Goal: Task Accomplishment & Management: Manage account settings

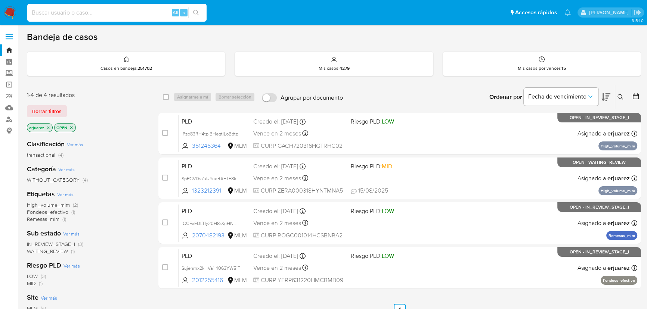
click at [120, 9] on input at bounding box center [116, 13] width 179 height 10
click at [119, 14] on input at bounding box center [116, 13] width 179 height 10
paste input "261808629"
type input "261808629"
click at [197, 14] on icon "search-icon" at bounding box center [196, 13] width 6 height 6
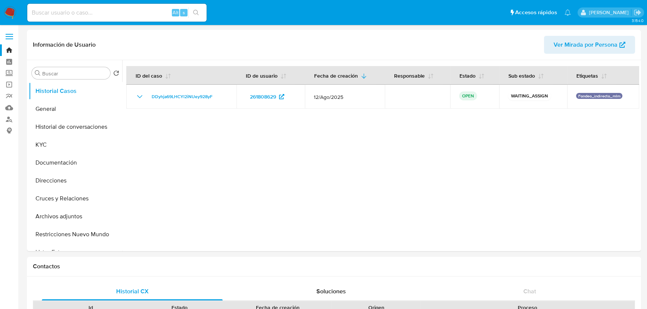
select select "10"
drag, startPoint x: 222, startPoint y: 96, endPoint x: 53, endPoint y: 104, distance: 169.7
click at [149, 96] on div "DDyhja69LHCYl2iNUey928yF" at bounding box center [181, 96] width 92 height 9
click at [105, 11] on input at bounding box center [116, 13] width 179 height 10
paste input "2456261381"
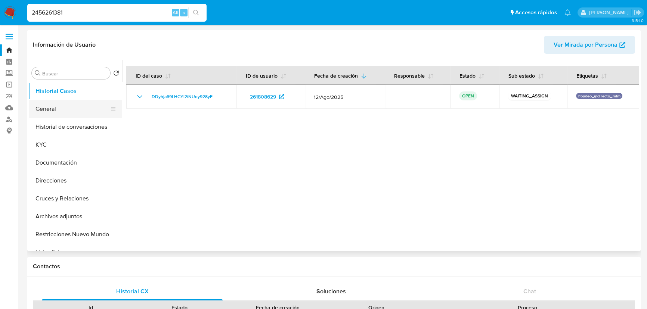
type input "2456261381"
drag, startPoint x: 44, startPoint y: 115, endPoint x: 49, endPoint y: 112, distance: 4.9
click at [45, 114] on button "General" at bounding box center [72, 109] width 87 height 18
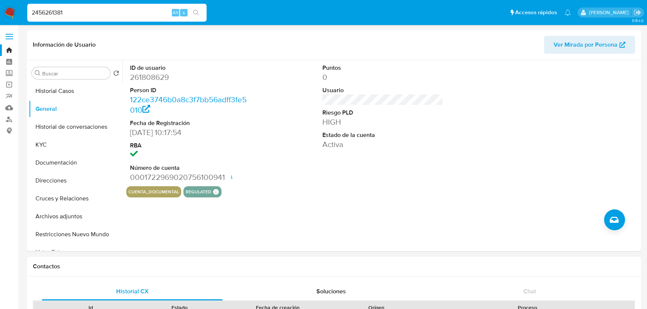
drag, startPoint x: 94, startPoint y: 14, endPoint x: 19, endPoint y: 22, distance: 75.5
click at [68, 96] on button "Historial Casos" at bounding box center [72, 91] width 87 height 18
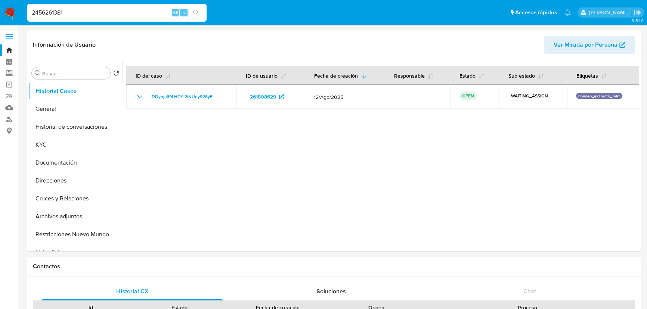
drag, startPoint x: 78, startPoint y: 12, endPoint x: 14, endPoint y: 7, distance: 64.0
click at [14, 7] on nav "Pausado Ver notificaciones 2456261381 Alt s Accesos rápidos Presiona las siguie…" at bounding box center [323, 12] width 647 height 25
click at [197, 12] on icon "search-icon" at bounding box center [196, 13] width 6 height 6
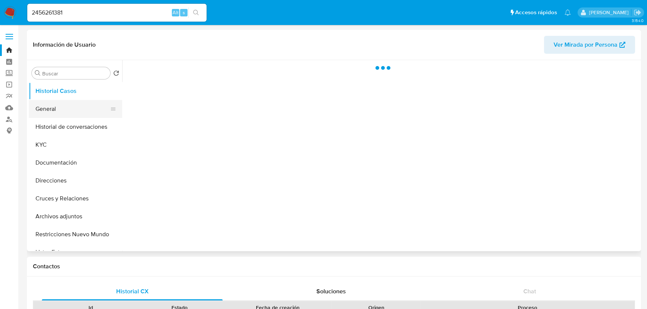
click at [52, 105] on button "General" at bounding box center [72, 109] width 87 height 18
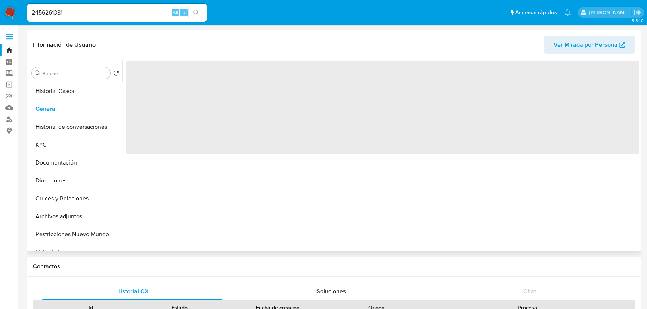
select select "10"
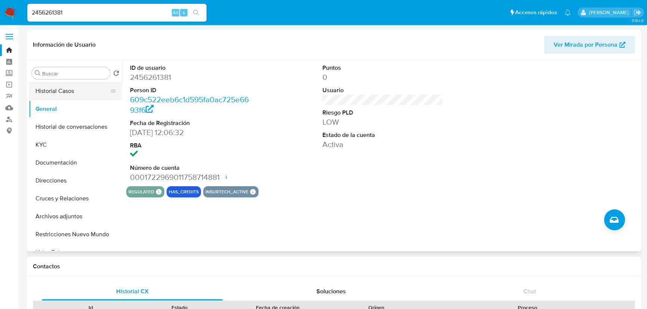
drag, startPoint x: 45, startPoint y: 87, endPoint x: 269, endPoint y: 87, distance: 224.0
click at [46, 87] on button "Historial Casos" at bounding box center [75, 91] width 93 height 18
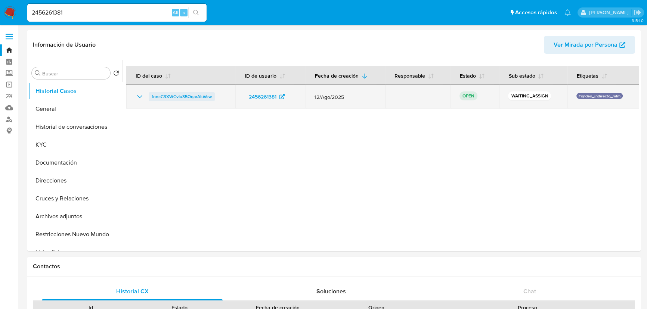
drag, startPoint x: 227, startPoint y: 95, endPoint x: 148, endPoint y: 95, distance: 78.4
click at [148, 95] on td "foncC3XWCvIu35OqarAIuVsw" at bounding box center [180, 97] width 109 height 24
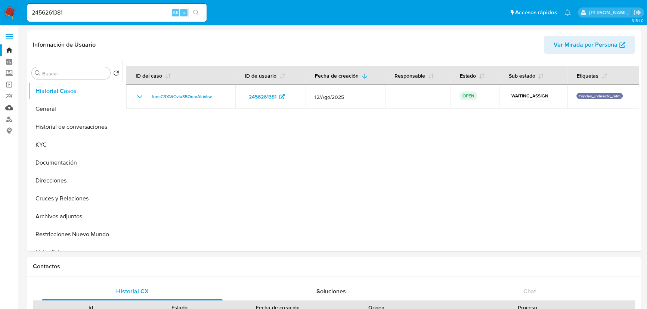
click at [11, 107] on link "Mulan" at bounding box center [44, 108] width 89 height 12
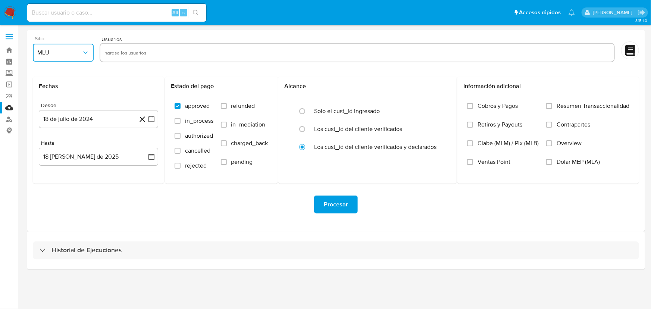
click at [59, 58] on button "MLU" at bounding box center [63, 53] width 61 height 18
drag, startPoint x: 165, startPoint y: 208, endPoint x: 109, endPoint y: 240, distance: 63.7
click at [162, 209] on div "Procesar" at bounding box center [336, 205] width 607 height 18
drag, startPoint x: 109, startPoint y: 248, endPoint x: 116, endPoint y: 232, distance: 17.4
click at [108, 249] on h3 "Historial de Ejecuciones" at bounding box center [87, 250] width 70 height 9
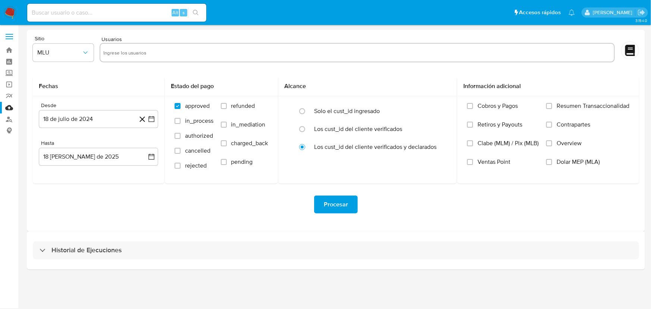
select select "10"
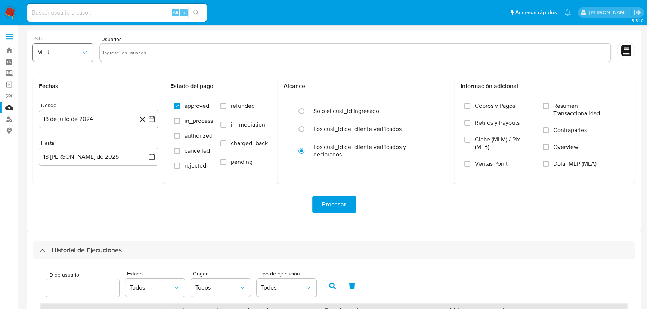
drag, startPoint x: 67, startPoint y: 49, endPoint x: 62, endPoint y: 58, distance: 10.2
click at [67, 50] on span "MLU" at bounding box center [59, 52] width 44 height 7
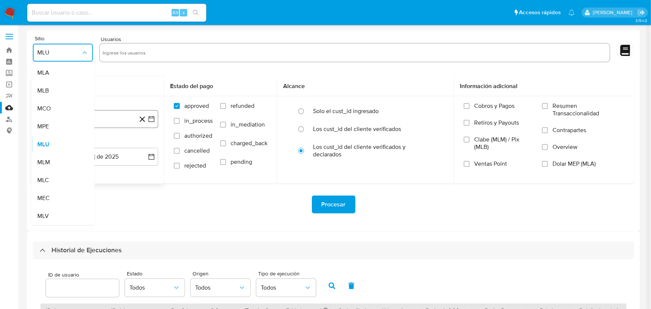
drag, startPoint x: 59, startPoint y: 165, endPoint x: 92, endPoint y: 124, distance: 52.8
click at [61, 164] on div "MLM" at bounding box center [60, 162] width 47 height 18
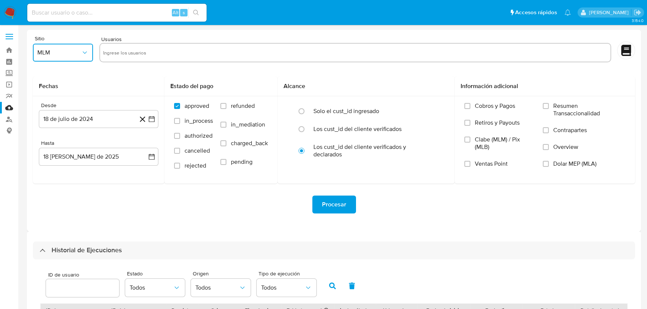
click at [121, 52] on input "text" at bounding box center [355, 53] width 504 height 12
type input "261808629"
click at [150, 123] on button "18 de julio de 2024" at bounding box center [98, 119] width 119 height 18
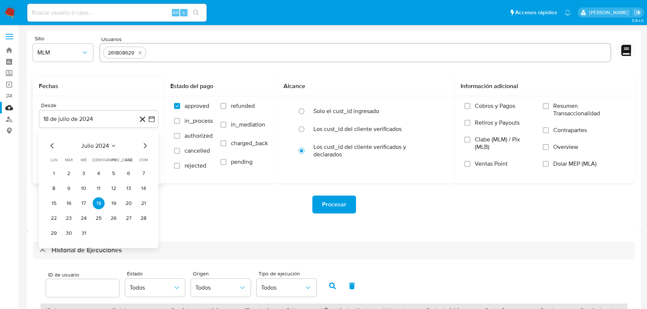
click at [146, 144] on icon "Mes siguiente" at bounding box center [144, 145] width 9 height 9
click at [146, 146] on icon "Mes siguiente" at bounding box center [144, 145] width 9 height 9
click at [146, 147] on icon "Mes siguiente" at bounding box center [144, 145] width 9 height 9
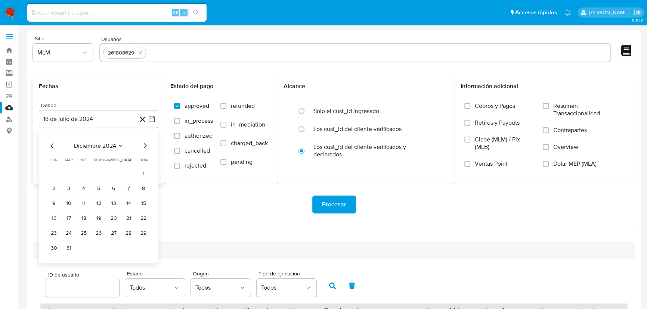
click at [146, 147] on icon "Mes siguiente" at bounding box center [144, 145] width 9 height 9
drag, startPoint x: 68, startPoint y: 175, endPoint x: 153, endPoint y: 156, distance: 87.7
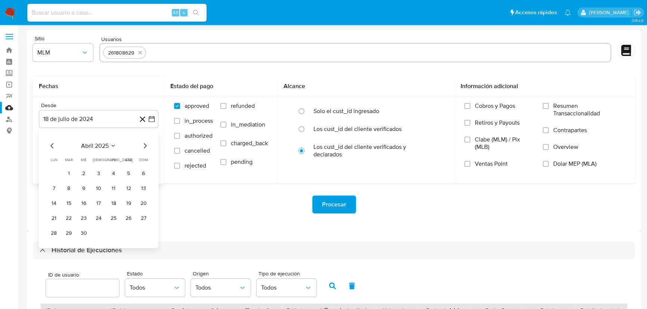
click at [69, 175] on button "1" at bounding box center [69, 174] width 12 height 12
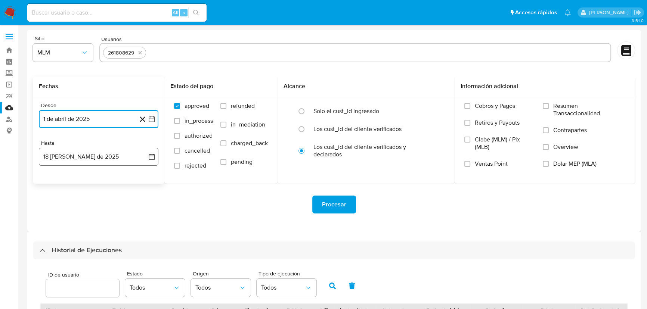
click at [152, 156] on icon "button" at bounding box center [151, 156] width 7 height 7
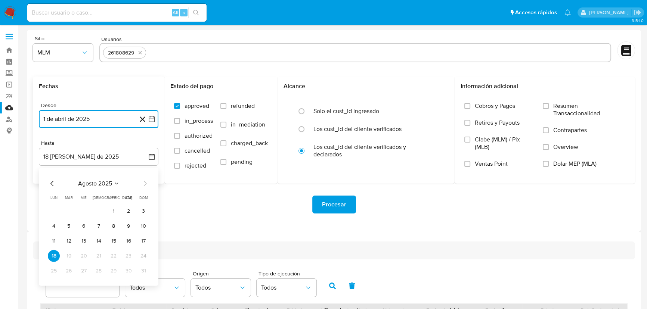
click at [56, 183] on icon "Mes anterior" at bounding box center [52, 183] width 9 height 9
drag, startPoint x: 97, startPoint y: 271, endPoint x: 202, endPoint y: 245, distance: 107.8
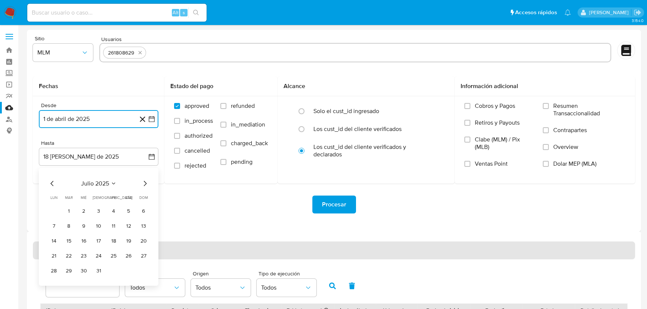
click at [98, 271] on button "31" at bounding box center [99, 271] width 12 height 12
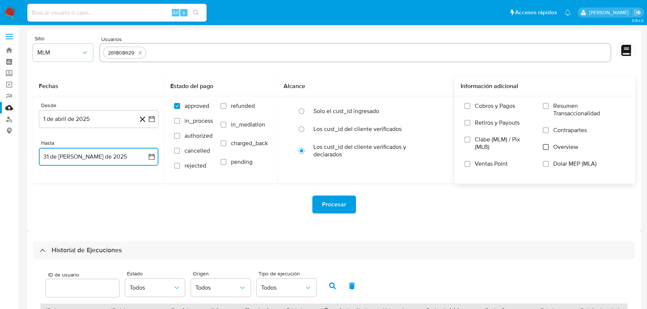
click at [547, 146] on input "Overview" at bounding box center [545, 147] width 6 height 6
click at [339, 204] on span "Procesar" at bounding box center [334, 204] width 24 height 16
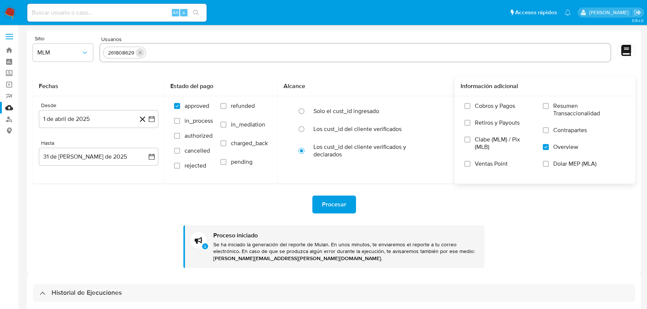
click at [140, 53] on icon "quitar 261808629" at bounding box center [140, 53] width 6 height 6
click at [142, 51] on input "text" at bounding box center [355, 53] width 504 height 12
paste input "2456261381"
type input "2456261381"
click at [153, 118] on icon "button" at bounding box center [151, 118] width 7 height 7
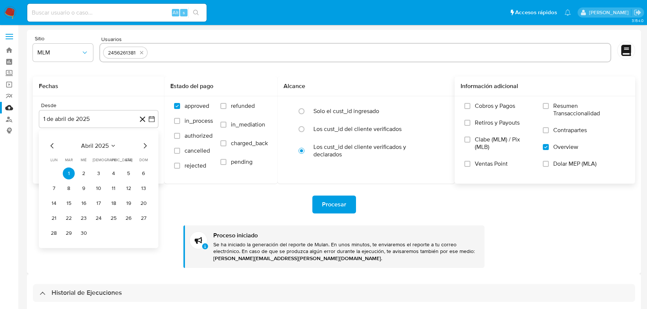
click at [149, 148] on icon "Mes siguiente" at bounding box center [144, 145] width 9 height 9
click at [140, 203] on button "15" at bounding box center [143, 203] width 12 height 12
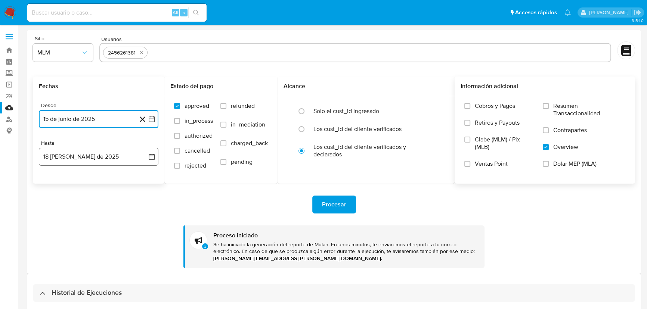
drag, startPoint x: 153, startPoint y: 155, endPoint x: 131, endPoint y: 161, distance: 22.9
click at [151, 155] on icon "button" at bounding box center [151, 156] width 7 height 7
drag, startPoint x: 52, startPoint y: 182, endPoint x: 75, endPoint y: 197, distance: 28.4
click at [52, 182] on icon "Mes anterior" at bounding box center [52, 183] width 9 height 9
click at [93, 269] on button "31" at bounding box center [99, 271] width 12 height 12
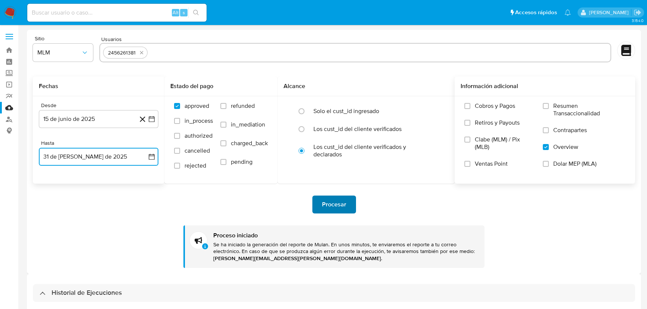
click at [347, 204] on button "Procesar" at bounding box center [334, 205] width 44 height 18
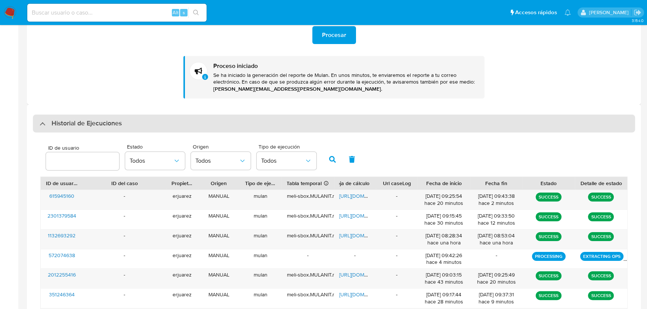
click at [94, 125] on h3 "Historial de Ejecuciones" at bounding box center [87, 123] width 70 height 9
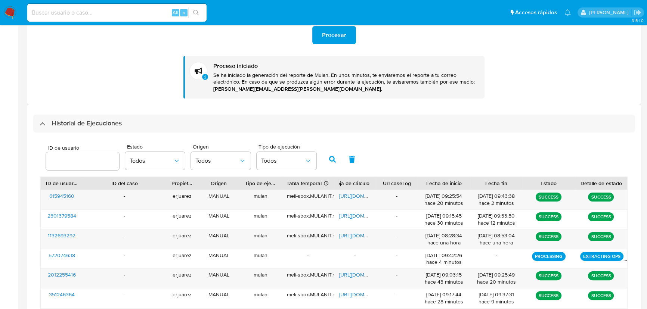
scroll to position [8, 0]
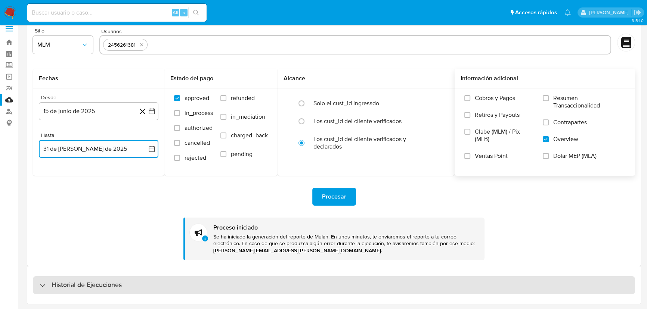
click at [62, 282] on h3 "Historial de Ejecuciones" at bounding box center [87, 285] width 70 height 9
select select "10"
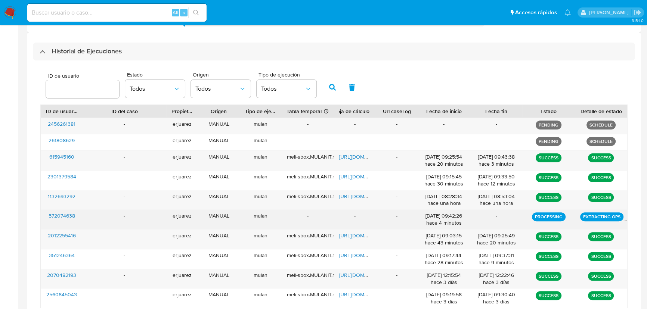
scroll to position [253, 0]
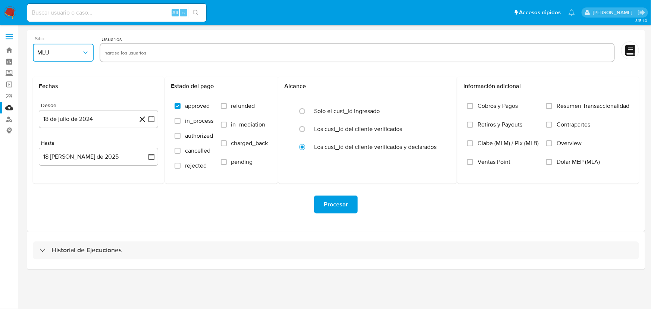
drag, startPoint x: 49, startPoint y: 55, endPoint x: 52, endPoint y: 57, distance: 4.2
click at [49, 55] on span "MLU" at bounding box center [59, 52] width 44 height 7
drag, startPoint x: 52, startPoint y: 162, endPoint x: 102, endPoint y: 69, distance: 105.3
click at [53, 160] on div "MLM" at bounding box center [60, 162] width 47 height 18
drag, startPoint x: 118, startPoint y: 51, endPoint x: 27, endPoint y: 68, distance: 93.4
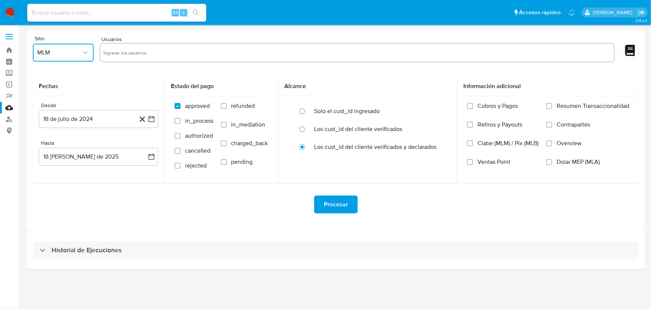
click at [116, 51] on input "text" at bounding box center [357, 53] width 508 height 12
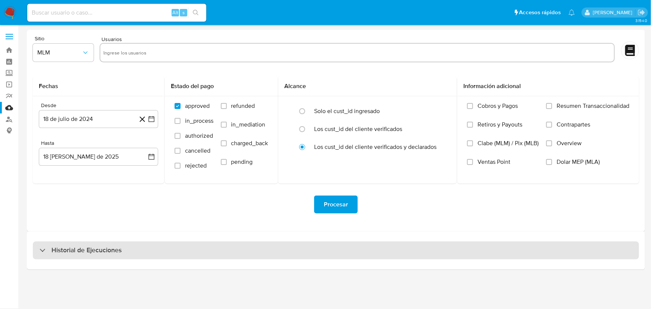
drag, startPoint x: 75, startPoint y: 262, endPoint x: 77, endPoint y: 249, distance: 13.3
click at [75, 260] on div "Historial de Ejecuciones" at bounding box center [336, 250] width 619 height 38
click at [77, 250] on h3 "Historial de Ejecuciones" at bounding box center [87, 250] width 70 height 9
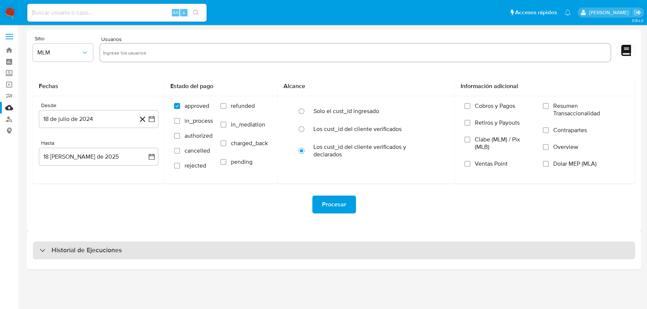
select select "10"
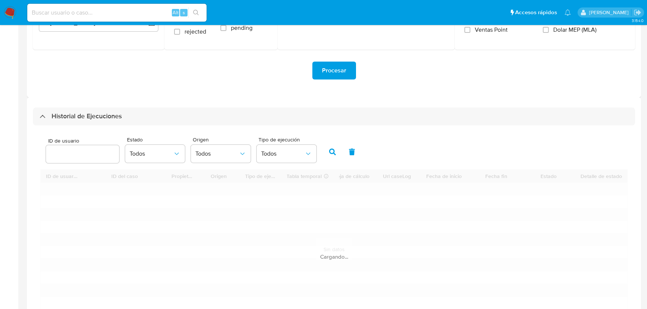
scroll to position [176, 0]
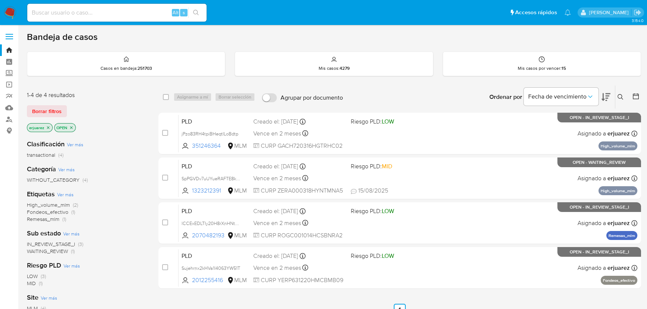
click at [50, 125] on icon "close-filter" at bounding box center [48, 127] width 4 height 4
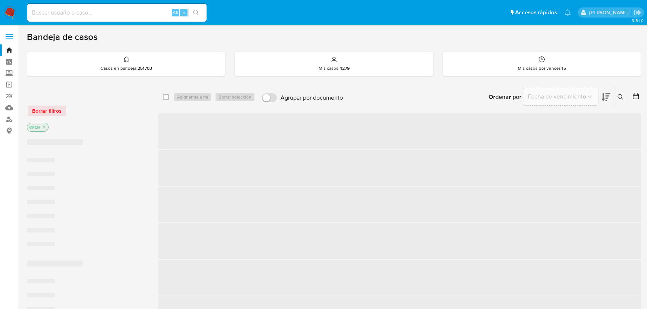
click at [620, 97] on icon at bounding box center [620, 97] width 6 height 6
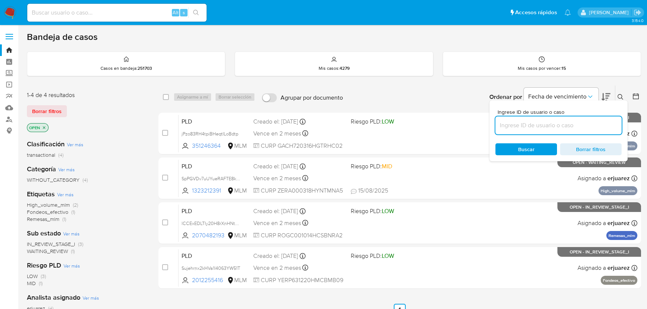
click at [546, 127] on input at bounding box center [558, 126] width 126 height 10
paste input "2482458016"
type input "2482458016"
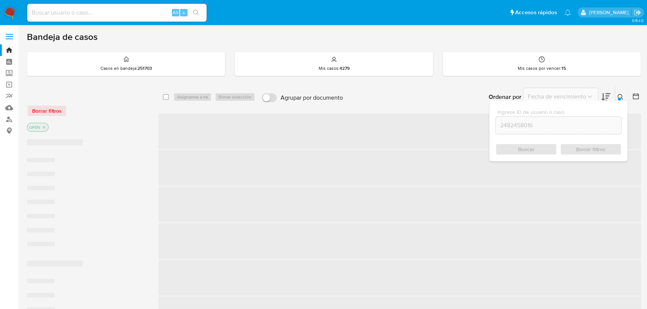
click at [615, 96] on div "Ingrese ID de usuario o caso 2482458016 Buscar Borrar filtros" at bounding box center [621, 96] width 13 height 23
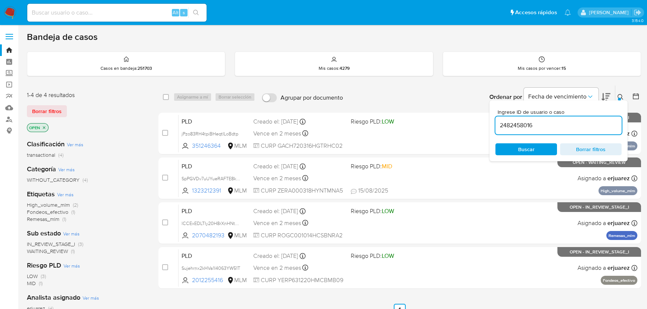
click at [619, 94] on icon at bounding box center [620, 97] width 6 height 6
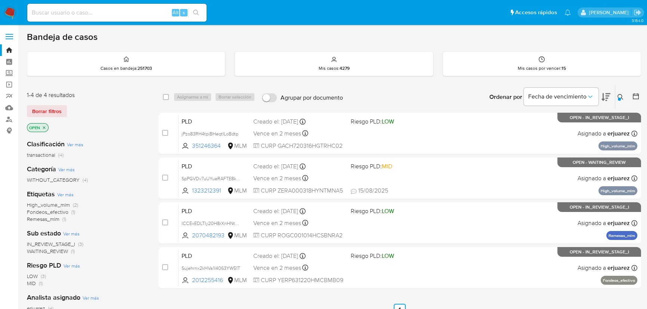
click at [44, 126] on icon "close-filter" at bounding box center [44, 127] width 4 height 4
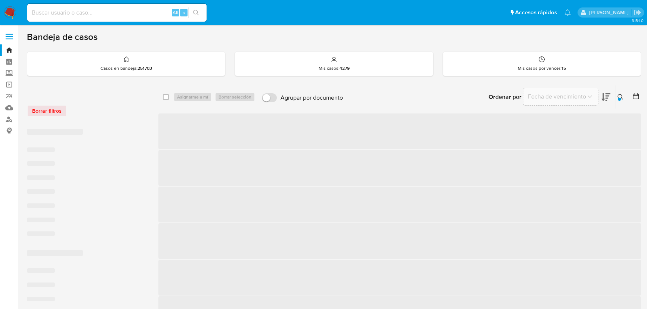
click at [620, 93] on button at bounding box center [621, 97] width 12 height 9
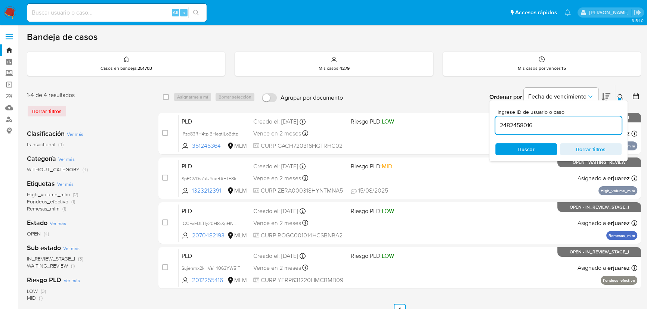
click at [500, 126] on input "2482458016" at bounding box center [558, 126] width 126 height 10
click at [550, 127] on input "2482458016" at bounding box center [558, 126] width 126 height 10
click at [529, 146] on span "Buscar" at bounding box center [526, 149] width 16 height 12
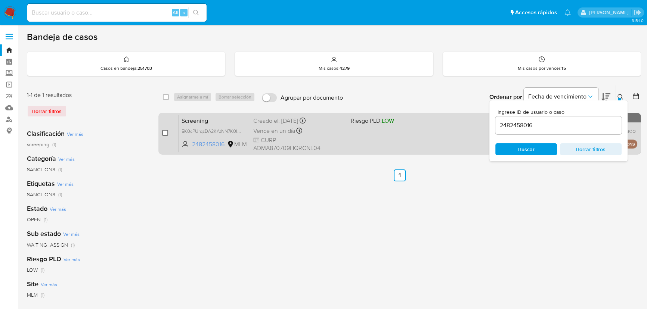
click at [165, 131] on input "checkbox" at bounding box center [165, 133] width 6 height 6
checkbox input "true"
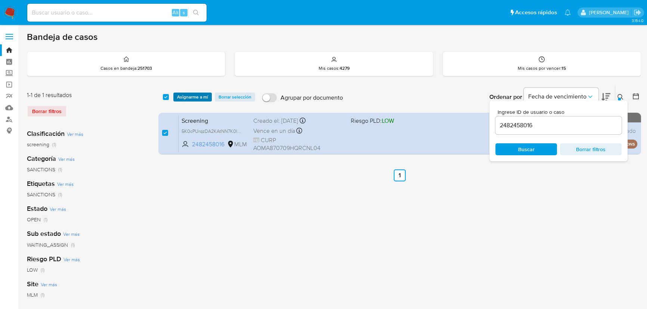
click at [186, 96] on span "Asignarme a mí" at bounding box center [192, 96] width 31 height 7
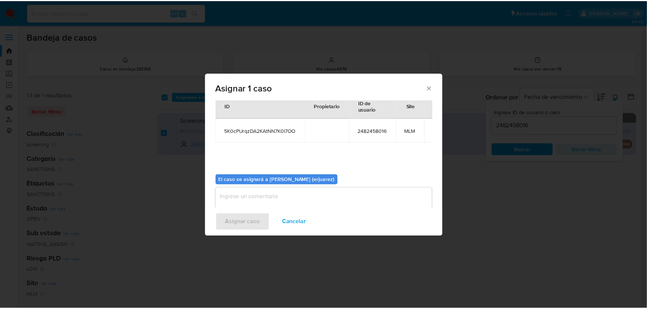
scroll to position [38, 0]
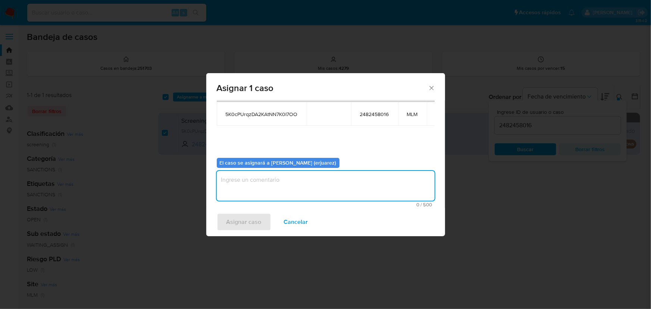
click at [259, 186] on textarea "assign-modal" at bounding box center [326, 186] width 218 height 30
type textarea "w"
type textarea "e"
type textarea "EPJU"
click at [249, 222] on span "Asignar caso" at bounding box center [244, 222] width 35 height 16
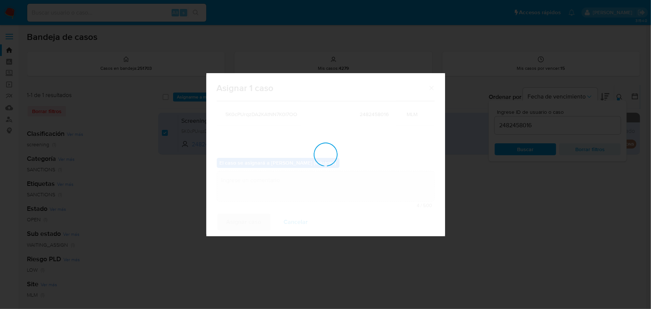
checkbox input "false"
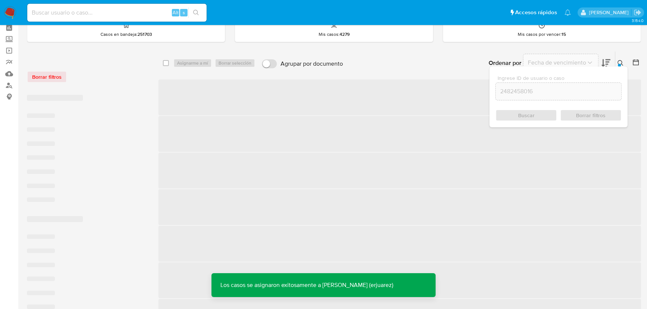
scroll to position [34, 0]
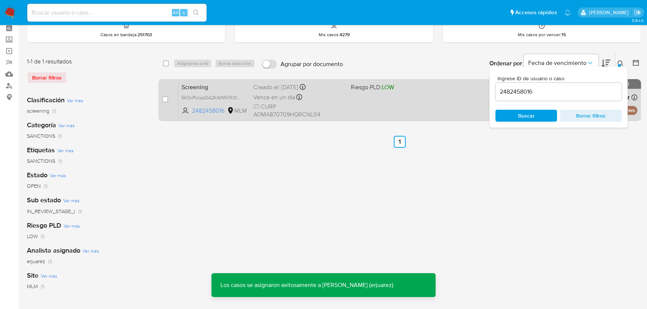
click at [362, 99] on div "Screening 5K0cPUrqzDA2KAtNN7K0I7OO 2482458016 MLM Riesgo PLD: LOW Creado el: 17…" at bounding box center [407, 100] width 458 height 38
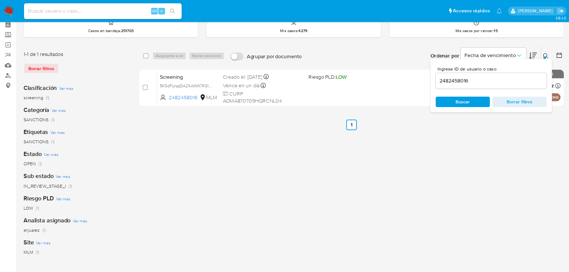
scroll to position [34, 0]
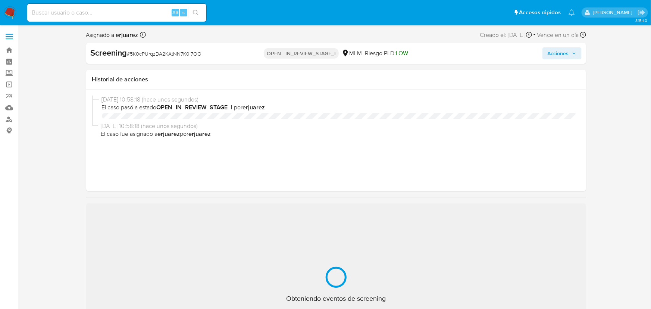
select select "10"
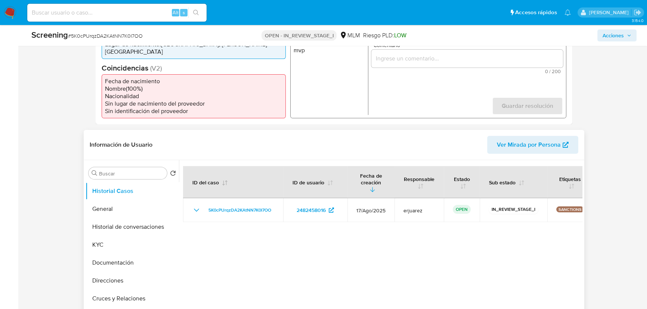
scroll to position [237, 0]
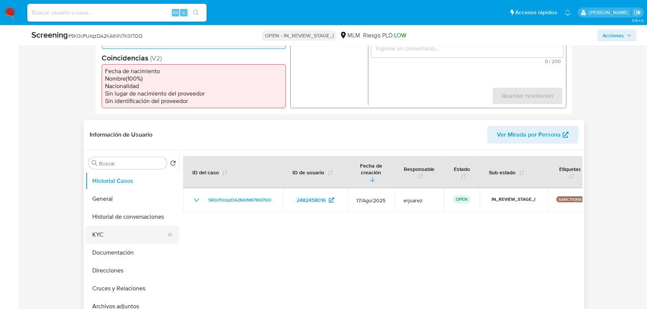
click at [92, 226] on button "KYC" at bounding box center [128, 235] width 87 height 18
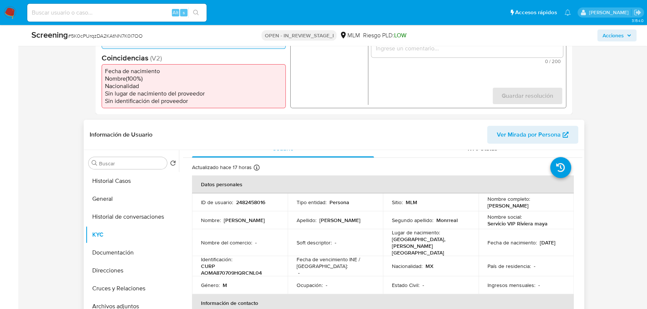
scroll to position [0, 0]
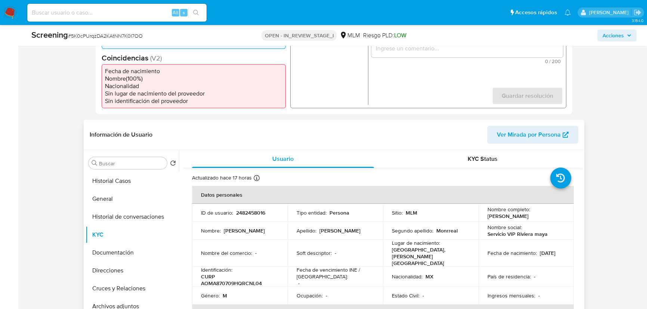
drag, startPoint x: 485, startPoint y: 243, endPoint x: 286, endPoint y: 206, distance: 203.1
click at [519, 250] on div "Fecha de nacimiento : 09/07/1987" at bounding box center [526, 253] width 78 height 7
copy p "09/07/1987"
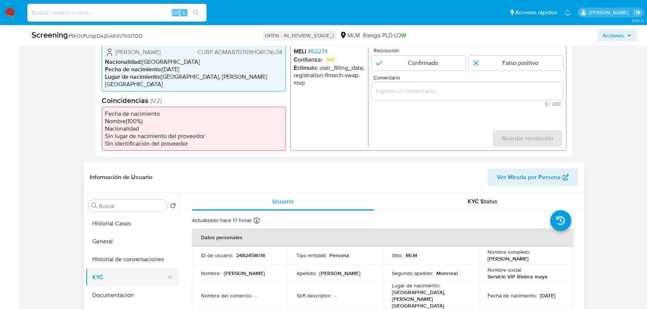
scroll to position [237, 0]
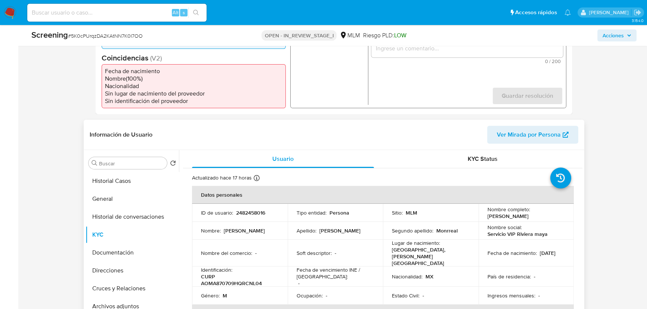
click at [201, 273] on p "CURP AOMA870709HQRCNL04" at bounding box center [238, 279] width 75 height 13
drag, startPoint x: 202, startPoint y: 267, endPoint x: 215, endPoint y: 263, distance: 14.4
click at [261, 273] on p "CURP AOMA870709HQRCNL04" at bounding box center [238, 279] width 75 height 13
copy p "AOMA870709HQRCNL04"
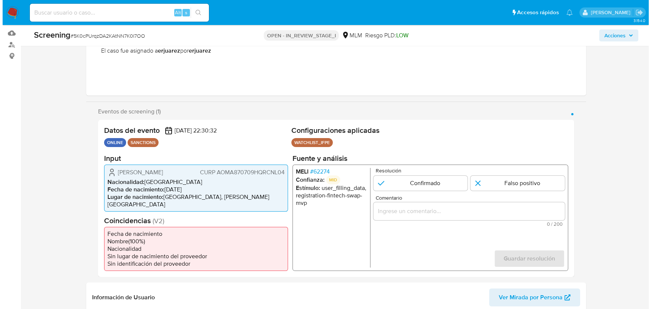
scroll to position [68, 0]
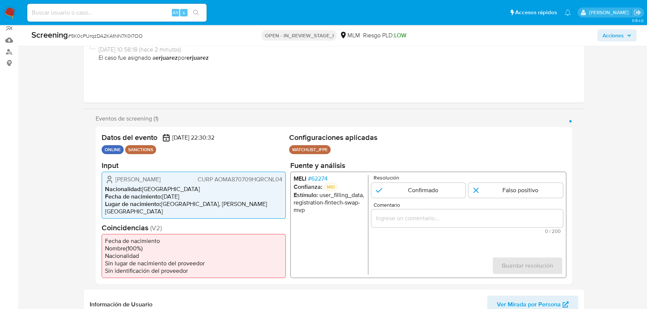
click at [317, 243] on ul "MELI # 62274 Confianza: MID Estímulo : user_filling_data, registration-fintech-…" at bounding box center [330, 225] width 75 height 100
click at [318, 179] on span "# 62274" at bounding box center [318, 178] width 20 height 7
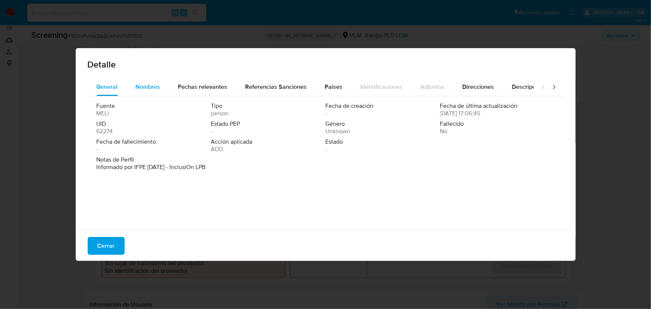
click at [147, 88] on span "Nombres" at bounding box center [148, 87] width 25 height 9
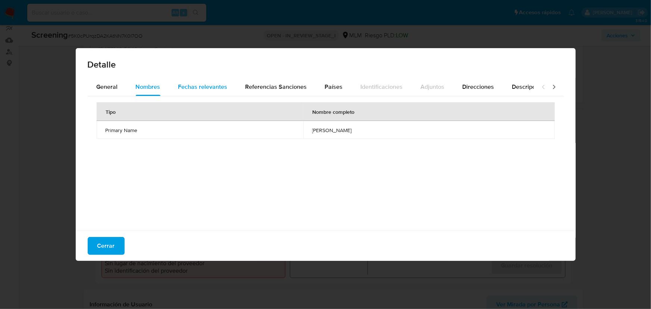
click at [199, 85] on span "Fechas relevantes" at bounding box center [202, 87] width 49 height 9
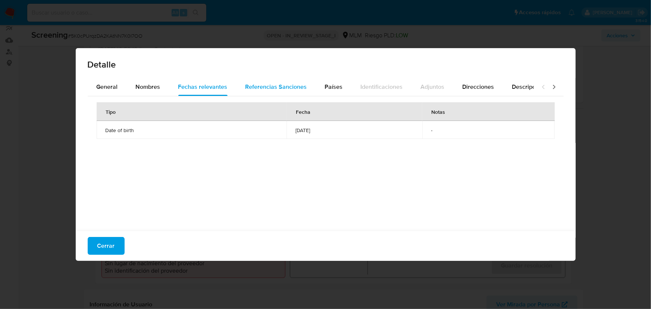
click at [268, 93] on div "Referencias Sanciones" at bounding box center [277, 87] width 62 height 18
click at [325, 85] on span "Países" at bounding box center [334, 87] width 18 height 9
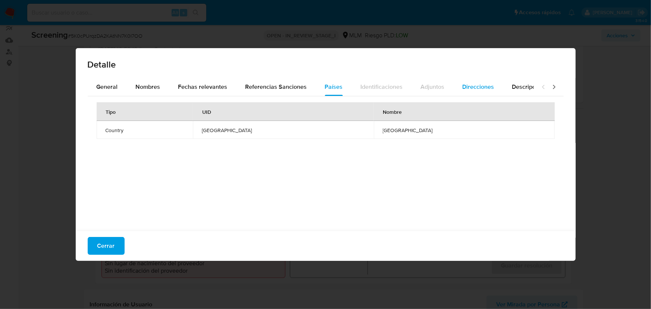
drag, startPoint x: 472, startPoint y: 83, endPoint x: 485, endPoint y: 88, distance: 14.2
click at [473, 84] on span "Direcciones" at bounding box center [479, 87] width 32 height 9
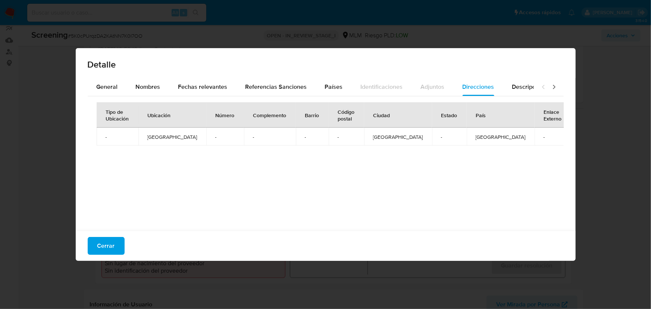
drag, startPoint x: 511, startPoint y: 89, endPoint x: 528, endPoint y: 91, distance: 16.5
click at [513, 89] on span "Descripciones" at bounding box center [532, 87] width 38 height 9
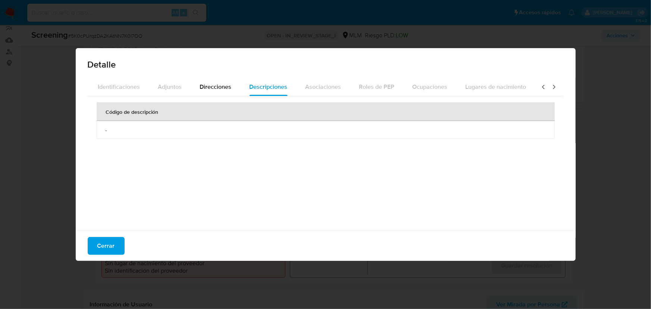
scroll to position [0, 263]
click at [540, 87] on icon at bounding box center [543, 86] width 7 height 7
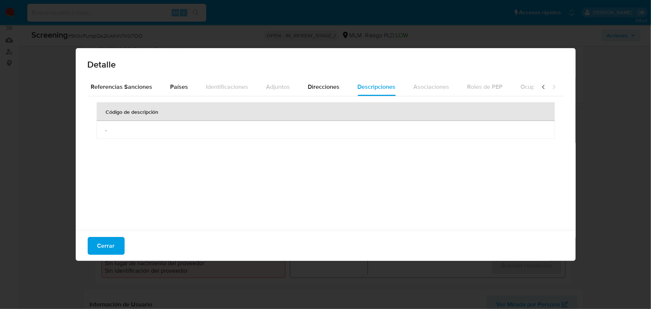
click at [540, 87] on icon at bounding box center [543, 86] width 7 height 7
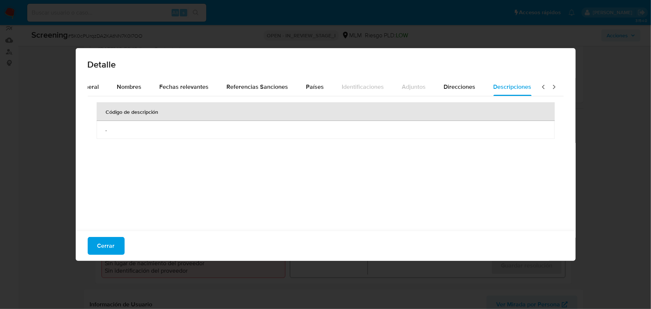
drag, startPoint x: 540, startPoint y: 88, endPoint x: 536, endPoint y: 90, distance: 4.9
click at [540, 89] on icon at bounding box center [543, 86] width 7 height 7
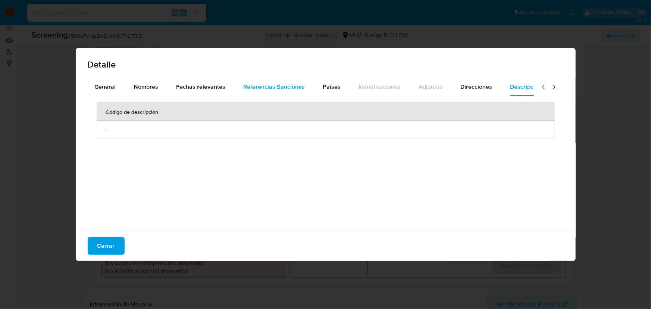
scroll to position [0, 0]
click at [213, 85] on span "Fechas relevantes" at bounding box center [202, 87] width 49 height 9
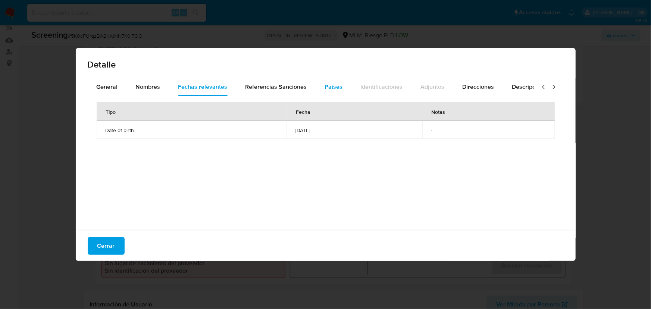
drag, startPoint x: 269, startPoint y: 83, endPoint x: 338, endPoint y: 89, distance: 69.4
click at [273, 84] on span "Referencias Sanciones" at bounding box center [277, 87] width 62 height 9
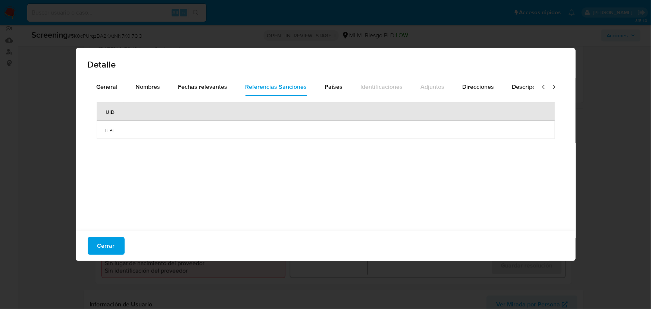
drag, startPoint x: 334, startPoint y: 88, endPoint x: 373, endPoint y: 98, distance: 40.5
click at [336, 88] on span "Países" at bounding box center [334, 87] width 18 height 9
drag, startPoint x: 461, startPoint y: 82, endPoint x: 466, endPoint y: 87, distance: 7.4
click at [463, 83] on span "Direcciones" at bounding box center [479, 87] width 32 height 9
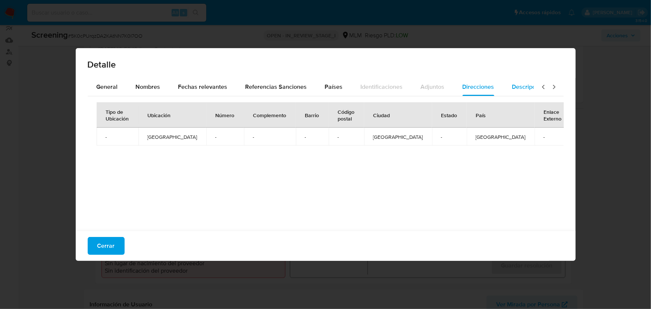
click at [513, 87] on span "Descripciones" at bounding box center [532, 87] width 38 height 9
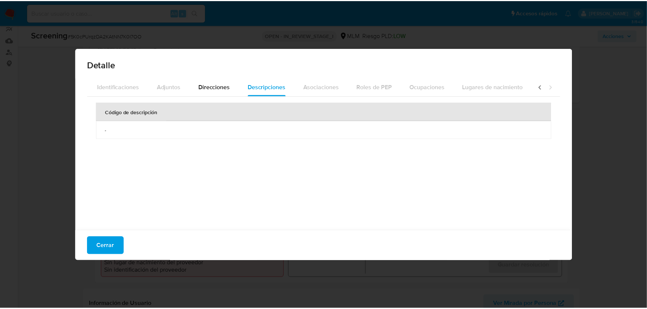
scroll to position [0, 263]
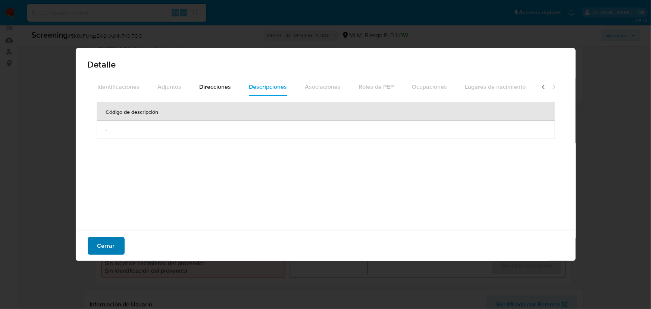
click at [106, 238] on span "Cerrar" at bounding box center [106, 246] width 18 height 16
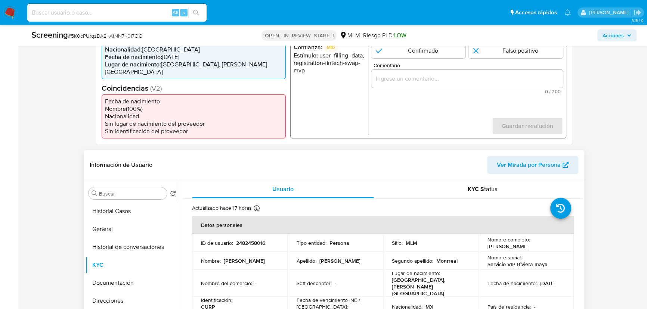
scroll to position [305, 0]
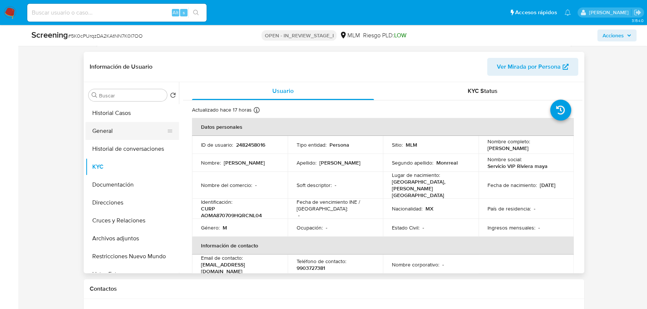
click at [104, 125] on button "General" at bounding box center [128, 131] width 87 height 18
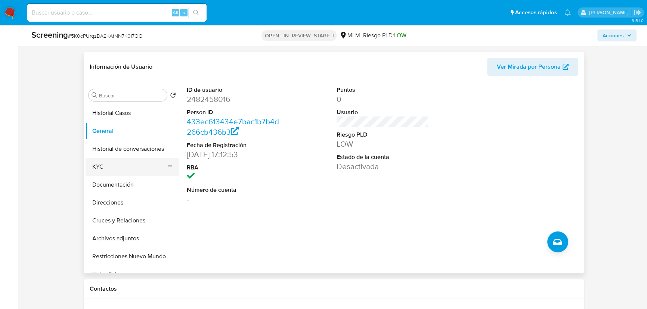
click at [107, 158] on button "KYC" at bounding box center [128, 167] width 87 height 18
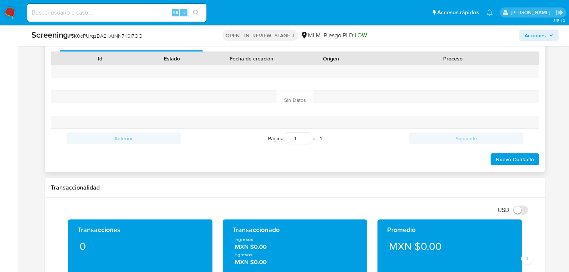
scroll to position [664, 0]
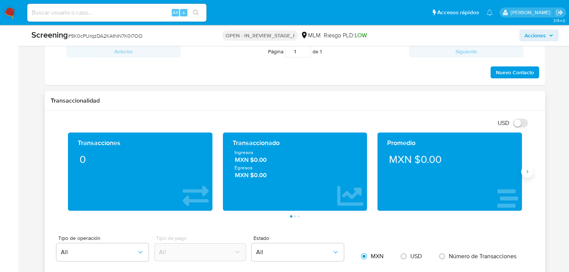
click at [528, 170] on icon "Siguiente" at bounding box center [527, 171] width 2 height 3
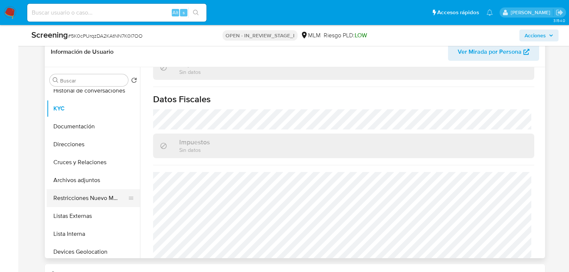
scroll to position [90, 0]
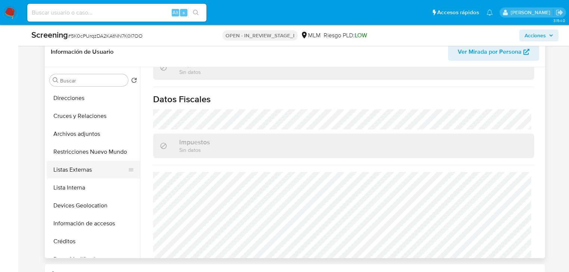
click at [92, 162] on button "Listas Externas" at bounding box center [90, 170] width 87 height 18
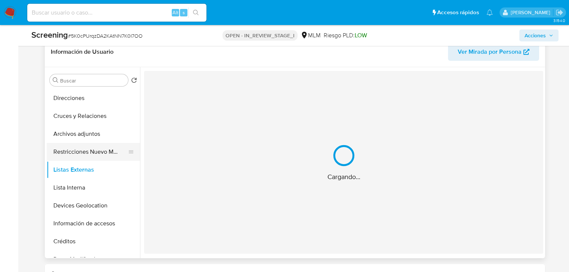
click at [91, 143] on button "Restricciones Nuevo Mundo" at bounding box center [90, 152] width 87 height 18
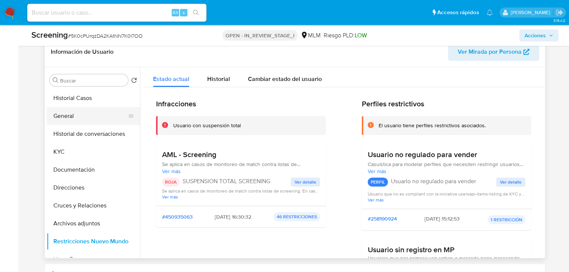
click at [72, 109] on button "General" at bounding box center [90, 116] width 87 height 18
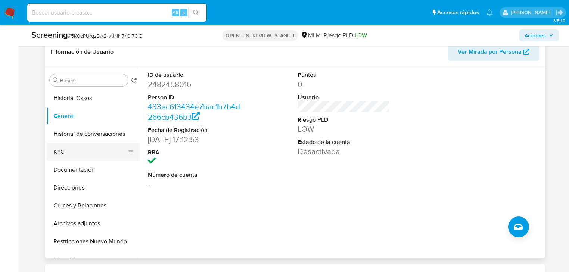
drag, startPoint x: 59, startPoint y: 146, endPoint x: 74, endPoint y: 141, distance: 15.1
click at [60, 147] on button "KYC" at bounding box center [90, 152] width 87 height 18
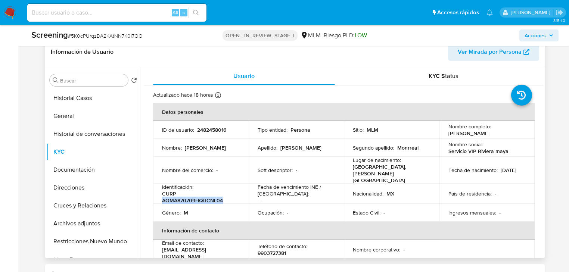
drag, startPoint x: 163, startPoint y: 184, endPoint x: 227, endPoint y: 184, distance: 64.2
click at [227, 190] on p "CURP AOMA870709HQRCNL04" at bounding box center [199, 196] width 75 height 13
copy p "AOMA870709HQRCNL04"
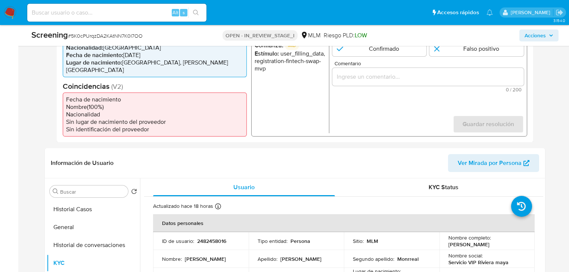
scroll to position [81, 0]
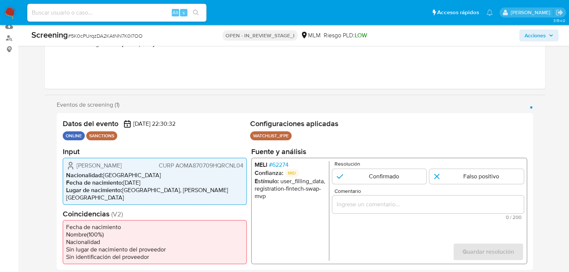
click at [530, 202] on div "Datos del evento 17/08/2025 22:30:32 ONLINE SANCTIONS Configuraciones aplicadas…" at bounding box center [295, 191] width 476 height 157
click at [533, 199] on div "Eventos de screening (1) Página 1 Datos del evento 17/08/2025 22:30:32 ONLINE S…" at bounding box center [295, 185] width 500 height 169
click at [343, 172] on input "1 de 1" at bounding box center [379, 176] width 94 height 15
radio input "true"
click at [356, 202] on input "Comentario" at bounding box center [428, 204] width 192 height 10
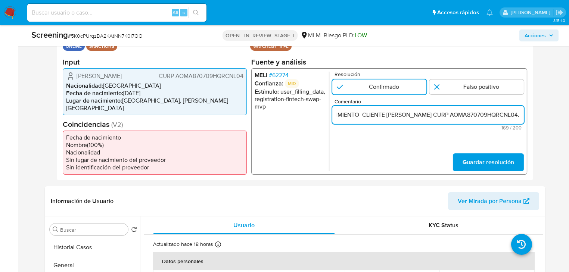
scroll to position [0, 385]
type input "SE CONFIRMA COINCIDENCIA EN LISTA DE SANCIONES DENOMINADA IFPE LPB POR NOMBRE C…"
click at [500, 154] on span "Guardar resolución" at bounding box center [489, 162] width 52 height 16
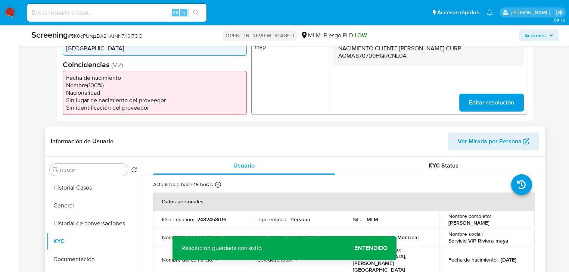
scroll to position [201, 0]
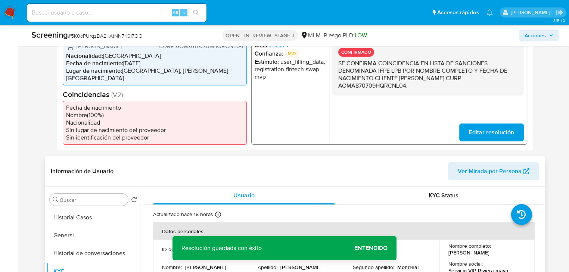
click at [336, 163] on header "Información de Usuario Ver Mirada por Persona" at bounding box center [295, 171] width 488 height 18
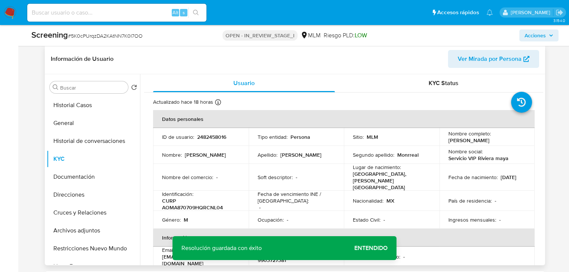
scroll to position [380, 0]
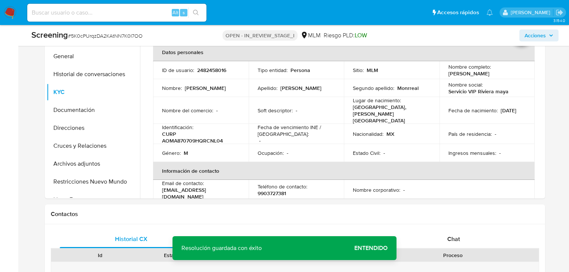
click at [373, 248] on span "Entendido" at bounding box center [370, 248] width 33 height 0
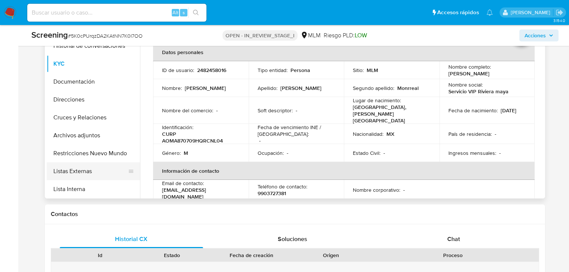
scroll to position [60, 0]
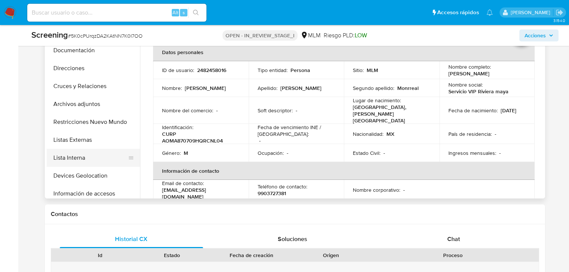
drag, startPoint x: 79, startPoint y: 150, endPoint x: 89, endPoint y: 148, distance: 9.9
click at [81, 150] on button "Lista Interna" at bounding box center [90, 158] width 87 height 18
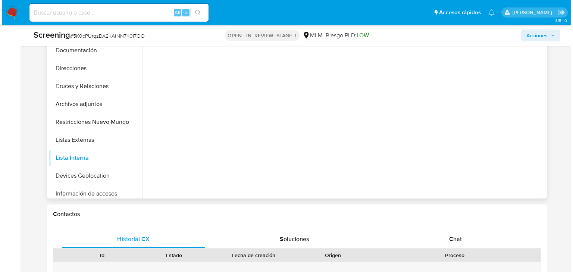
scroll to position [290, 0]
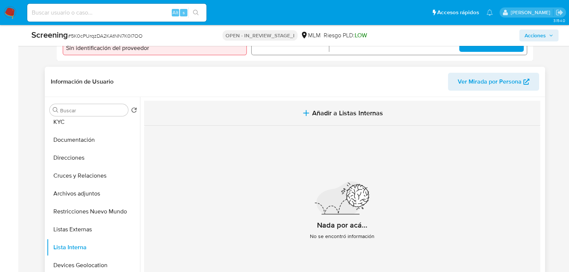
click at [316, 109] on span "Añadir a Listas Internas" at bounding box center [347, 113] width 71 height 8
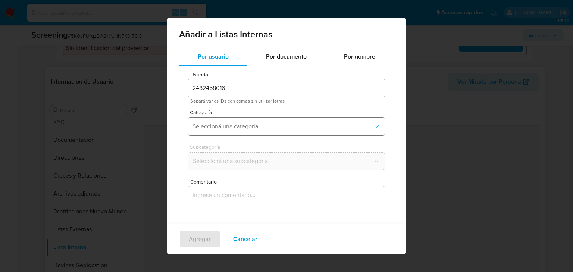
click at [239, 124] on span "Seleccioná una categoría" at bounding box center [283, 126] width 181 height 7
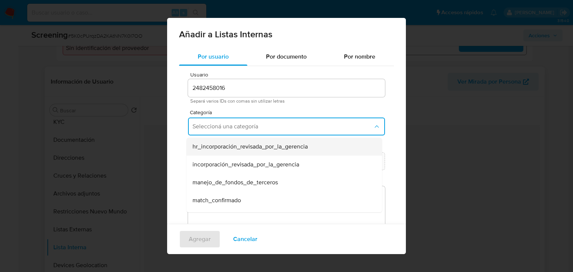
scroll to position [30, 0]
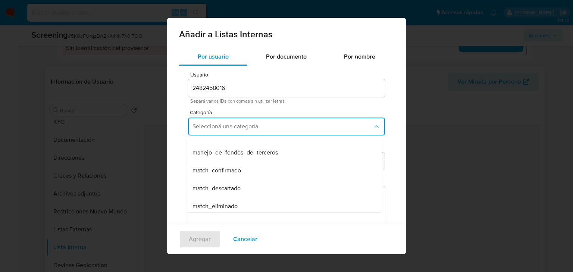
drag, startPoint x: 233, startPoint y: 171, endPoint x: 245, endPoint y: 146, distance: 27.5
click at [233, 171] on span "match_confirmado" at bounding box center [217, 170] width 49 height 7
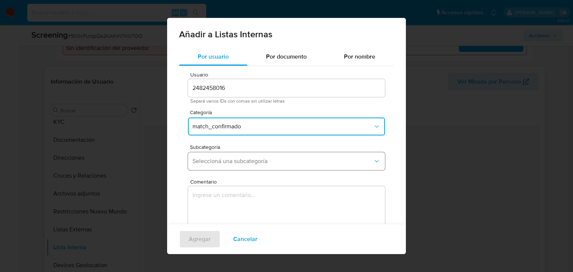
click at [234, 165] on button "Seleccioná una subcategoría" at bounding box center [286, 161] width 197 height 18
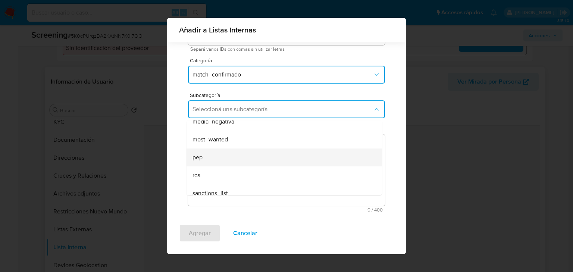
scroll to position [51, 0]
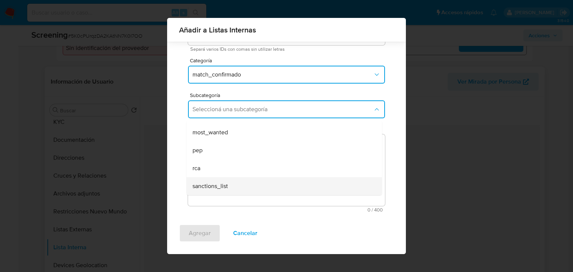
click at [220, 188] on span "sanctions_list" at bounding box center [210, 186] width 35 height 7
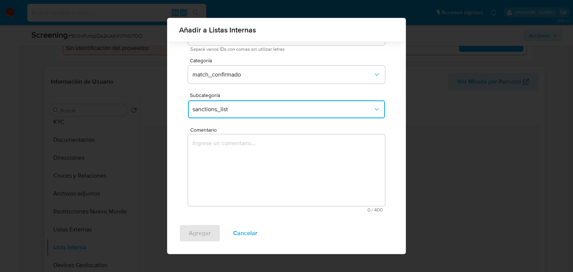
click at [228, 188] on textarea "Comentario" at bounding box center [286, 170] width 197 height 72
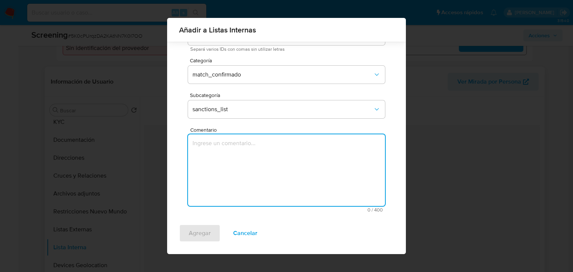
click at [224, 148] on textarea "Comentario" at bounding box center [286, 170] width 197 height 72
paste textarea "SE CONFIRMA COINCIDENCIA EN LISTA DE SANCIONES DENOMINADA IFPE LPB POR NOMBRE C…"
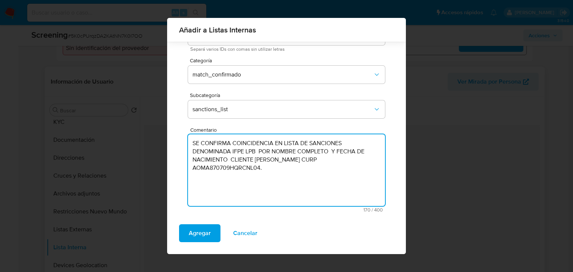
drag, startPoint x: 222, startPoint y: 160, endPoint x: 170, endPoint y: 137, distance: 56.5
click at [170, 137] on div "Por usuario Por documento Por nombre Usuario 2482458016 Separá varios IDs con c…" at bounding box center [286, 110] width 239 height 228
type textarea "SE CONFIRMA COINCIDENCIA EN LISTA DE SANCIONES DENOMINADA IFPE LPB POR NOMBRE C…"
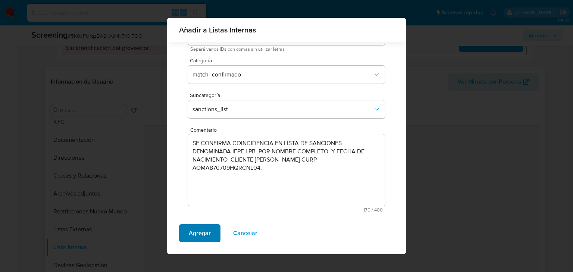
click at [197, 231] on span "Agregar" at bounding box center [200, 233] width 22 height 16
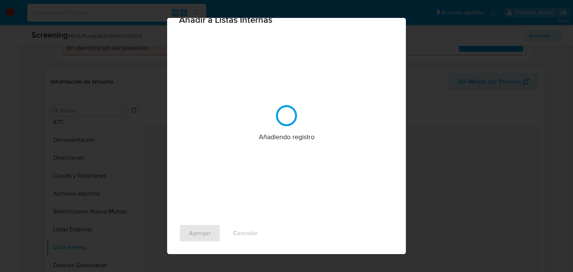
scroll to position [0, 0]
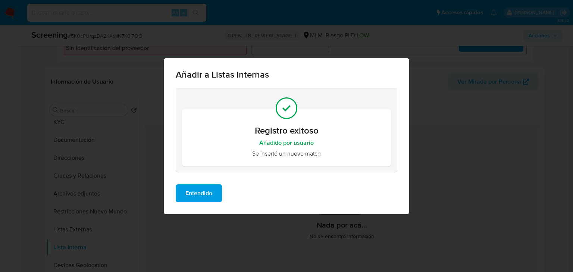
click at [191, 196] on span "Entendido" at bounding box center [199, 193] width 27 height 16
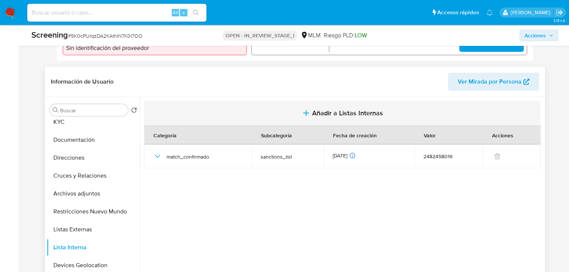
click at [298, 108] on button "Añadir a Listas Internas" at bounding box center [342, 113] width 396 height 25
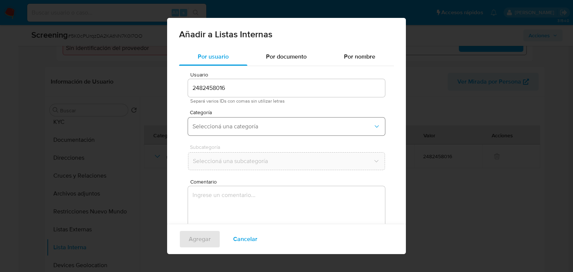
click at [215, 124] on span "Seleccioná una categoría" at bounding box center [283, 126] width 181 height 7
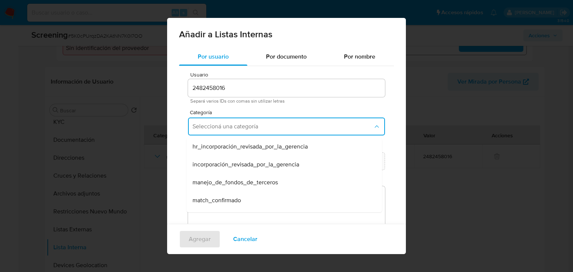
click at [220, 199] on span "match_confirmado" at bounding box center [217, 200] width 49 height 7
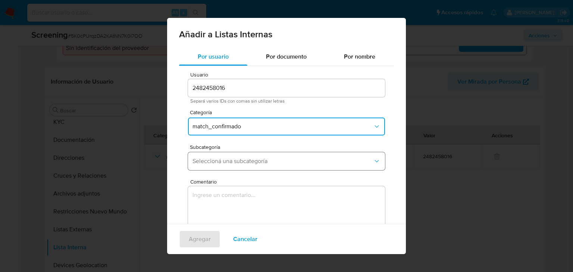
click at [227, 160] on span "Seleccioná una subcategoría" at bounding box center [283, 161] width 181 height 7
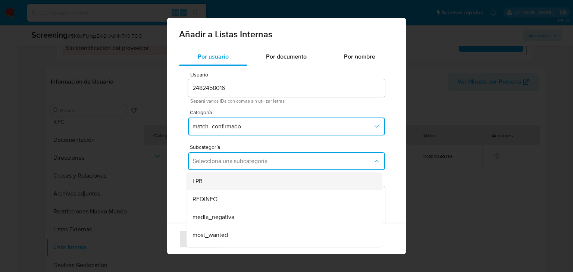
click at [225, 182] on div "LPB" at bounding box center [282, 181] width 179 height 18
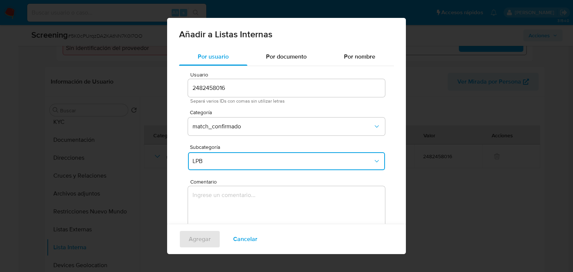
click at [221, 184] on span "Comentario" at bounding box center [288, 182] width 197 height 6
click at [221, 186] on textarea "Comentario" at bounding box center [286, 222] width 197 height 72
click at [225, 191] on textarea "Comentario" at bounding box center [286, 222] width 197 height 72
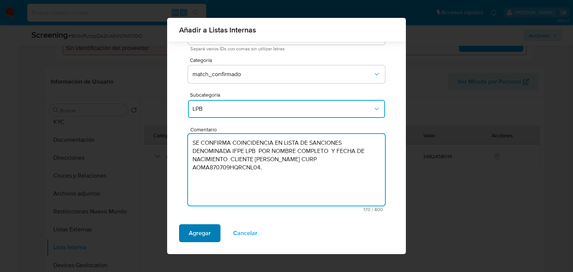
type textarea "SE CONFIRMA COINCIDENCIA EN LISTA DE SANCIONES DENOMINADA IFPE LPB POR NOMBRE C…"
click at [200, 232] on span "Agregar" at bounding box center [200, 233] width 22 height 16
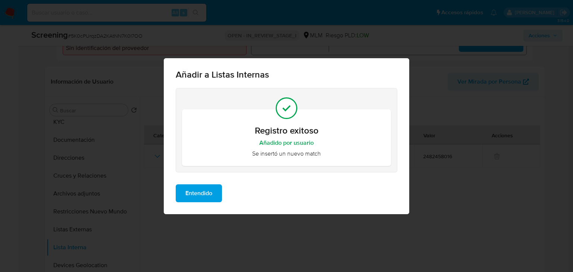
click at [67, 171] on div "Añadir a Listas Internas Registro exitoso Añadido por usuario Se insertó un nue…" at bounding box center [286, 136] width 573 height 272
drag, startPoint x: 217, startPoint y: 191, endPoint x: 209, endPoint y: 189, distance: 8.1
click at [216, 191] on button "Entendido" at bounding box center [199, 193] width 46 height 18
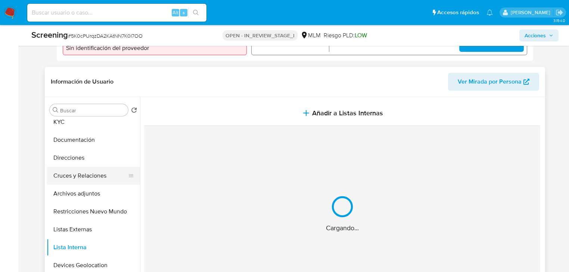
click at [60, 169] on button "Cruces y Relaciones" at bounding box center [90, 176] width 87 height 18
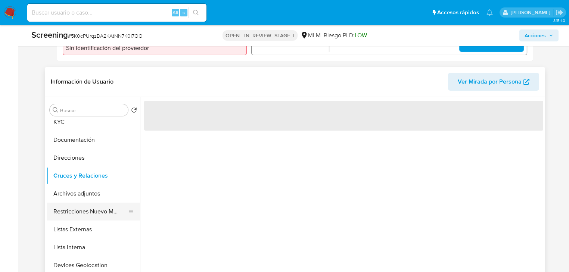
drag, startPoint x: 71, startPoint y: 245, endPoint x: 117, endPoint y: 212, distance: 57.0
click at [71, 245] on button "Lista Interna" at bounding box center [93, 248] width 93 height 18
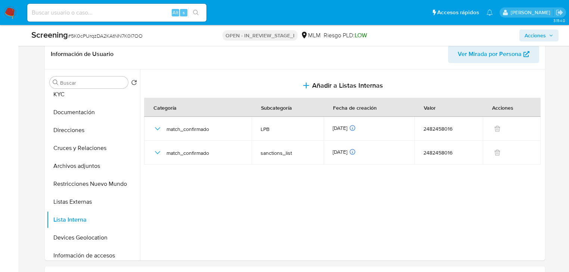
scroll to position [350, 0]
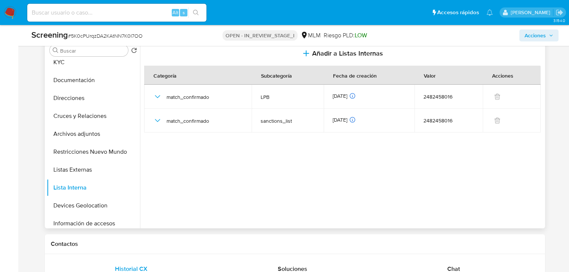
click at [429, 164] on div at bounding box center [341, 132] width 403 height 191
click at [305, 163] on div at bounding box center [341, 132] width 403 height 191
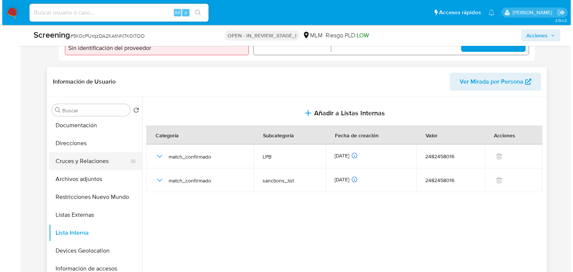
scroll to position [60, 0]
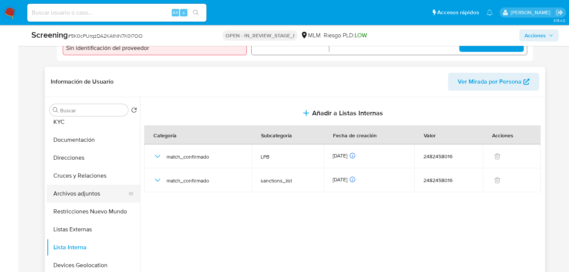
click at [81, 185] on button "Archivos adjuntos" at bounding box center [90, 194] width 87 height 18
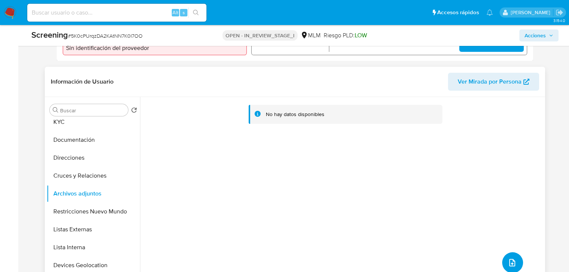
click at [508, 258] on icon "upload-file" at bounding box center [512, 262] width 9 height 9
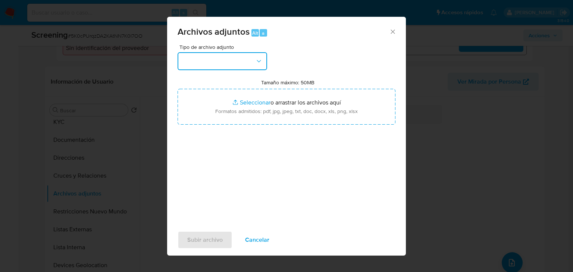
click at [198, 67] on button "button" at bounding box center [223, 61] width 90 height 18
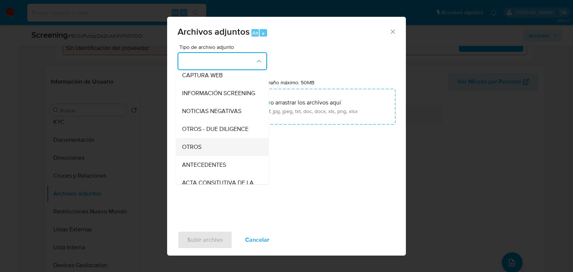
click at [188, 145] on div "OTROS" at bounding box center [220, 147] width 76 height 18
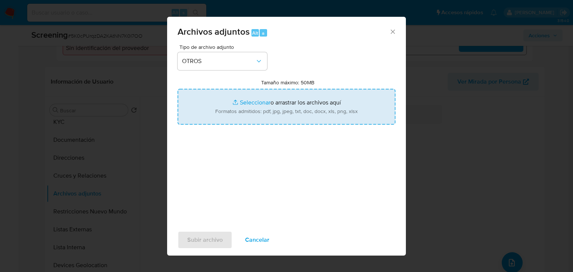
click at [247, 100] on input "Tamaño máximo: 50MB Seleccionar archivos" at bounding box center [287, 107] width 218 height 36
type input "C:\fakepath\2482458016 Alejandro Acosta Monrreal.pdf"
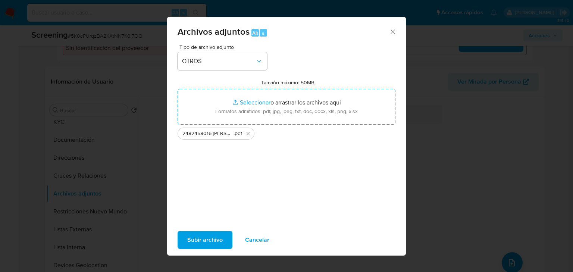
click at [202, 239] on span "Subir archivo" at bounding box center [204, 240] width 35 height 16
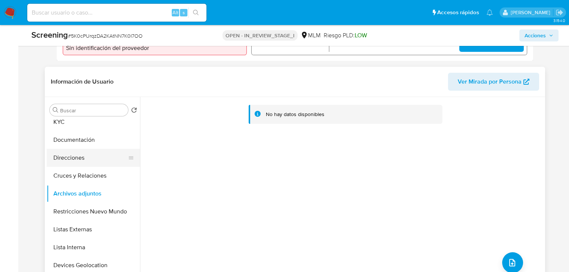
click at [102, 153] on button "Direcciones" at bounding box center [90, 158] width 87 height 18
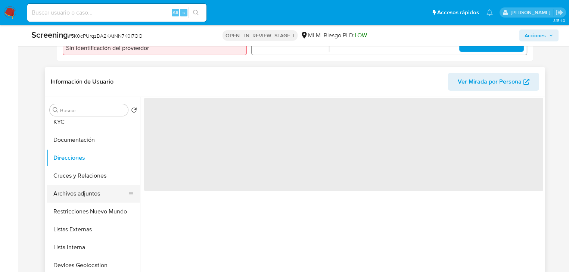
click at [91, 185] on button "Archivos adjuntos" at bounding box center [90, 194] width 87 height 18
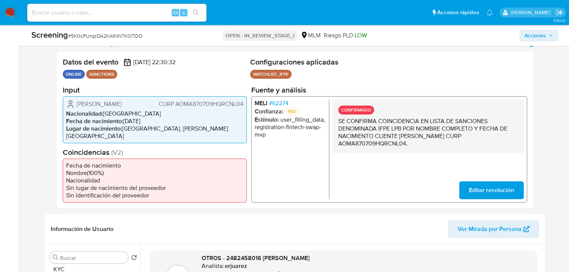
scroll to position [111, 0]
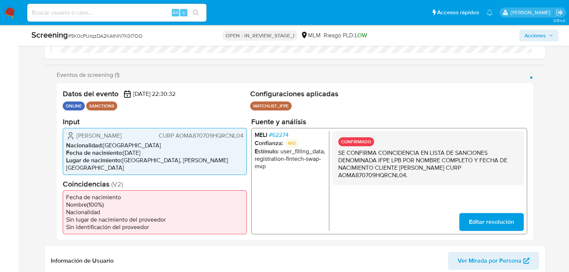
drag, startPoint x: 542, startPoint y: 38, endPoint x: 532, endPoint y: 42, distance: 10.6
click at [545, 39] on span "Acciones" at bounding box center [535, 35] width 21 height 12
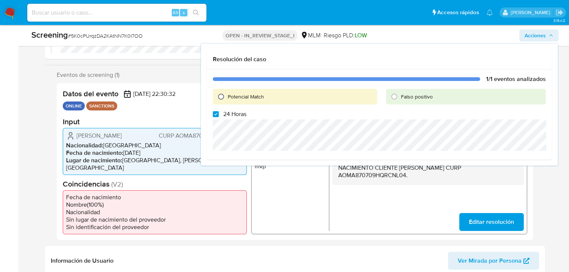
click at [221, 97] on input "Potencial Match" at bounding box center [221, 97] width 12 height 12
radio input "true"
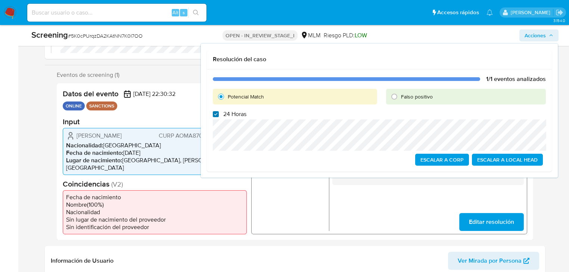
click at [215, 115] on input "24 Horas" at bounding box center [216, 114] width 6 height 6
checkbox input "false"
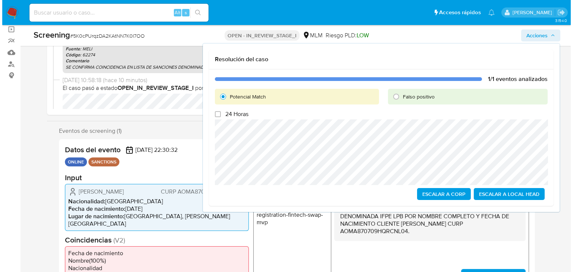
scroll to position [52, 0]
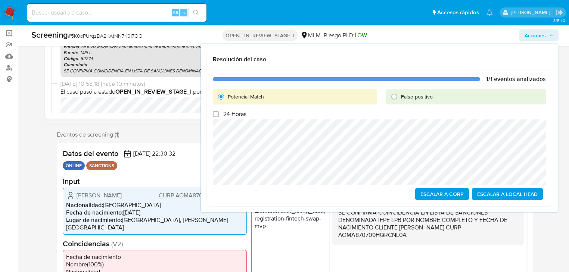
click at [497, 194] on span "Escalar a Local Head" at bounding box center [507, 194] width 60 height 10
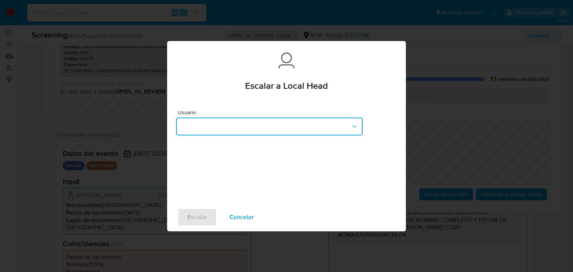
click at [201, 130] on button "button" at bounding box center [269, 127] width 187 height 18
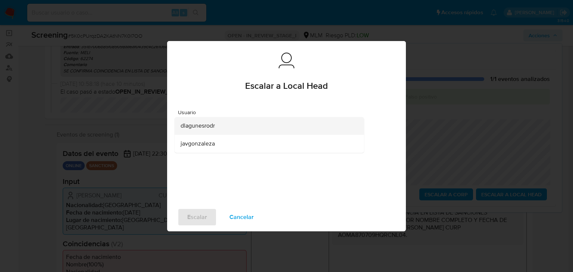
click at [207, 130] on div "dlagunesrodr" at bounding box center [267, 126] width 173 height 18
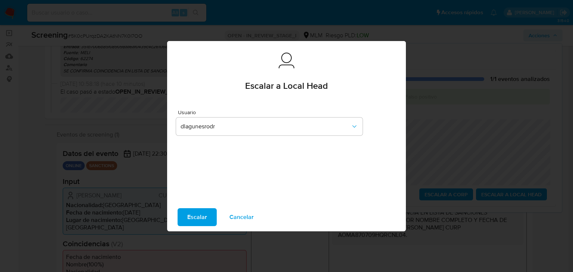
click at [205, 218] on span "Escalar" at bounding box center [197, 217] width 20 height 16
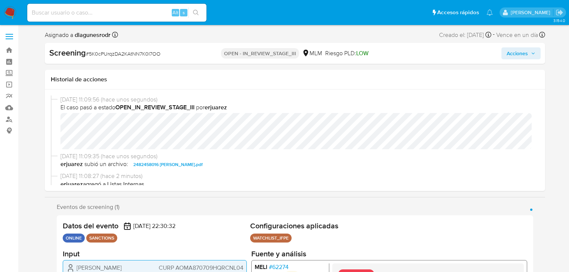
select select "10"
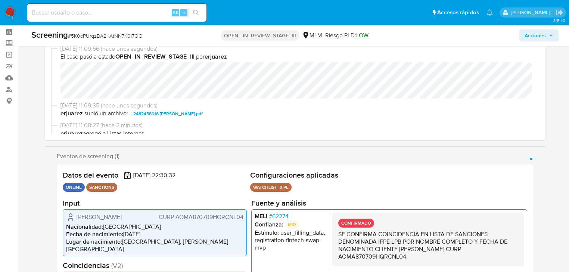
click at [9, 13] on img at bounding box center [10, 12] width 13 height 13
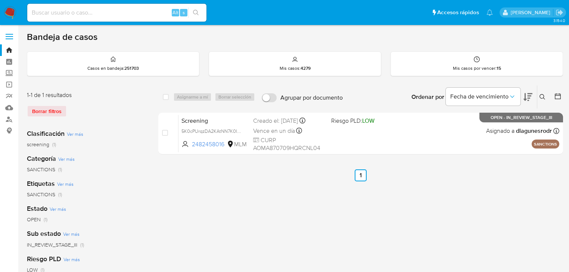
click at [12, 10] on img at bounding box center [10, 12] width 13 height 13
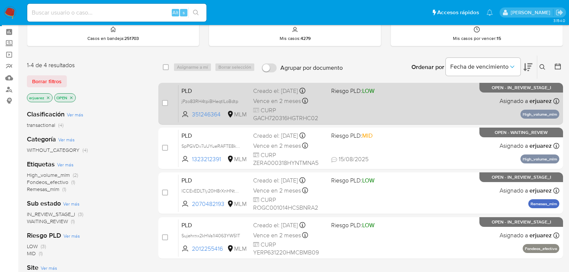
scroll to position [60, 0]
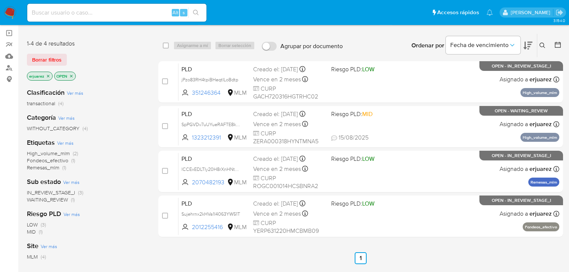
scroll to position [60, 0]
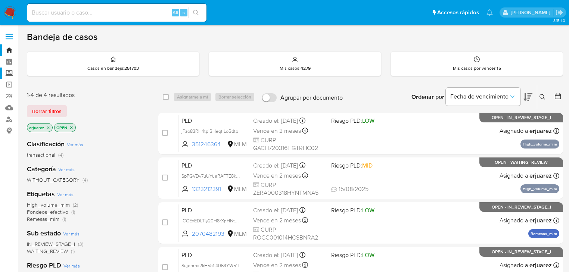
click at [12, 71] on label "Screening" at bounding box center [44, 74] width 89 height 12
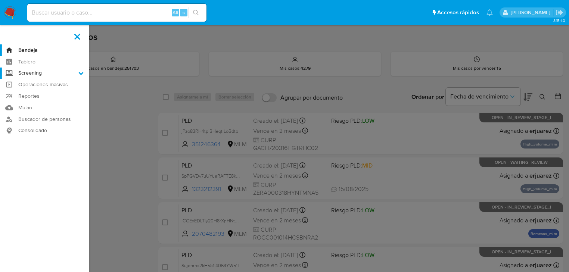
click at [0, 0] on input "Screening" at bounding box center [0, 0] width 0 height 0
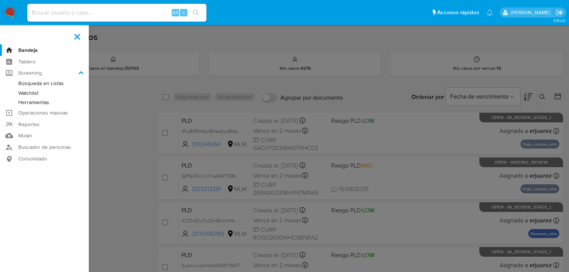
click at [41, 103] on link "Herramientas" at bounding box center [44, 102] width 89 height 9
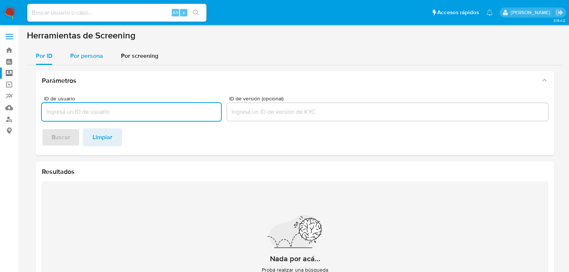
click at [94, 57] on span "Por persona" at bounding box center [86, 56] width 33 height 9
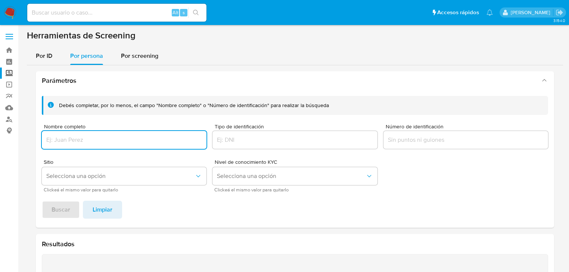
drag, startPoint x: 85, startPoint y: 129, endPoint x: 84, endPoint y: 134, distance: 5.7
click at [84, 133] on div "Nombre completo" at bounding box center [124, 137] width 165 height 27
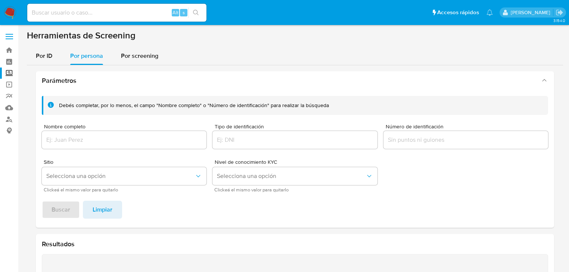
click at [87, 142] on input "Nombre completo" at bounding box center [124, 140] width 165 height 10
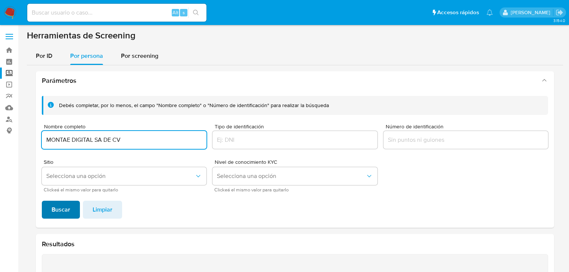
click at [60, 213] on span "Buscar" at bounding box center [61, 210] width 19 height 16
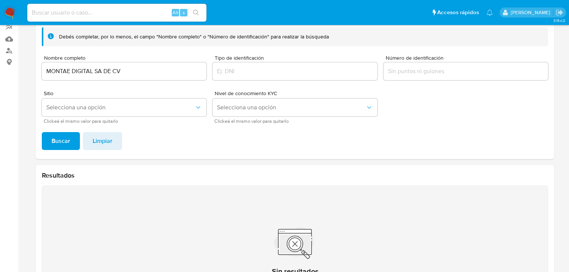
scroll to position [40, 0]
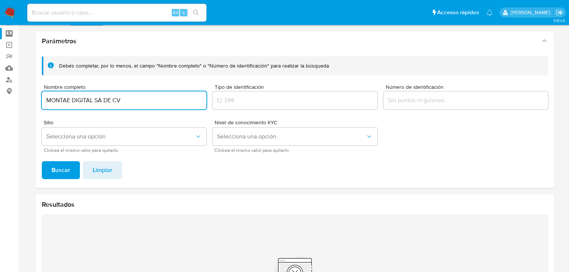
drag, startPoint x: 113, startPoint y: 103, endPoint x: 94, endPoint y: 103, distance: 19.8
click at [96, 103] on input "MONTAE DIGITAL SA DE CV" at bounding box center [124, 101] width 165 height 10
type input "MONTAE DIGITAL SOCIEDAD ANONIMA DE CAPITAL VARIABLE"
click at [42, 161] on button "Buscar" at bounding box center [61, 170] width 38 height 18
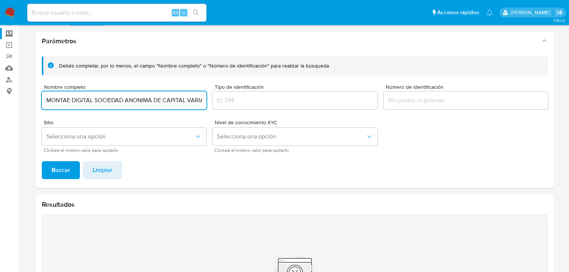
scroll to position [0, 12]
drag, startPoint x: 46, startPoint y: 99, endPoint x: 354, endPoint y: 97, distance: 308.0
click at [354, 97] on div "Debés completar, por lo menos, el campo "Nombre completo" o "Número de identifi…" at bounding box center [295, 104] width 506 height 96
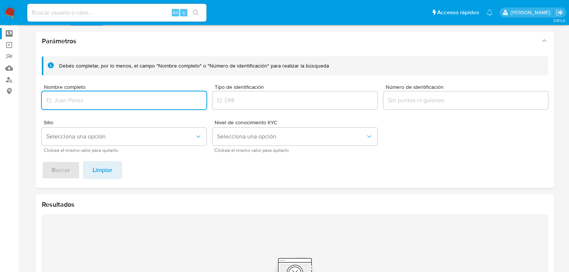
paste input "PERLA PAOLA MEDRANO MARTINEZ"
type input "PERLA PAOLA MEDRANO MARTINEZ"
click at [72, 161] on div "Debés completar, por lo menos, el campo "Nombre completo" o "Número de identifi…" at bounding box center [295, 119] width 518 height 138
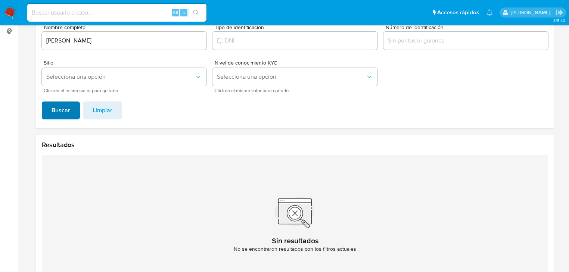
click at [54, 111] on span "Buscar" at bounding box center [61, 110] width 19 height 16
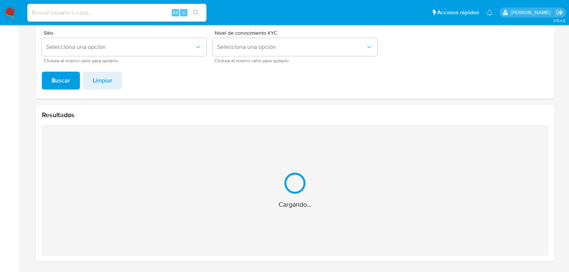
scroll to position [10, 0]
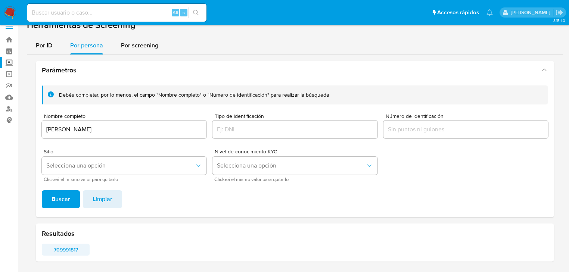
click at [65, 248] on span "709991817" at bounding box center [65, 250] width 37 height 10
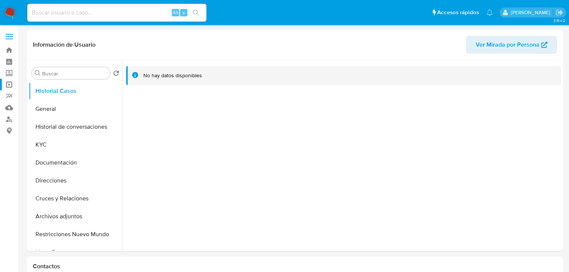
select select "10"
click at [60, 107] on button "General" at bounding box center [72, 109] width 87 height 18
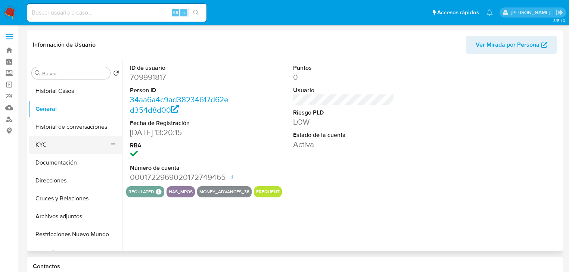
click at [64, 145] on button "KYC" at bounding box center [72, 145] width 87 height 18
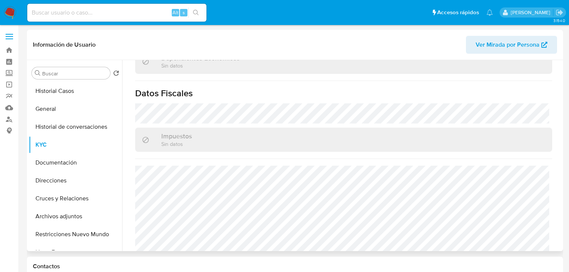
scroll to position [472, 0]
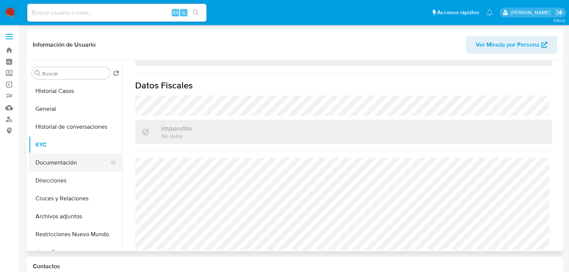
click at [71, 161] on button "Documentación" at bounding box center [72, 163] width 87 height 18
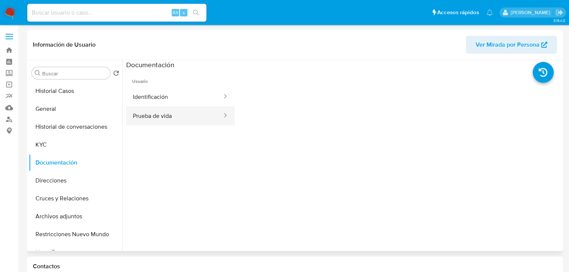
click at [160, 116] on button "Prueba de vida" at bounding box center [174, 115] width 97 height 19
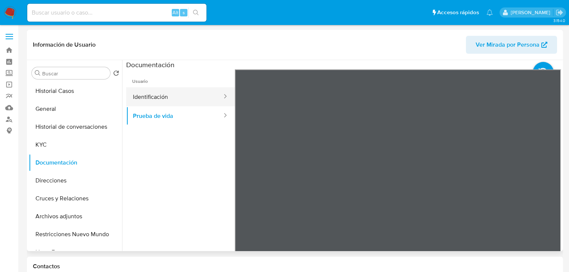
click at [184, 100] on button "Identificación" at bounding box center [174, 96] width 97 height 19
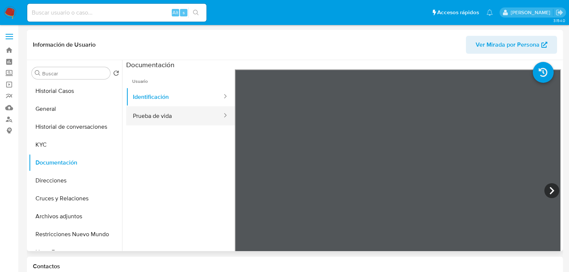
click at [165, 118] on button "Prueba de vida" at bounding box center [174, 115] width 97 height 19
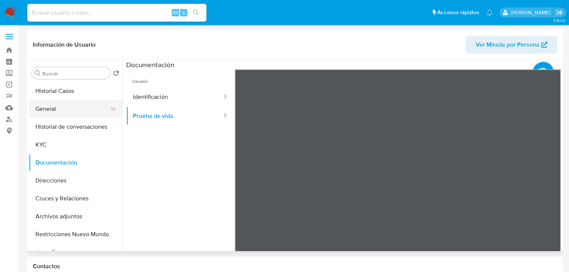
drag, startPoint x: 58, startPoint y: 103, endPoint x: 76, endPoint y: 103, distance: 17.9
click at [60, 103] on button "General" at bounding box center [72, 109] width 87 height 18
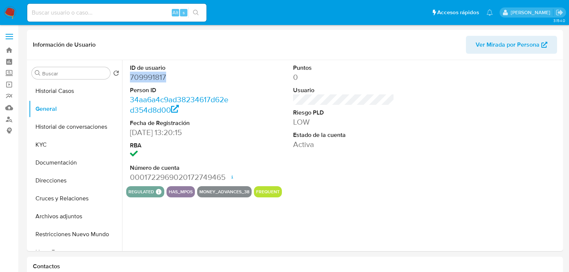
drag, startPoint x: 140, startPoint y: 78, endPoint x: 23, endPoint y: 87, distance: 117.9
click at [122, 80] on div "ID de usuario 709991817 Person ID 34aa6a4c9ad38234617d62ed354d8d00 Fecha de Reg…" at bounding box center [341, 155] width 439 height 191
drag, startPoint x: 31, startPoint y: 142, endPoint x: 78, endPoint y: 141, distance: 46.7
click at [34, 141] on button "KYC" at bounding box center [72, 145] width 87 height 18
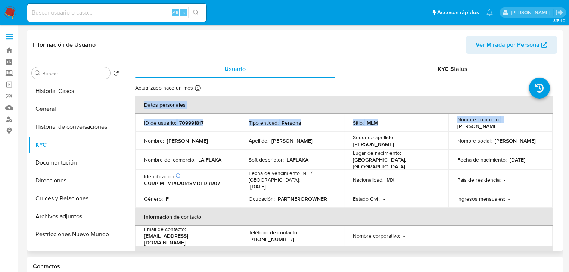
drag, startPoint x: 456, startPoint y: 127, endPoint x: 553, endPoint y: 127, distance: 97.1
copy table "Datos personales ID de usuario : 709991817 Tipo entidad : Persona Sitio : MLM N…"
drag, startPoint x: 475, startPoint y: 113, endPoint x: 466, endPoint y: 118, distance: 10.2
click at [473, 113] on table "Datos personales ID de usuario : 709991817 Tipo entidad : Persona Sitio : MLM N…" at bounding box center [343, 234] width 417 height 276
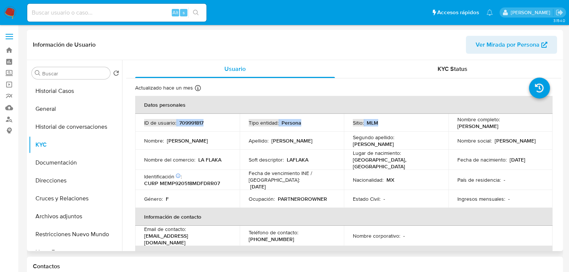
drag, startPoint x: 455, startPoint y: 128, endPoint x: 448, endPoint y: 125, distance: 7.8
click at [533, 125] on div "Nombre completo : Perla Paola Medrano Martinez" at bounding box center [500, 122] width 87 height 13
copy p "Perla Paola Medrano Martinez"
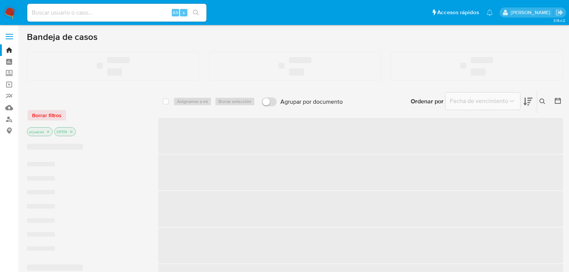
click at [61, 10] on input at bounding box center [116, 13] width 179 height 10
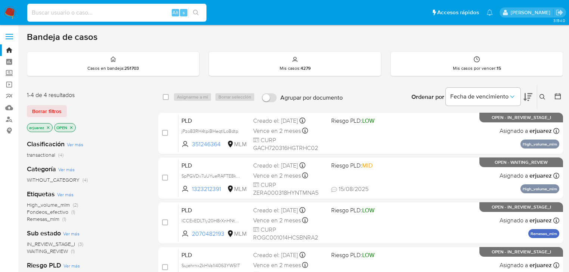
paste input "2012255416"
type input "2012255416"
click at [195, 12] on icon "search-icon" at bounding box center [196, 13] width 6 height 6
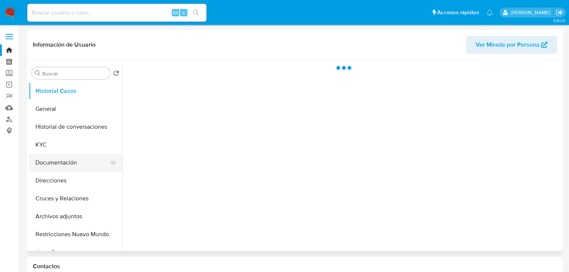
click at [60, 158] on button "Documentación" at bounding box center [72, 163] width 87 height 18
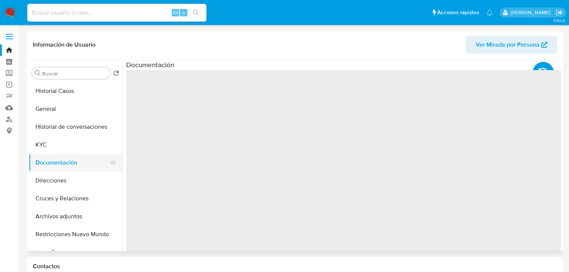
select select "10"
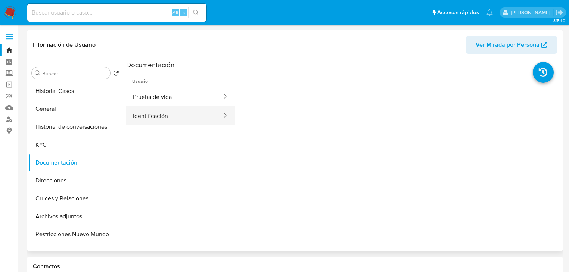
click at [161, 116] on button "Identificación" at bounding box center [174, 115] width 97 height 19
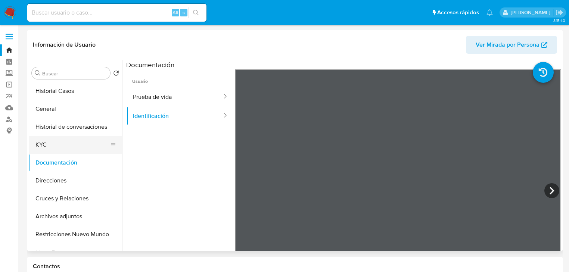
drag, startPoint x: 36, startPoint y: 149, endPoint x: 52, endPoint y: 147, distance: 16.5
click at [36, 149] on button "KYC" at bounding box center [72, 145] width 87 height 18
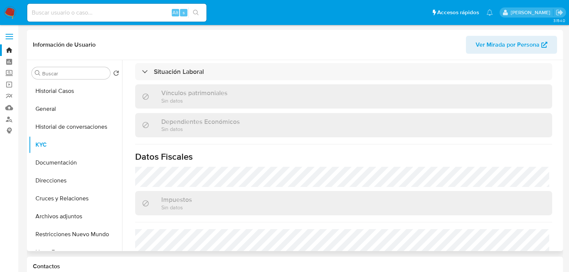
scroll to position [472, 0]
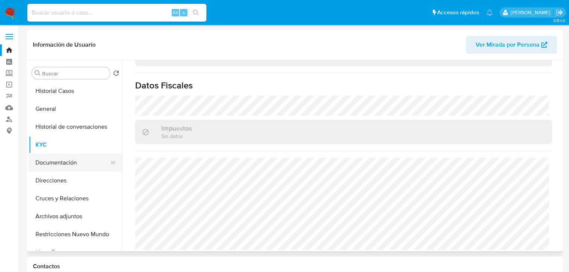
click at [55, 164] on button "Documentación" at bounding box center [72, 163] width 87 height 18
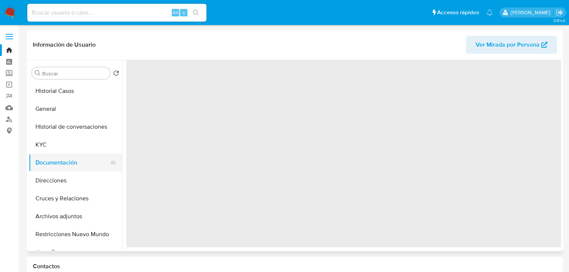
scroll to position [0, 0]
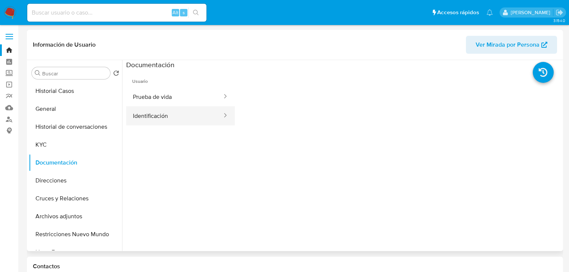
drag, startPoint x: 146, startPoint y: 127, endPoint x: 153, endPoint y: 116, distance: 12.4
click at [149, 123] on ul "Usuario Prueba de vida Identificación" at bounding box center [180, 176] width 109 height 215
click at [154, 115] on button "Identificación" at bounding box center [174, 115] width 97 height 19
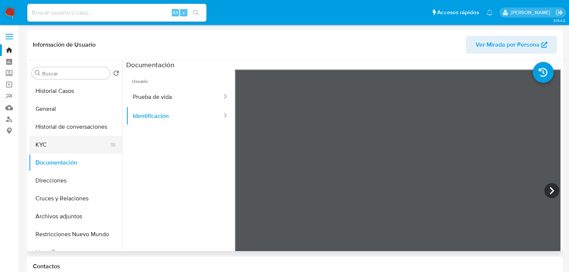
drag, startPoint x: 32, startPoint y: 146, endPoint x: 116, endPoint y: 146, distance: 83.6
click at [35, 146] on button "KYC" at bounding box center [72, 145] width 87 height 18
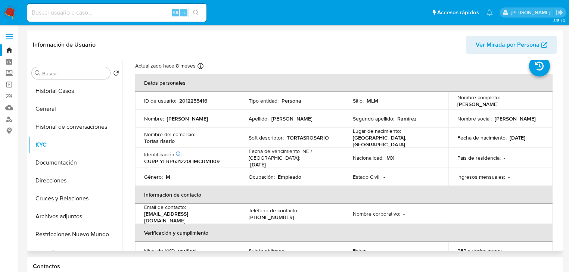
scroll to position [60, 0]
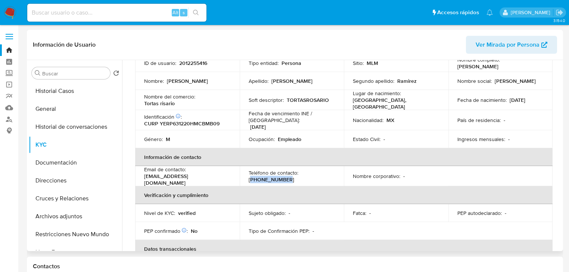
drag, startPoint x: 249, startPoint y: 175, endPoint x: 374, endPoint y: 66, distance: 166.2
click at [304, 175] on div "Teléfono de contacto : (55) 47886648" at bounding box center [292, 175] width 87 height 13
copy p "55) 47886648"
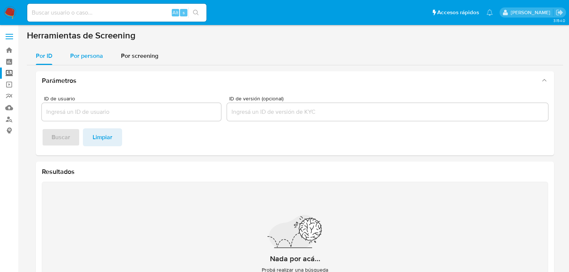
click at [74, 61] on div "Por persona" at bounding box center [86, 56] width 33 height 18
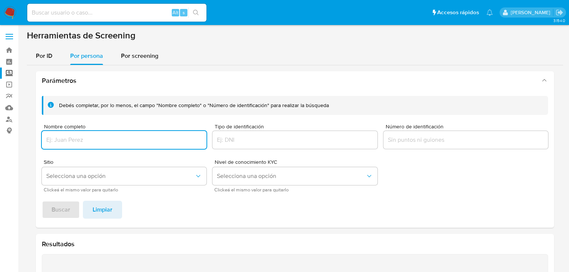
click at [63, 142] on input "Nombre completo" at bounding box center [124, 140] width 165 height 10
type input "[PERSON_NAME]"
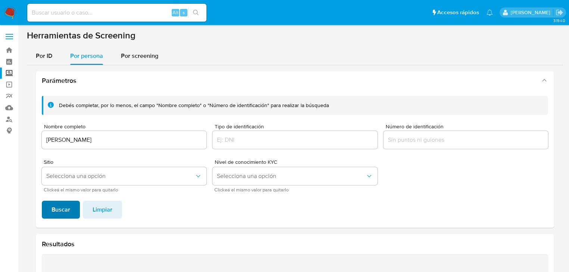
click at [60, 203] on span "Buscar" at bounding box center [61, 210] width 19 height 16
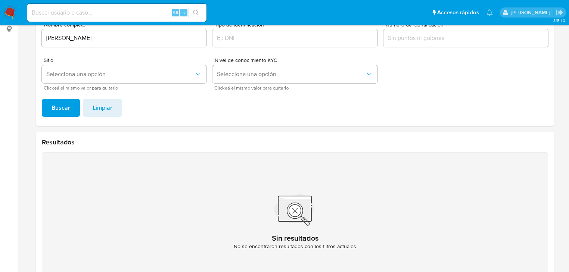
scroll to position [69, 0]
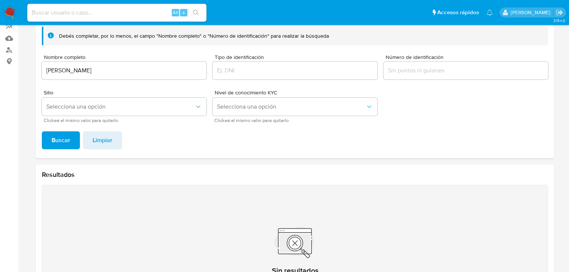
click at [10, 11] on img at bounding box center [10, 12] width 13 height 13
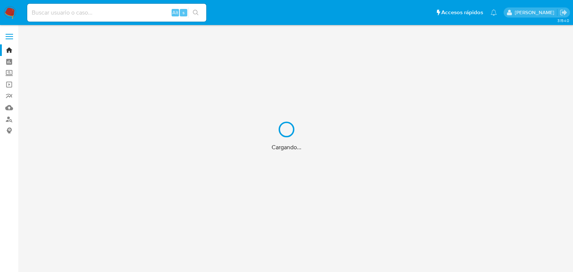
click at [69, 16] on div "Cargando..." at bounding box center [286, 136] width 573 height 272
click at [71, 12] on div "Cargando..." at bounding box center [286, 136] width 573 height 272
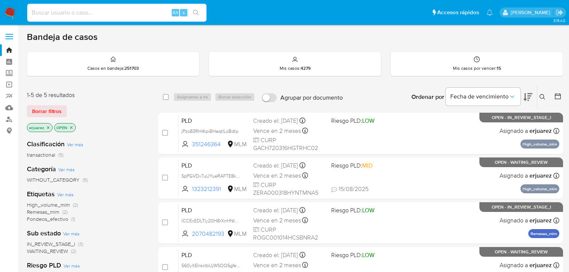
click at [71, 12] on input at bounding box center [116, 13] width 179 height 10
paste input "310671630"
type input "310671630"
click at [198, 10] on icon "search-icon" at bounding box center [196, 13] width 6 height 6
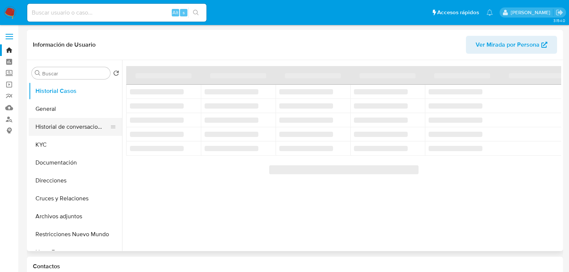
select select "10"
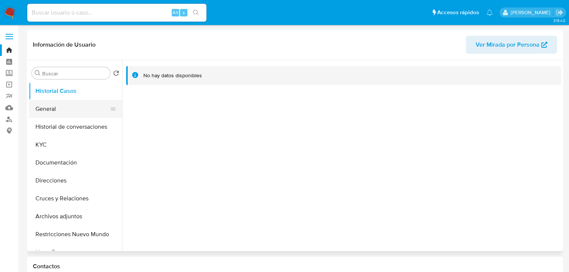
click at [69, 108] on button "General" at bounding box center [72, 109] width 87 height 18
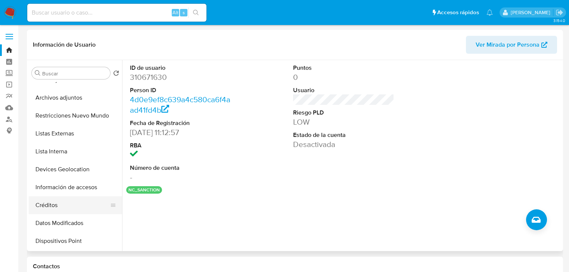
scroll to position [119, 0]
click at [84, 117] on button "Restricciones Nuevo Mundo" at bounding box center [72, 115] width 87 height 18
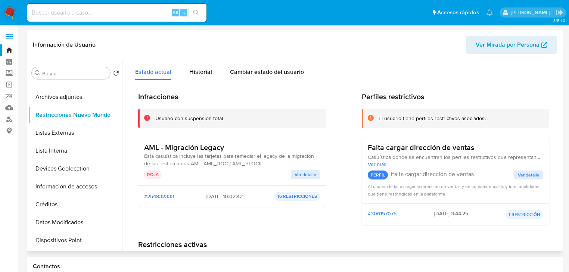
click at [314, 177] on span "Ver detalle" at bounding box center [306, 174] width 22 height 7
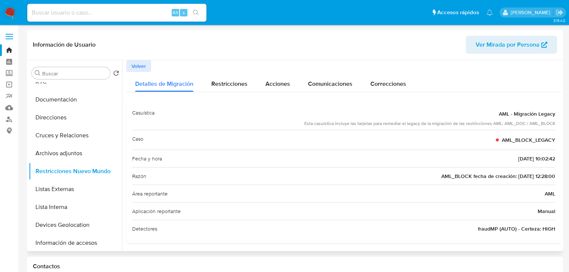
scroll to position [0, 0]
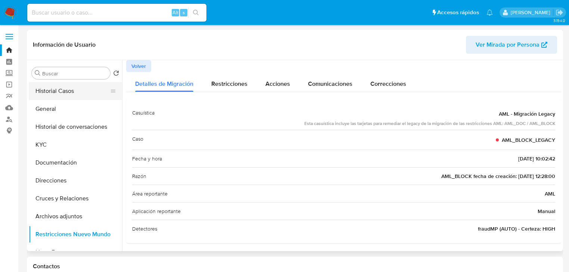
click at [73, 96] on button "Historial Casos" at bounding box center [72, 91] width 87 height 18
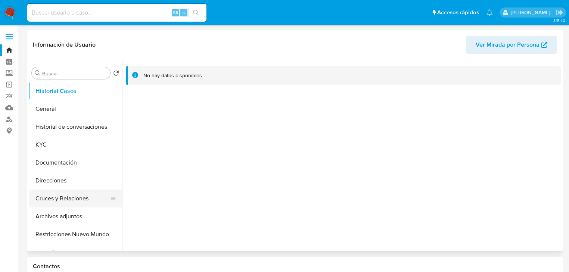
click at [71, 198] on button "Cruces y Relaciones" at bounding box center [72, 199] width 87 height 18
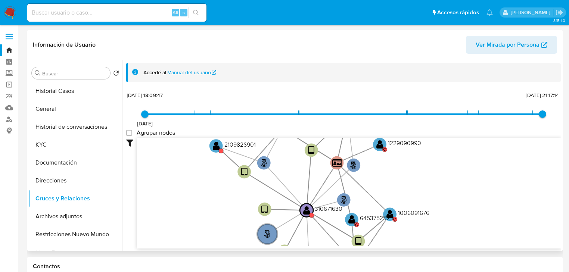
drag, startPoint x: 224, startPoint y: 183, endPoint x: 199, endPoint y: 203, distance: 32.7
click at [199, 203] on icon "user-310671630  310671630 phone-c2c744b8eae5f3f908c9806eb233d81a  person-4d0e…" at bounding box center [349, 192] width 424 height 108
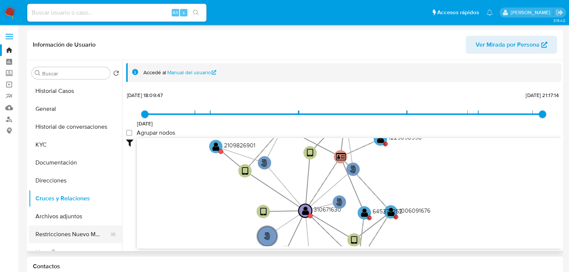
click at [77, 232] on button "Restricciones Nuevo Mundo" at bounding box center [72, 234] width 87 height 18
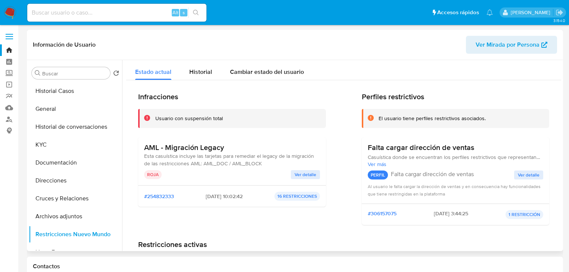
click at [308, 174] on span "Ver detalle" at bounding box center [306, 174] width 22 height 7
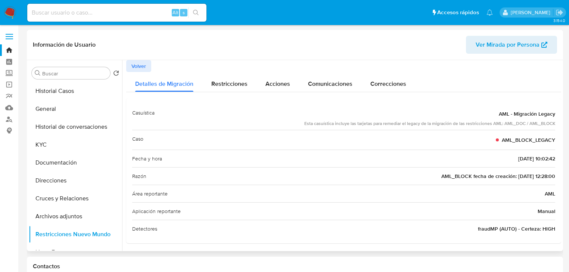
drag, startPoint x: 426, startPoint y: 175, endPoint x: 556, endPoint y: 175, distance: 129.9
click at [556, 175] on div "Casuística AML - Migración Legacy Esta casuística incluye las tarjetas para rem…" at bounding box center [343, 170] width 435 height 145
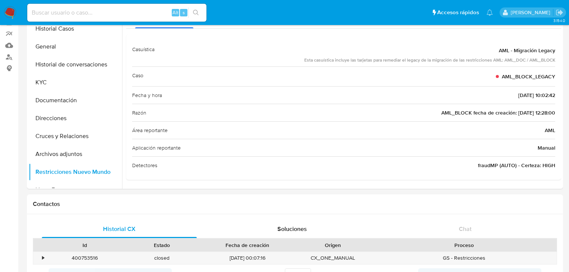
scroll to position [149, 0]
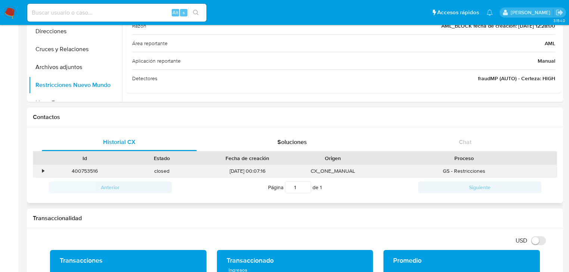
click at [36, 175] on div "•" at bounding box center [39, 171] width 13 height 12
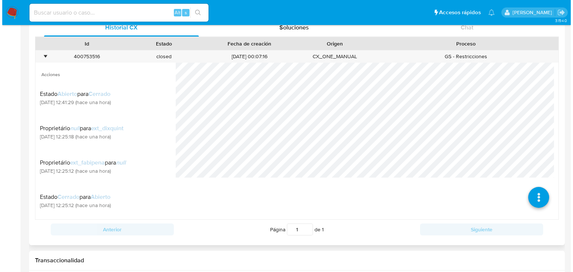
scroll to position [269, 0]
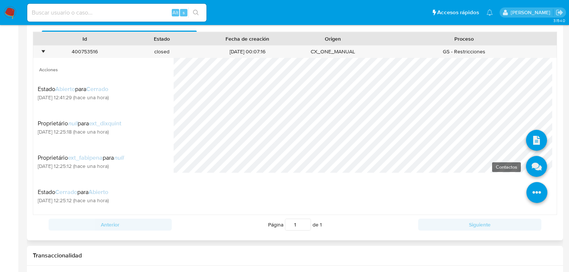
click at [528, 166] on icon at bounding box center [536, 166] width 21 height 21
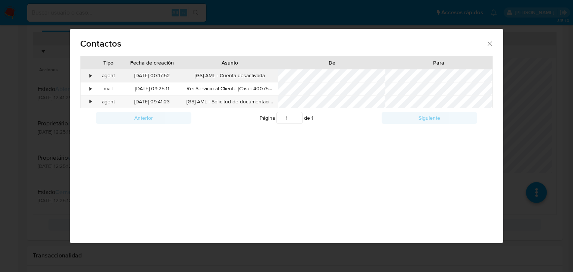
click at [90, 74] on div "•" at bounding box center [91, 75] width 2 height 7
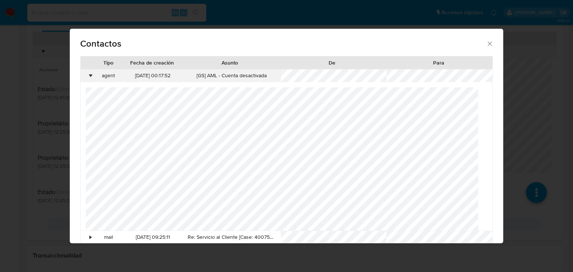
click at [90, 74] on div "•" at bounding box center [91, 75] width 2 height 7
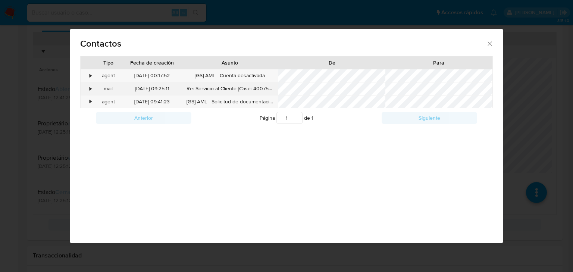
click at [90, 85] on div "•" at bounding box center [91, 88] width 2 height 7
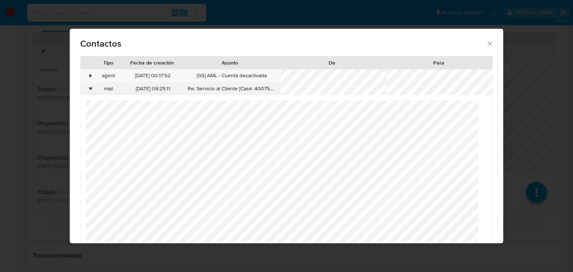
click at [90, 88] on div "•" at bounding box center [91, 88] width 2 height 7
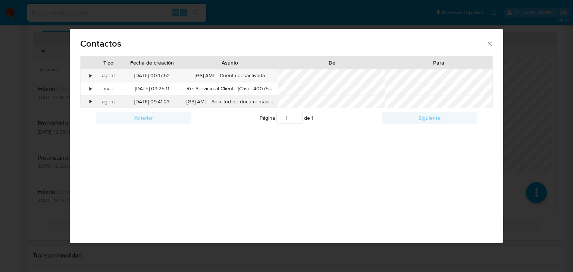
click at [90, 104] on div "•" at bounding box center [91, 101] width 2 height 7
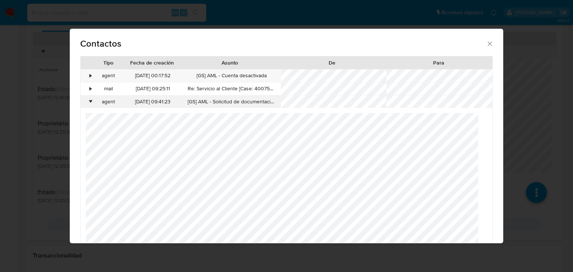
click at [90, 103] on div "•" at bounding box center [91, 101] width 2 height 7
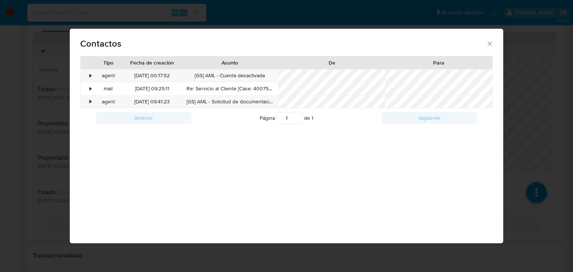
click at [31, 198] on div "Contactos Tipo Fecha de creación Asunto De Para • agent 18/08/2025 00:17:52 [GS…" at bounding box center [286, 136] width 573 height 272
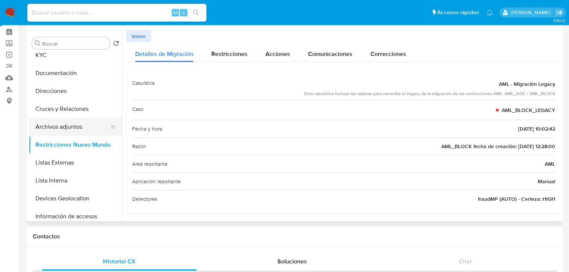
scroll to position [0, 0]
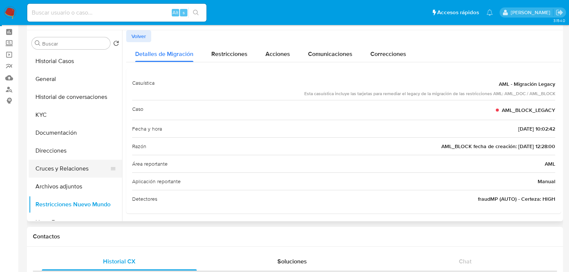
click at [78, 172] on button "Cruces y Relaciones" at bounding box center [72, 169] width 87 height 18
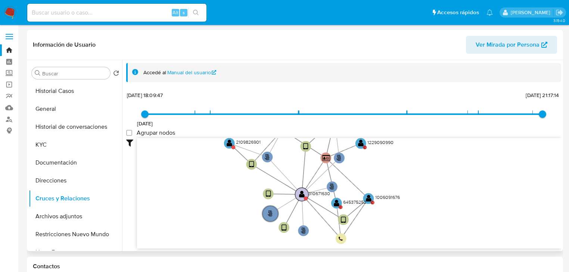
click at [300, 194] on text "" at bounding box center [302, 194] width 6 height 8
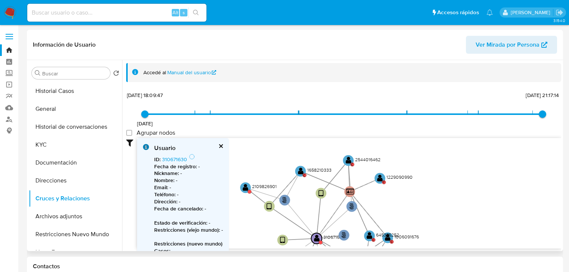
drag, startPoint x: 295, startPoint y: 164, endPoint x: 312, endPoint y: 207, distance: 46.3
click at [312, 207] on icon "user-310671630  310671630 phone-c2c744b8eae5f3f908c9806eb233d81a  person-4d0e…" at bounding box center [349, 192] width 424 height 108
click at [344, 163] on circle at bounding box center [347, 159] width 13 height 13
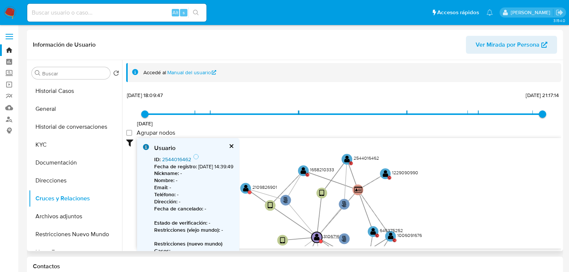
click at [175, 157] on link "2544016462" at bounding box center [176, 159] width 29 height 7
click at [57, 91] on button "Historial Casos" at bounding box center [72, 91] width 87 height 18
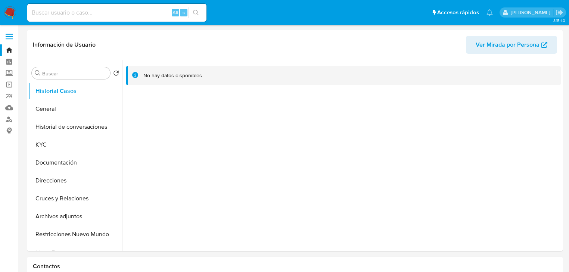
click at [66, 16] on input at bounding box center [116, 13] width 179 height 10
paste input "310671630"
click at [31, 14] on input "310671630" at bounding box center [116, 13] width 179 height 10
click at [67, 15] on input "310671630" at bounding box center [116, 13] width 179 height 10
type input "310671630"
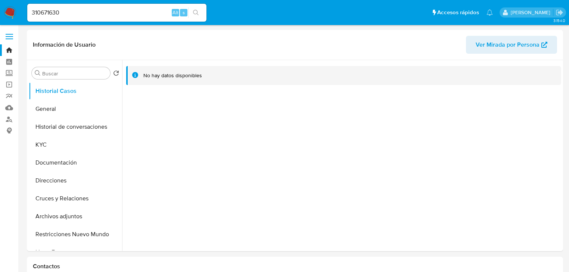
click at [193, 11] on button "search-icon" at bounding box center [195, 12] width 15 height 10
click at [196, 10] on icon "search-icon" at bounding box center [196, 13] width 6 height 6
click at [73, 107] on button "General" at bounding box center [72, 109] width 87 height 18
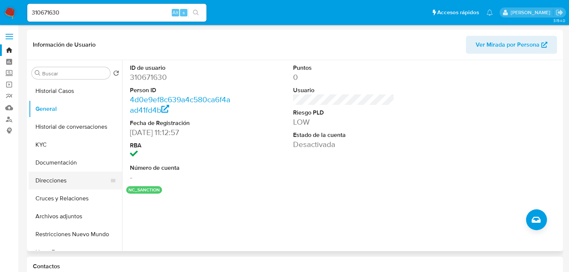
drag, startPoint x: 139, startPoint y: 191, endPoint x: 99, endPoint y: 182, distance: 40.6
click at [139, 191] on button "nc_sanction" at bounding box center [143, 190] width 31 height 3
click at [66, 169] on button "Documentación" at bounding box center [72, 163] width 87 height 18
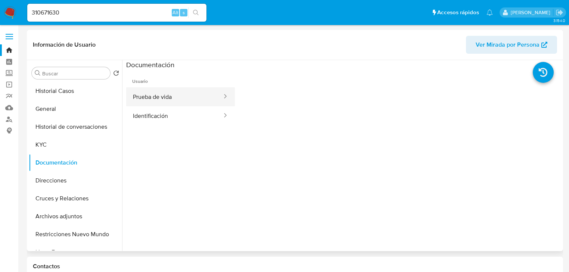
drag, startPoint x: 179, startPoint y: 119, endPoint x: 191, endPoint y: 88, distance: 32.7
click at [179, 118] on button "Identificación" at bounding box center [174, 115] width 97 height 19
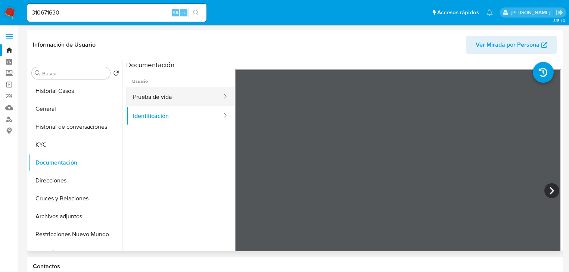
click at [178, 94] on button "Prueba de vida" at bounding box center [174, 96] width 97 height 19
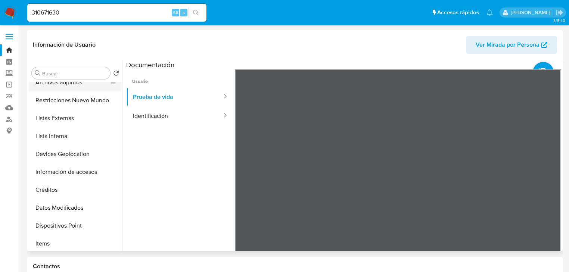
scroll to position [119, 0]
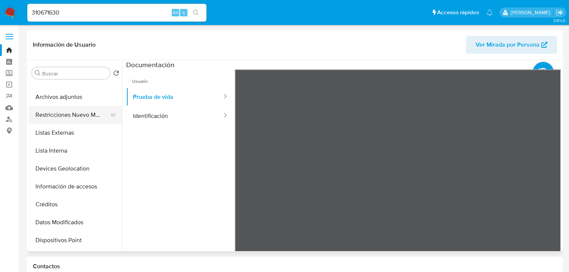
drag, startPoint x: 58, startPoint y: 117, endPoint x: 83, endPoint y: 115, distance: 24.4
click at [59, 116] on button "Restricciones Nuevo Mundo" at bounding box center [72, 115] width 87 height 18
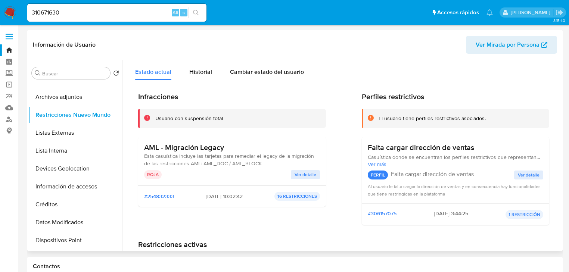
click at [309, 173] on span "Ver detalle" at bounding box center [306, 174] width 22 height 7
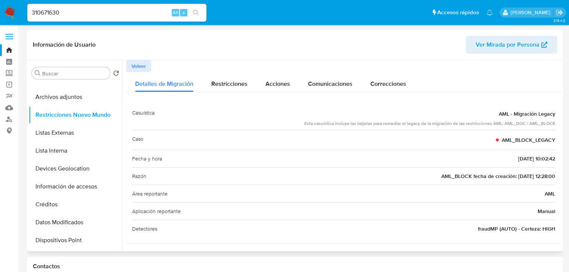
scroll to position [1, 0]
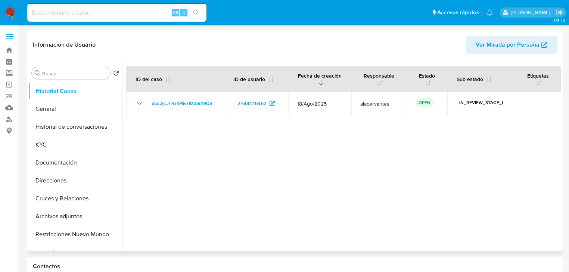
select select "10"
click at [57, 112] on button "General" at bounding box center [72, 109] width 87 height 18
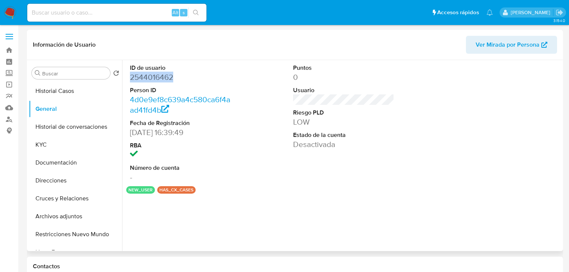
drag, startPoint x: 157, startPoint y: 78, endPoint x: 125, endPoint y: 78, distance: 31.7
click at [125, 78] on div "ID de usuario 2544016462 Person ID 4d0e9ef8c639a4c580ca6f4aad41fd4b Fecha de Re…" at bounding box center [341, 155] width 439 height 191
copy dd "2544016462"
click at [60, 94] on button "Historial Casos" at bounding box center [72, 91] width 87 height 18
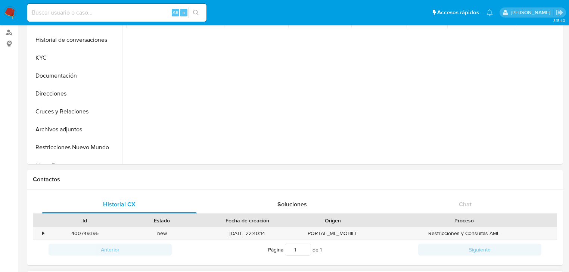
scroll to position [149, 0]
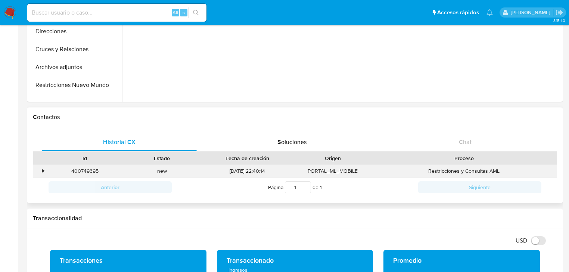
drag, startPoint x: 40, startPoint y: 170, endPoint x: 239, endPoint y: 172, distance: 199.0
click at [40, 170] on div "•" at bounding box center [39, 171] width 13 height 12
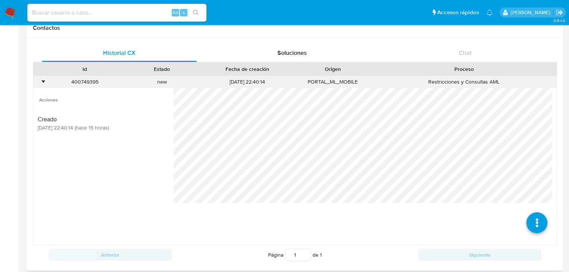
scroll to position [239, 0]
click at [534, 200] on icon at bounding box center [536, 196] width 21 height 21
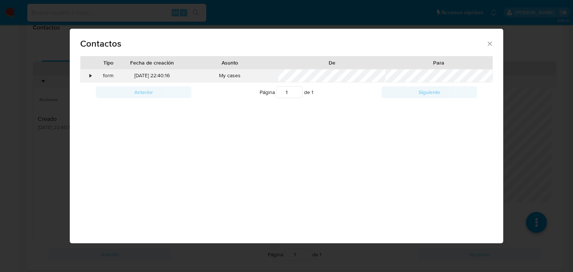
click at [90, 77] on div "•" at bounding box center [91, 75] width 2 height 7
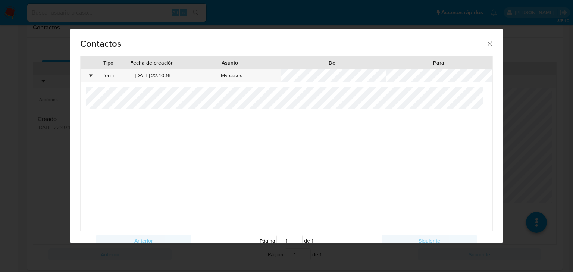
click at [267, 136] on div at bounding box center [287, 158] width 402 height 143
click at [19, 188] on div "Contactos Tipo Fecha de creación Asunto De Para • form 17/08/2025 22:40:16 My c…" at bounding box center [286, 136] width 573 height 272
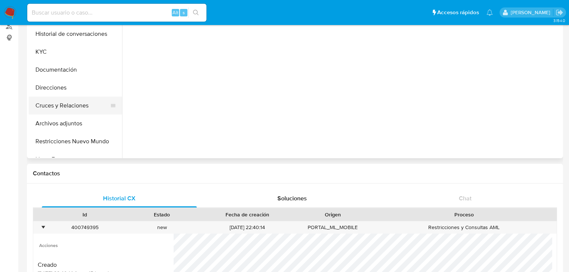
scroll to position [90, 0]
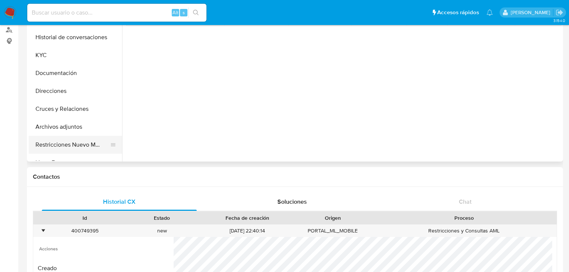
click at [72, 143] on button "Restricciones Nuevo Mundo" at bounding box center [72, 145] width 87 height 18
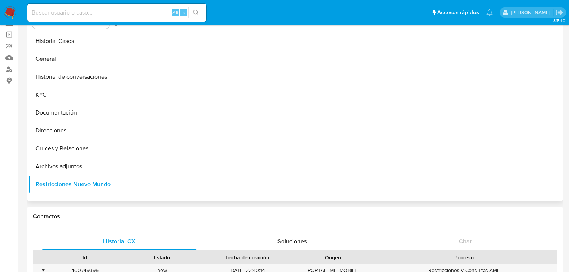
scroll to position [30, 0]
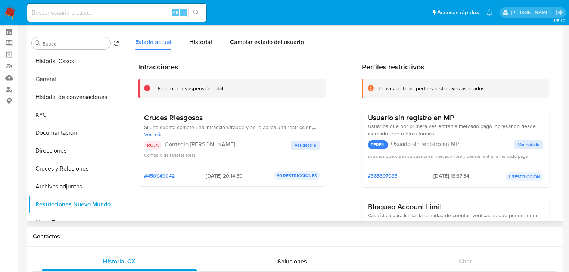
click at [306, 139] on div "Cruces Riesgosos Si una cuenta comete una infracción/fraude y se le aplica una …" at bounding box center [232, 136] width 176 height 46
click at [306, 143] on span "Ver detalle" at bounding box center [306, 144] width 22 height 7
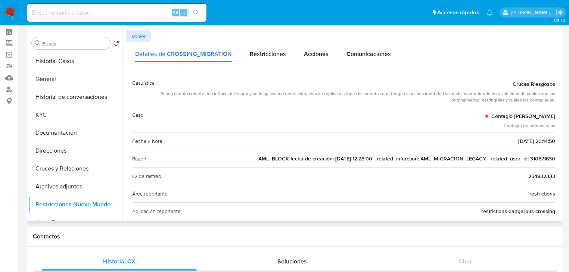
drag, startPoint x: 526, startPoint y: 160, endPoint x: 560, endPoint y: 160, distance: 33.6
click at [560, 160] on div at bounding box center [341, 125] width 439 height 191
click at [64, 169] on button "Cruces y Relaciones" at bounding box center [72, 169] width 87 height 18
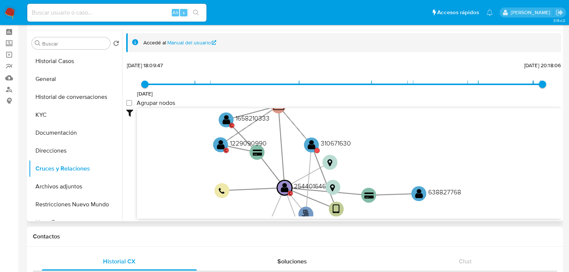
drag, startPoint x: 287, startPoint y: 131, endPoint x: 255, endPoint y: 181, distance: 59.0
click at [255, 181] on icon "user-2544016462  2544016462 C phone-d2a5dced4cb90316ccdb098a520ec97e  person-…" at bounding box center [349, 162] width 424 height 108
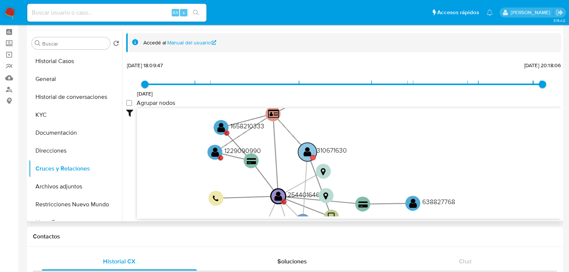
click at [310, 151] on text "" at bounding box center [308, 151] width 8 height 11
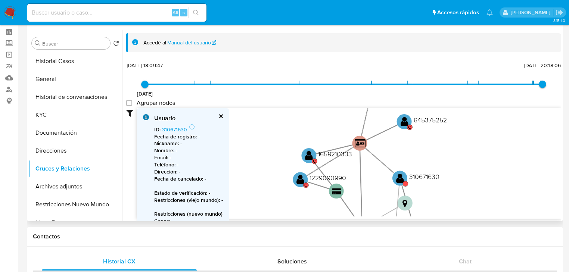
drag, startPoint x: 298, startPoint y: 156, endPoint x: 386, endPoint y: 188, distance: 93.2
click at [386, 188] on icon "user-2544016462  2544016462 C phone-d2a5dced4cb90316ccdb098a520ec97e  person-…" at bounding box center [349, 162] width 424 height 108
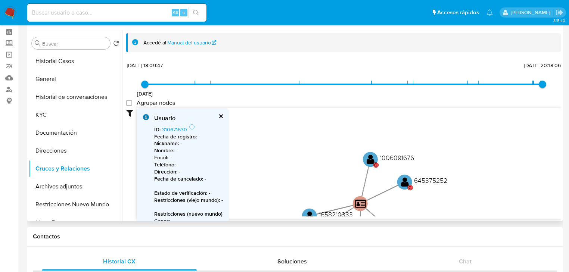
drag, startPoint x: 376, startPoint y: 230, endPoint x: 374, endPoint y: 162, distance: 68.3
click at [391, 186] on icon "user-2544016462  2544016462 C phone-d2a5dced4cb90316ccdb098a520ec97e  person-…" at bounding box center [349, 162] width 424 height 108
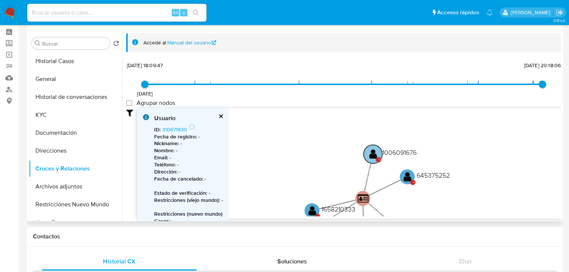
click at [372, 154] on text "" at bounding box center [373, 154] width 8 height 11
click at [174, 130] on link "1006091676" at bounding box center [176, 129] width 28 height 7
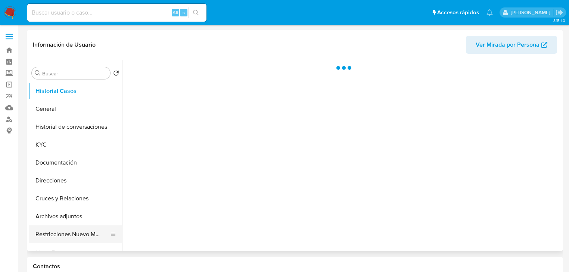
drag, startPoint x: 57, startPoint y: 235, endPoint x: 62, endPoint y: 228, distance: 8.1
click at [57, 235] on button "Restricciones Nuevo Mundo" at bounding box center [72, 234] width 87 height 18
select select "10"
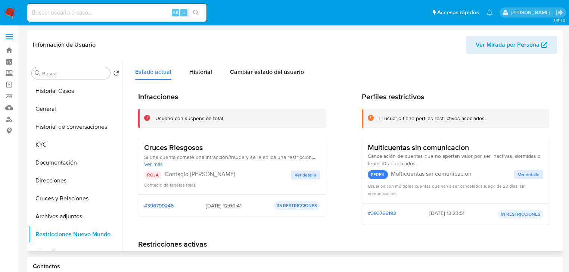
click at [305, 175] on span "Ver detalle" at bounding box center [306, 174] width 22 height 7
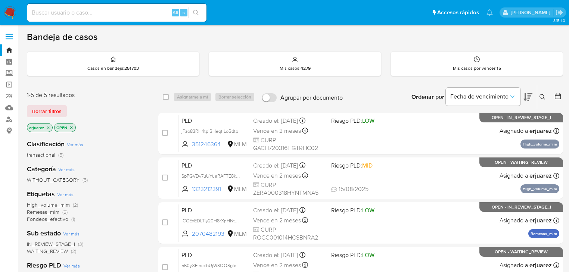
click at [48, 126] on icon "close-filter" at bounding box center [48, 127] width 4 height 4
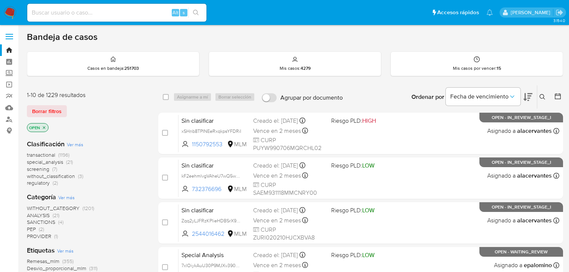
click at [539, 94] on button at bounding box center [543, 97] width 12 height 9
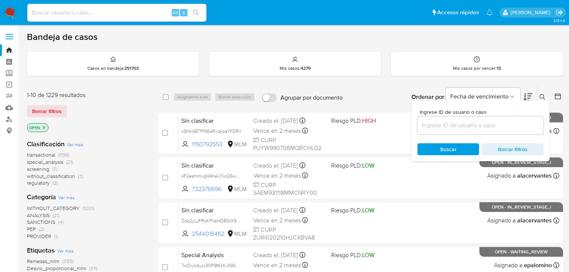
click at [451, 122] on input at bounding box center [480, 126] width 126 height 10
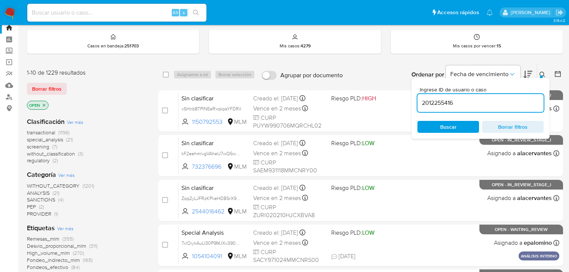
type input "2012255416"
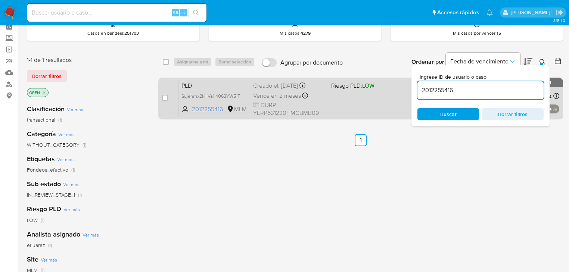
scroll to position [30, 0]
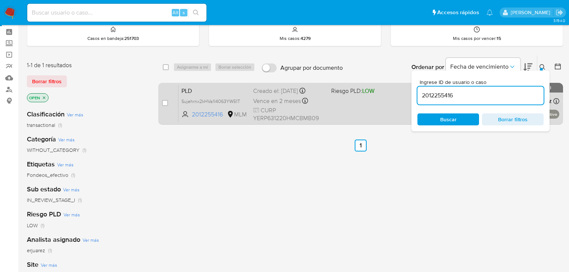
click at [338, 104] on div "PLD Sujehrnx2kHVa1I4063YW51T 2012255416 MLM Riesgo PLD: LOW Creado el: 12/08/20…" at bounding box center [368, 104] width 381 height 38
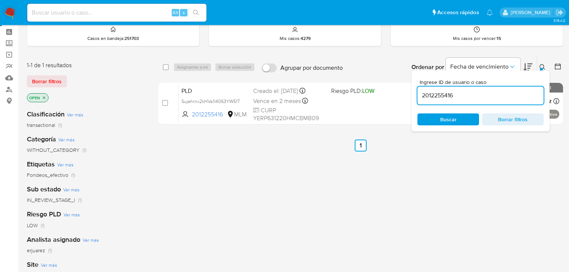
click at [48, 17] on input at bounding box center [116, 13] width 179 height 10
paste input "310671630"
type input "310671630"
click at [196, 12] on icon "search-icon" at bounding box center [196, 13] width 6 height 6
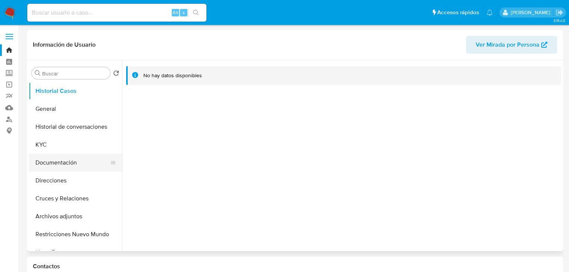
select select "10"
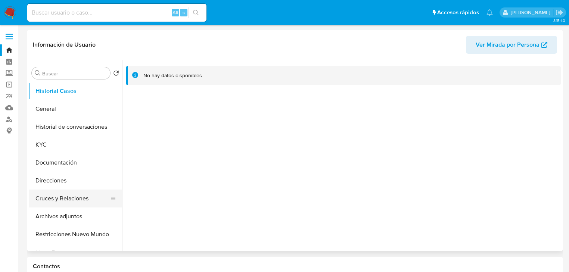
click at [77, 202] on button "Cruces y Relaciones" at bounding box center [72, 199] width 87 height 18
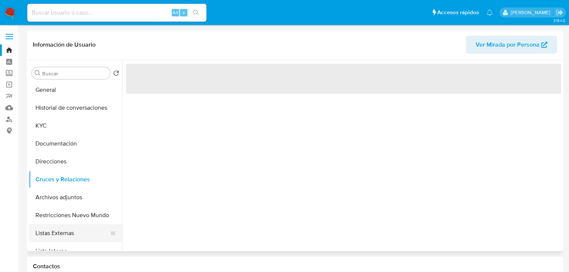
scroll to position [30, 0]
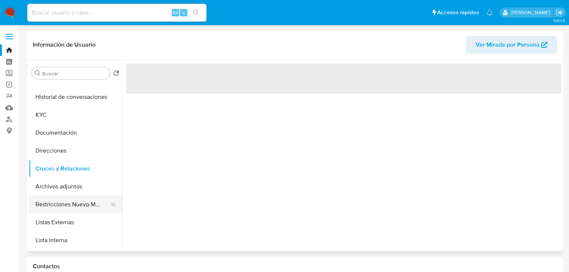
drag, startPoint x: 72, startPoint y: 203, endPoint x: 126, endPoint y: 134, distance: 87.2
click at [72, 202] on button "Restricciones Nuevo Mundo" at bounding box center [72, 205] width 87 height 18
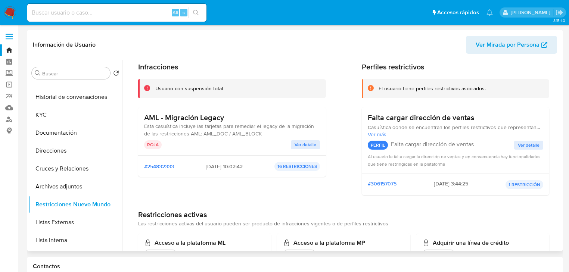
drag, startPoint x: 200, startPoint y: 118, endPoint x: 251, endPoint y: 118, distance: 50.4
click at [251, 118] on h3 "AML - Migración Legacy" at bounding box center [232, 117] width 176 height 9
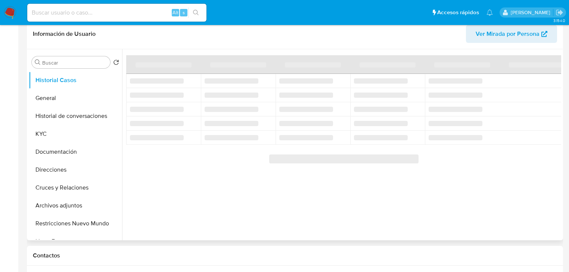
scroll to position [179, 0]
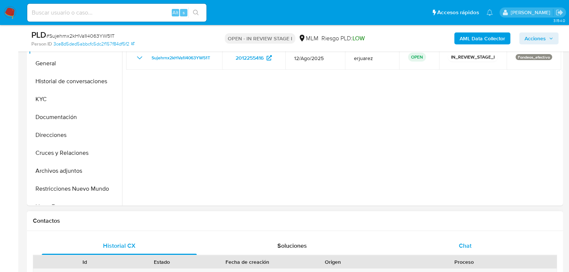
select select "10"
click at [468, 243] on span "Chat" at bounding box center [465, 246] width 13 height 9
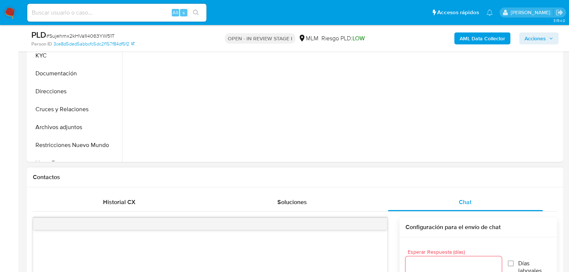
scroll to position [299, 0]
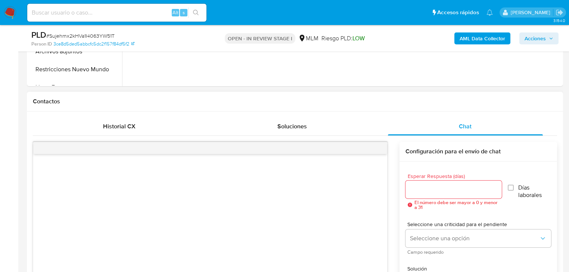
click at [433, 193] on input "Esperar Respuesta (días)" at bounding box center [453, 190] width 96 height 10
type input "5"
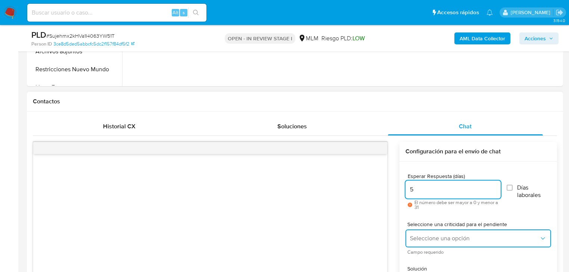
click at [427, 232] on button "Seleccione una opción" at bounding box center [478, 239] width 146 height 18
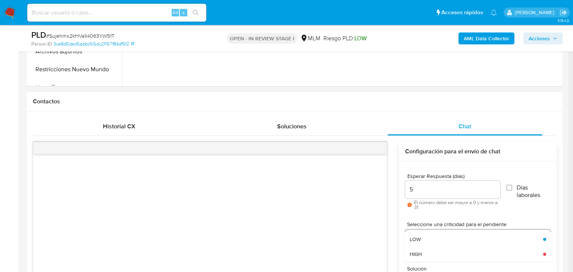
drag, startPoint x: 442, startPoint y: 257, endPoint x: 432, endPoint y: 233, distance: 25.8
click at [442, 257] on div "HIGH" at bounding box center [474, 254] width 129 height 15
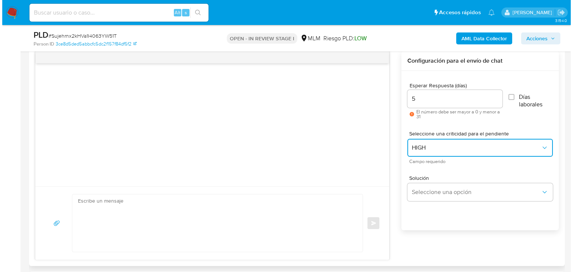
scroll to position [478, 0]
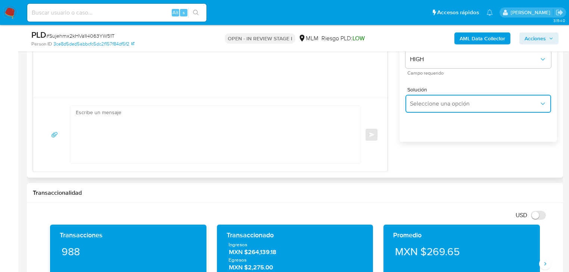
drag, startPoint x: 413, startPoint y: 99, endPoint x: 421, endPoint y: 107, distance: 11.4
click at [413, 99] on button "Seleccione una opción" at bounding box center [478, 104] width 146 height 18
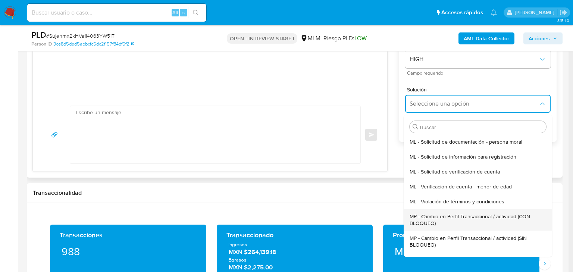
drag, startPoint x: 440, startPoint y: 216, endPoint x: 453, endPoint y: 210, distance: 14.2
click at [453, 210] on div "MP - Cambio en Perfil Transaccional / actividad (CON BLOQUEO)" at bounding box center [476, 220] width 132 height 22
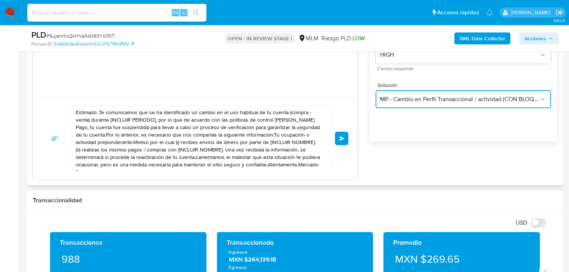
click at [430, 97] on span "MP - Cambio en Perfil Transaccional / actividad (CON BLOQUEO)" at bounding box center [459, 99] width 159 height 7
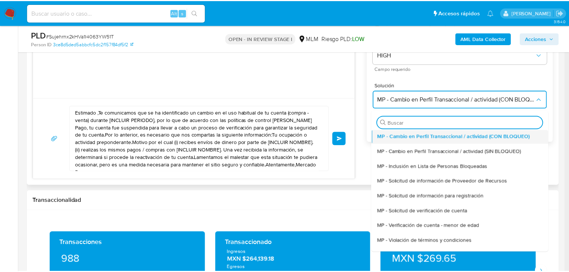
scroll to position [42, 0]
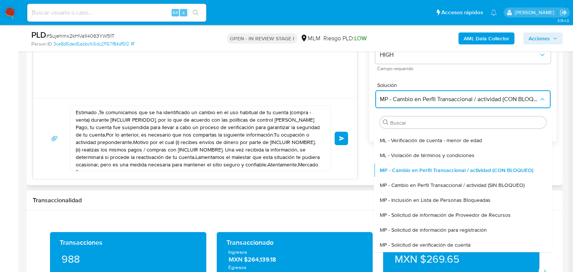
drag, startPoint x: 473, startPoint y: 185, endPoint x: 390, endPoint y: 175, distance: 84.2
click at [473, 185] on span "MP - Cambio en Perfil Transaccional / actividad (SIN BLOQUEO)" at bounding box center [452, 185] width 145 height 7
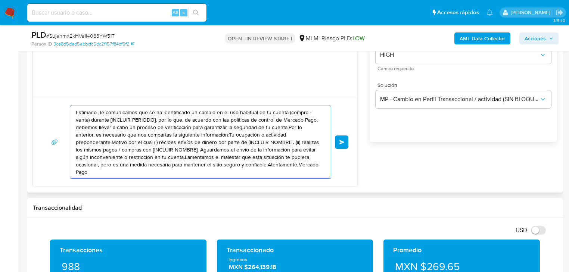
click at [291, 160] on textarea "Estimado ,Te comunicamos que se ha identificado un cambio en el uso habitual de…" at bounding box center [199, 142] width 246 height 72
drag, startPoint x: 231, startPoint y: 149, endPoint x: 10, endPoint y: 103, distance: 226.1
paste textarea "2012255416"
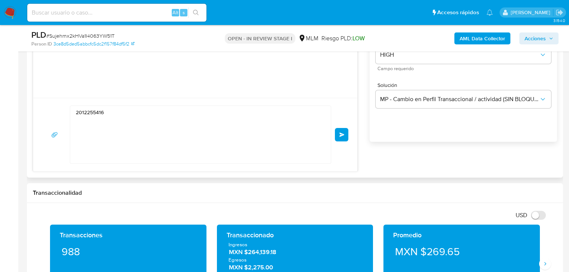
click at [95, 94] on div at bounding box center [195, 93] width 324 height 7
drag, startPoint x: 108, startPoint y: 110, endPoint x: 42, endPoint y: 101, distance: 67.1
click at [41, 100] on div "2012255416 Enviar" at bounding box center [195, 135] width 324 height 74
paste textarea "Estimado [PERSON_NAME] se ha identificado un cambio en el uso habitual de tu cu…"
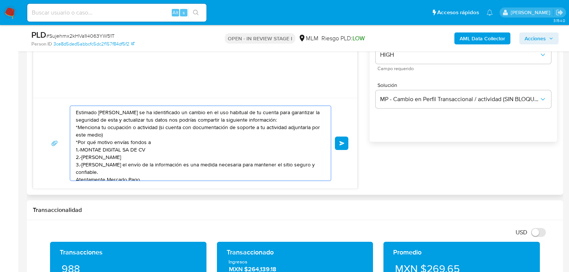
scroll to position [10, 0]
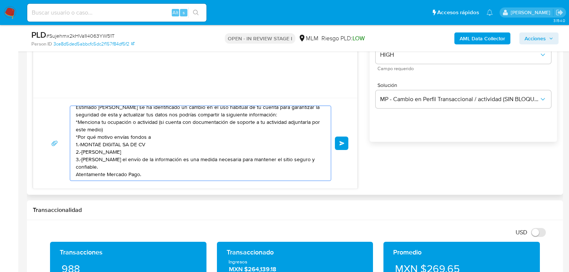
click at [75, 176] on div "Estimado [PERSON_NAME] se ha identificado un cambio en el uso habitual de tu cu…" at bounding box center [198, 143] width 257 height 75
click at [76, 178] on div "Estimado [PERSON_NAME] se ha identificado un cambio en el uso habitual de tu cu…" at bounding box center [198, 143] width 257 height 75
click at [76, 178] on textarea "Estimado [PERSON_NAME] se ha identificado un cambio en el uso habitual de tu cu…" at bounding box center [199, 143] width 246 height 75
click at [76, 175] on textarea "Estimado [PERSON_NAME] se ha identificado un cambio en el uso habitual de tu cu…" at bounding box center [199, 143] width 246 height 75
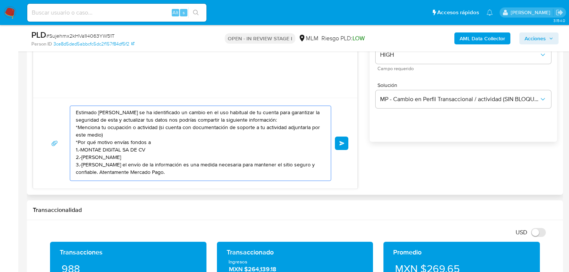
scroll to position [0, 0]
drag, startPoint x: 191, startPoint y: 146, endPoint x: 35, endPoint y: 127, distance: 157.3
click at [34, 127] on div "Estimado [PERSON_NAME] se ha identificado un cambio en el uso habitual de tu cu…" at bounding box center [195, 143] width 324 height 91
click at [167, 161] on textarea "Estimado [PERSON_NAME] se ha identificado un cambio en el uso habitual de tu cu…" at bounding box center [199, 143] width 246 height 75
type textarea "Estimado [PERSON_NAME] se ha identificado un cambio en el uso habitual de tu cu…"
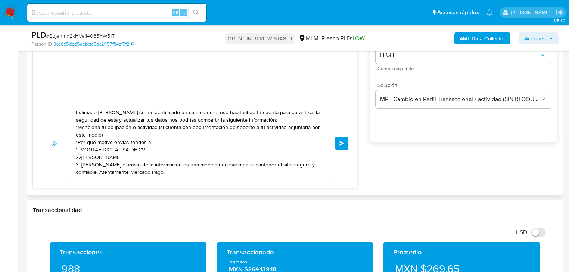
drag, startPoint x: 340, startPoint y: 143, endPoint x: 390, endPoint y: 158, distance: 51.5
click at [390, 158] on div "Estimado [PERSON_NAME] se ha identificado un cambio en el uso habitual de tu cu…" at bounding box center [295, 76] width 524 height 226
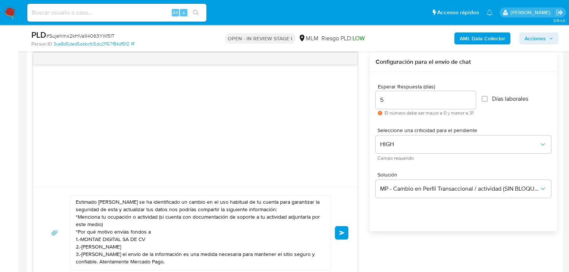
scroll to position [448, 0]
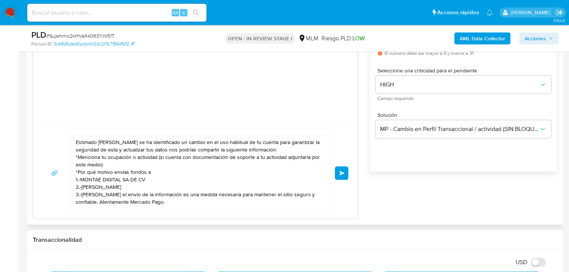
drag, startPoint x: 343, startPoint y: 168, endPoint x: 298, endPoint y: 148, distance: 49.5
click at [343, 169] on button "Enviar" at bounding box center [341, 173] width 13 height 13
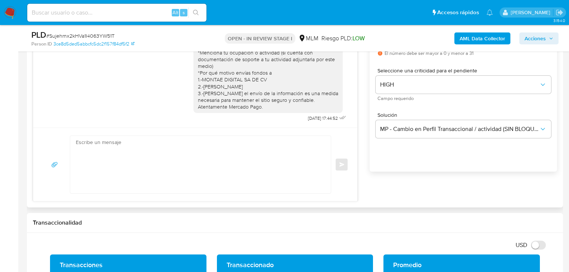
scroll to position [1, 0]
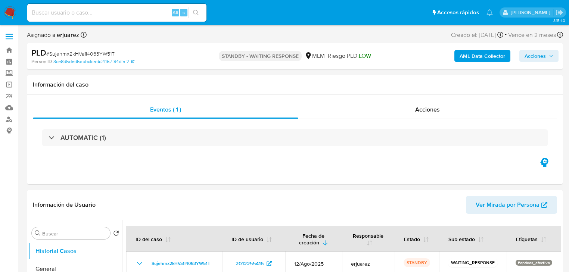
select select "10"
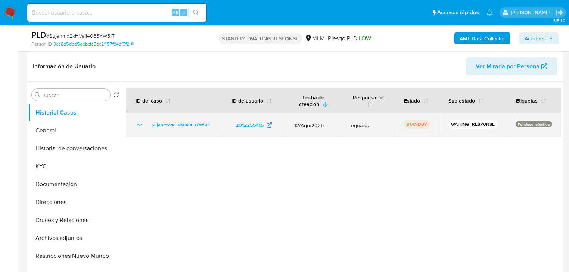
scroll to position [119, 0]
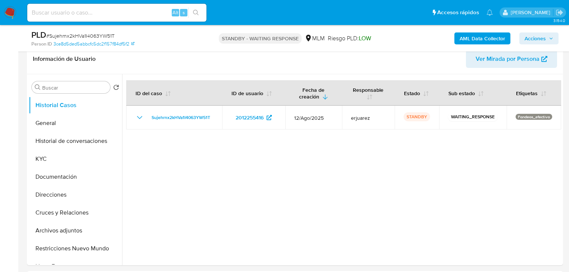
click at [88, 12] on input at bounding box center [116, 13] width 179 height 10
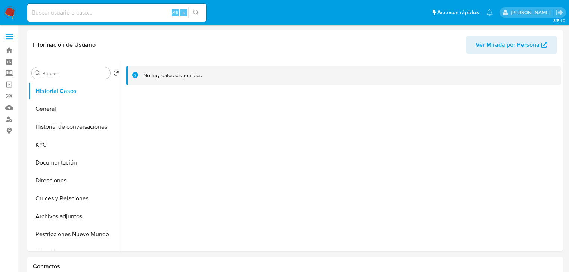
select select "10"
click at [58, 10] on input at bounding box center [116, 13] width 179 height 10
paste input "1198346489"
type input "1198346489"
click at [195, 12] on icon "search-icon" at bounding box center [196, 13] width 6 height 6
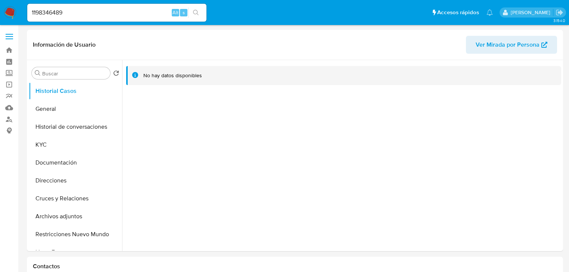
select select "10"
click at [64, 126] on button "Historial de conversaciones" at bounding box center [72, 127] width 87 height 18
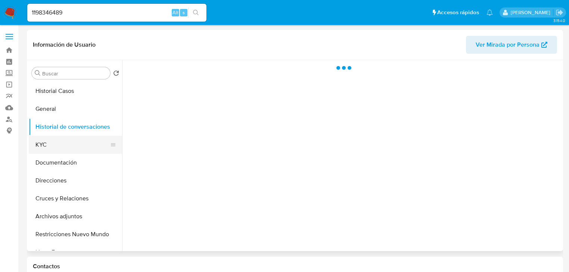
drag, startPoint x: 58, startPoint y: 137, endPoint x: 61, endPoint y: 139, distance: 4.0
click at [58, 137] on button "KYC" at bounding box center [72, 145] width 87 height 18
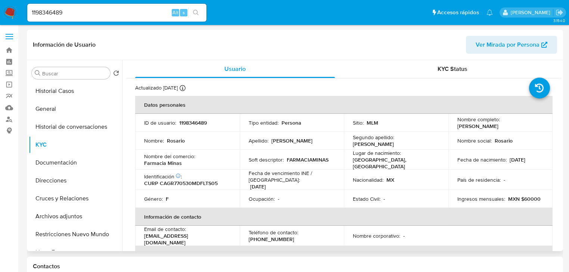
drag, startPoint x: 455, startPoint y: 126, endPoint x: 522, endPoint y: 126, distance: 67.2
click at [522, 126] on div "Nombre completo : Rosario Calderon Gutierrez" at bounding box center [500, 122] width 87 height 13
copy p "Rosario Calderon Gutierrez"
drag, startPoint x: 287, startPoint y: 158, endPoint x: 326, endPoint y: 158, distance: 38.8
click at [326, 158] on p "FARMACIAMINAS" at bounding box center [308, 159] width 42 height 7
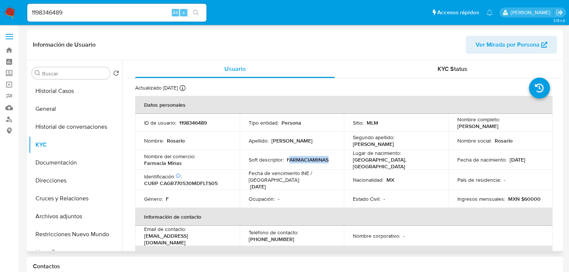
copy p "ARMACIAMINAS"
click at [297, 162] on td "Soft descriptor : FARMACIAMINAS" at bounding box center [292, 160] width 105 height 20
drag, startPoint x: 286, startPoint y: 157, endPoint x: 324, endPoint y: 157, distance: 38.1
click at [327, 157] on div "Soft descriptor : FARMACIAMINAS" at bounding box center [292, 159] width 87 height 7
copy p "FARMACIAMINAS"
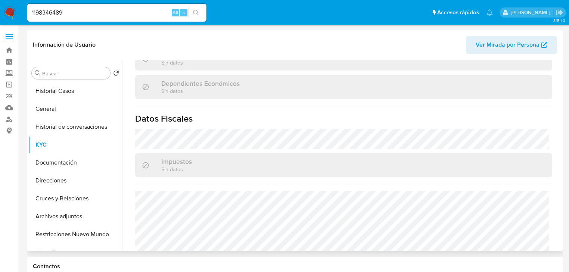
scroll to position [472, 0]
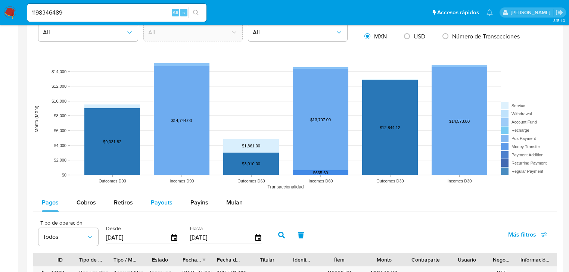
drag, startPoint x: 158, startPoint y: 205, endPoint x: 196, endPoint y: 178, distance: 46.5
click at [158, 205] on span "Payouts" at bounding box center [162, 202] width 22 height 9
select select "10"
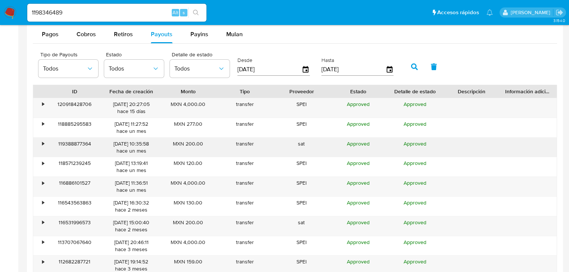
scroll to position [717, 0]
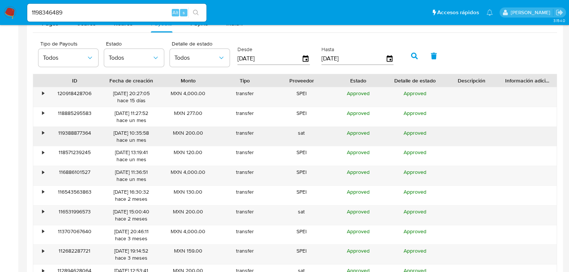
click at [41, 133] on div "•" at bounding box center [39, 136] width 13 height 19
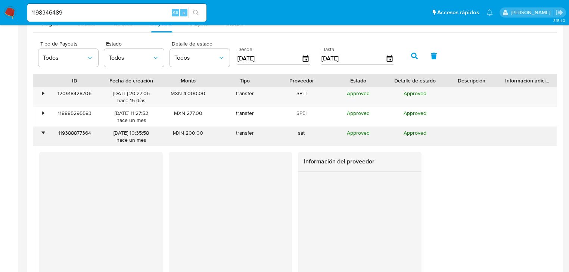
drag, startPoint x: 41, startPoint y: 133, endPoint x: 149, endPoint y: 156, distance: 109.6
click at [42, 132] on div "•" at bounding box center [43, 133] width 2 height 7
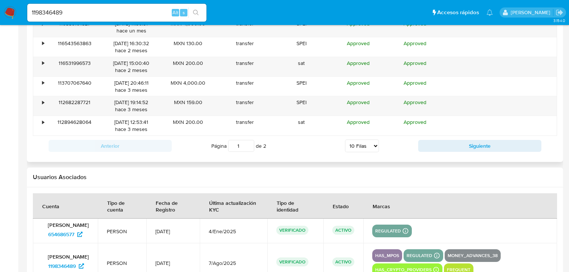
scroll to position [866, 0]
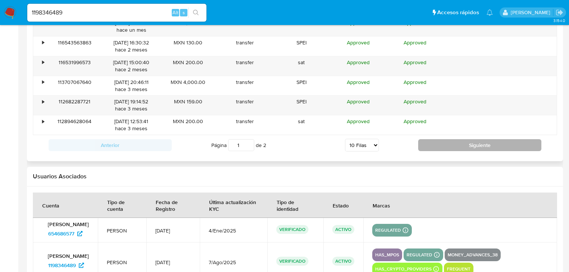
click at [446, 145] on button "Siguiente" at bounding box center [479, 145] width 123 height 12
type input "2"
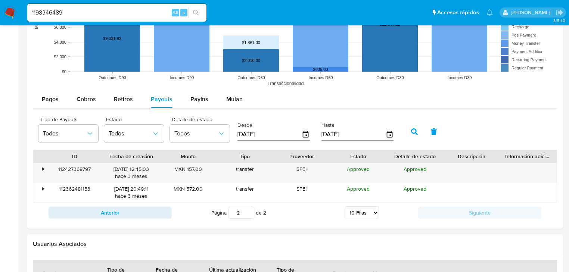
scroll to position [638, 0]
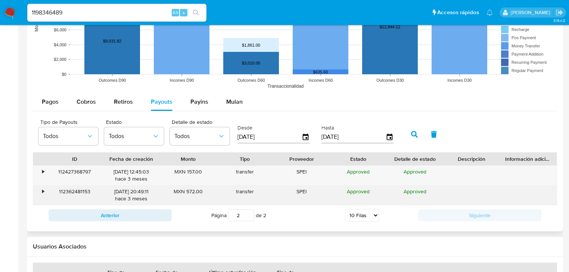
click at [43, 188] on div "•" at bounding box center [43, 191] width 2 height 7
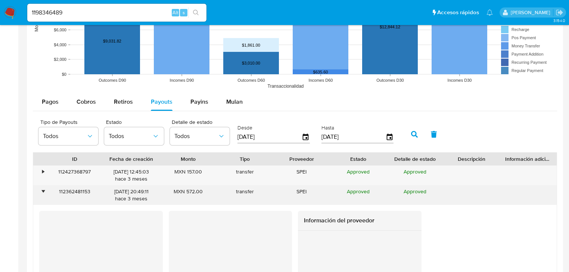
click at [43, 189] on div "•" at bounding box center [43, 191] width 2 height 7
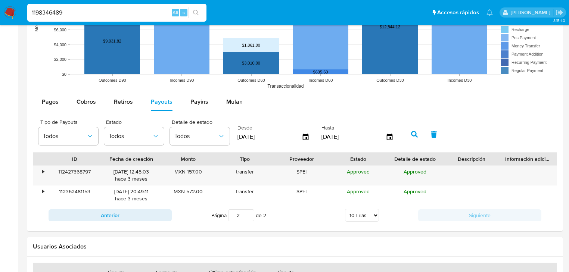
drag, startPoint x: 78, startPoint y: 12, endPoint x: 0, endPoint y: 12, distance: 77.3
click at [0, 12] on nav "Pausado Ver notificaciones 1198346489 Alt s Accesos rápidos Presiona las siguie…" at bounding box center [284, 12] width 569 height 25
paste input "032859033"
type input "1032859033"
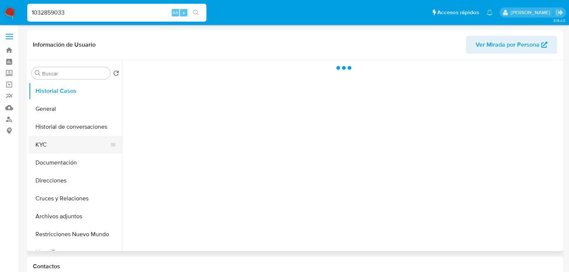
click at [57, 149] on button "KYC" at bounding box center [72, 145] width 87 height 18
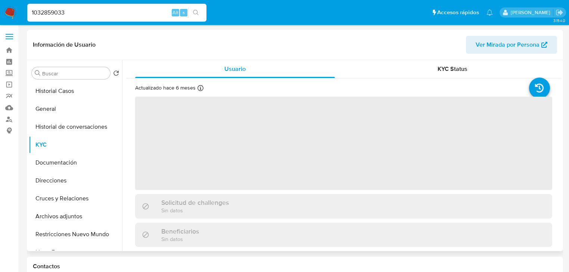
select select "10"
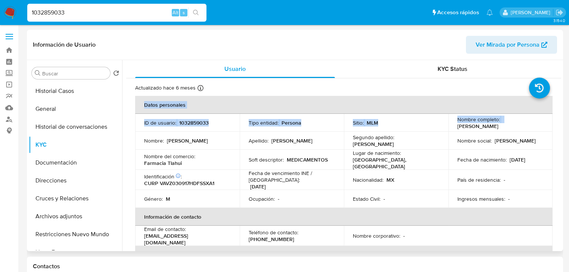
drag, startPoint x: 456, startPoint y: 125, endPoint x: 554, endPoint y: 125, distance: 98.6
click at [409, 148] on td "Segundo apellido : Vasquez" at bounding box center [396, 141] width 105 height 18
drag, startPoint x: 455, startPoint y: 125, endPoint x: 542, endPoint y: 125, distance: 87.0
click at [542, 125] on td "Nombre completo : Zoe Alejandro Vasquez Vasquez" at bounding box center [500, 123] width 105 height 18
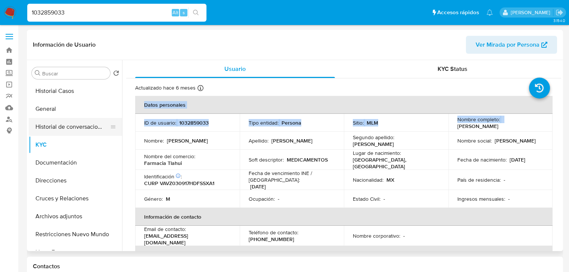
copy p "Zoe Alejandro Vasquez Vasquez"
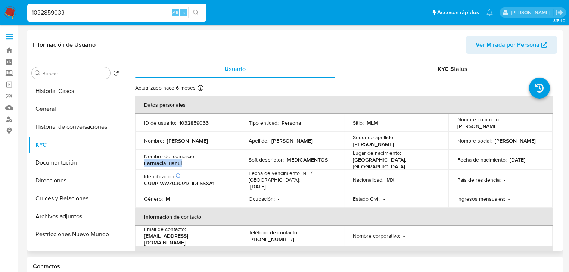
drag, startPoint x: 145, startPoint y: 161, endPoint x: 105, endPoint y: 143, distance: 43.6
click at [194, 161] on div "Nombre del comercio : Farmacia Tlahui" at bounding box center [187, 159] width 87 height 13
copy p "Farmacia Tlahui"
drag, startPoint x: 81, startPoint y: 13, endPoint x: 14, endPoint y: 13, distance: 66.8
click at [14, 13] on nav "Pausado Ver notificaciones 1032859033 Alt s Accesos rápidos Presiona las siguie…" at bounding box center [284, 12] width 569 height 25
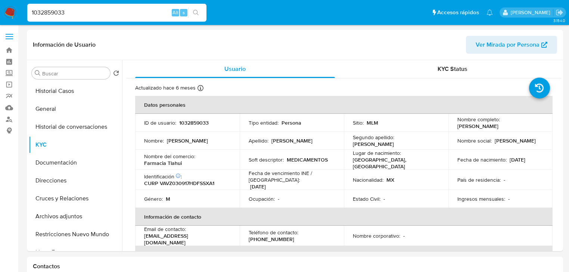
paste input "80334286"
type input "180334286"
click at [198, 7] on button "search-icon" at bounding box center [195, 12] width 15 height 10
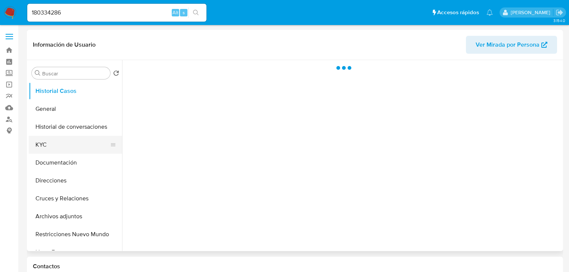
drag, startPoint x: 53, startPoint y: 147, endPoint x: 118, endPoint y: 140, distance: 64.7
click at [54, 146] on button "KYC" at bounding box center [72, 145] width 87 height 18
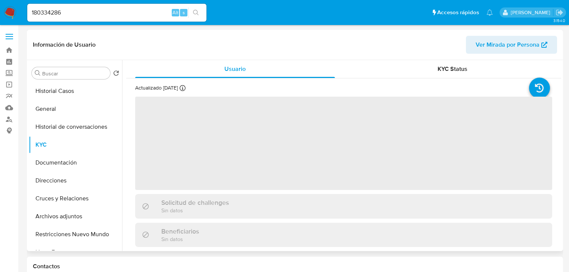
select select "10"
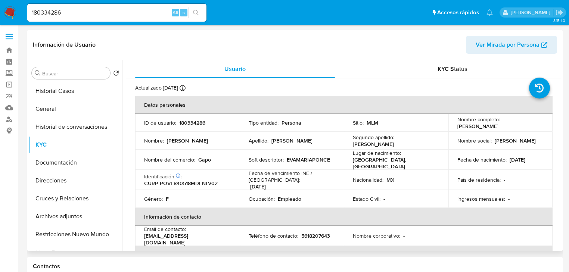
drag, startPoint x: 480, startPoint y: 126, endPoint x: 522, endPoint y: 130, distance: 42.0
click at [524, 129] on div "Nombre completo : Eva Maria Ponce Velazquez" at bounding box center [500, 122] width 87 height 13
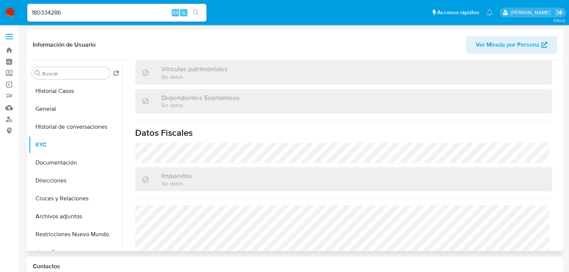
scroll to position [472, 0]
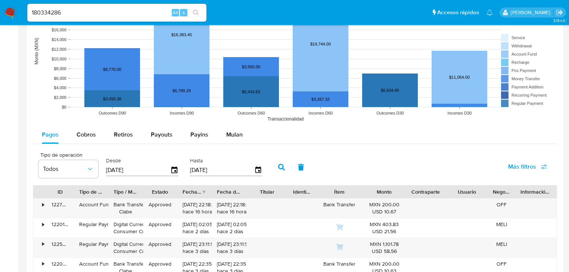
drag, startPoint x: 154, startPoint y: 128, endPoint x: 177, endPoint y: 146, distance: 29.0
click at [154, 130] on div "Payouts" at bounding box center [162, 135] width 22 height 18
select select "10"
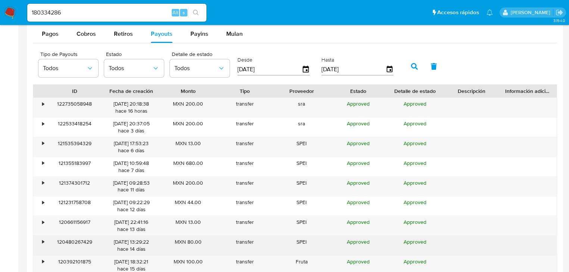
scroll to position [777, 0]
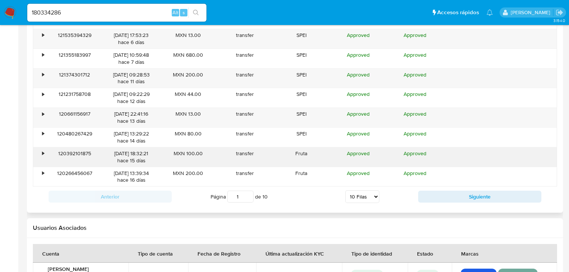
click at [43, 153] on div "•" at bounding box center [39, 156] width 13 height 19
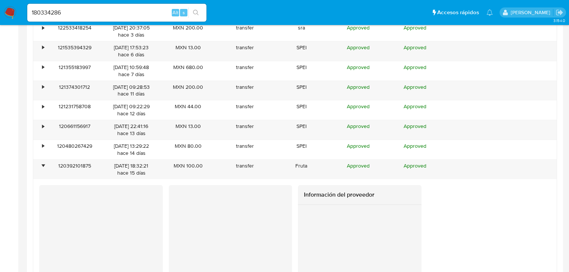
scroll to position [866, 0]
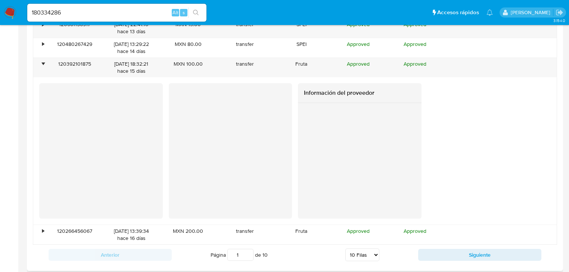
click at [454, 245] on div "Anterior Página 1 de 10 5 Filas 10 Filas 20 Filas 25 Filas 50 Filas 100 Filas S…" at bounding box center [295, 255] width 524 height 20
click at [443, 249] on button "Siguiente" at bounding box center [479, 255] width 123 height 12
type input "2"
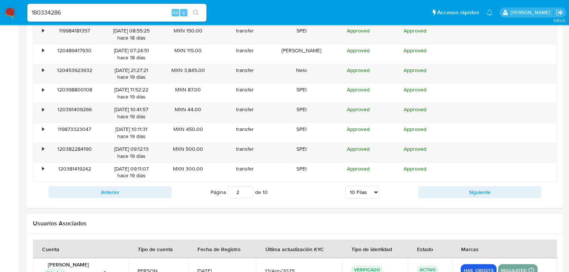
scroll to position [712, 0]
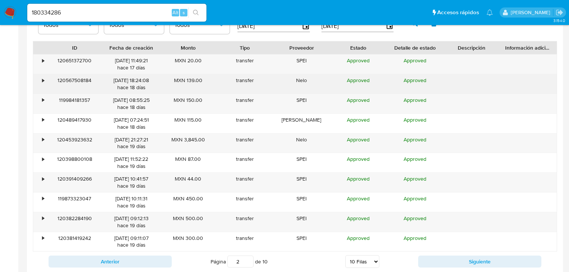
click at [41, 77] on div "•" at bounding box center [39, 83] width 13 height 19
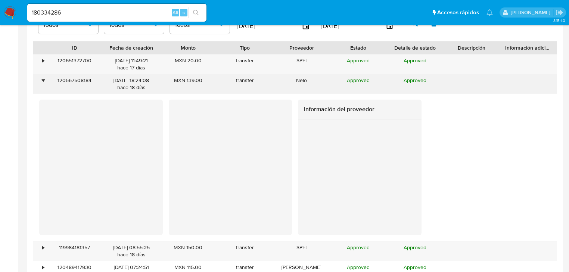
click at [42, 77] on div "•" at bounding box center [39, 83] width 13 height 19
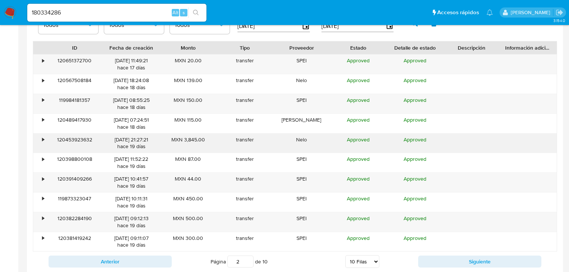
click at [38, 135] on div "•" at bounding box center [39, 143] width 13 height 19
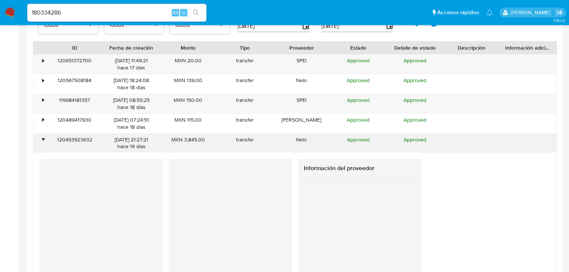
click at [38, 135] on div "•" at bounding box center [39, 143] width 13 height 19
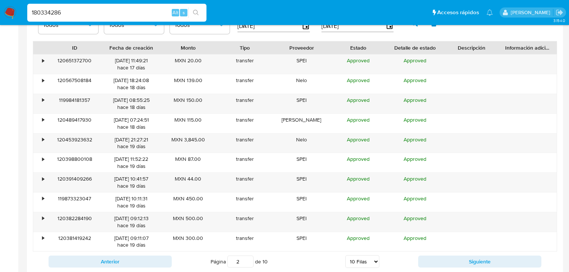
drag, startPoint x: 105, startPoint y: 14, endPoint x: 53, endPoint y: 18, distance: 52.1
paste input "218520988"
type input "218520988"
click at [195, 11] on icon "search-icon" at bounding box center [196, 13] width 6 height 6
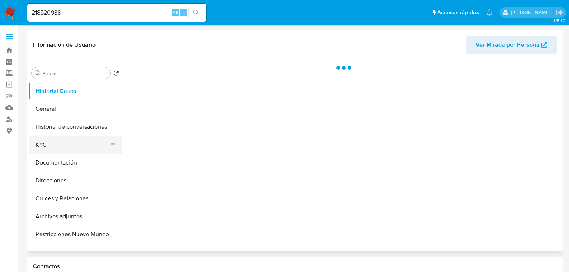
drag, startPoint x: 54, startPoint y: 141, endPoint x: 61, endPoint y: 144, distance: 7.4
click at [54, 142] on button "KYC" at bounding box center [72, 145] width 87 height 18
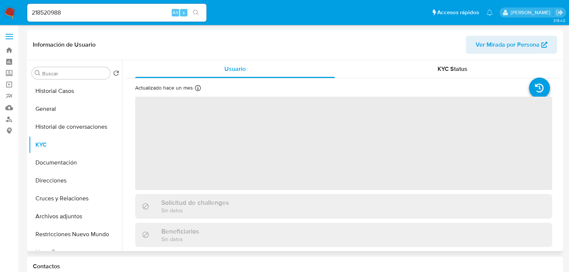
select select "10"
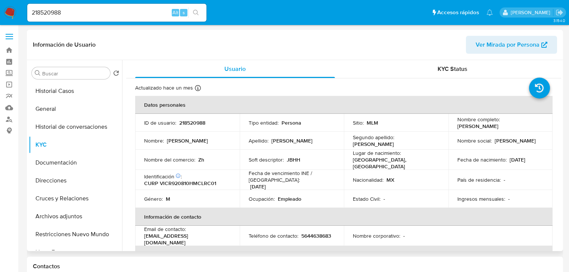
drag, startPoint x: 455, startPoint y: 127, endPoint x: 521, endPoint y: 127, distance: 65.7
click at [521, 127] on div "Nombre completo : Ricardo Villegas Carrillo" at bounding box center [500, 122] width 87 height 13
copy p "Ricardo Villegas Carrillo"
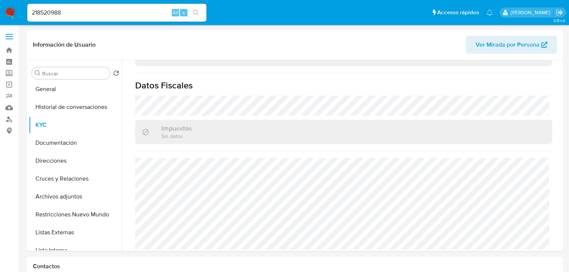
scroll to position [30, 0]
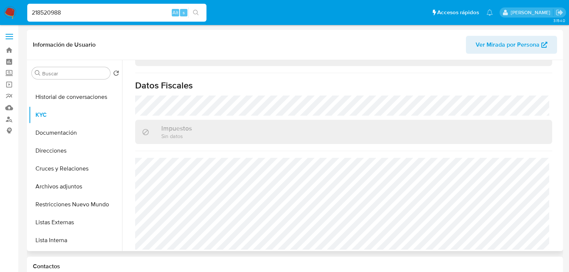
drag, startPoint x: 81, startPoint y: 13, endPoint x: 151, endPoint y: 44, distance: 76.7
paste input "797425291"
click at [195, 12] on icon "search-icon" at bounding box center [196, 13] width 6 height 6
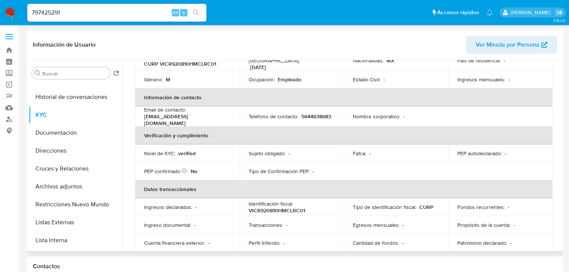
scroll to position [24, 0]
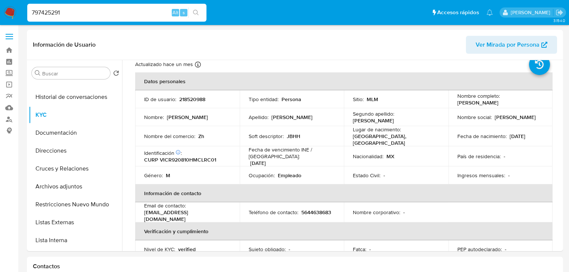
drag, startPoint x: 80, startPoint y: 13, endPoint x: 15, endPoint y: 13, distance: 65.3
click at [15, 13] on nav "Pausado Ver notificaciones 797425291 Alt s Accesos rápidos Presiona las siguien…" at bounding box center [284, 12] width 569 height 25
paste input "206802823"
type input "206802823"
click at [194, 10] on icon "search-icon" at bounding box center [196, 13] width 6 height 6
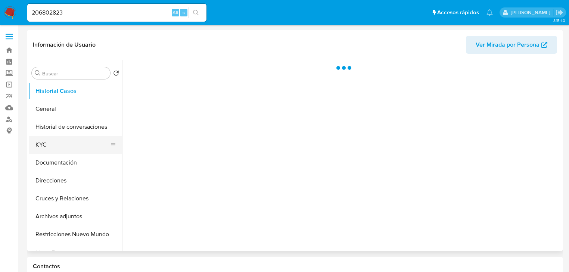
click at [53, 147] on button "KYC" at bounding box center [72, 145] width 87 height 18
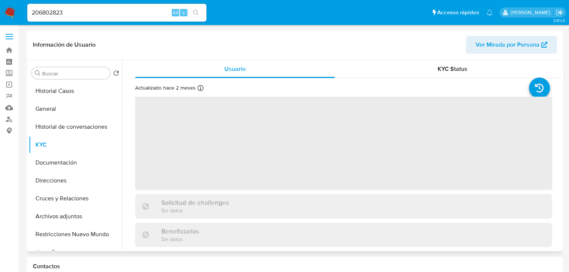
select select "10"
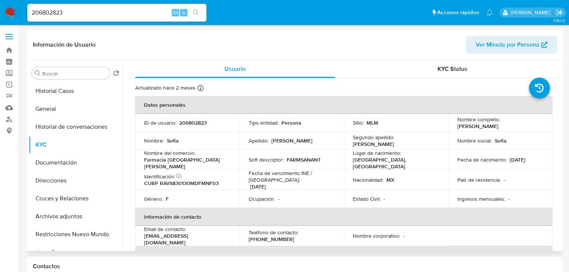
drag, startPoint x: 456, startPoint y: 128, endPoint x: 508, endPoint y: 127, distance: 51.9
click at [508, 127] on div "Nombre completo : Sofia Ramos Ventura" at bounding box center [500, 122] width 87 height 13
copy p "Sofia Ramos Ventura"
drag, startPoint x: 143, startPoint y: 161, endPoint x: 208, endPoint y: 161, distance: 64.6
click at [208, 161] on td "Nombre del comercio : Farmacia San Antonio" at bounding box center [187, 160] width 105 height 20
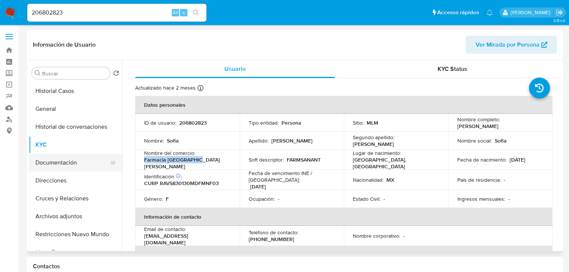
copy p "Farmacia San Antonio"
drag, startPoint x: 77, startPoint y: 16, endPoint x: 118, endPoint y: 19, distance: 41.6
paste input "797425291"
click at [193, 12] on button "search-icon" at bounding box center [195, 12] width 15 height 10
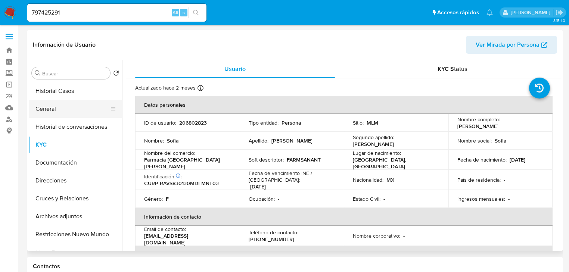
click at [55, 118] on button "General" at bounding box center [72, 109] width 87 height 18
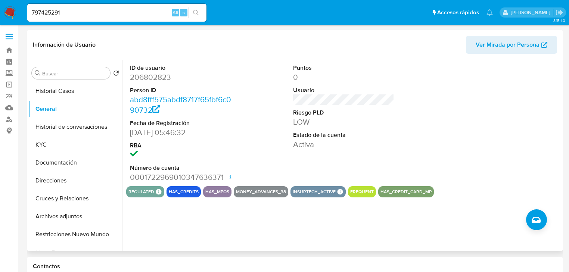
drag, startPoint x: 209, startPoint y: 75, endPoint x: 203, endPoint y: 75, distance: 6.0
click at [206, 75] on dd "206802823" at bounding box center [180, 77] width 101 height 10
drag, startPoint x: 133, startPoint y: 77, endPoint x: 176, endPoint y: 75, distance: 43.0
click at [206, 75] on dd "206802823" at bounding box center [180, 77] width 101 height 10
copy dd "206802823"
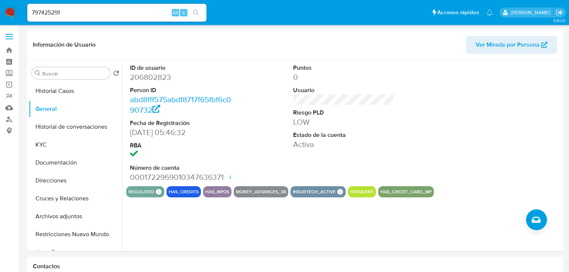
drag, startPoint x: 79, startPoint y: 14, endPoint x: 18, endPoint y: 10, distance: 61.0
click at [18, 10] on nav "Pausado Ver notificaciones 797425291 Alt s Accesos rápidos Presiona las siguien…" at bounding box center [284, 12] width 569 height 25
paste input
type input "797425291"
click at [198, 10] on icon "search-icon" at bounding box center [196, 13] width 6 height 6
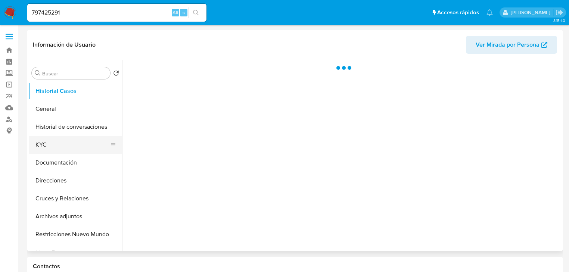
click at [52, 150] on button "KYC" at bounding box center [72, 145] width 87 height 18
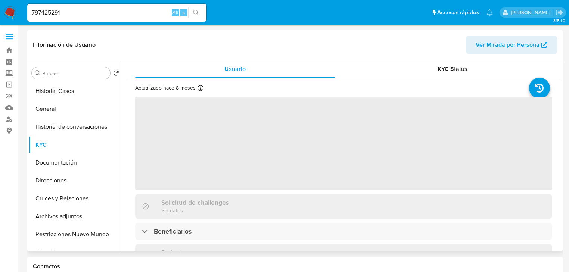
select select "10"
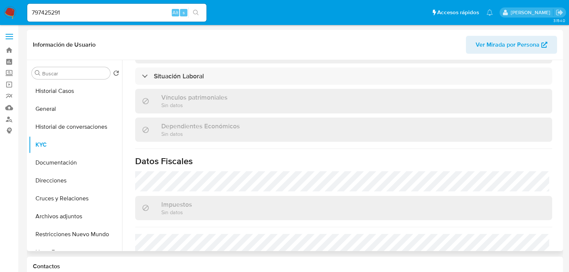
scroll to position [464, 0]
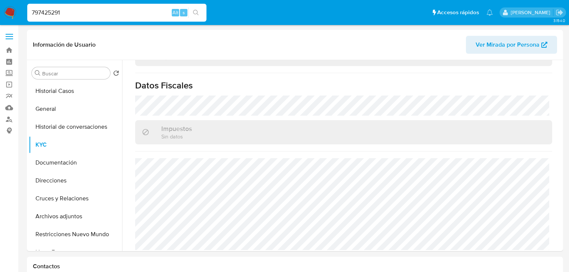
drag, startPoint x: 15, startPoint y: 3, endPoint x: 20, endPoint y: 5, distance: 5.8
click at [9, 2] on nav "Pausado Ver notificaciones 797425291 Alt s Accesos rápidos Presiona las siguien…" at bounding box center [284, 12] width 569 height 25
paste input "98520395"
click at [31, 12] on input "98520395" at bounding box center [116, 13] width 179 height 10
type input "198520395"
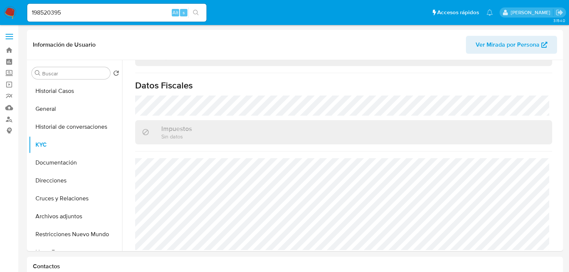
drag, startPoint x: 195, startPoint y: 13, endPoint x: 185, endPoint y: 14, distance: 10.1
click at [192, 13] on button "search-icon" at bounding box center [195, 12] width 15 height 10
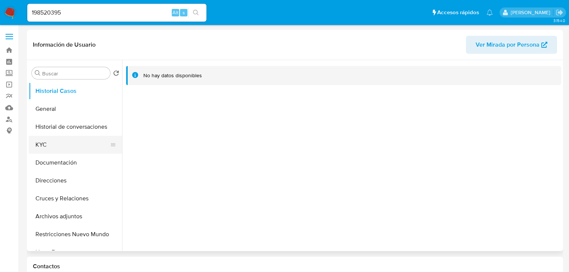
select select "10"
click at [55, 141] on button "KYC" at bounding box center [72, 145] width 87 height 18
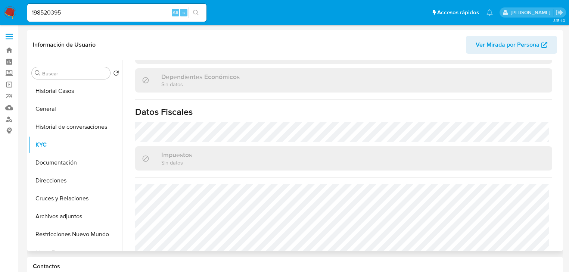
scroll to position [472, 0]
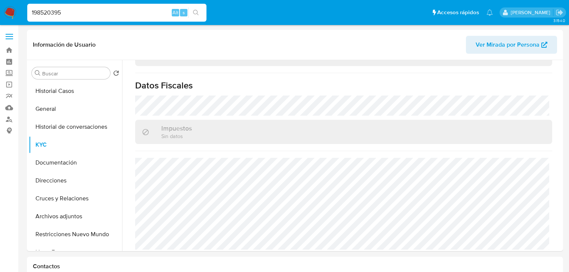
drag, startPoint x: 100, startPoint y: 12, endPoint x: 16, endPoint y: 11, distance: 83.3
paste input "653027820"
type input "653027820"
click at [197, 12] on icon "search-icon" at bounding box center [196, 13] width 6 height 6
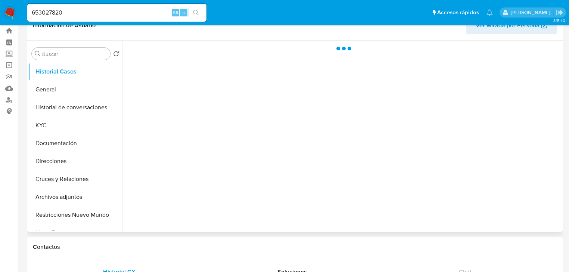
scroll to position [30, 0]
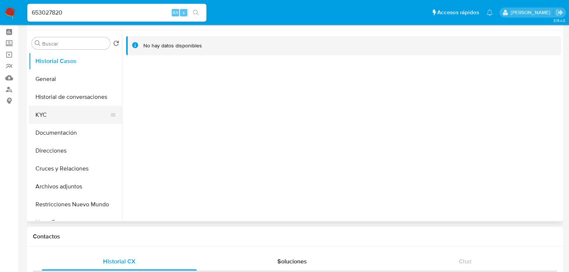
click at [50, 116] on button "KYC" at bounding box center [72, 115] width 87 height 18
select select "10"
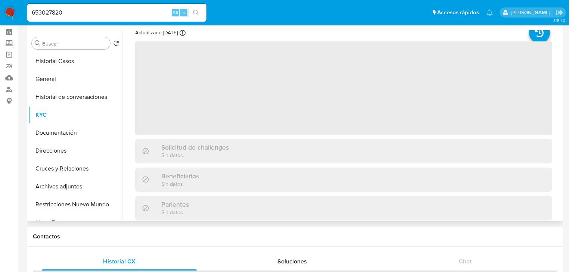
scroll to position [0, 0]
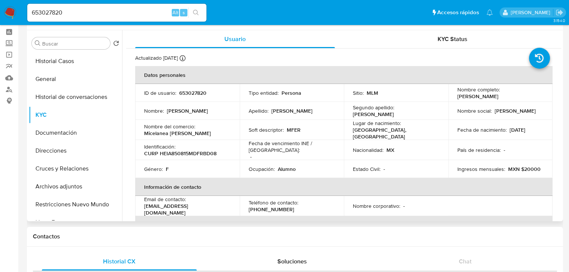
drag, startPoint x: 455, startPoint y: 96, endPoint x: 482, endPoint y: 97, distance: 26.9
click at [537, 97] on div "Nombre completo : Adriana Maria Hernandez Ibarra" at bounding box center [500, 92] width 87 height 13
copy p "Adriana Maria Hernandez Ibarra"
drag, startPoint x: 144, startPoint y: 130, endPoint x: 205, endPoint y: 132, distance: 61.3
click at [205, 132] on div "Nombre del comercio : Micelanea Fernanda" at bounding box center [187, 129] width 87 height 13
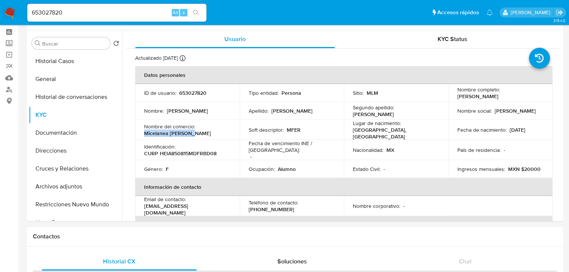
click at [7, 10] on img at bounding box center [10, 12] width 13 height 13
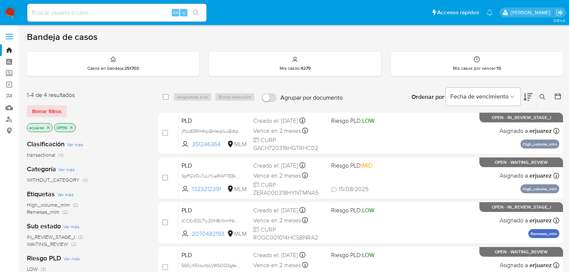
click at [49, 127] on icon "close-filter" at bounding box center [48, 127] width 4 height 4
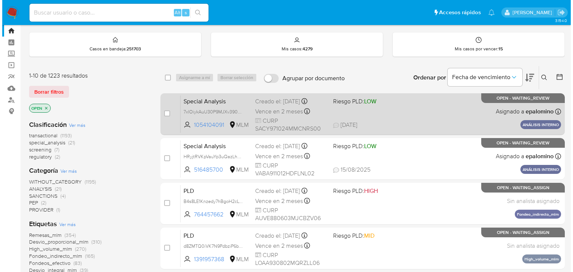
scroll to position [30, 0]
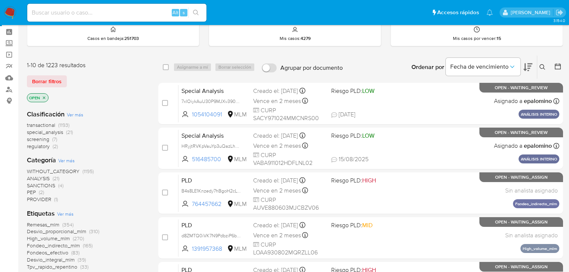
click at [543, 63] on button at bounding box center [543, 67] width 12 height 9
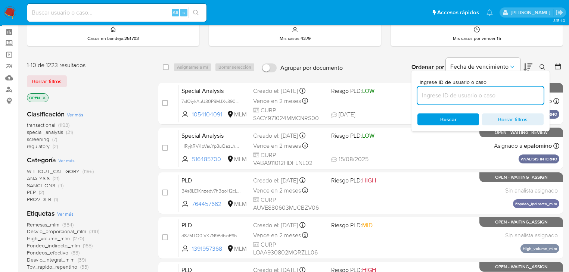
click at [464, 100] on input at bounding box center [480, 96] width 126 height 10
type input "2301379584"
click at [435, 119] on span "Buscar" at bounding box center [448, 119] width 51 height 10
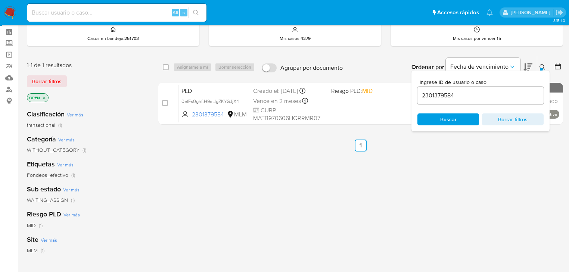
drag, startPoint x: 243, startPoint y: 188, endPoint x: 489, endPoint y: 57, distance: 278.8
click at [246, 184] on div "select-all-cases-checkbox Asignarme a mí Borrar selección Agrupar por documento…" at bounding box center [360, 224] width 405 height 338
click at [542, 67] on icon at bounding box center [542, 67] width 6 height 6
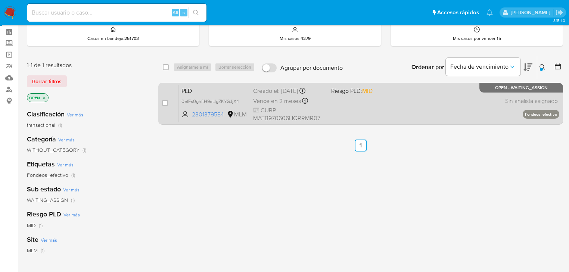
drag, startPoint x: 202, startPoint y: 102, endPoint x: 228, endPoint y: 106, distance: 25.8
click at [228, 106] on div "PLD 0efFs0ghftH9aLlgZKYGJjX4 2301379584 MLM Riesgo PLD: MID Creado el: 12/08/20…" at bounding box center [368, 104] width 381 height 38
click at [161, 104] on div "case-item-checkbox No es posible asignar el caso PLD 0efFs0ghftH9aLlgZKYGJjX4 2…" at bounding box center [360, 104] width 405 height 42
click at [161, 106] on div "case-item-checkbox No es posible asignar el caso PLD 0efFs0ghftH9aLlgZKYGJjX4 2…" at bounding box center [360, 104] width 405 height 42
click at [162, 103] on input "checkbox" at bounding box center [165, 103] width 6 height 6
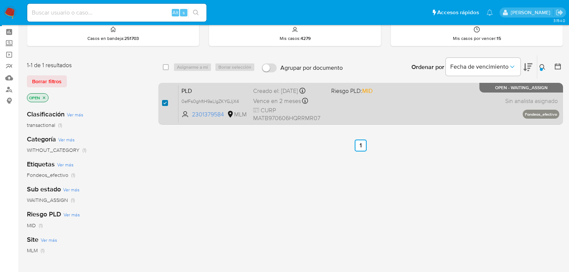
checkbox input "true"
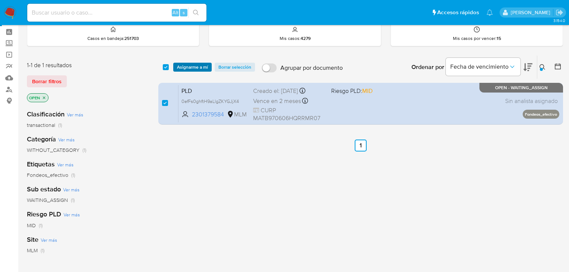
click at [191, 65] on span "Asignarme a mí" at bounding box center [192, 66] width 31 height 7
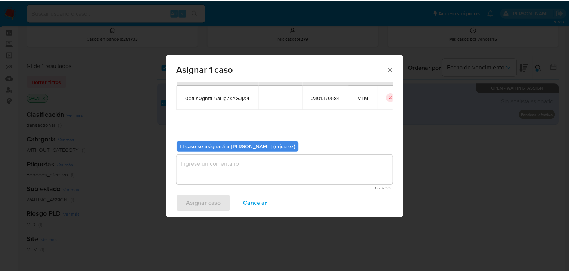
scroll to position [38, 0]
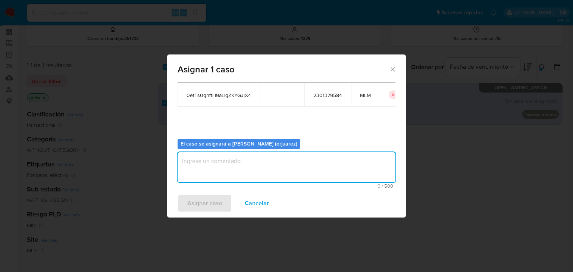
click at [228, 167] on textarea "assign-modal" at bounding box center [287, 167] width 218 height 30
type textarea "EPJU"
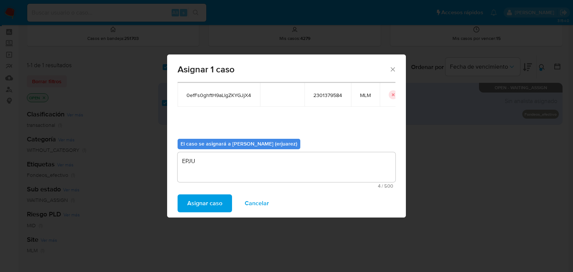
click at [205, 199] on span "Asignar caso" at bounding box center [204, 203] width 35 height 16
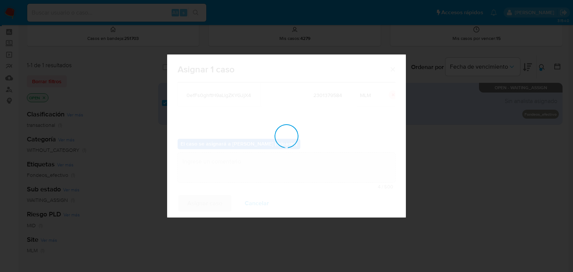
checkbox input "false"
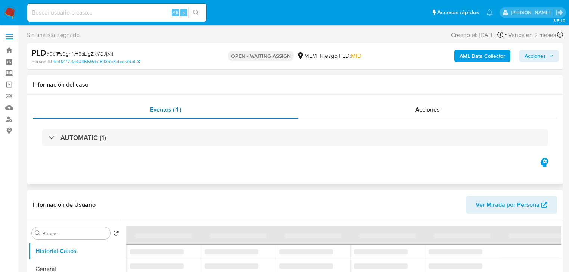
select select "10"
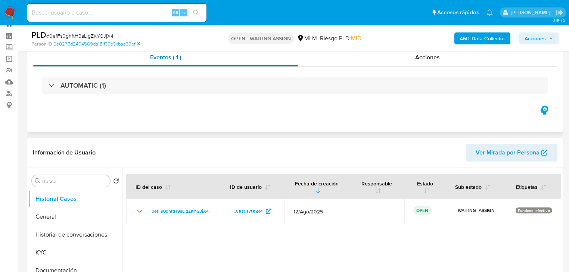
scroll to position [119, 0]
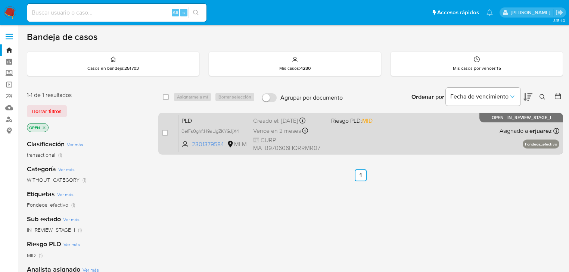
click at [325, 138] on div "PLD 0efFs0ghftH9aLlgZKYGJjX4 2301379584 MLM Riesgo PLD: MID Creado el: [DATE] C…" at bounding box center [368, 134] width 381 height 38
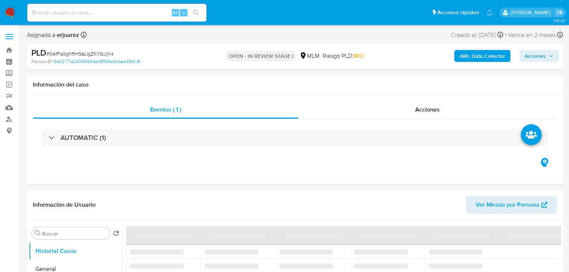
select select "10"
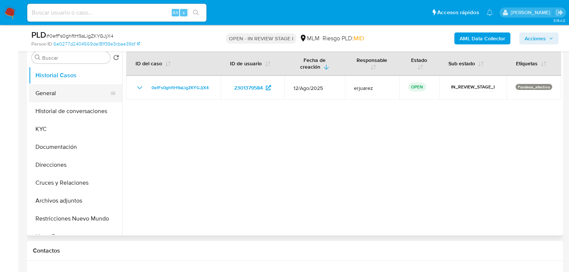
click at [62, 88] on button "General" at bounding box center [72, 93] width 87 height 18
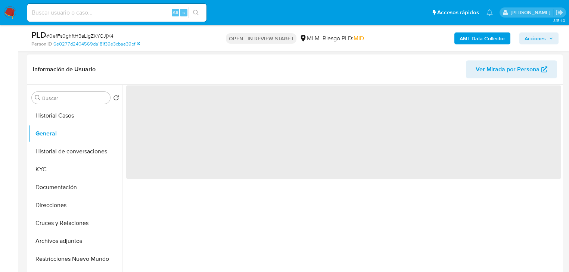
scroll to position [119, 0]
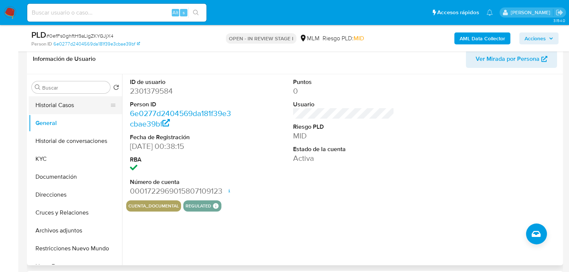
click at [80, 104] on button "Historial Casos" at bounding box center [72, 105] width 87 height 18
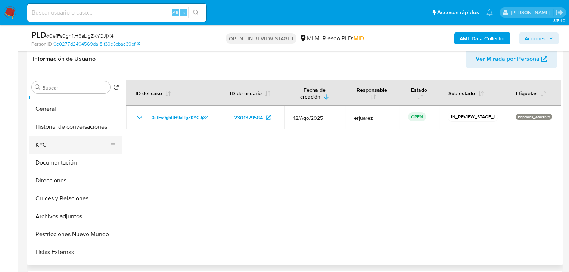
scroll to position [0, 0]
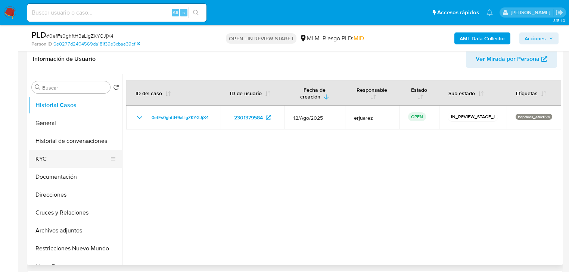
click at [53, 159] on button "KYC" at bounding box center [72, 159] width 87 height 18
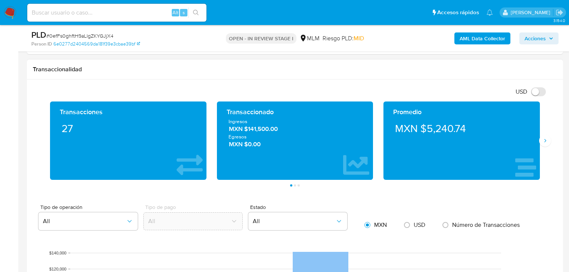
scroll to position [508, 0]
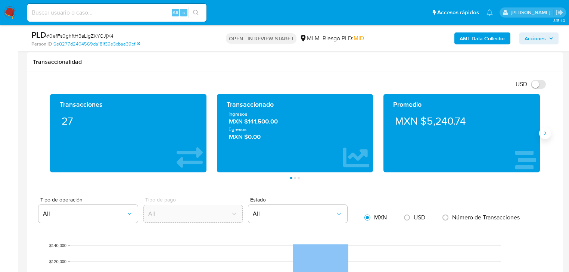
click at [545, 134] on icon "Siguiente" at bounding box center [545, 133] width 6 height 6
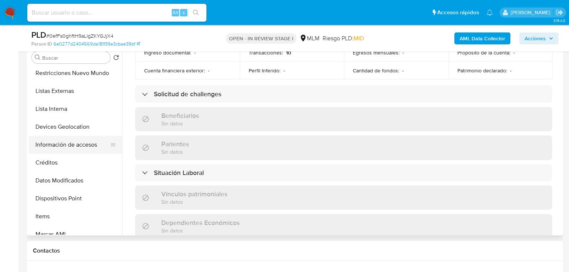
scroll to position [149, 0]
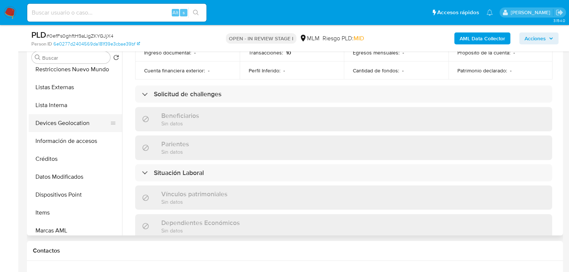
click at [78, 127] on button "Devices Geolocation" at bounding box center [72, 123] width 87 height 18
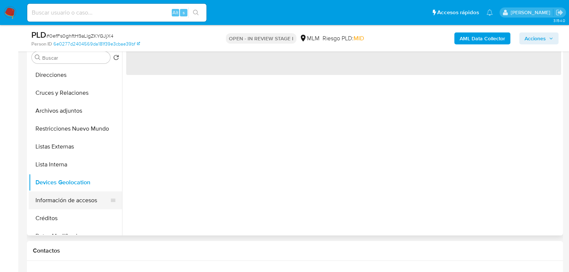
scroll to position [90, 0]
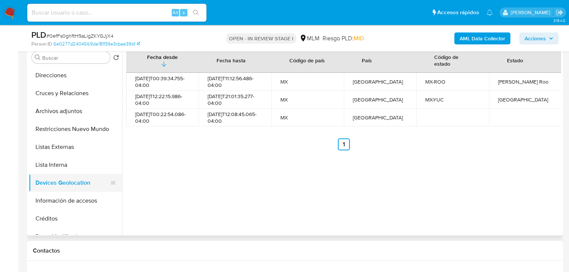
drag, startPoint x: 71, startPoint y: 183, endPoint x: 78, endPoint y: 175, distance: 10.9
click at [78, 147] on ul "Historial Casos General Historial de conversaciones KYC Documentación Direccion…" at bounding box center [75, 150] width 93 height 168
drag, startPoint x: 78, startPoint y: 182, endPoint x: 56, endPoint y: 177, distance: 21.8
click at [84, 156] on ul "Historial Casos General Historial de conversaciones KYC Documentación Direccion…" at bounding box center [75, 150] width 93 height 168
drag, startPoint x: 109, startPoint y: 182, endPoint x: 104, endPoint y: 143, distance: 39.6
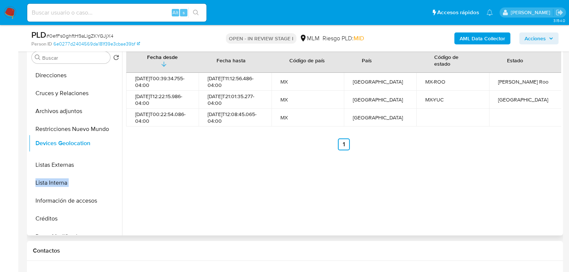
click at [104, 143] on ul "Historial Casos General Historial de conversaciones KYC Documentación Direccion…" at bounding box center [75, 150] width 93 height 168
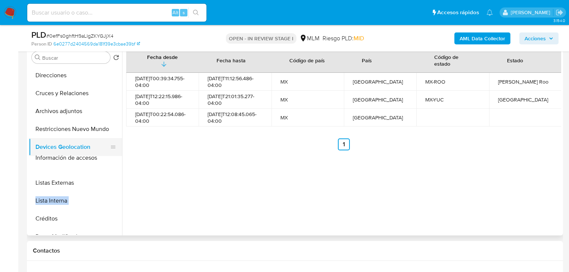
drag, startPoint x: 111, startPoint y: 201, endPoint x: 110, endPoint y: 159, distance: 42.6
click at [110, 159] on ul "Historial Casos General Historial de conversaciones KYC Documentación Direccion…" at bounding box center [75, 150] width 93 height 168
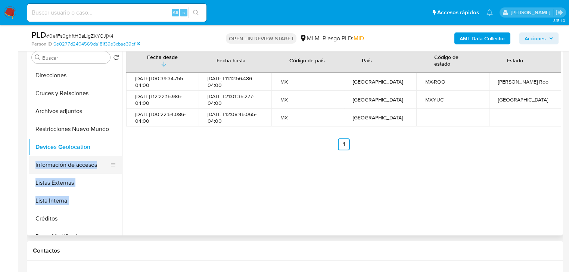
click at [66, 166] on button "Información de accesos" at bounding box center [72, 165] width 87 height 18
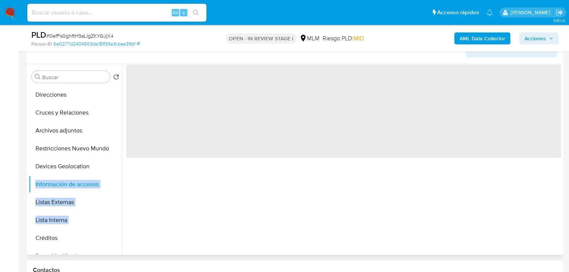
scroll to position [119, 0]
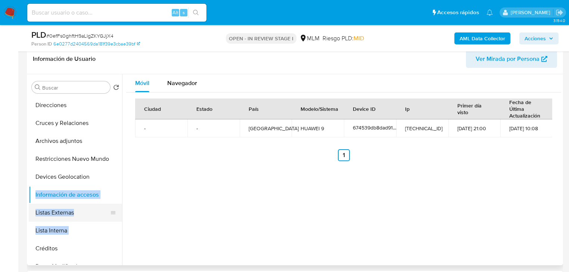
drag, startPoint x: 84, startPoint y: 218, endPoint x: 76, endPoint y: 218, distance: 8.2
click at [84, 217] on button "Listas Externas" at bounding box center [72, 213] width 87 height 18
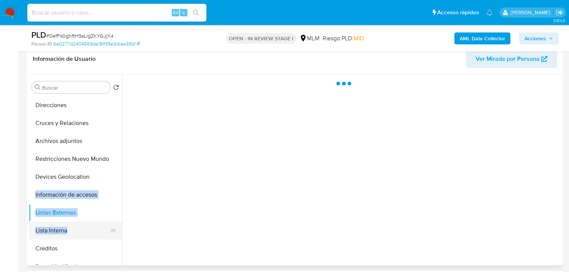
click at [57, 227] on button "Lista Interna" at bounding box center [72, 231] width 87 height 18
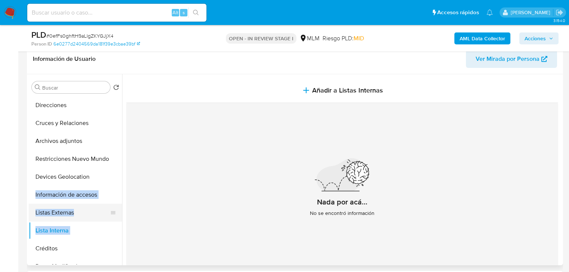
drag, startPoint x: 82, startPoint y: 212, endPoint x: 107, endPoint y: 209, distance: 25.2
click at [82, 212] on button "Listas Externas" at bounding box center [72, 213] width 87 height 18
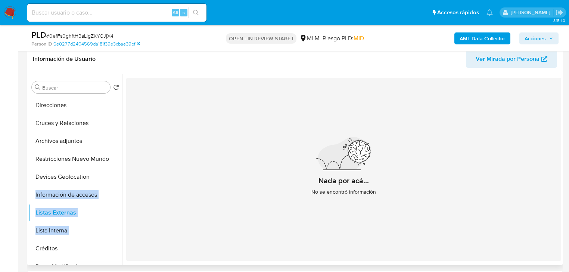
scroll to position [0, 0]
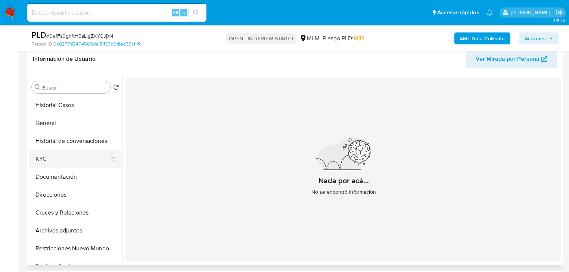
click at [46, 158] on button "KYC" at bounding box center [72, 159] width 87 height 18
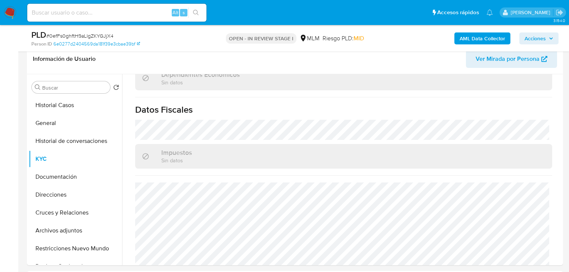
scroll to position [464, 0]
drag, startPoint x: 65, startPoint y: 176, endPoint x: 82, endPoint y: 173, distance: 17.1
click at [66, 176] on button "Documentación" at bounding box center [72, 177] width 87 height 18
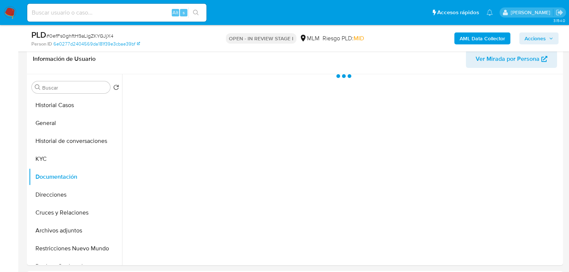
scroll to position [0, 0]
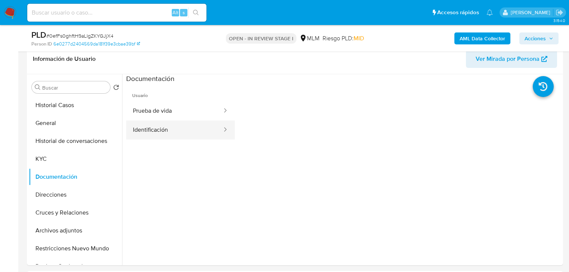
click at [153, 131] on button "Identificación" at bounding box center [174, 130] width 97 height 19
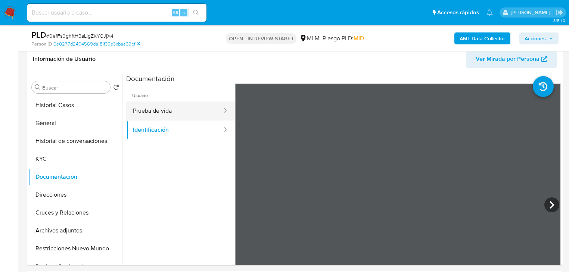
click at [178, 111] on button "Prueba de vida" at bounding box center [174, 111] width 97 height 19
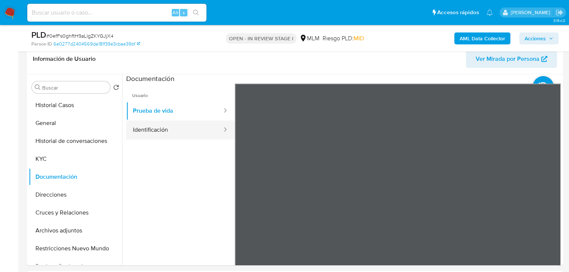
click at [151, 127] on button "Identificación" at bounding box center [174, 130] width 97 height 19
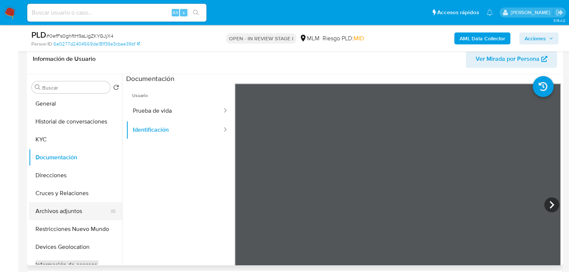
scroll to position [30, 0]
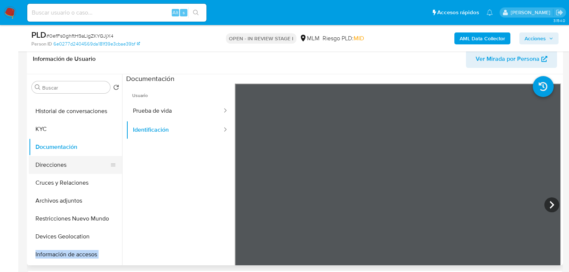
click at [65, 173] on button "Direcciones" at bounding box center [72, 165] width 87 height 18
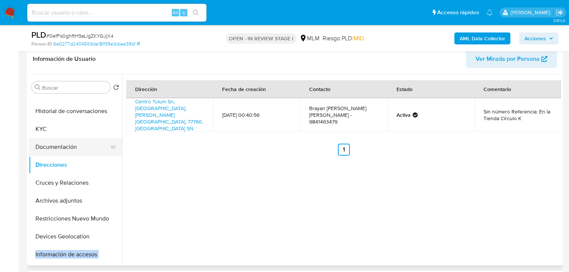
click at [42, 149] on button "Documentación" at bounding box center [72, 147] width 87 height 18
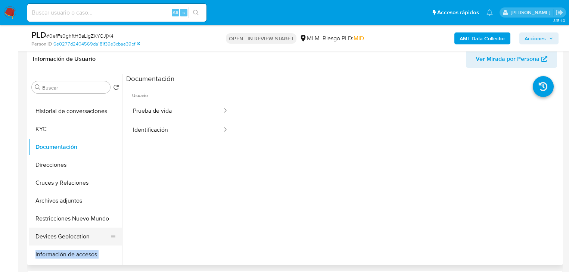
click at [66, 237] on button "Devices Geolocation" at bounding box center [72, 237] width 87 height 18
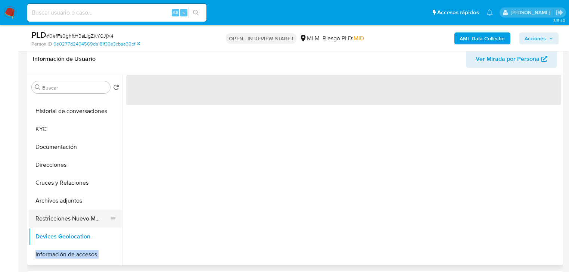
click at [77, 219] on button "Restricciones Nuevo Mundo" at bounding box center [72, 219] width 87 height 18
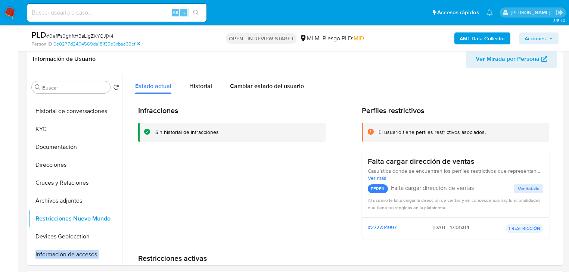
drag, startPoint x: 65, startPoint y: 183, endPoint x: 13, endPoint y: 193, distance: 52.5
click at [62, 183] on button "Cruces y Relaciones" at bounding box center [75, 183] width 93 height 18
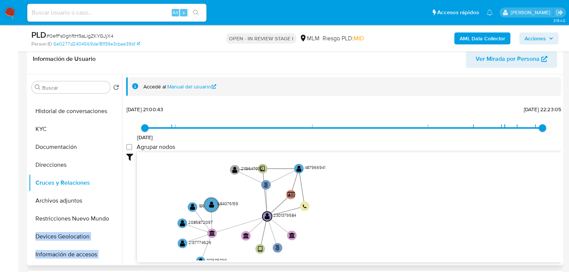
drag, startPoint x: 290, startPoint y: 203, endPoint x: 213, endPoint y: 214, distance: 77.7
click at [192, 230] on icon "phone-a3357f767db4d6e36a064f33e5049140  user-2301379584  2301379584 person-6e…" at bounding box center [349, 206] width 424 height 108
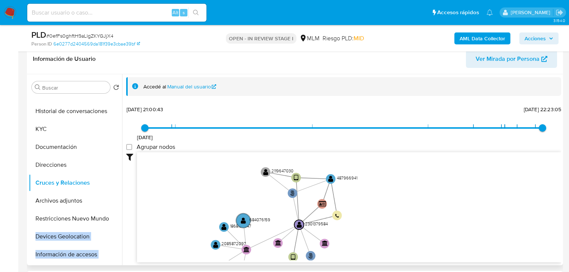
drag, startPoint x: 352, startPoint y: 169, endPoint x: 332, endPoint y: 202, distance: 38.5
click at [388, 186] on icon "phone-a3357f767db4d6e36a064f33e5049140  user-2301379584  2301379584 person-6e…" at bounding box center [349, 206] width 424 height 108
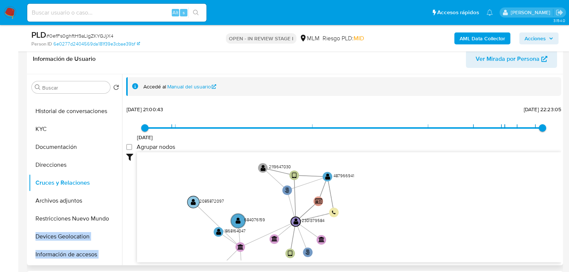
drag, startPoint x: 240, startPoint y: 247, endPoint x: 220, endPoint y: 203, distance: 48.4
click at [220, 203] on text "2085872097" at bounding box center [211, 201] width 25 height 6
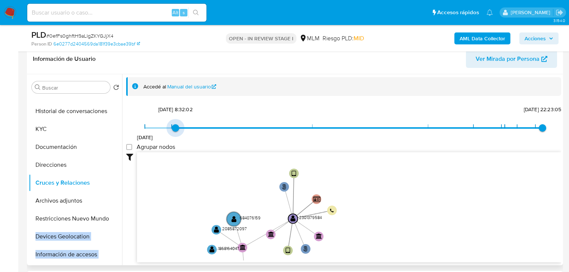
type input "1740890374000"
drag, startPoint x: 143, startPoint y: 128, endPoint x: 268, endPoint y: 135, distance: 125.3
click at [268, 135] on div "25/11/2024 1/3/2025, 22:39:34 11/7/2025, 22:23:05" at bounding box center [344, 132] width 398 height 21
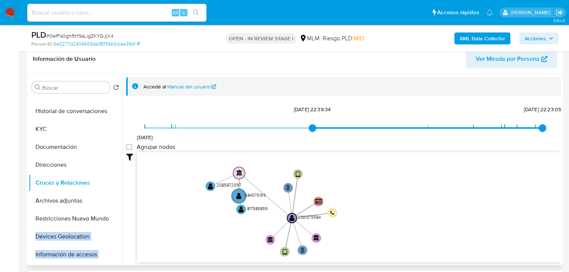
drag, startPoint x: 239, startPoint y: 248, endPoint x: 236, endPoint y: 173, distance: 74.7
click at [236, 173] on text "" at bounding box center [239, 173] width 6 height 6
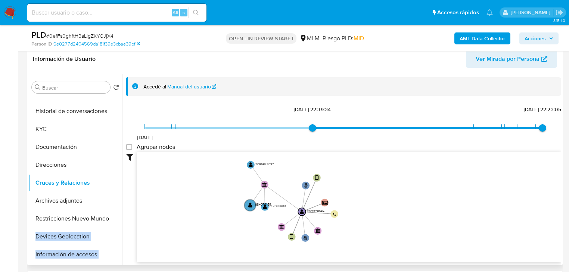
drag, startPoint x: 368, startPoint y: 221, endPoint x: 363, endPoint y: 212, distance: 10.6
click at [363, 212] on icon "phone-a3357f767db4d6e36a064f33e5049140  user-2301379584  2301379584 person-6e…" at bounding box center [349, 206] width 424 height 108
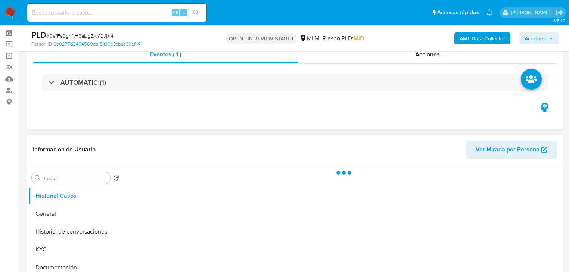
scroll to position [90, 0]
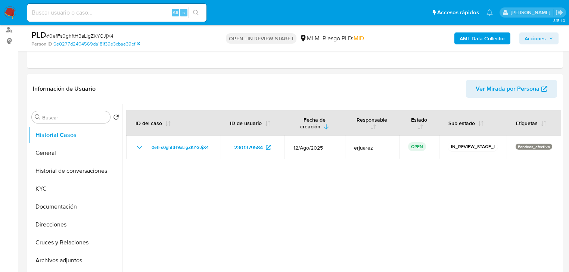
select select "10"
click at [9, 17] on img at bounding box center [10, 12] width 13 height 13
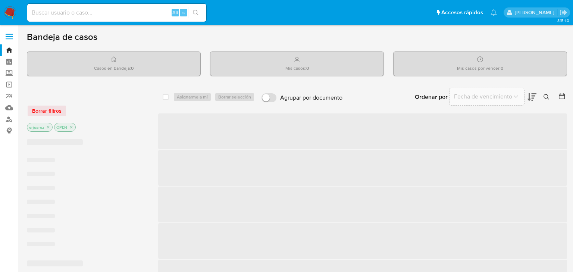
click at [9, 75] on label "Screening" at bounding box center [44, 74] width 89 height 12
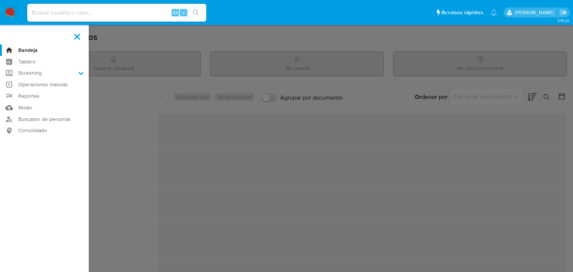
click at [0, 0] on input "Screening" at bounding box center [0, 0] width 0 height 0
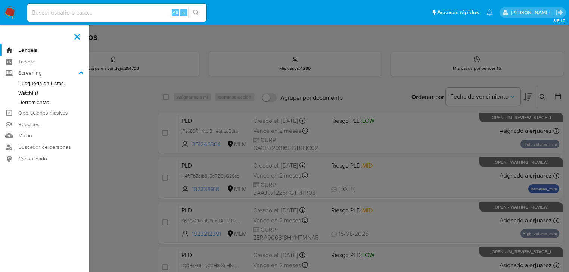
drag, startPoint x: 31, startPoint y: 100, endPoint x: 51, endPoint y: 100, distance: 20.2
click at [31, 100] on link "Herramientas" at bounding box center [44, 102] width 89 height 9
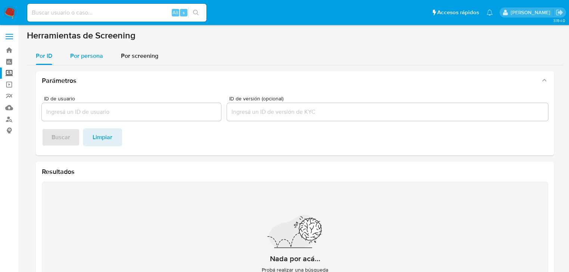
click at [78, 61] on div "Por persona" at bounding box center [86, 56] width 33 height 18
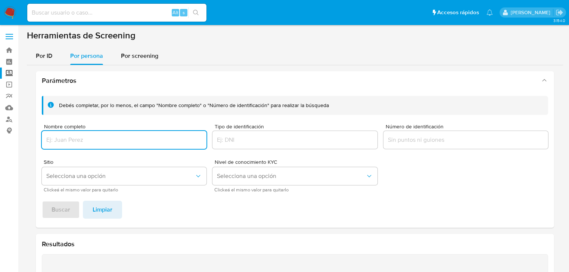
click at [65, 139] on input "Nombre completo" at bounding box center [124, 140] width 165 height 10
type input "[PERSON_NAME]"
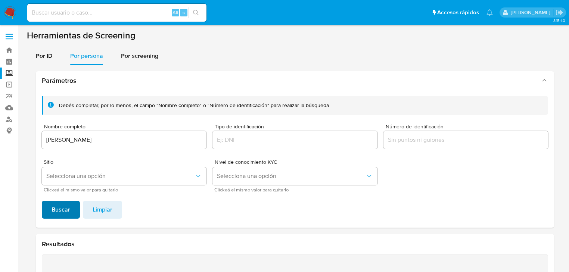
click at [61, 206] on span "Buscar" at bounding box center [61, 210] width 19 height 16
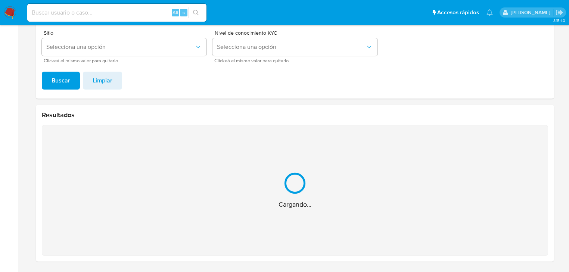
scroll to position [10, 0]
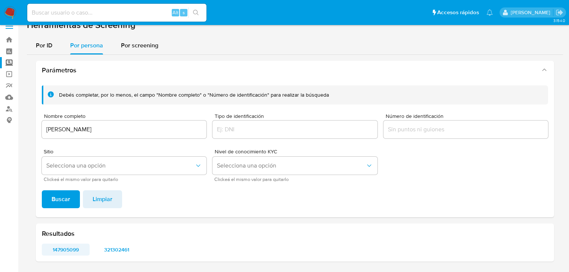
click at [66, 245] on span "147905099" at bounding box center [65, 250] width 37 height 10
click at [117, 246] on span "321302461" at bounding box center [116, 250] width 37 height 10
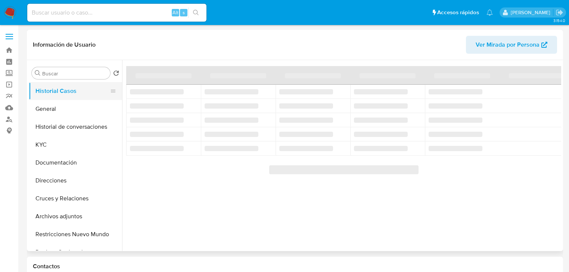
select select "10"
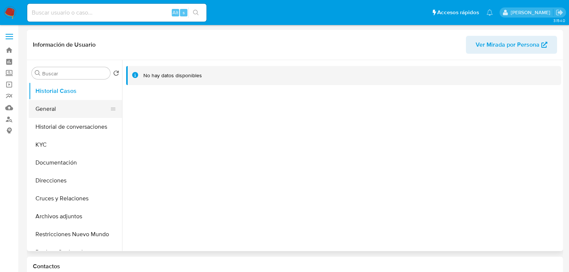
click at [50, 112] on button "General" at bounding box center [72, 109] width 87 height 18
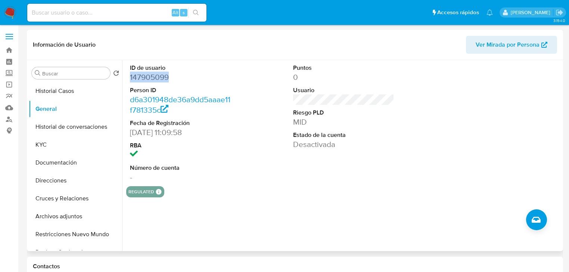
drag, startPoint x: 134, startPoint y: 79, endPoint x: 127, endPoint y: 79, distance: 7.5
click at [127, 79] on div "ID de usuario 147905099 Person ID d6a301948de36a9dd5aaae11f781335c Fecha de Reg…" at bounding box center [180, 123] width 109 height 126
click at [52, 146] on button "KYC" at bounding box center [72, 145] width 87 height 18
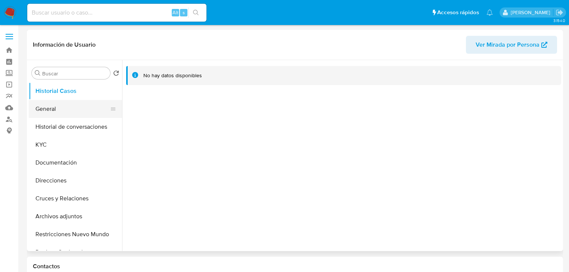
click at [46, 106] on button "General" at bounding box center [72, 109] width 87 height 18
select select "10"
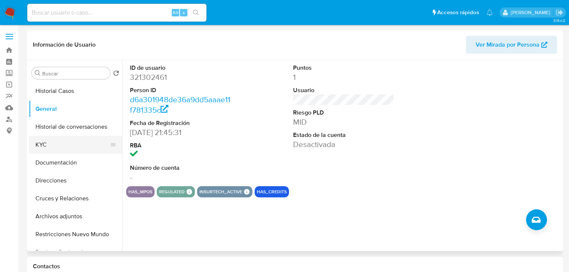
click at [38, 145] on button "KYC" at bounding box center [72, 145] width 87 height 18
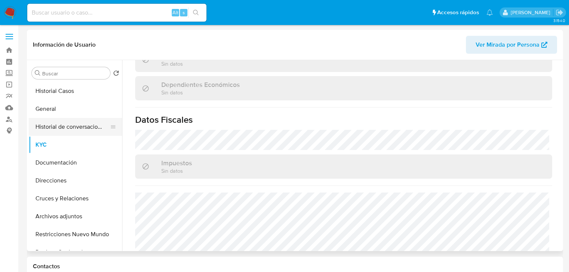
scroll to position [347, 0]
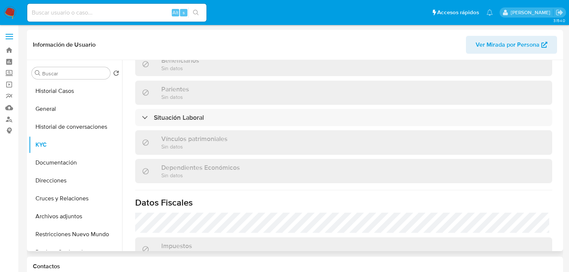
drag, startPoint x: 45, startPoint y: 109, endPoint x: 120, endPoint y: 93, distance: 76.6
click at [46, 109] on button "General" at bounding box center [75, 109] width 93 height 18
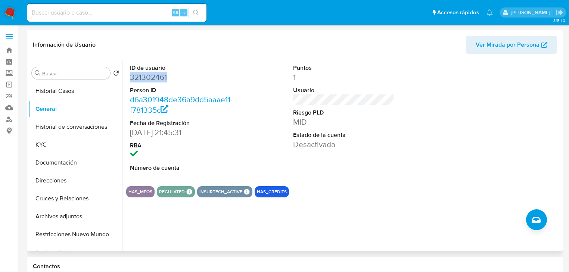
drag, startPoint x: 131, startPoint y: 78, endPoint x: 215, endPoint y: 78, distance: 83.6
click at [215, 78] on dd "321302461" at bounding box center [180, 77] width 101 height 10
copy dd "321302461"
click at [50, 141] on button "KYC" at bounding box center [72, 145] width 87 height 18
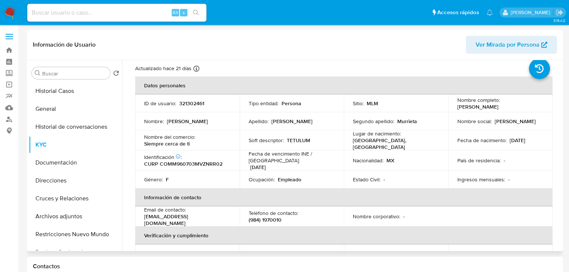
scroll to position [18, 0]
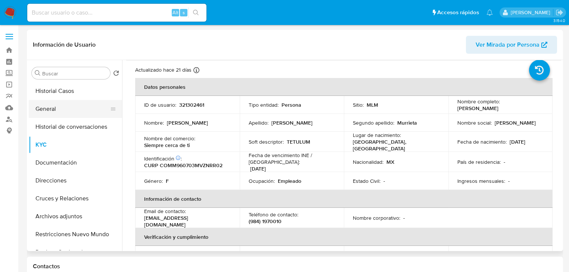
click at [58, 113] on button "General" at bounding box center [72, 109] width 87 height 18
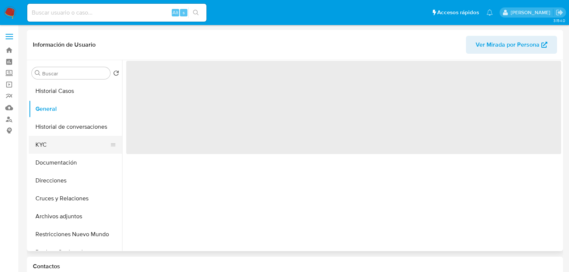
click at [55, 146] on button "KYC" at bounding box center [72, 145] width 87 height 18
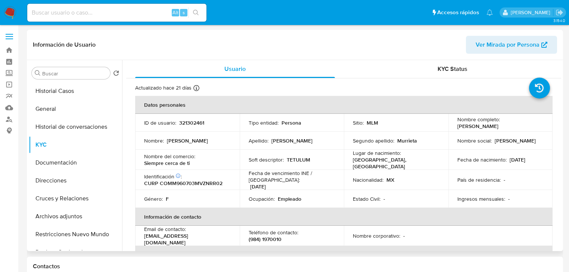
drag, startPoint x: 458, startPoint y: 124, endPoint x: 464, endPoint y: 132, distance: 10.3
click at [481, 130] on p "Mirsha Alejandra Contreras Murrieta" at bounding box center [477, 126] width 41 height 7
click at [461, 130] on p "Mirsha Alejandra Contreras Murrieta" at bounding box center [477, 126] width 41 height 7
drag, startPoint x: 455, startPoint y: 122, endPoint x: 457, endPoint y: 128, distance: 6.4
click at [457, 123] on p "Mirsha Alejandra Contreras Murrieta" at bounding box center [477, 126] width 41 height 7
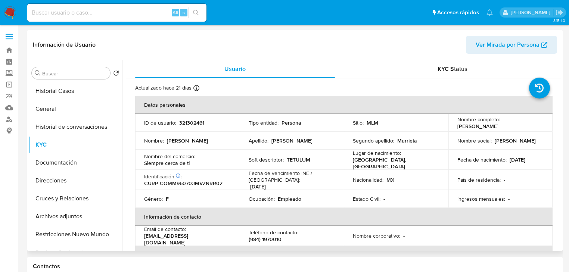
drag, startPoint x: 455, startPoint y: 122, endPoint x: 478, endPoint y: 131, distance: 24.5
click at [478, 130] on p "Mirsha Alejandra Contreras Murrieta" at bounding box center [477, 126] width 41 height 7
copy p "Mirsha Alejandra Contreras Murrieta"
click at [70, 13] on input at bounding box center [116, 13] width 179 height 10
paste input "• 2085872097"
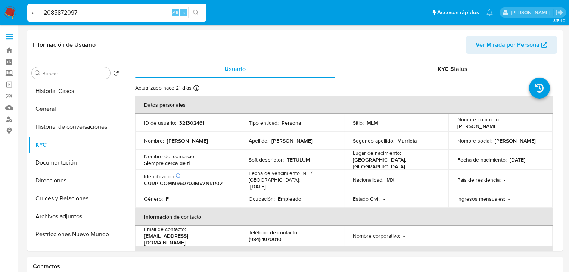
click at [43, 12] on input "• 2085872097" at bounding box center [116, 13] width 179 height 10
click at [93, 12] on input "2085872097" at bounding box center [116, 13] width 179 height 10
click at [32, 11] on input "2085872097" at bounding box center [116, 13] width 179 height 10
click at [77, 14] on input "2085872097" at bounding box center [116, 13] width 179 height 10
type input "2085872097"
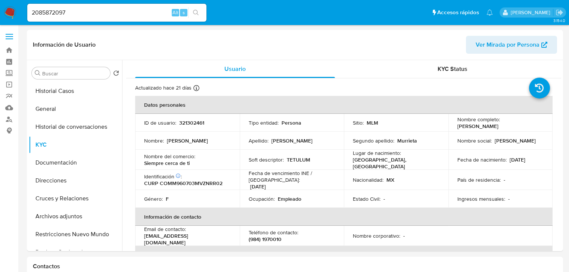
click at [194, 12] on icon "search-icon" at bounding box center [196, 13] width 6 height 6
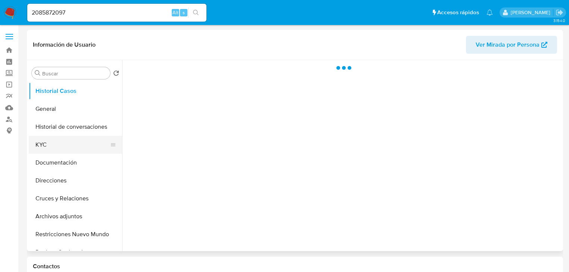
click at [51, 147] on button "KYC" at bounding box center [72, 145] width 87 height 18
select select "10"
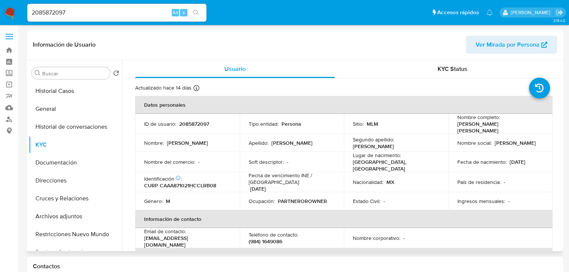
drag, startPoint x: 455, startPoint y: 127, endPoint x: 338, endPoint y: 122, distance: 117.7
click at [531, 126] on div "Nombre completo : Abraham Isaac Calderon Arroyo" at bounding box center [500, 124] width 87 height 20
copy p "Abraham Isaac Calderon Arroyo"
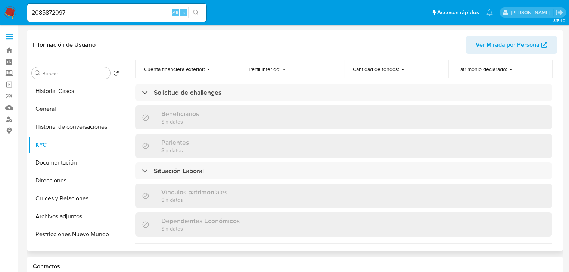
scroll to position [299, 0]
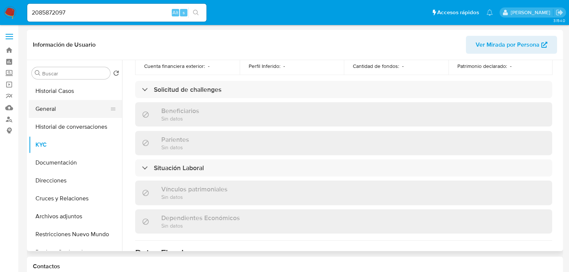
click at [68, 116] on button "General" at bounding box center [72, 109] width 87 height 18
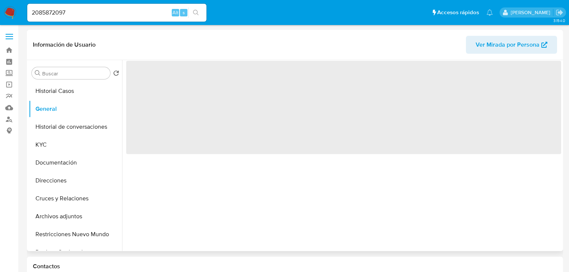
scroll to position [30, 0]
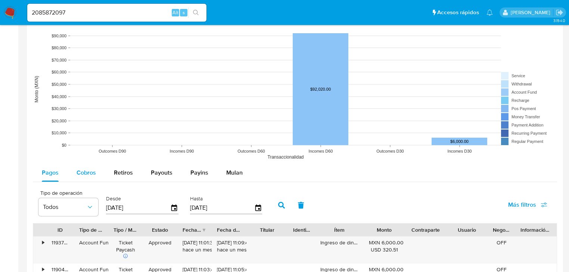
drag, startPoint x: 71, startPoint y: 174, endPoint x: 94, endPoint y: 170, distance: 23.8
click at [72, 174] on button "Cobros" at bounding box center [86, 173] width 37 height 18
select select "10"
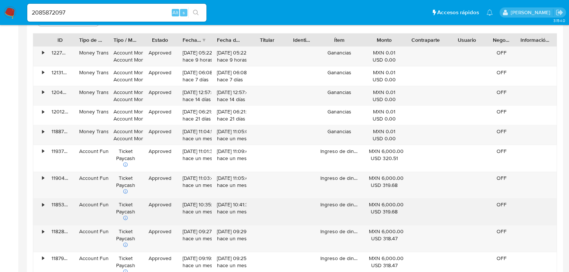
scroll to position [777, 0]
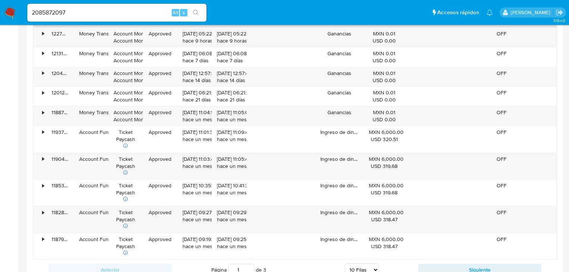
click at [442, 261] on div "Anterior Página 1 de 3 5 Filas 10 Filas 20 Filas 25 Filas 50 Filas 100 Filas Si…" at bounding box center [295, 270] width 524 height 20
click at [445, 267] on button "Siguiente" at bounding box center [479, 270] width 123 height 12
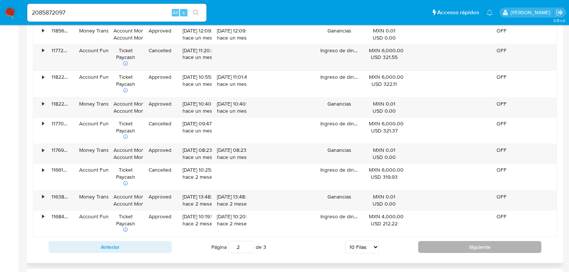
click at [444, 242] on button "Siguiente" at bounding box center [479, 247] width 123 height 12
type input "3"
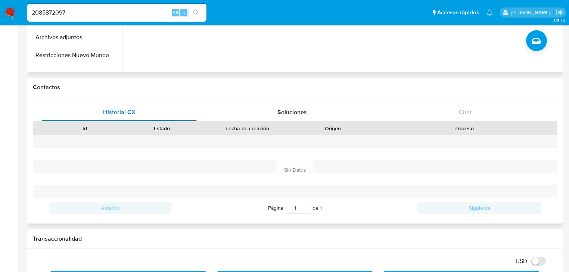
scroll to position [30, 0]
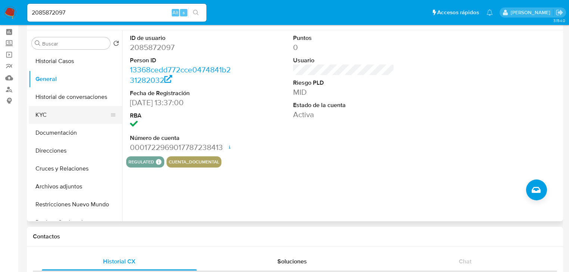
click at [48, 119] on button "KYC" at bounding box center [72, 115] width 87 height 18
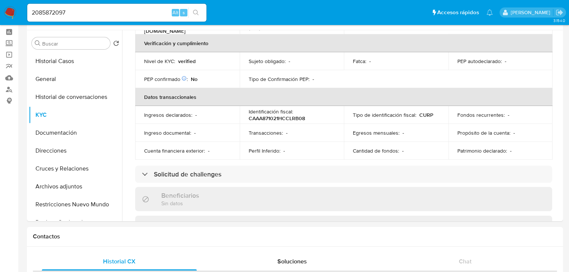
scroll to position [16, 0]
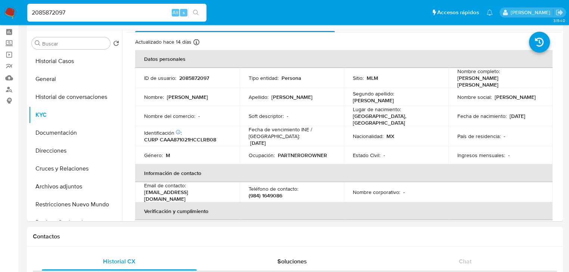
drag, startPoint x: 105, startPoint y: 13, endPoint x: 28, endPoint y: 13, distance: 76.2
click at [27, 13] on input "2085872097" at bounding box center [116, 13] width 179 height 10
paste input "• 684076159"
click at [44, 12] on input "• 684076159" at bounding box center [116, 13] width 179 height 10
click at [82, 15] on input "684076159" at bounding box center [116, 13] width 179 height 10
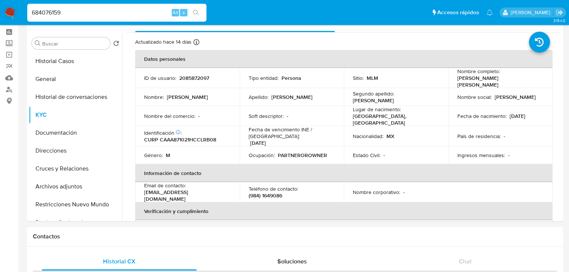
type input "684076159"
drag, startPoint x: 193, startPoint y: 13, endPoint x: 90, endPoint y: 25, distance: 104.1
click at [193, 13] on icon "search-icon" at bounding box center [196, 13] width 6 height 6
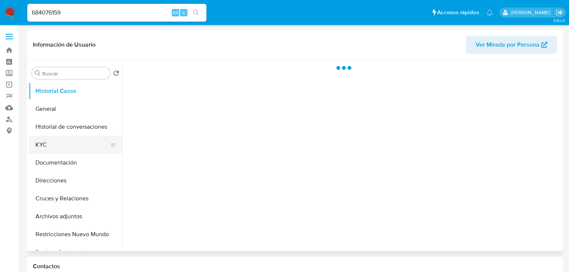
drag, startPoint x: 65, startPoint y: 143, endPoint x: 115, endPoint y: 146, distance: 50.8
click at [65, 144] on button "KYC" at bounding box center [72, 145] width 87 height 18
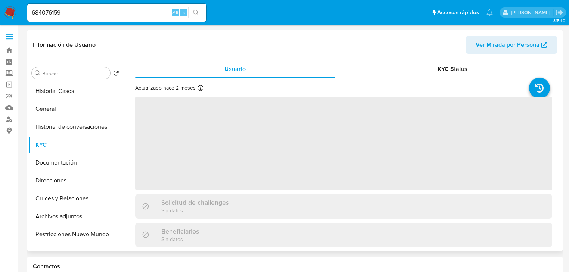
select select "10"
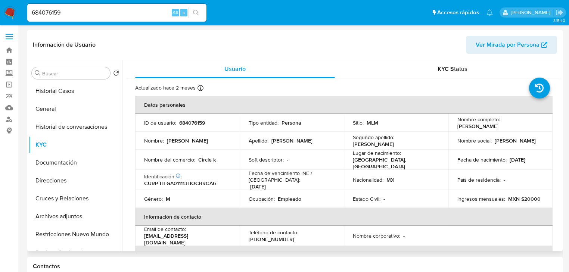
drag, startPoint x: 455, startPoint y: 126, endPoint x: 538, endPoint y: 127, distance: 82.9
click at [538, 127] on div "Nombre completo : Acdiel Ismael Hernandez Garcia" at bounding box center [500, 122] width 87 height 13
copy p "Acdiel Ismael Hernandez Garcia"
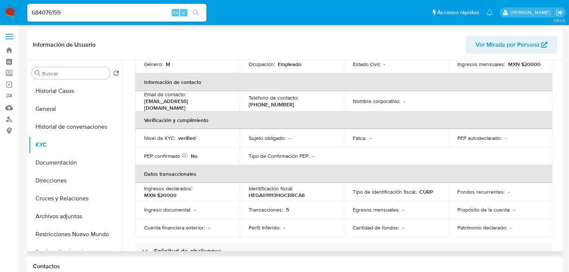
scroll to position [149, 0]
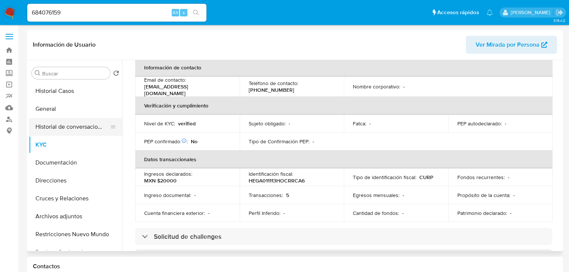
click at [66, 118] on button "Historial de conversaciones" at bounding box center [72, 127] width 87 height 18
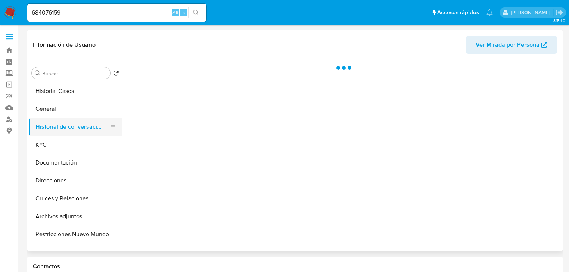
scroll to position [0, 0]
click at [70, 109] on button "General" at bounding box center [72, 109] width 87 height 18
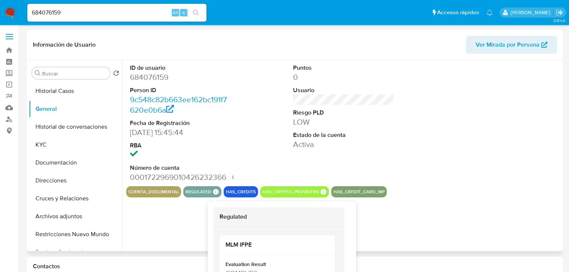
scroll to position [30, 0]
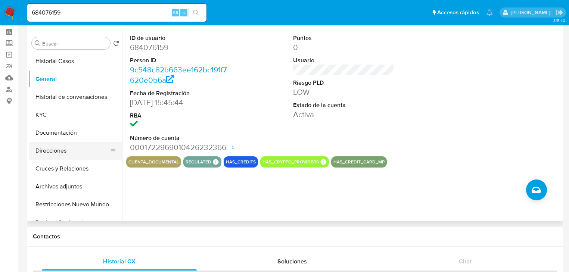
drag, startPoint x: 48, startPoint y: 111, endPoint x: 105, endPoint y: 144, distance: 66.8
click at [49, 111] on button "KYC" at bounding box center [75, 115] width 93 height 18
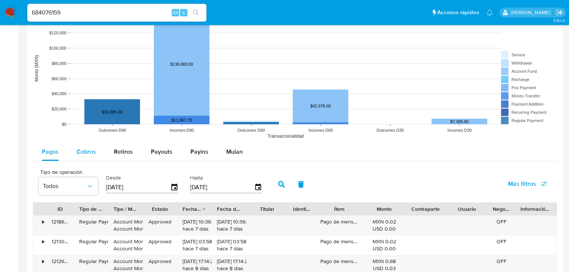
click at [84, 154] on span "Cobros" at bounding box center [86, 151] width 19 height 9
select select "10"
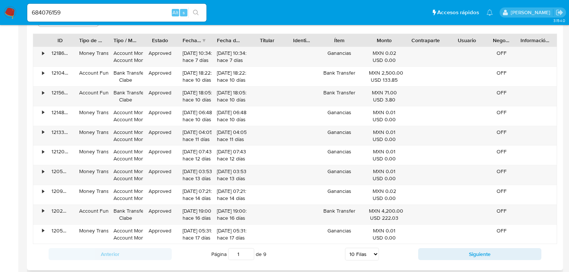
scroll to position [717, 0]
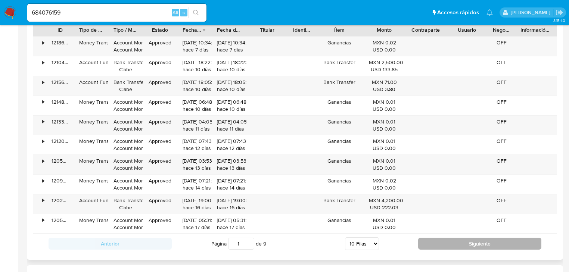
click at [430, 245] on button "Siguiente" at bounding box center [479, 244] width 123 height 12
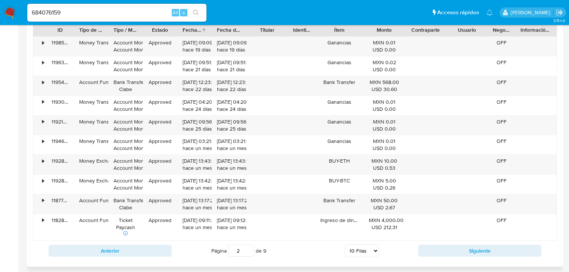
click at [430, 243] on div "Anterior Página 2 de 9 5 Filas 10 Filas 20 Filas 25 Filas 50 Filas 100 Filas Si…" at bounding box center [295, 251] width 524 height 20
click at [433, 250] on button "Siguiente" at bounding box center [479, 251] width 123 height 12
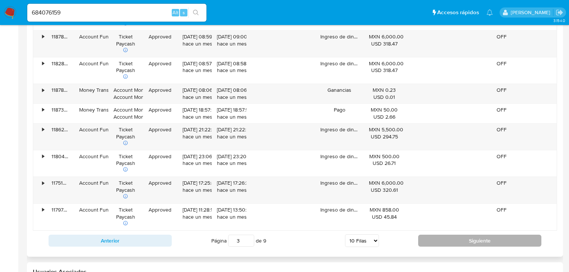
click at [435, 235] on button "Siguiente" at bounding box center [479, 241] width 123 height 12
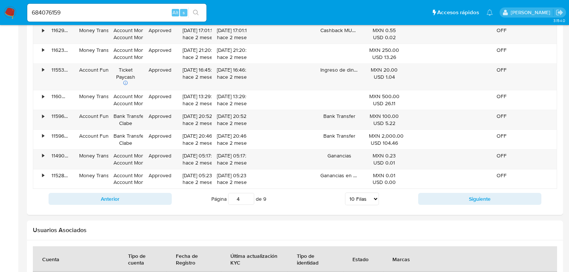
scroll to position [777, 0]
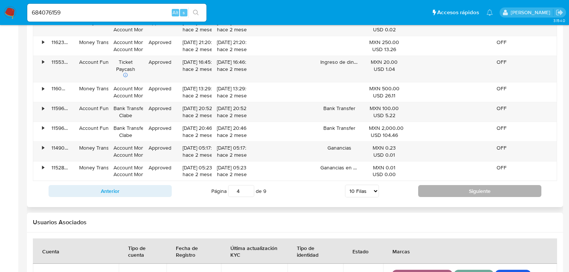
click at [449, 192] on button "Siguiente" at bounding box center [479, 191] width 123 height 12
type input "5"
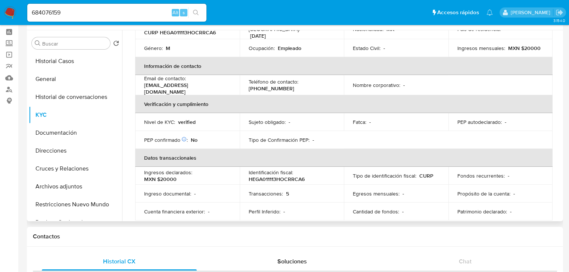
scroll to position [16, 0]
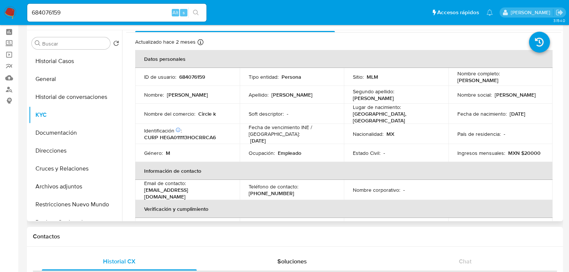
click at [415, 127] on td "Nacionalidad : MX" at bounding box center [396, 134] width 105 height 20
drag, startPoint x: 6, startPoint y: 13, endPoint x: 136, endPoint y: 22, distance: 129.8
click at [7, 13] on nav "Pausado Ver notificaciones 684076159 Alt s Accesos rápidos Presiona las siguien…" at bounding box center [284, 12] width 569 height 25
paste input "• 81758589"
click at [44, 14] on input "• 817585899" at bounding box center [116, 13] width 179 height 10
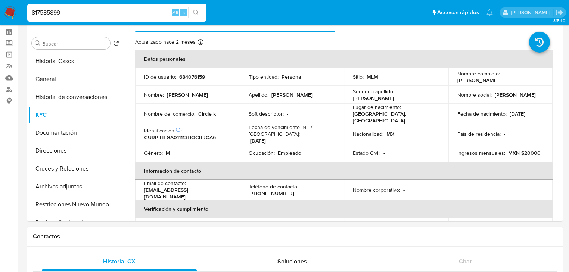
type input "817585899"
click at [194, 9] on button "search-icon" at bounding box center [195, 12] width 15 height 10
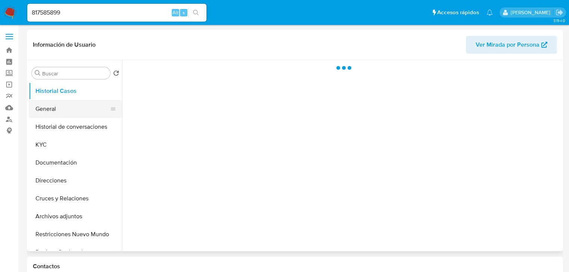
click at [64, 108] on button "General" at bounding box center [72, 109] width 87 height 18
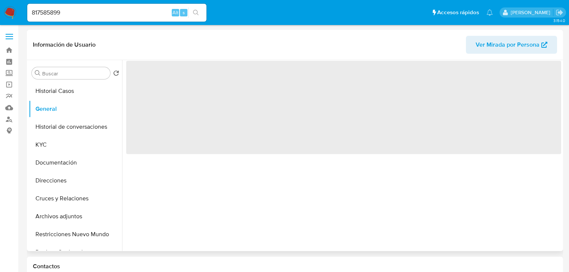
select select "10"
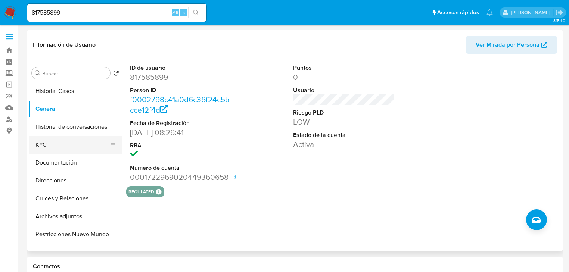
click at [51, 151] on button "KYC" at bounding box center [72, 145] width 87 height 18
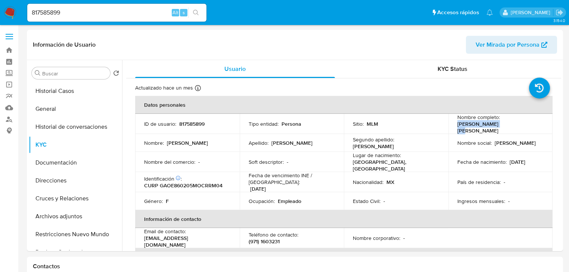
drag, startPoint x: 456, startPoint y: 127, endPoint x: 511, endPoint y: 127, distance: 55.3
click at [511, 127] on div "Nombre completo : Emma Garcia Ortiz" at bounding box center [500, 124] width 87 height 20
copy p "Emma Garcia Ortiz"
click at [69, 103] on button "General" at bounding box center [72, 109] width 87 height 18
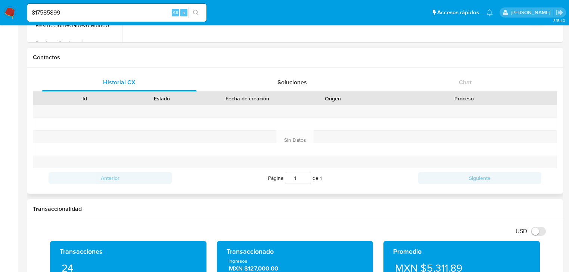
scroll to position [60, 0]
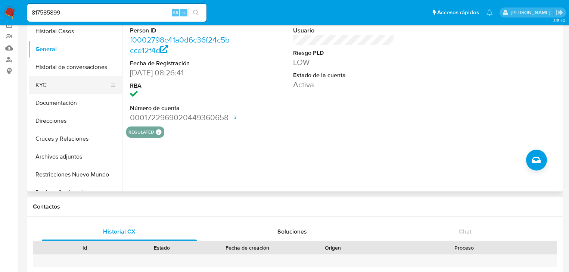
click at [55, 85] on button "KYC" at bounding box center [72, 85] width 87 height 18
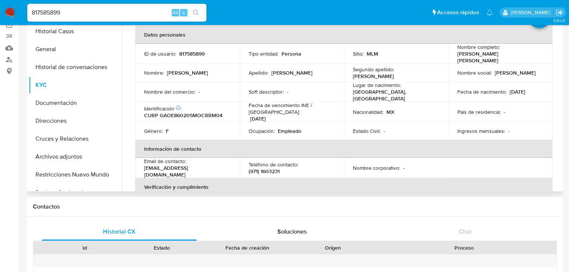
scroll to position [0, 0]
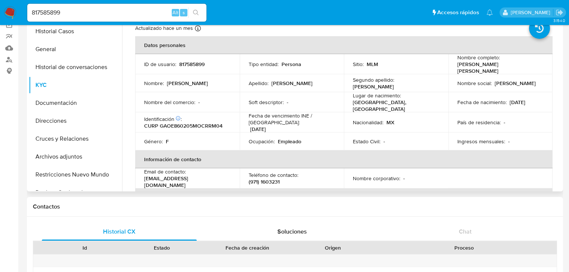
drag, startPoint x: 438, startPoint y: 155, endPoint x: 332, endPoint y: 123, distance: 110.6
click at [435, 155] on th "Información de contacto" at bounding box center [343, 159] width 417 height 18
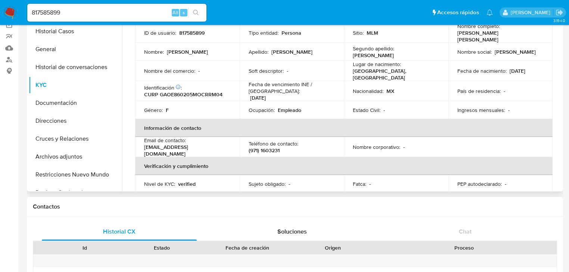
scroll to position [209, 0]
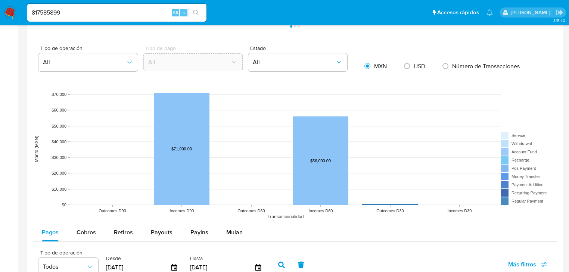
drag, startPoint x: 74, startPoint y: 235, endPoint x: 107, endPoint y: 214, distance: 38.7
click at [75, 233] on button "Cobros" at bounding box center [86, 233] width 37 height 18
select select "10"
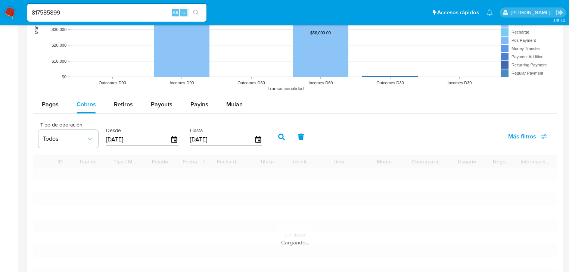
scroll to position [717, 0]
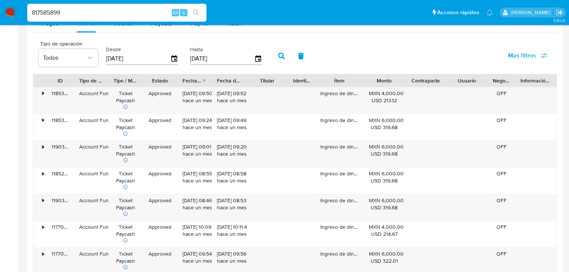
drag, startPoint x: 75, startPoint y: 16, endPoint x: 15, endPoint y: 18, distance: 60.1
click at [1, 16] on nav "Pausado Ver notificaciones 817585899 Alt s Accesos rápidos Presiona las siguien…" at bounding box center [284, 12] width 569 height 25
paste input "• 1868164047"
click at [44, 16] on input "• 1868164047" at bounding box center [116, 13] width 179 height 10
click at [68, 12] on input "1868164047" at bounding box center [116, 13] width 179 height 10
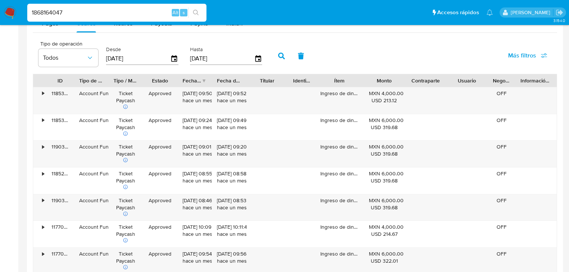
type input "1868164047"
click at [196, 9] on button "search-icon" at bounding box center [195, 12] width 15 height 10
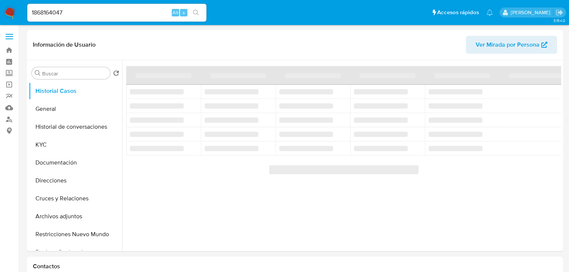
select select "10"
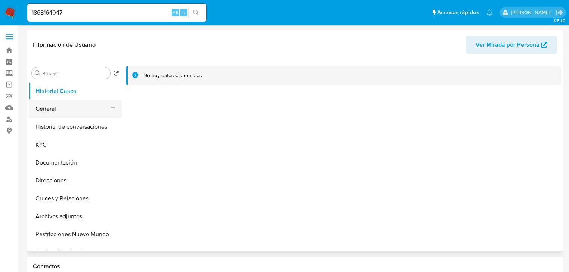
click at [49, 111] on button "General" at bounding box center [72, 109] width 87 height 18
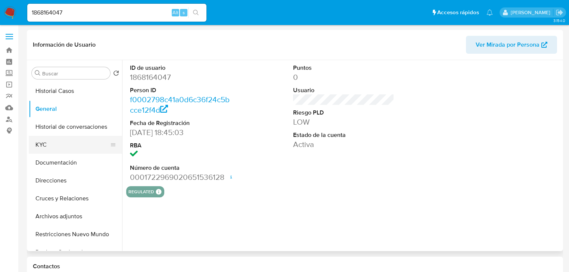
click at [46, 148] on button "KYC" at bounding box center [72, 145] width 87 height 18
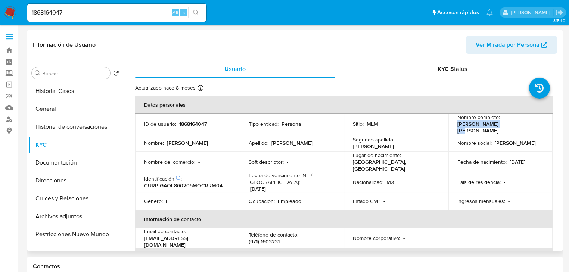
drag, startPoint x: 455, startPoint y: 127, endPoint x: 514, endPoint y: 127, distance: 59.4
click at [514, 127] on div "Nombre completo : Emma Garcia Ortiz" at bounding box center [500, 124] width 87 height 20
copy p "Emma Garcia Ortiz"
drag, startPoint x: 76, startPoint y: 13, endPoint x: 18, endPoint y: 13, distance: 58.6
click at [11, 10] on nav "Pausado Ver notificaciones 1868164047 Alt s Accesos rápidos Presiona las siguie…" at bounding box center [284, 12] width 569 height 25
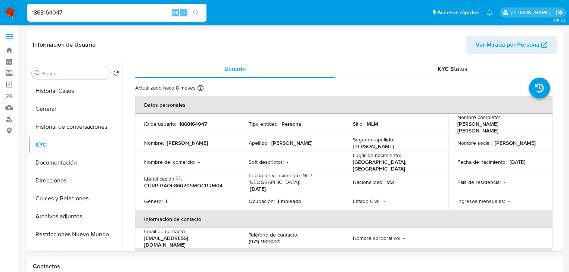
paste input "• 817585899"
click at [44, 13] on input "• 817585899" at bounding box center [116, 13] width 179 height 10
type input "817585899"
click at [202, 12] on button "search-icon" at bounding box center [195, 12] width 15 height 10
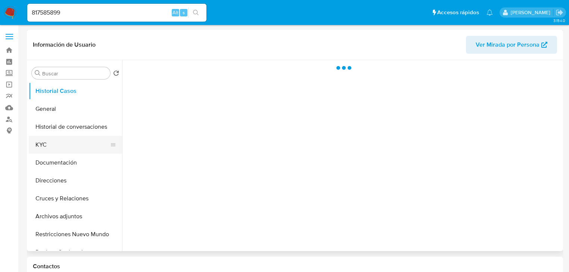
click at [54, 150] on button "KYC" at bounding box center [72, 145] width 87 height 18
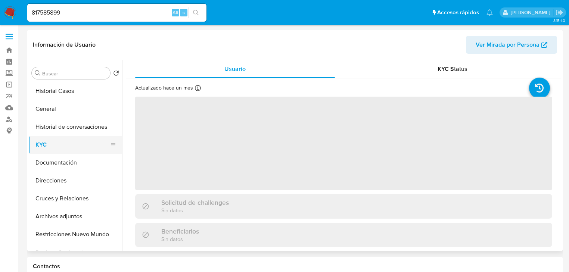
select select "10"
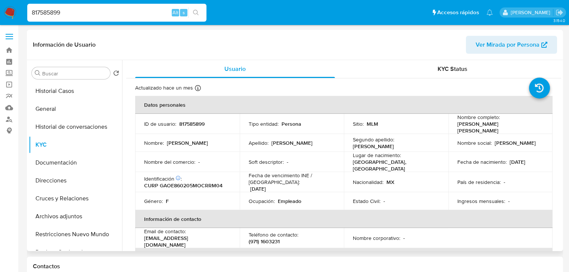
drag, startPoint x: 70, startPoint y: 14, endPoint x: 136, endPoint y: 34, distance: 68.8
click at [19, 14] on nav "Pausado Ver notificaciones 817585899 Alt s Accesos rápidos Presiona las siguien…" at bounding box center [284, 12] width 569 height 25
paste input "• 1868164047"
click at [45, 14] on input "• 1868164047" at bounding box center [116, 13] width 179 height 10
click at [93, 14] on input "1868164047" at bounding box center [116, 13] width 179 height 10
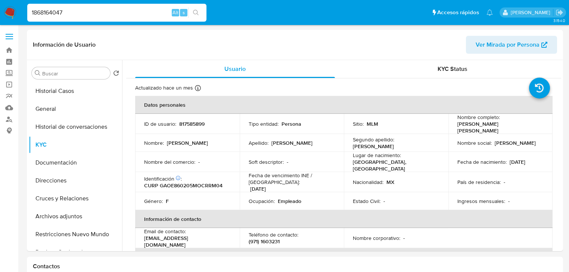
type input "1868164047"
drag, startPoint x: 196, startPoint y: 10, endPoint x: 52, endPoint y: 11, distance: 143.4
click at [193, 11] on button "search-icon" at bounding box center [195, 12] width 15 height 10
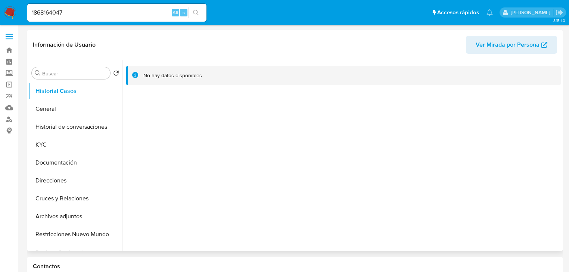
select select "10"
click at [55, 111] on button "General" at bounding box center [72, 109] width 87 height 18
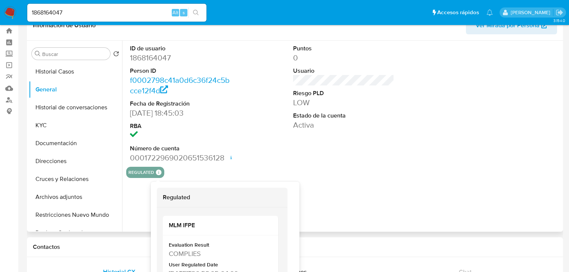
scroll to position [30, 0]
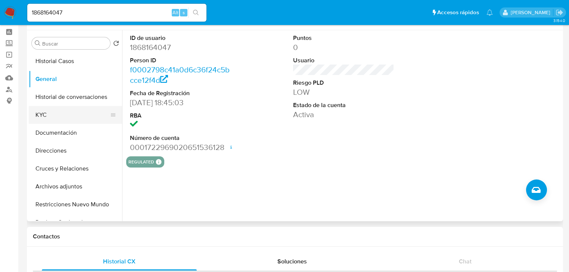
drag, startPoint x: 45, startPoint y: 110, endPoint x: 61, endPoint y: 113, distance: 16.6
click at [45, 110] on button "KYC" at bounding box center [72, 115] width 87 height 18
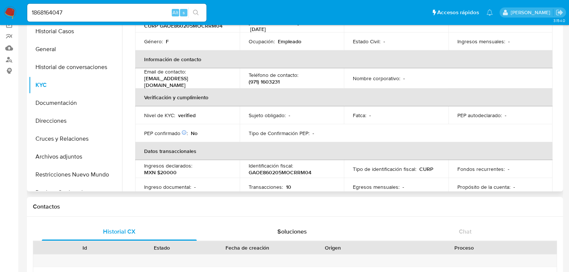
scroll to position [239, 0]
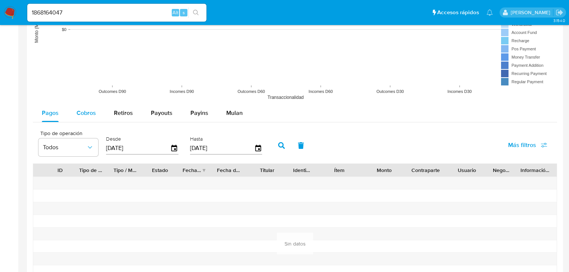
drag, startPoint x: 85, startPoint y: 107, endPoint x: 93, endPoint y: 112, distance: 9.2
click at [85, 108] on div "Cobros" at bounding box center [86, 113] width 19 height 18
select select "10"
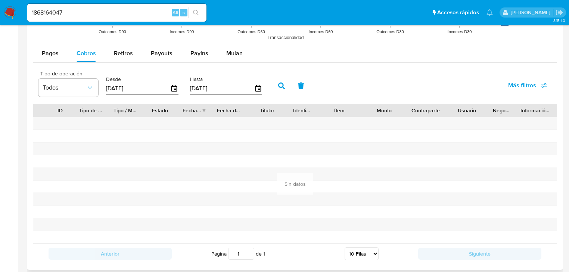
scroll to position [687, 0]
drag, startPoint x: 136, startPoint y: 90, endPoint x: 85, endPoint y: 86, distance: 51.7
click at [85, 86] on div "Tipo de operación Todos Desde 21/05/2025 Hasta 18/08/2025" at bounding box center [152, 85] width 235 height 30
type input "0_/__/____"
drag, startPoint x: 144, startPoint y: 83, endPoint x: 65, endPoint y: 87, distance: 79.2
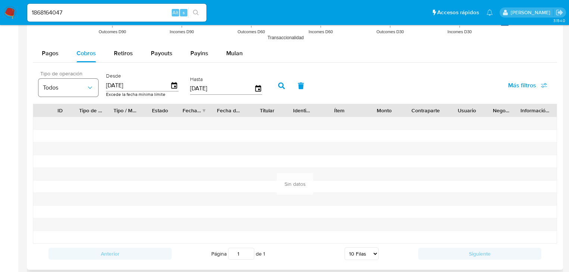
click at [65, 87] on div "Tipo de operación Todos Desde 01/01/2024 Excede la fecha mínima límite Hasta 18…" at bounding box center [152, 85] width 235 height 30
type input "0_/__/____"
type input "01/01/2025"
click at [278, 84] on icon "button" at bounding box center [281, 86] width 7 height 7
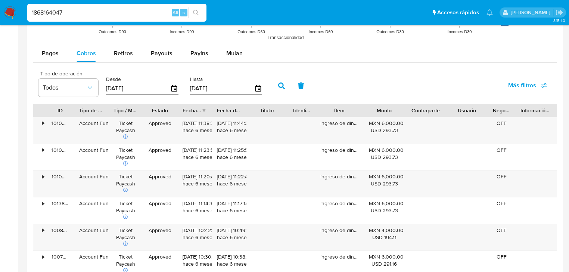
drag, startPoint x: 67, startPoint y: 11, endPoint x: 22, endPoint y: 11, distance: 44.8
click at [22, 11] on nav "Pausado Ver notificaciones 1868164047 Alt s Accesos rápidos Presiona las siguie…" at bounding box center [284, 12] width 569 height 25
paste input "• 321302461"
click at [45, 14] on input "• 321302461" at bounding box center [116, 13] width 179 height 10
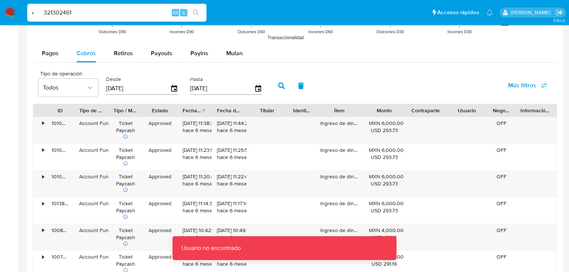
click at [43, 13] on input "• 321302461" at bounding box center [116, 13] width 179 height 10
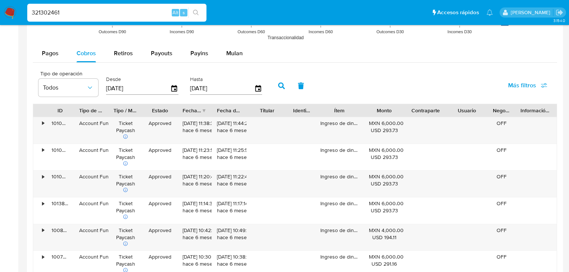
click at [73, 14] on input "321302461" at bounding box center [116, 13] width 179 height 10
type input "321302461"
click at [197, 12] on icon "search-icon" at bounding box center [196, 13] width 6 height 6
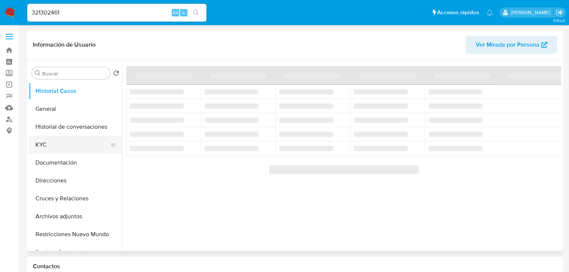
click at [36, 152] on button "KYC" at bounding box center [72, 145] width 87 height 18
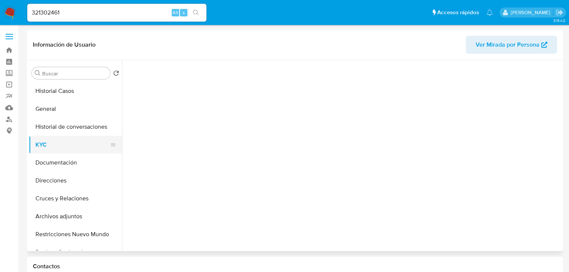
select select "10"
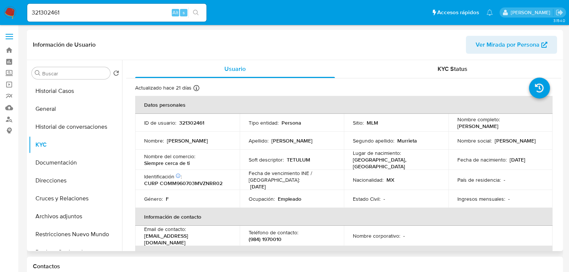
drag, startPoint x: 457, startPoint y: 127, endPoint x: 479, endPoint y: 130, distance: 22.2
click at [479, 130] on p "Mirsha Alejandra Contreras Murrieta" at bounding box center [477, 126] width 41 height 7
copy p "Mirsha Alejandra Contreras Murrieta"
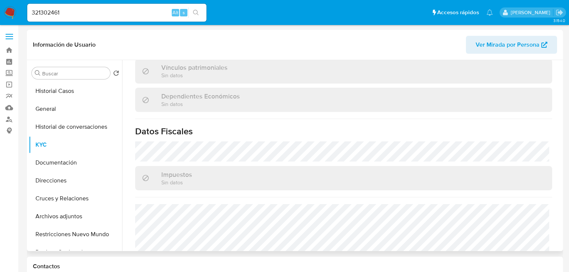
scroll to position [466, 0]
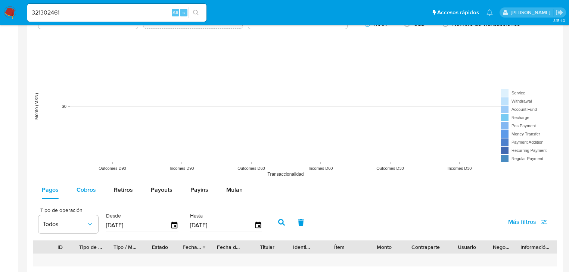
click at [87, 187] on span "Cobros" at bounding box center [86, 190] width 19 height 9
select select "10"
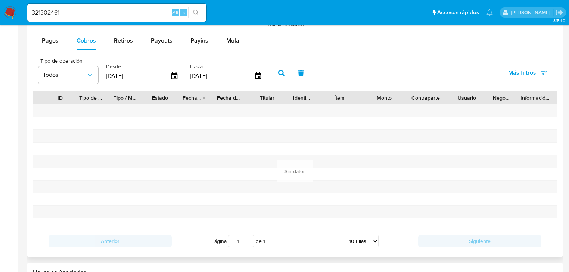
drag, startPoint x: 144, startPoint y: 82, endPoint x: 131, endPoint y: 79, distance: 12.7
click at [127, 79] on div "Desde 21/05/2025" at bounding box center [142, 72] width 72 height 30
drag, startPoint x: 141, startPoint y: 77, endPoint x: 88, endPoint y: 76, distance: 53.0
click at [88, 76] on div "Tipo de operación Todos Desde 21/05/2025 Hasta 18/08/2025" at bounding box center [152, 72] width 235 height 30
type input "0_/__/____"
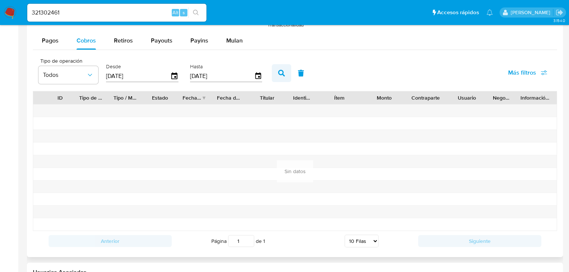
type input "01/01/2025"
click at [279, 71] on icon "button" at bounding box center [281, 73] width 7 height 7
click at [3, 12] on nav "Pausado Ver notificaciones 321302461 Alt s Accesos rápidos Presiona las siguien…" at bounding box center [284, 12] width 569 height 25
paste input "• 2137774626"
click at [45, 15] on input "• 2137774626" at bounding box center [116, 13] width 179 height 10
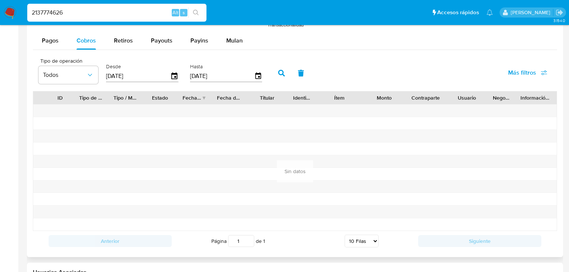
click at [90, 13] on input "2137774626" at bounding box center [116, 13] width 179 height 10
type input "2137774626"
drag, startPoint x: 199, startPoint y: 10, endPoint x: 20, endPoint y: 13, distance: 179.6
click at [199, 10] on button "search-icon" at bounding box center [195, 12] width 15 height 10
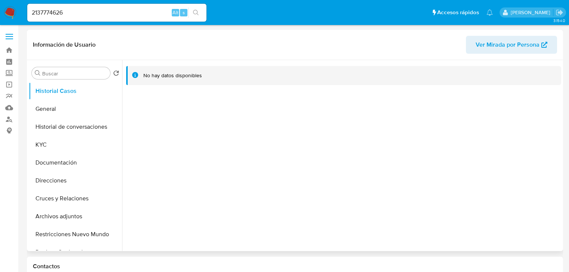
select select "10"
click at [34, 150] on button "KYC" at bounding box center [72, 145] width 87 height 18
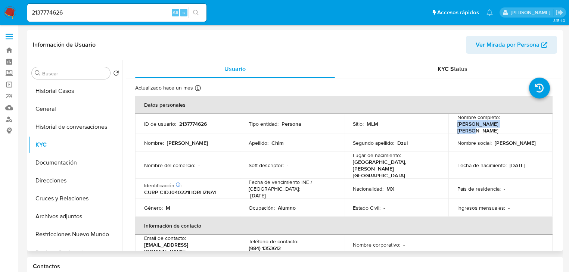
drag, startPoint x: 455, startPoint y: 127, endPoint x: 513, endPoint y: 127, distance: 57.1
click at [513, 127] on div "Nombre completo : Juan Pablo Chim Dzul" at bounding box center [500, 124] width 87 height 20
copy p "Juan Pablo Chim Dzul"
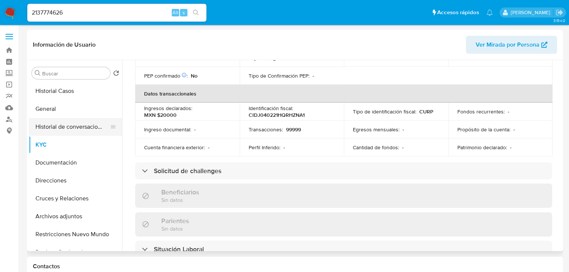
scroll to position [239, 0]
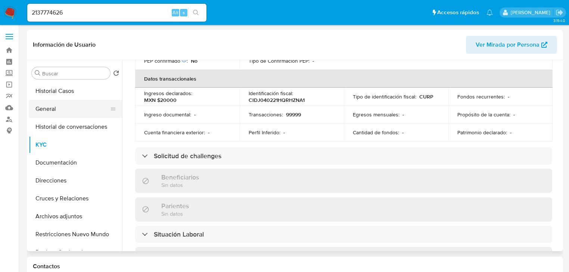
click at [53, 105] on button "General" at bounding box center [72, 109] width 87 height 18
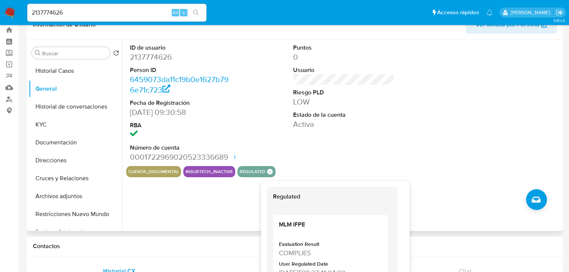
scroll to position [30, 0]
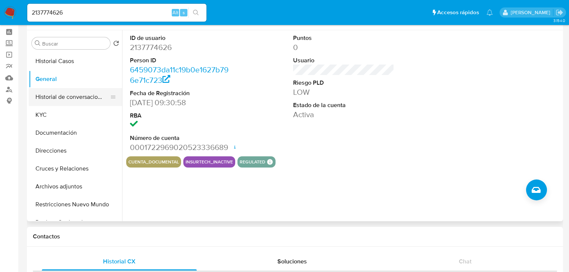
drag, startPoint x: 66, startPoint y: 104, endPoint x: 71, endPoint y: 105, distance: 4.9
click at [66, 104] on button "Historial de conversaciones" at bounding box center [72, 97] width 87 height 18
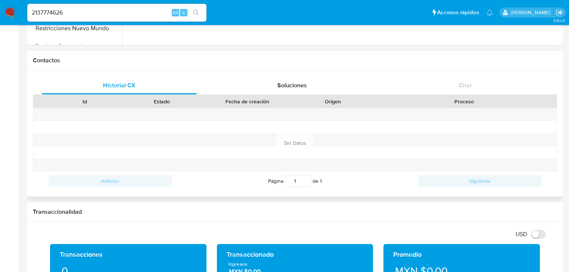
scroll to position [60, 0]
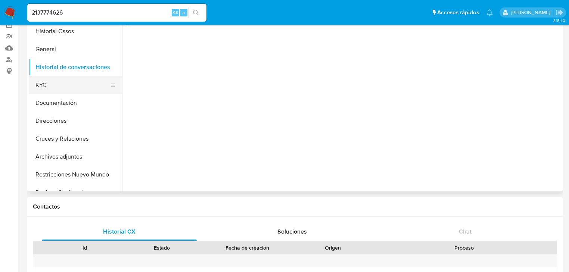
drag, startPoint x: 70, startPoint y: 81, endPoint x: 110, endPoint y: 81, distance: 39.9
click at [70, 81] on button "KYC" at bounding box center [72, 85] width 87 height 18
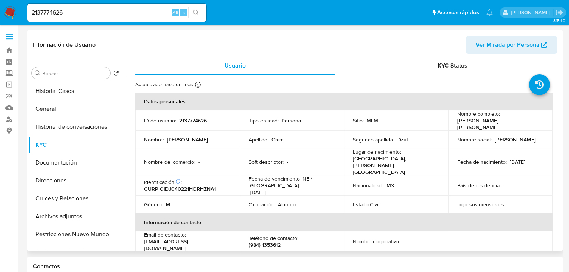
scroll to position [0, 0]
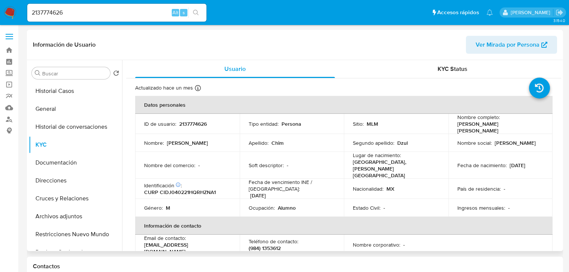
drag, startPoint x: 474, startPoint y: 206, endPoint x: 290, endPoint y: 175, distance: 186.7
click at [473, 217] on th "Información de contacto" at bounding box center [343, 226] width 417 height 18
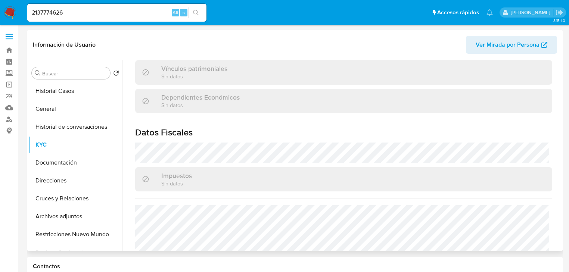
scroll to position [464, 0]
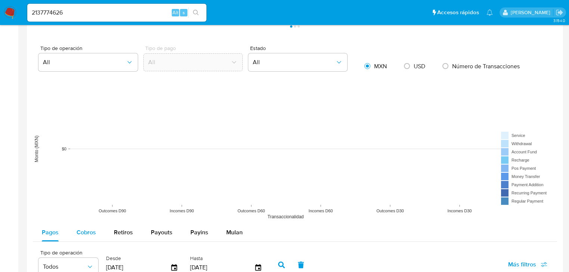
click at [85, 232] on span "Cobros" at bounding box center [86, 232] width 19 height 9
select select "10"
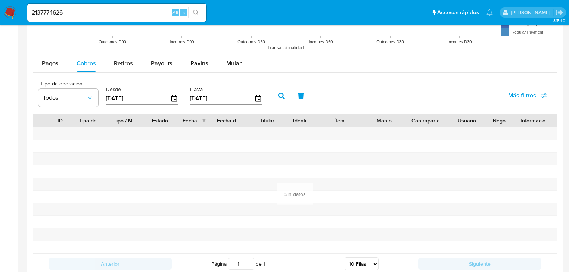
scroll to position [687, 0]
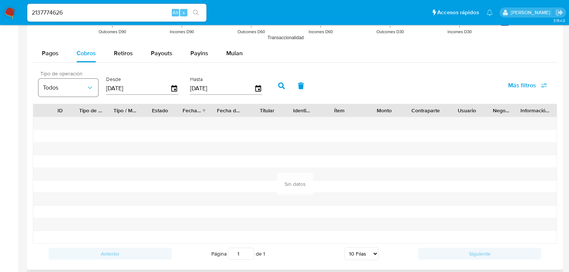
drag, startPoint x: 136, startPoint y: 89, endPoint x: 74, endPoint y: 87, distance: 62.0
click at [72, 87] on div "Tipo de operación Todos Desde 21/05/2025 Hasta 18/08/2025" at bounding box center [152, 85] width 235 height 30
type input "0_/__/____"
type input "01/01/2025"
click at [282, 84] on icon "button" at bounding box center [281, 86] width 7 height 7
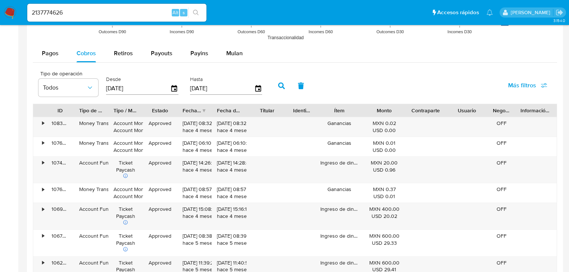
click at [197, 108] on div "Fecha de creación" at bounding box center [192, 110] width 19 height 7
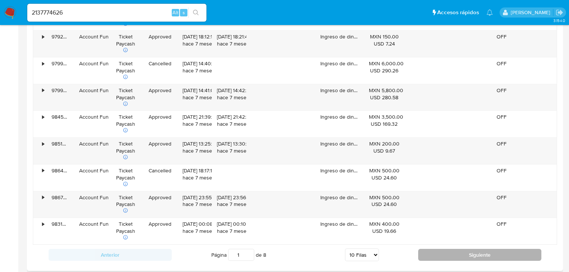
scroll to position [836, 0]
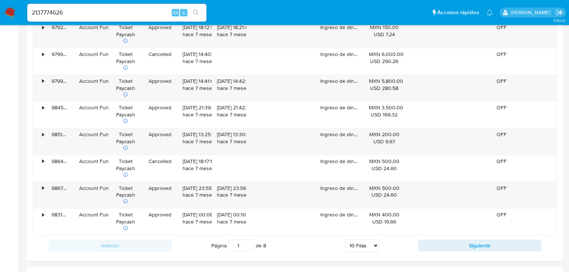
click at [432, 241] on button "Siguiente" at bounding box center [479, 246] width 123 height 12
type input "2"
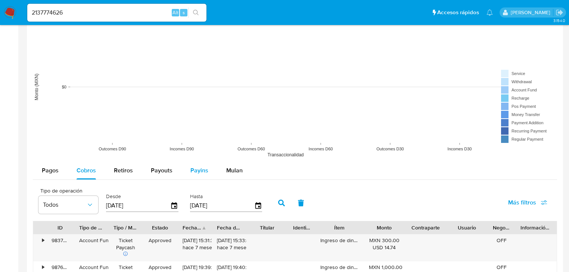
scroll to position [567, 0]
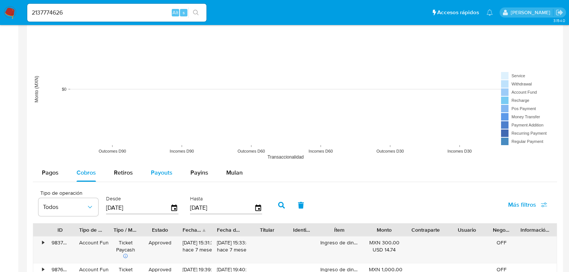
click at [157, 174] on span "Payouts" at bounding box center [162, 172] width 22 height 9
select select "10"
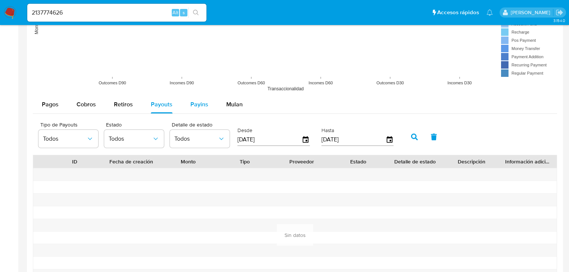
scroll to position [627, 0]
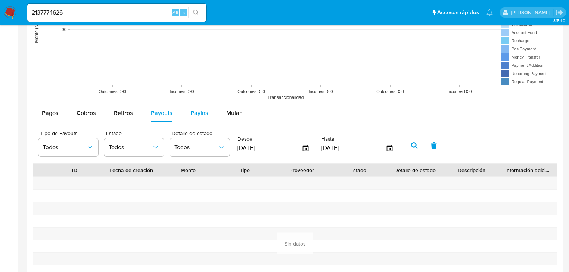
click at [205, 113] on span "Payins" at bounding box center [199, 113] width 18 height 9
select select "10"
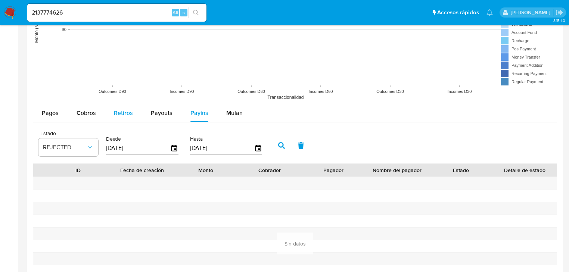
click at [130, 113] on span "Retiros" at bounding box center [123, 113] width 19 height 9
select select "10"
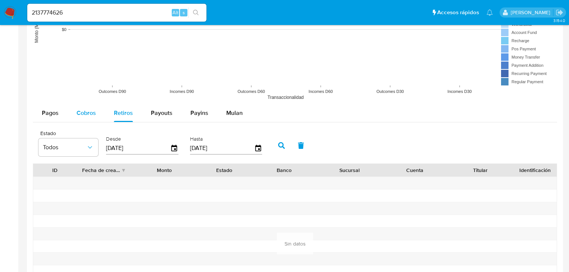
click at [87, 110] on span "Cobros" at bounding box center [86, 113] width 19 height 9
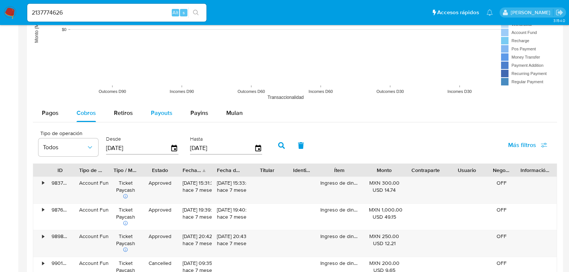
click at [167, 114] on span "Payouts" at bounding box center [162, 113] width 22 height 9
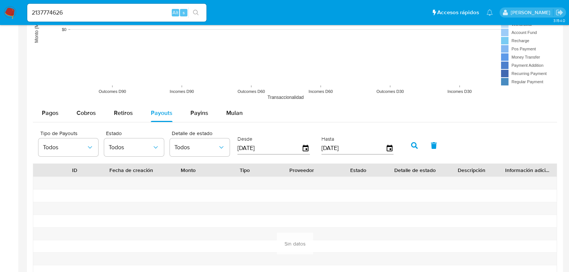
drag, startPoint x: 276, startPoint y: 149, endPoint x: 230, endPoint y: 149, distance: 45.9
click at [230, 149] on div "Tipo de Payouts Todos Estado Todos Detalle de estado Todos Desde 21/05/2025 Has…" at bounding box center [218, 145] width 366 height 30
type input "0_/__/____"
type input "01/01/2025"
click at [411, 141] on button "button" at bounding box center [414, 146] width 19 height 18
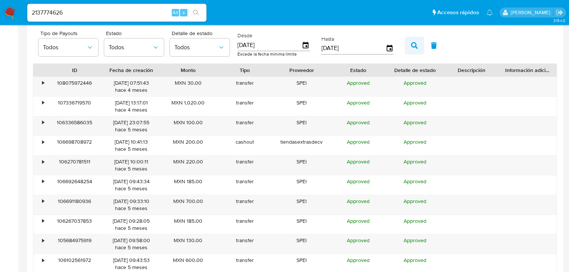
scroll to position [747, 0]
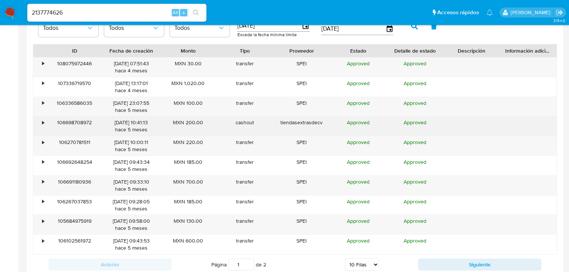
click at [44, 121] on div "•" at bounding box center [43, 122] width 2 height 7
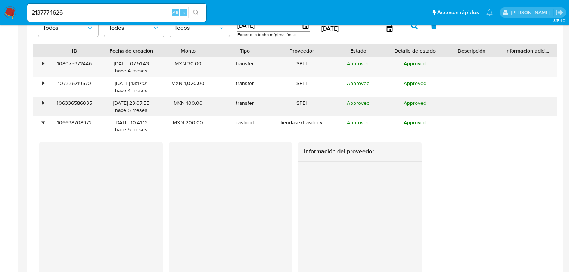
click at [44, 112] on div "•" at bounding box center [39, 106] width 13 height 19
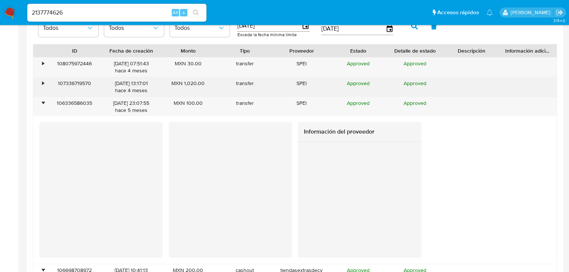
click at [44, 89] on div "•" at bounding box center [39, 86] width 13 height 19
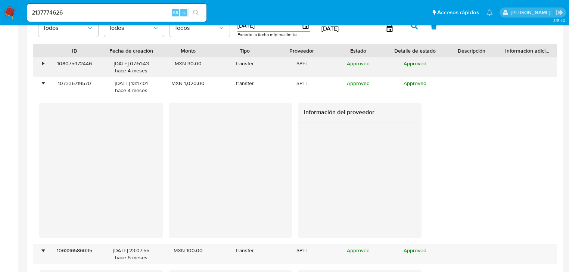
click at [41, 70] on div "•" at bounding box center [39, 66] width 13 height 19
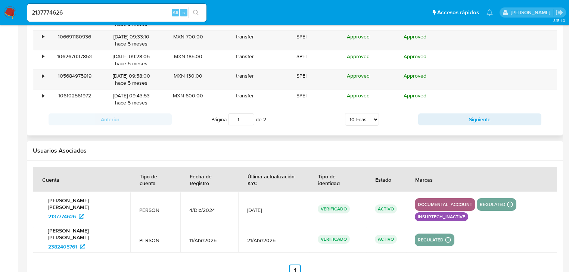
scroll to position [1472, 0]
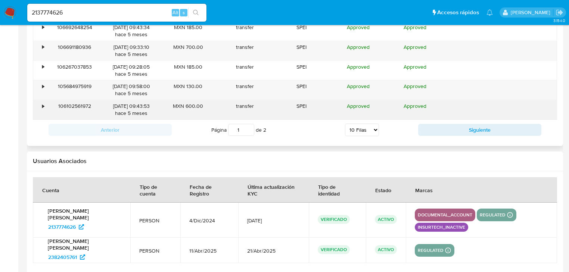
click at [48, 105] on div "106102561972" at bounding box center [74, 109] width 57 height 19
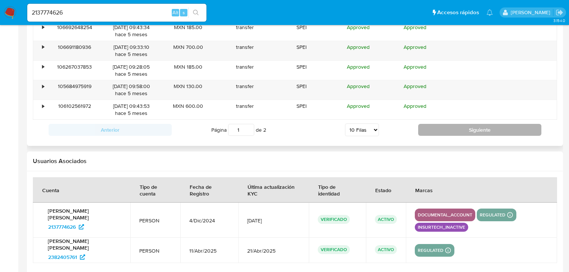
click at [452, 129] on button "Siguiente" at bounding box center [479, 130] width 123 height 12
type input "2"
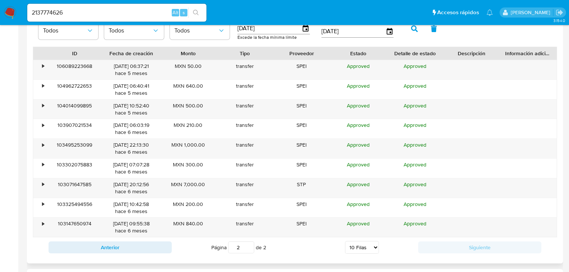
scroll to position [712, 0]
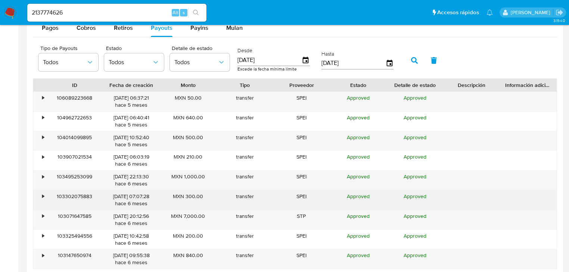
click at [35, 199] on div "•" at bounding box center [39, 199] width 13 height 19
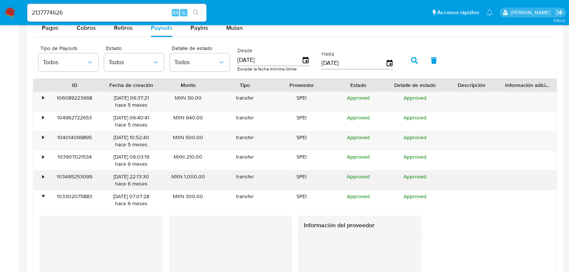
click at [38, 177] on div "•" at bounding box center [39, 180] width 13 height 19
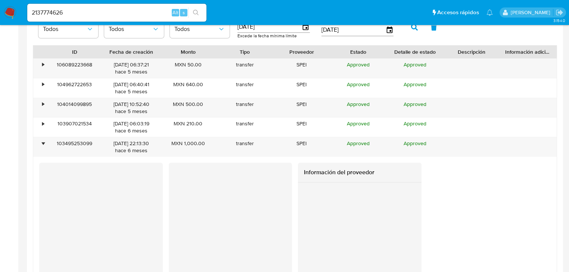
scroll to position [832, 0]
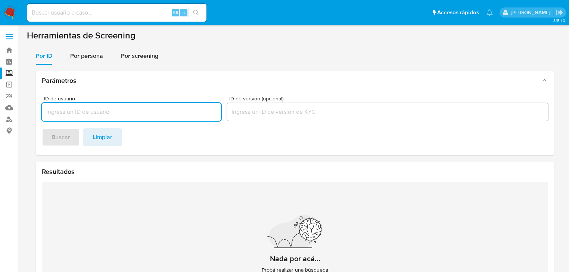
click at [11, 11] on img at bounding box center [10, 12] width 13 height 13
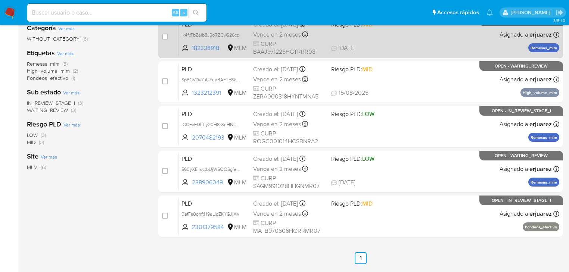
scroll to position [155, 0]
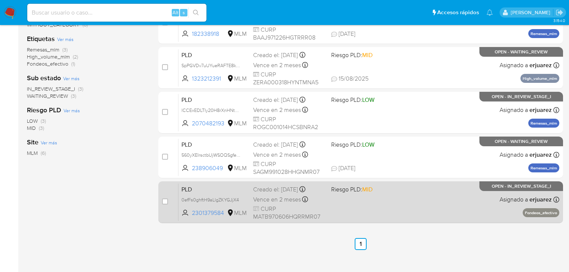
click at [381, 201] on div "PLD 0efFs0ghftH9aLlgZKYGJjX4 2301379584 MLM Riesgo PLD: MID Creado el: [DATE] C…" at bounding box center [368, 202] width 381 height 38
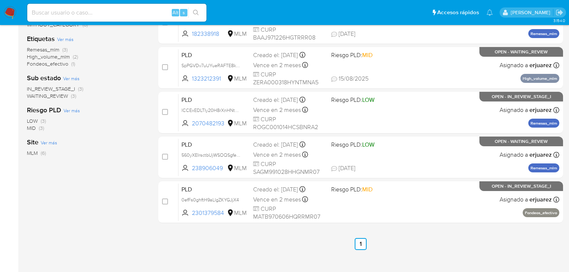
click at [13, 14] on img at bounding box center [10, 12] width 13 height 13
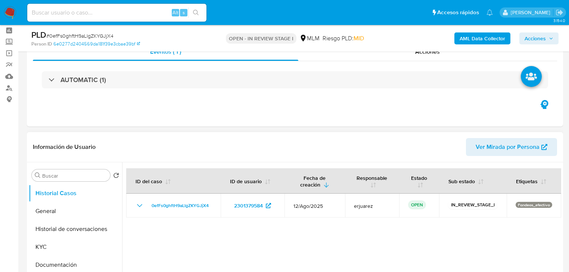
scroll to position [149, 0]
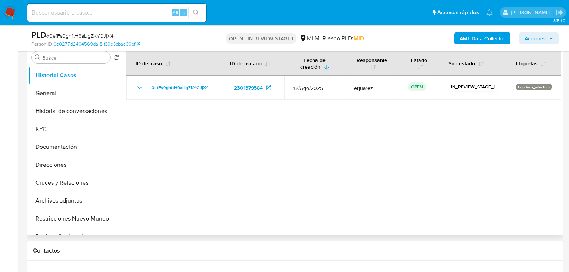
select select "10"
click at [61, 85] on button "General" at bounding box center [72, 93] width 87 height 18
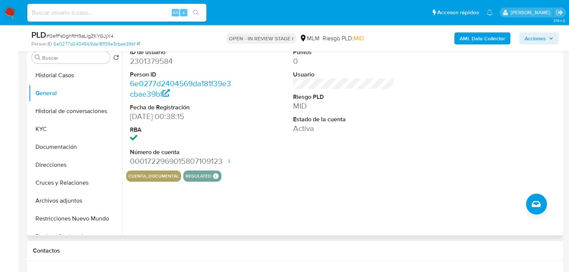
scroll to position [299, 0]
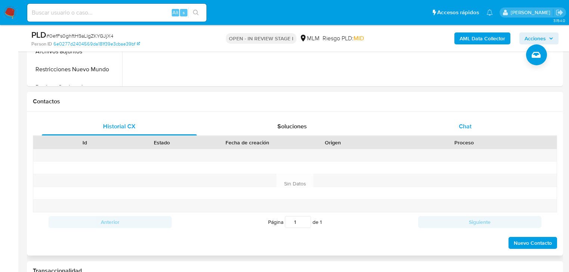
click at [470, 127] on span "Chat" at bounding box center [465, 126] width 13 height 9
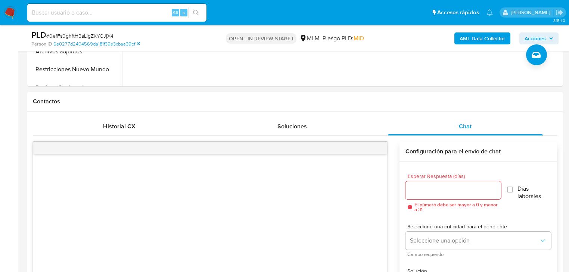
drag, startPoint x: 436, startPoint y: 184, endPoint x: 436, endPoint y: 189, distance: 5.2
click at [436, 186] on div at bounding box center [453, 190] width 96 height 18
click at [436, 189] on input "Esperar Respuesta (días)" at bounding box center [453, 191] width 96 height 10
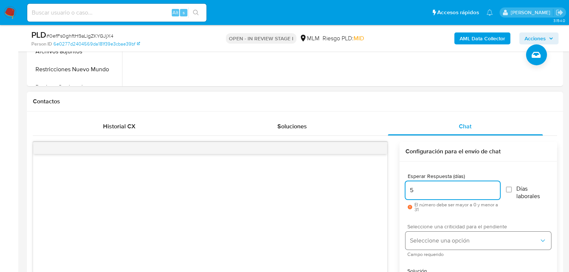
type input "5"
drag, startPoint x: 411, startPoint y: 231, endPoint x: 429, endPoint y: 229, distance: 17.7
click at [412, 232] on div "Seleccione una criticidad para el pendiente Seleccione una opción Campo requeri…" at bounding box center [478, 240] width 146 height 32
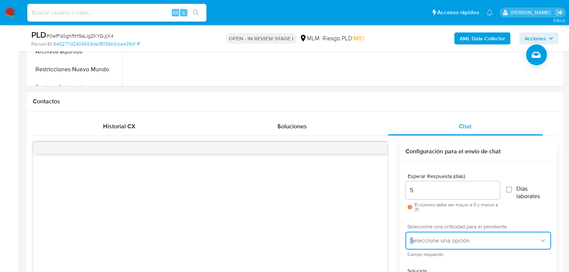
click at [443, 247] on button "Seleccione una opción" at bounding box center [478, 241] width 146 height 18
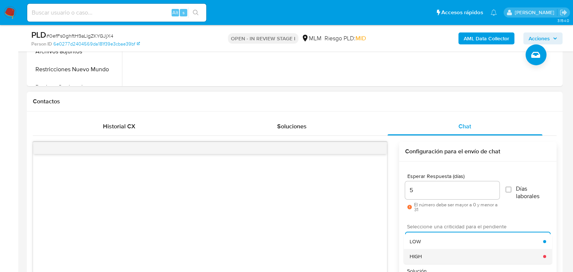
click at [438, 255] on div "HIGH" at bounding box center [477, 256] width 134 height 15
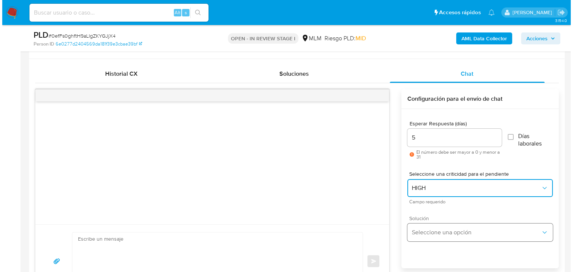
scroll to position [418, 0]
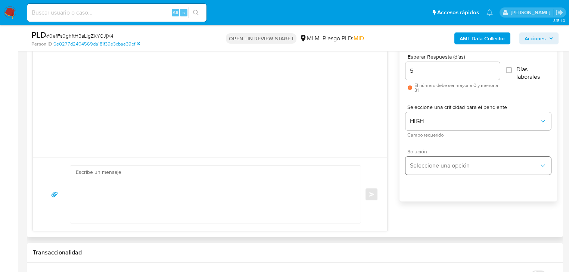
drag, startPoint x: 404, startPoint y: 156, endPoint x: 412, endPoint y: 158, distance: 9.0
click at [404, 156] on div "Esperar Respuesta (días) 5 El número debe ser mayor a 0 y menor a 31 Días labor…" at bounding box center [478, 131] width 158 height 179
click at [413, 161] on button "Seleccione una opción" at bounding box center [478, 166] width 146 height 18
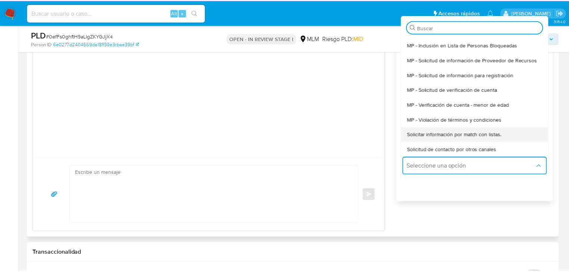
scroll to position [25, 0]
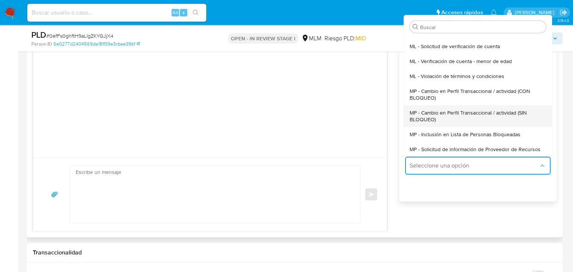
click at [501, 108] on div "MP - Cambio en Perfil Transaccional / actividad (SIN BLOQUEO)" at bounding box center [478, 116] width 137 height 22
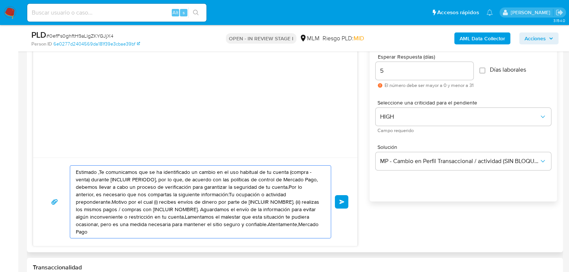
drag, startPoint x: 290, startPoint y: 228, endPoint x: 287, endPoint y: 192, distance: 35.6
click at [62, 146] on div "Estimado ,Te comunicamos que se ha identificado un cambio en el uso habitual de…" at bounding box center [195, 134] width 325 height 224
paste textarea "Brayan se ha identificado un cambio en el uso habitual de tu cuenta para garant…"
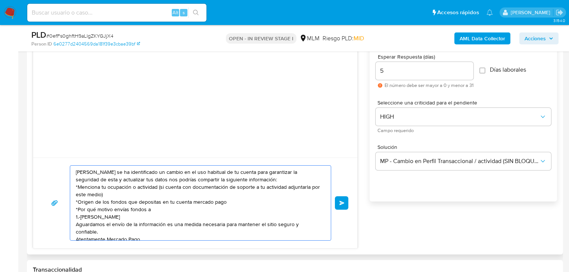
scroll to position [10, 0]
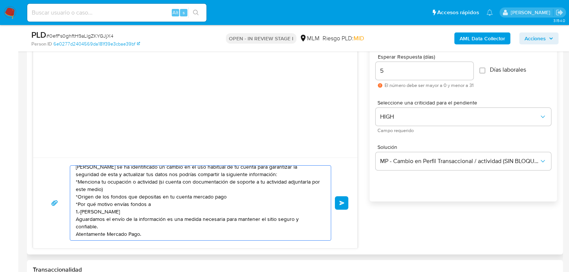
click at [76, 228] on textarea "Estimado Brayan se ha identificado un cambio en el uso habitual de tu cuenta pa…" at bounding box center [199, 203] width 246 height 75
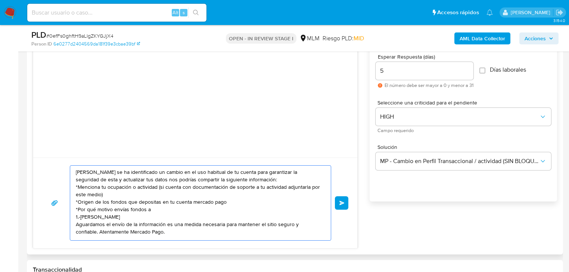
scroll to position [0, 0]
type textarea "Estimado Brayan se ha identificado un cambio en el uso habitual de tu cuenta pa…"
click at [341, 204] on span "Enviar" at bounding box center [341, 203] width 5 height 4
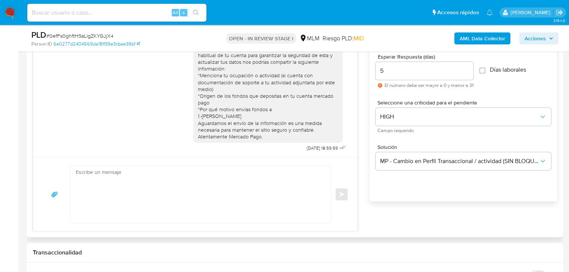
scroll to position [0, 0]
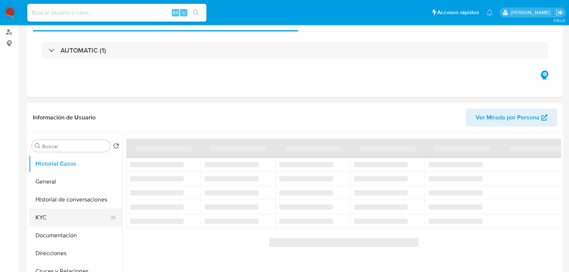
select select "10"
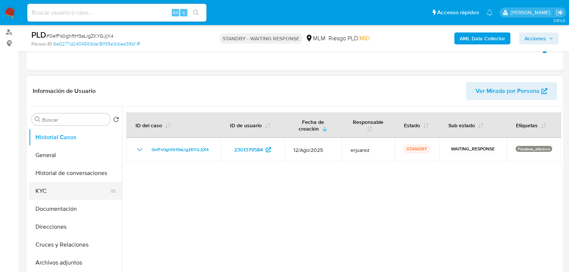
scroll to position [90, 0]
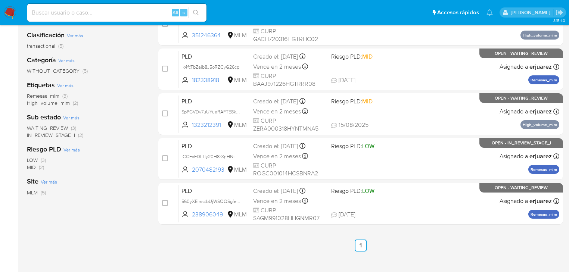
scroll to position [119, 0]
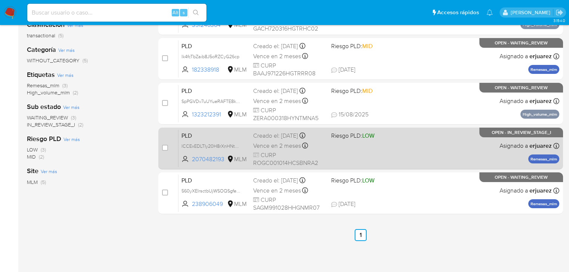
click at [221, 152] on div "PLD lCCExEDLTIy20H8rXnHNtpOG 2070482193 MLM Riesgo PLD: LOW Creado el: [DATE] C…" at bounding box center [368, 149] width 381 height 38
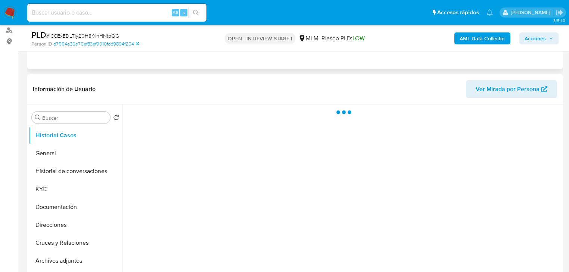
scroll to position [90, 0]
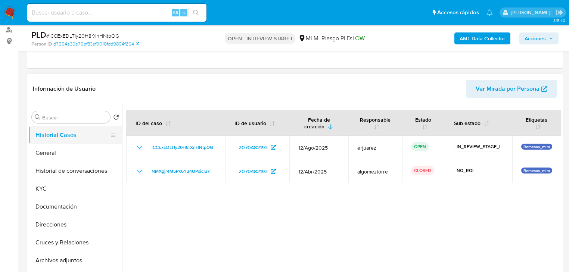
click at [45, 141] on button "Historial Casos" at bounding box center [72, 135] width 87 height 18
select select "10"
click at [50, 145] on button "General" at bounding box center [72, 153] width 87 height 18
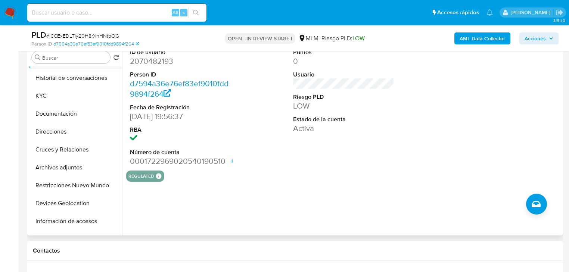
scroll to position [0, 0]
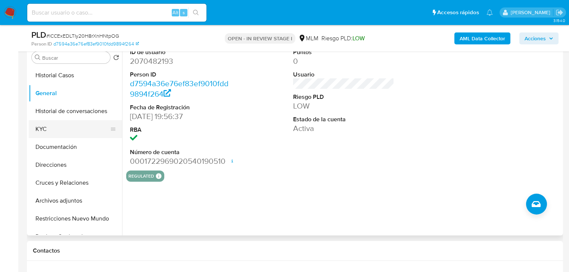
click at [46, 128] on button "KYC" at bounding box center [72, 129] width 87 height 18
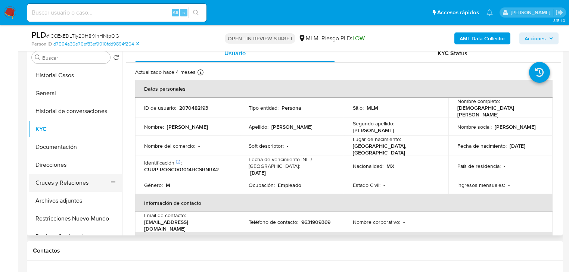
click at [67, 181] on button "Cruces y Relaciones" at bounding box center [72, 183] width 87 height 18
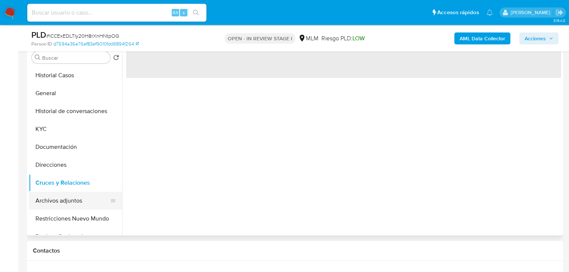
click at [74, 205] on button "Archivos adjuntos" at bounding box center [72, 201] width 87 height 18
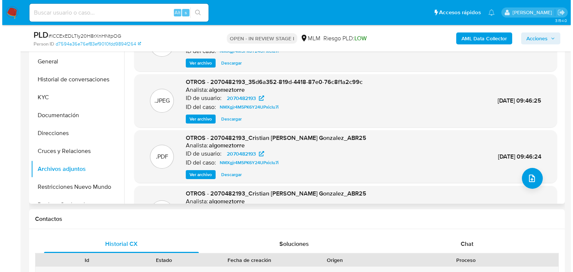
scroll to position [149, 0]
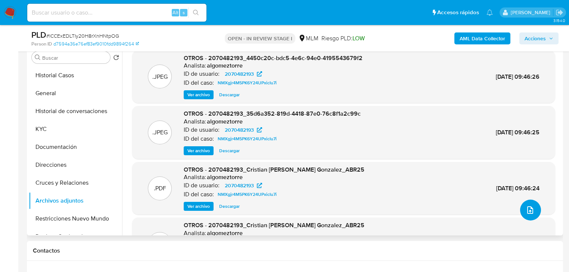
click at [526, 206] on icon "upload-file" at bounding box center [530, 210] width 9 height 9
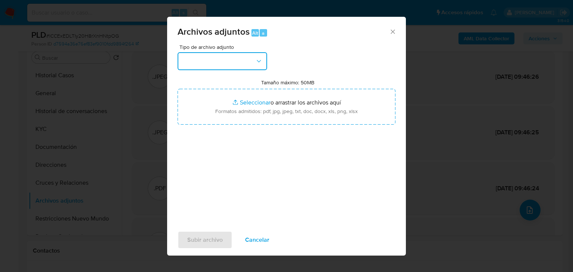
drag, startPoint x: 218, startPoint y: 64, endPoint x: 218, endPoint y: 68, distance: 3.8
click at [218, 64] on button "button" at bounding box center [223, 61] width 90 height 18
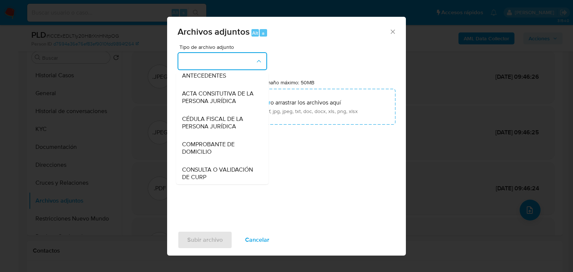
scroll to position [60, 0]
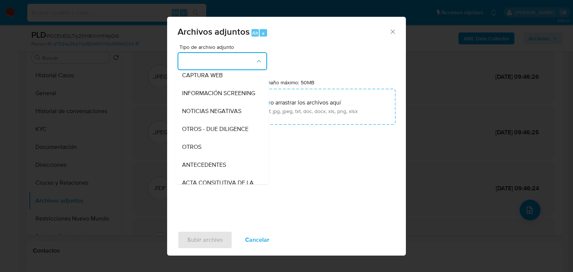
drag, startPoint x: 195, startPoint y: 153, endPoint x: 217, endPoint y: 140, distance: 26.6
click at [195, 151] on span "OTROS" at bounding box center [191, 146] width 19 height 7
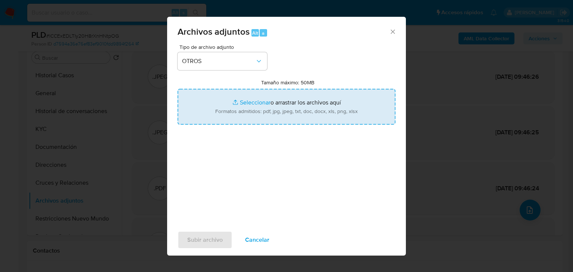
click at [251, 105] on input "Tamaño máximo: 50MB Seleccionar archivos" at bounding box center [287, 107] width 218 height 36
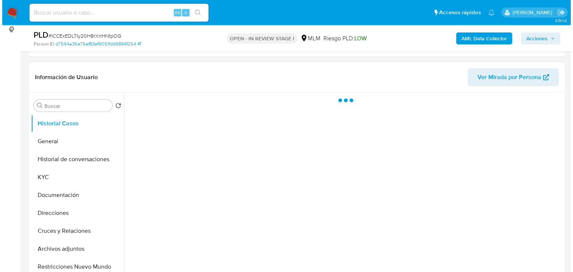
scroll to position [149, 0]
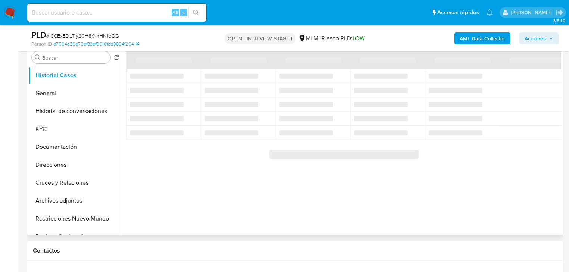
select select "10"
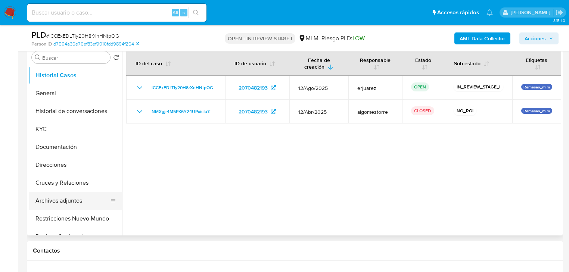
drag, startPoint x: 66, startPoint y: 198, endPoint x: 79, endPoint y: 196, distance: 13.3
click at [67, 199] on button "Archivos adjuntos" at bounding box center [72, 201] width 87 height 18
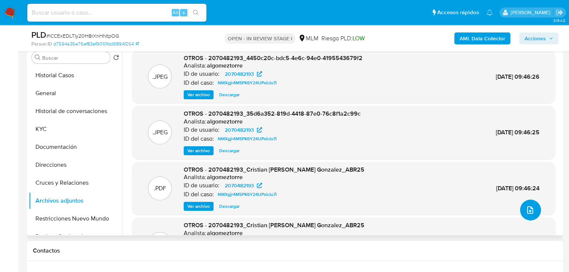
click at [529, 209] on icon "upload-file" at bounding box center [530, 210] width 9 height 9
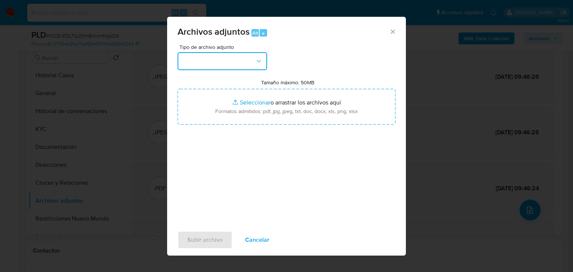
click at [223, 58] on button "button" at bounding box center [223, 61] width 90 height 18
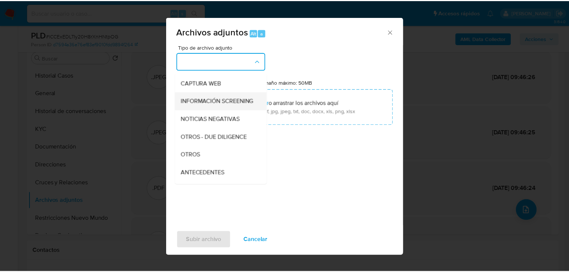
scroll to position [90, 0]
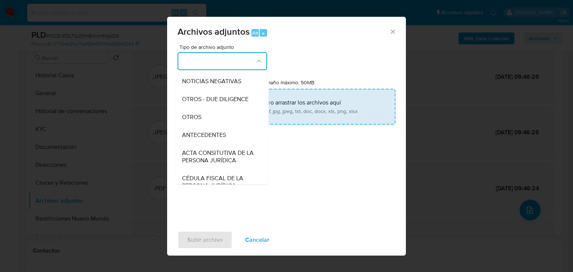
drag, startPoint x: 197, startPoint y: 130, endPoint x: 242, endPoint y: 108, distance: 50.6
click at [197, 126] on div "OTROS" at bounding box center [220, 117] width 76 height 18
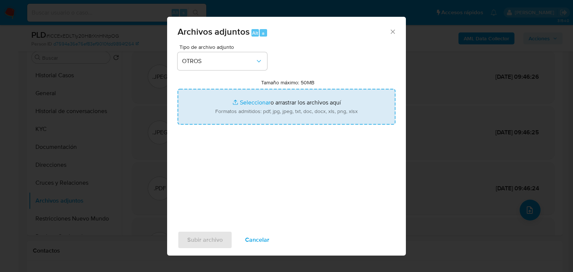
click at [242, 97] on input "Tamaño máximo: 50MB Seleccionar archivos" at bounding box center [287, 107] width 218 height 36
type input "C:\fakepath\2070482193_Cristian [PERSON_NAME] Gonzalez_Ago25.pdf"
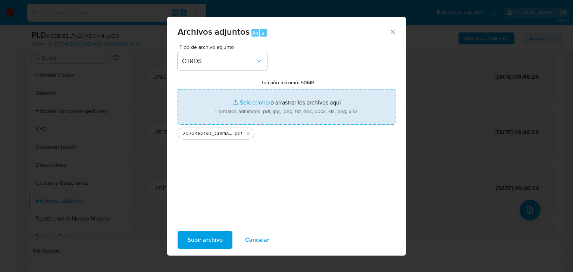
drag, startPoint x: 242, startPoint y: 97, endPoint x: 243, endPoint y: 103, distance: 6.0
click at [243, 103] on input "Tamaño máximo: 50MB Seleccionar archivos" at bounding box center [287, 107] width 218 height 36
type input "C:\fakepath\2070482193_Cristian [PERSON_NAME] Gonzalez_Ago2025.xlsx"
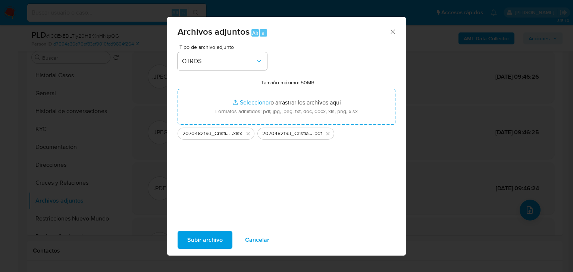
click at [233, 133] on span ".xlsx" at bounding box center [237, 133] width 10 height 7
click at [249, 134] on icon "Eliminar 2070482193_Cristian Roblero Gonzalez_Ago2025.xlsx" at bounding box center [248, 133] width 3 height 3
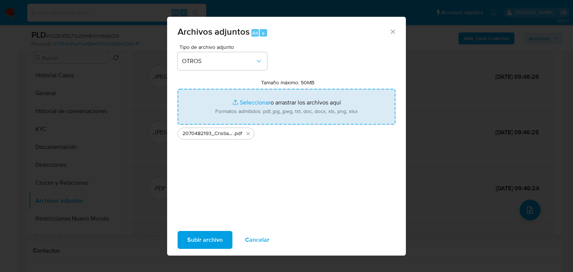
click at [252, 100] on input "Tamaño máximo: 50MB Seleccionar archivos" at bounding box center [287, 107] width 218 height 36
type input "C:\fakepath\2070482193_Cristian [PERSON_NAME] Gonzalez_Ago25.xlsx"
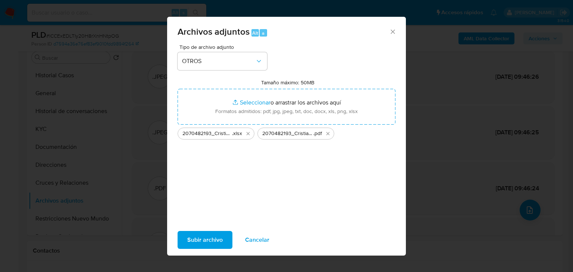
click at [205, 238] on span "Subir archivo" at bounding box center [204, 240] width 35 height 16
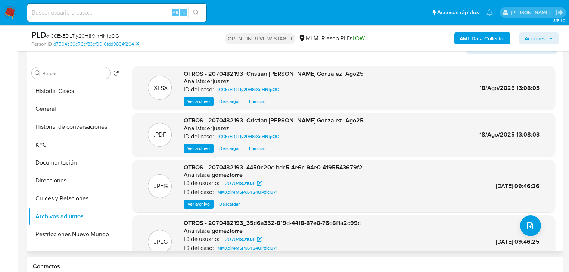
scroll to position [119, 0]
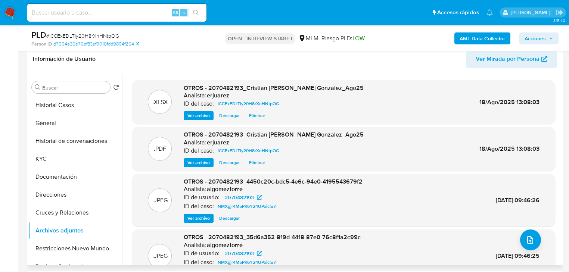
click at [194, 161] on span "Ver archivo" at bounding box center [198, 162] width 22 height 7
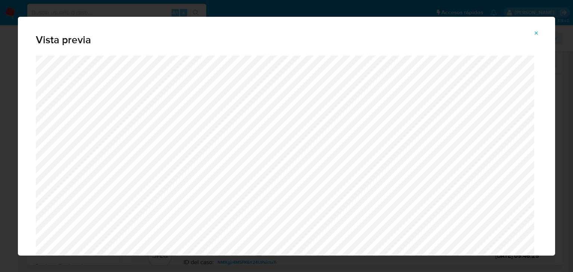
click at [536, 32] on icon "Attachment preview" at bounding box center [537, 33] width 6 height 6
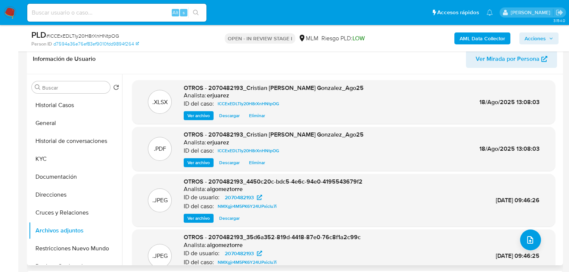
click at [538, 42] on span "Acciones" at bounding box center [535, 38] width 21 height 12
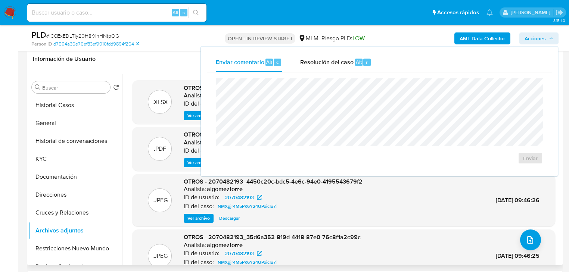
drag, startPoint x: 348, startPoint y: 61, endPoint x: 326, endPoint y: 78, distance: 28.0
click at [348, 62] on span "Resolución del caso" at bounding box center [326, 61] width 53 height 9
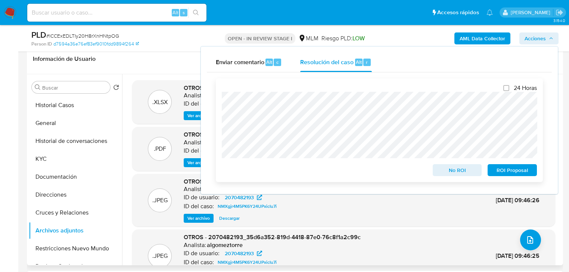
click at [455, 171] on span "No ROI" at bounding box center [457, 170] width 39 height 10
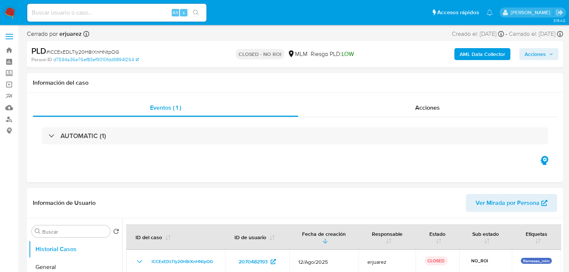
select select "10"
click at [424, 105] on span "Acciones" at bounding box center [427, 107] width 25 height 9
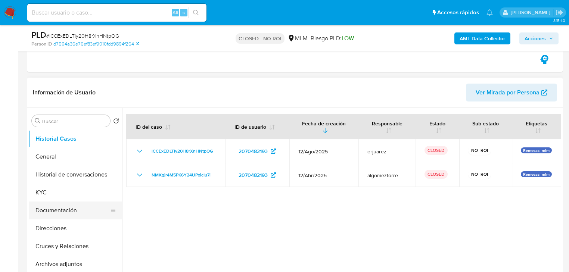
scroll to position [149, 0]
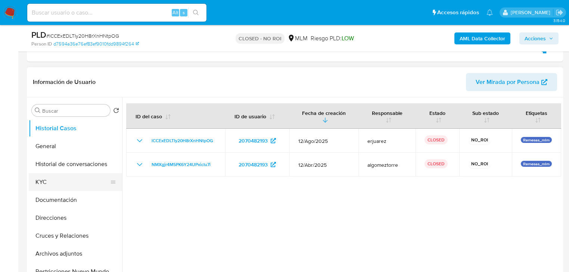
click at [48, 181] on button "KYC" at bounding box center [72, 182] width 87 height 18
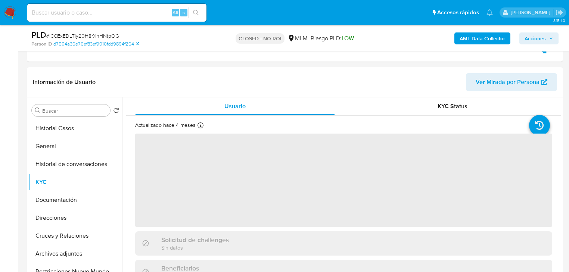
click at [2, 13] on nav "Pausado Ver notificaciones Alt s Accesos rápidos Presiona las siguientes teclas…" at bounding box center [284, 12] width 569 height 25
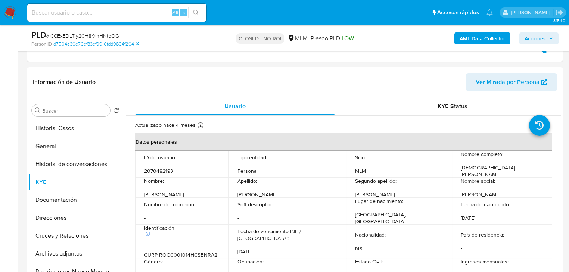
drag, startPoint x: 6, startPoint y: 11, endPoint x: 141, endPoint y: 11, distance: 135.2
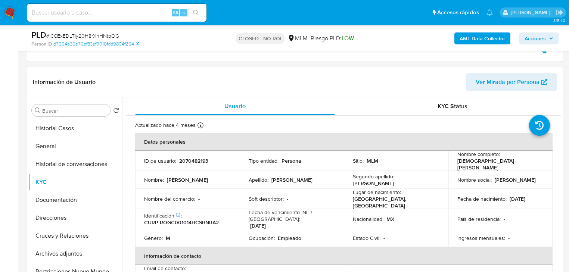
click at [6, 11] on img at bounding box center [10, 12] width 13 height 13
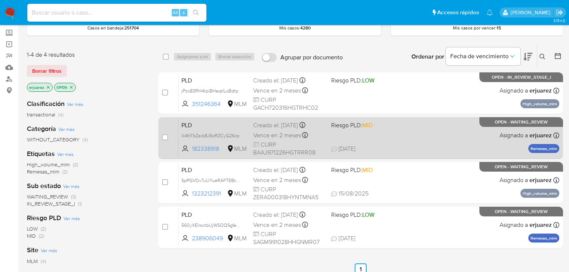
scroll to position [30, 0]
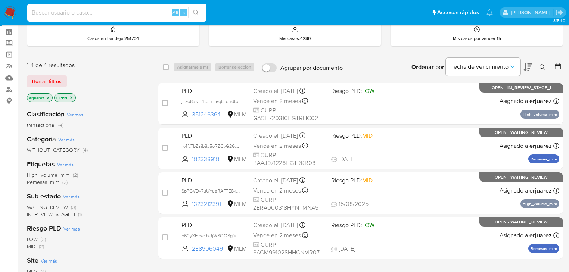
click at [63, 16] on input at bounding box center [116, 13] width 179 height 10
paste input "operation_API balance_effect site_id operation_id reference_user counterpart_us…"
type input "operation_API balance_effect site_id operation_id reference_user counterpart_us…"
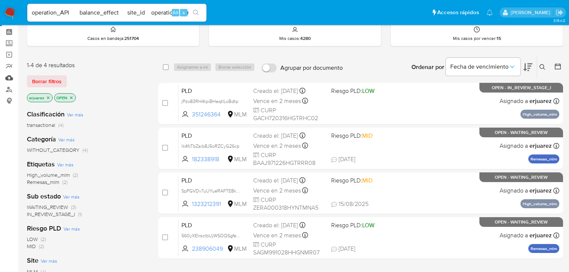
click at [8, 79] on link "Mulan" at bounding box center [44, 78] width 89 height 12
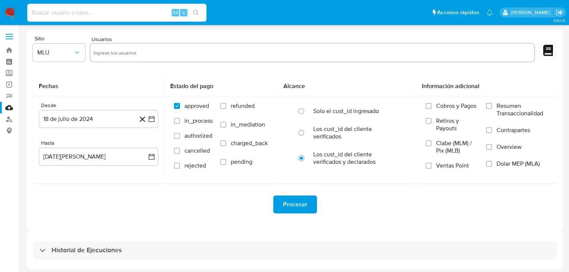
click at [57, 16] on input at bounding box center [116, 13] width 179 height 10
paste input "203272910"
click at [31, 13] on input "203272910" at bounding box center [116, 13] width 179 height 10
click at [69, 13] on input "203272910" at bounding box center [116, 13] width 179 height 10
type input "203272910"
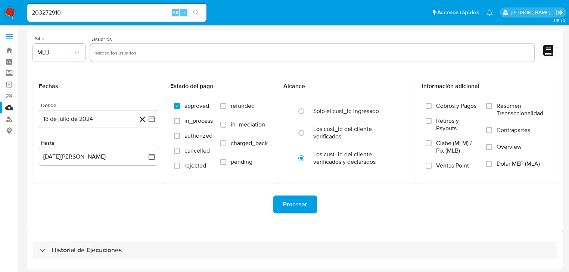
click at [196, 7] on button "search-icon" at bounding box center [195, 12] width 15 height 10
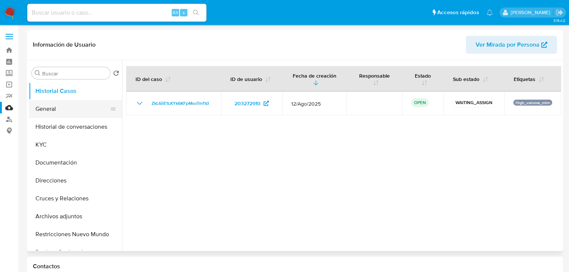
click at [45, 105] on button "General" at bounding box center [72, 109] width 87 height 18
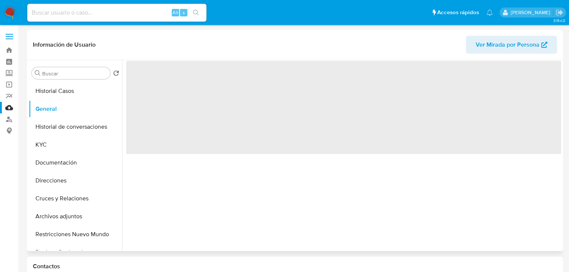
select select "10"
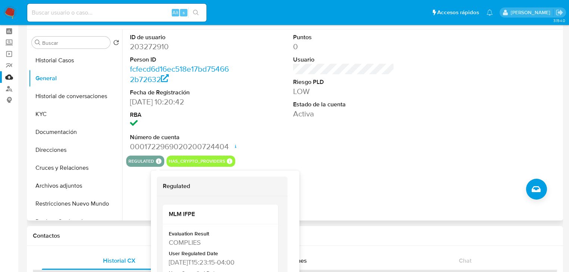
scroll to position [60, 0]
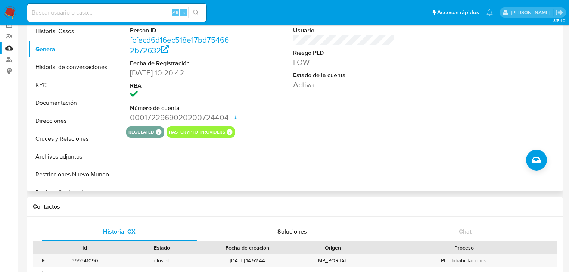
click at [9, 46] on link "Mulan" at bounding box center [44, 48] width 89 height 12
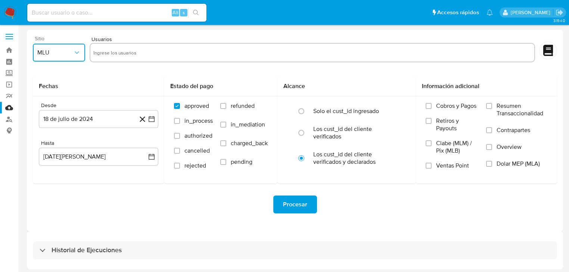
click at [62, 53] on span "MLU" at bounding box center [55, 52] width 36 height 7
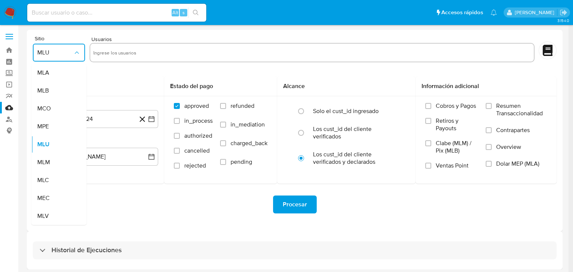
drag, startPoint x: 49, startPoint y: 165, endPoint x: 112, endPoint y: 66, distance: 117.9
click at [50, 164] on span "MLM" at bounding box center [43, 162] width 13 height 7
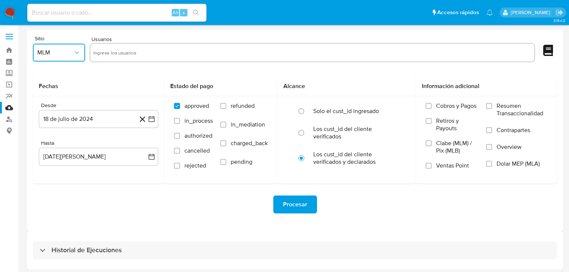
click at [119, 52] on input "text" at bounding box center [312, 53] width 438 height 12
type input "203272910"
click at [157, 121] on button "18 de julio de 2024" at bounding box center [98, 119] width 119 height 18
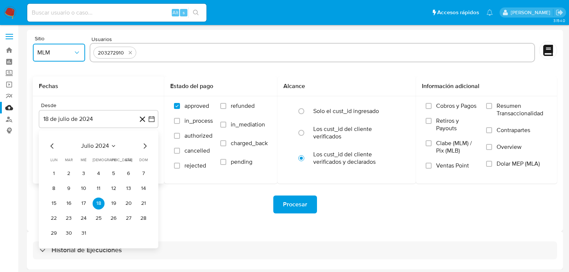
click at [145, 145] on icon "Mes siguiente" at bounding box center [145, 145] width 3 height 5
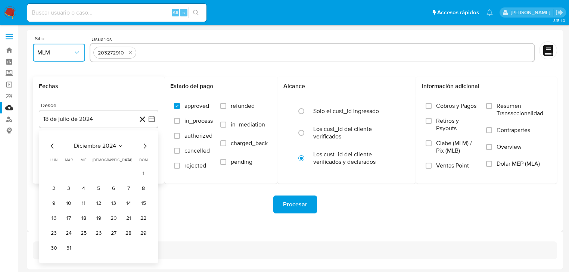
click at [145, 145] on icon "Mes siguiente" at bounding box center [145, 145] width 3 height 5
drag, startPoint x: 125, startPoint y: 176, endPoint x: 135, endPoint y: 169, distance: 11.6
click at [125, 175] on button "1" at bounding box center [128, 174] width 12 height 12
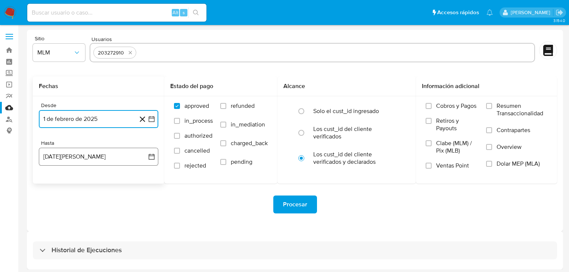
drag, startPoint x: 152, startPoint y: 160, endPoint x: 132, endPoint y: 163, distance: 20.7
click at [150, 160] on icon "button" at bounding box center [151, 156] width 7 height 7
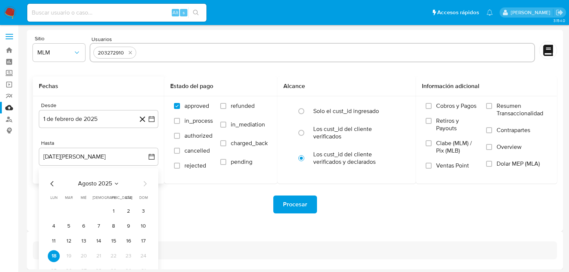
click at [56, 189] on div "agosto 2025 agosto 2025 lun lunes mar martes mié miércoles jue jueves vie viern…" at bounding box center [99, 228] width 102 height 98
click at [54, 187] on icon "Mes anterior" at bounding box center [52, 183] width 9 height 9
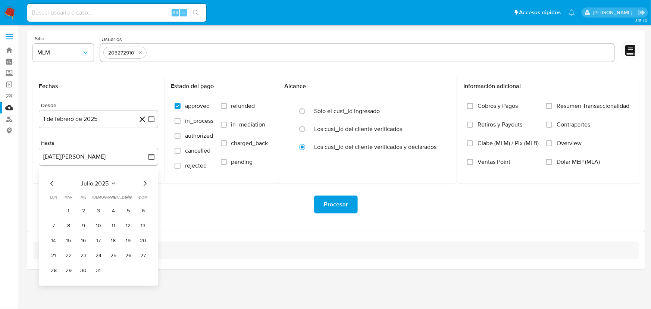
click at [97, 272] on button "31" at bounding box center [99, 271] width 12 height 12
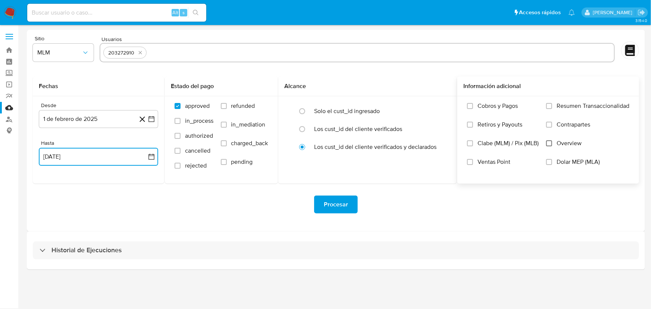
click at [551, 143] on input "Overview" at bounding box center [550, 143] width 6 height 6
click at [350, 198] on button "Procesar" at bounding box center [336, 205] width 44 height 18
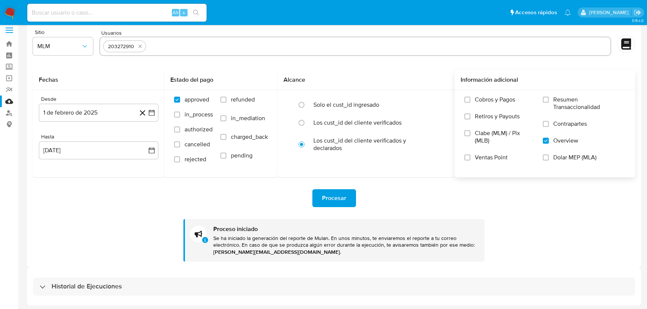
scroll to position [8, 0]
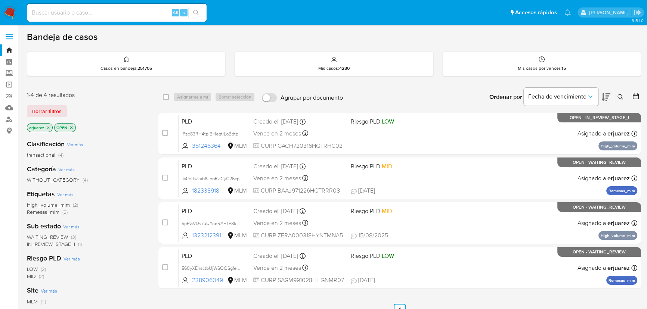
click at [49, 125] on icon "close-filter" at bounding box center [48, 127] width 4 height 4
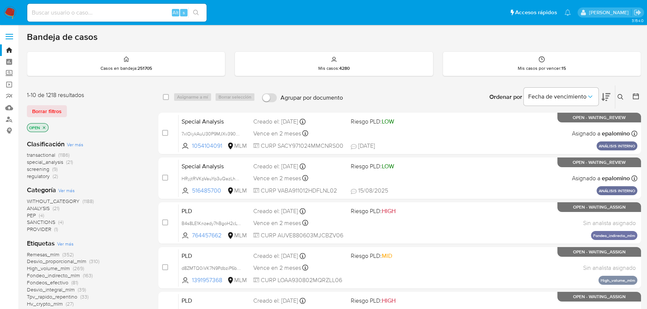
click at [620, 95] on icon at bounding box center [620, 97] width 6 height 6
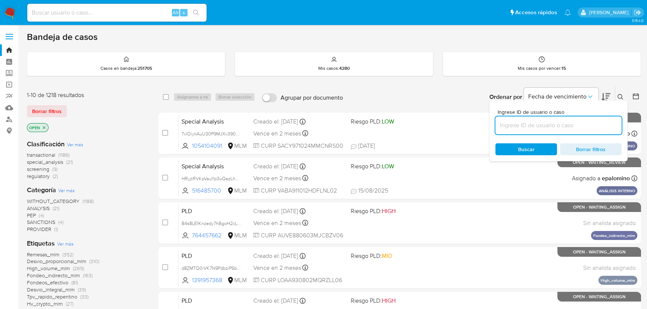
click at [557, 122] on input at bounding box center [558, 126] width 126 height 10
type input "572074638"
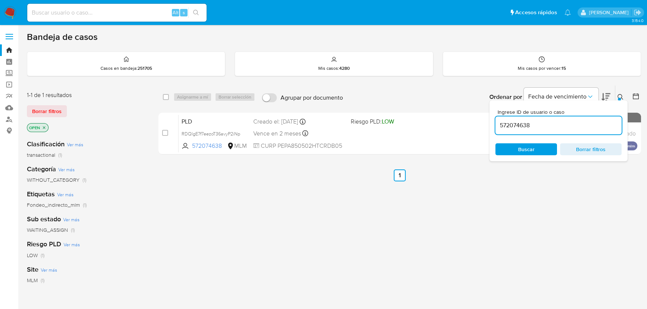
click at [619, 96] on icon at bounding box center [620, 97] width 6 height 6
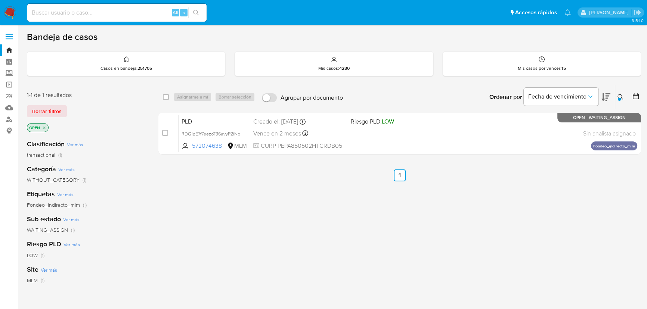
drag, startPoint x: 167, startPoint y: 134, endPoint x: 191, endPoint y: 103, distance: 39.4
click at [168, 133] on div "case-item-checkbox No es posible asignar el caso" at bounding box center [170, 134] width 16 height 38
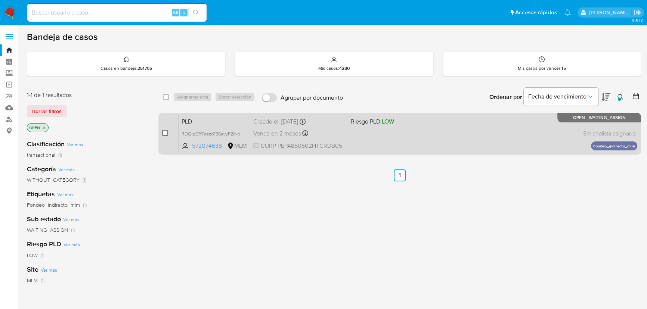
click at [164, 132] on input "checkbox" at bounding box center [165, 133] width 6 height 6
checkbox input "true"
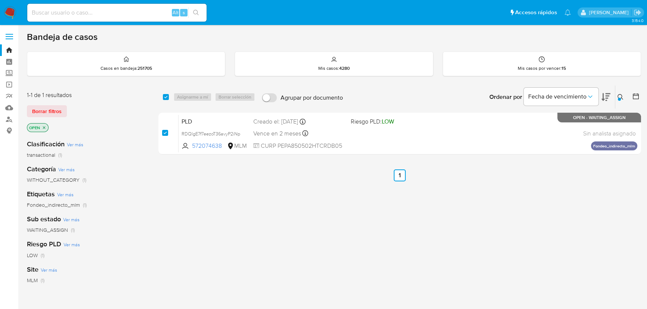
checkbox input "true"
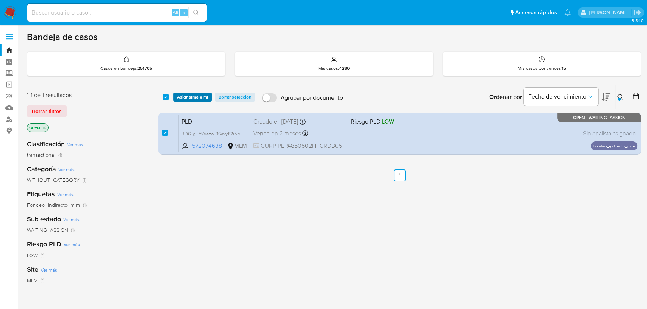
click at [191, 97] on span "Asignarme a mí" at bounding box center [192, 96] width 31 height 7
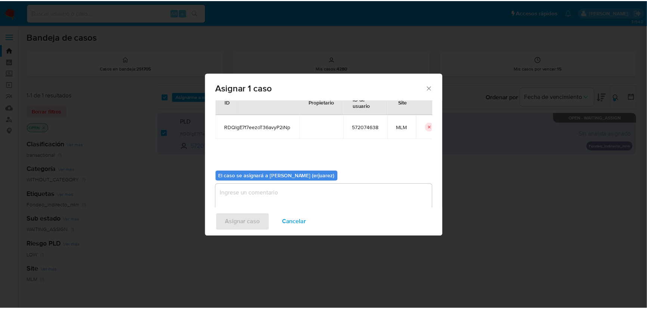
scroll to position [38, 0]
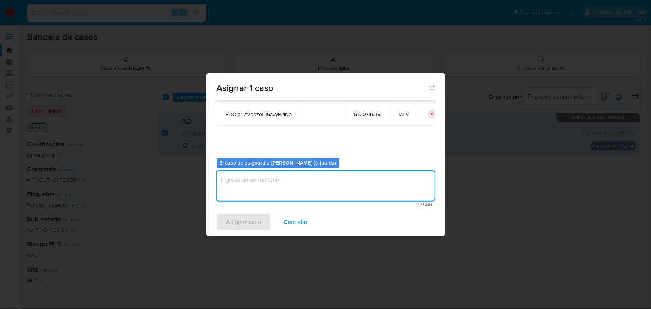
click at [265, 187] on textarea "assign-modal" at bounding box center [326, 186] width 218 height 30
type textarea "EPJU"
click at [258, 226] on span "Asignar caso" at bounding box center [244, 222] width 35 height 16
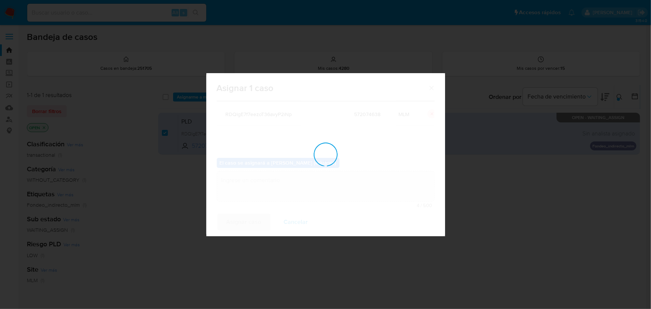
checkbox input "false"
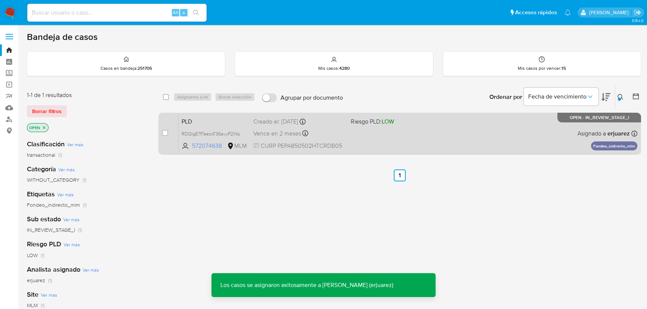
click at [351, 133] on div "PLD RDQlgE7f7eezoT36avyP2iNp 572074638 MLM Riesgo PLD: LOW Creado el: [DATE] Cr…" at bounding box center [407, 134] width 458 height 38
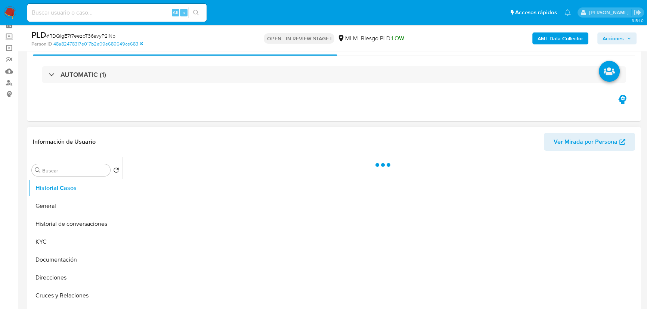
scroll to position [102, 0]
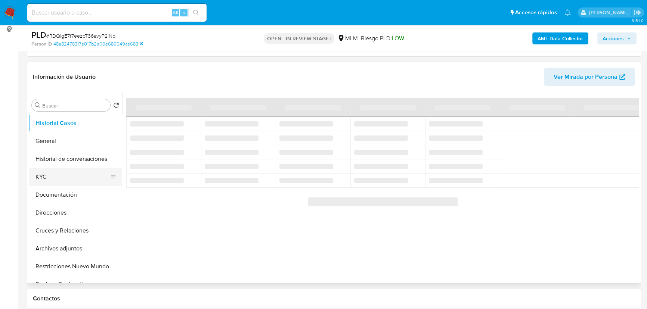
click at [41, 172] on button "KYC" at bounding box center [72, 177] width 87 height 18
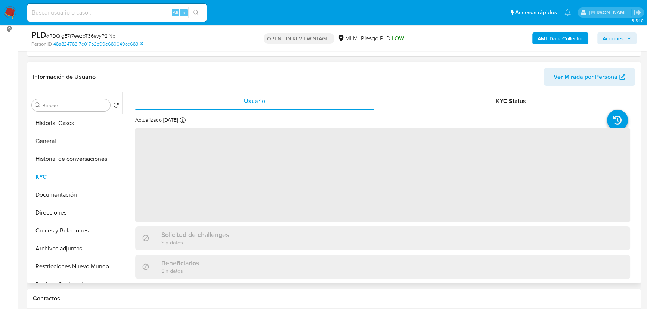
select select "10"
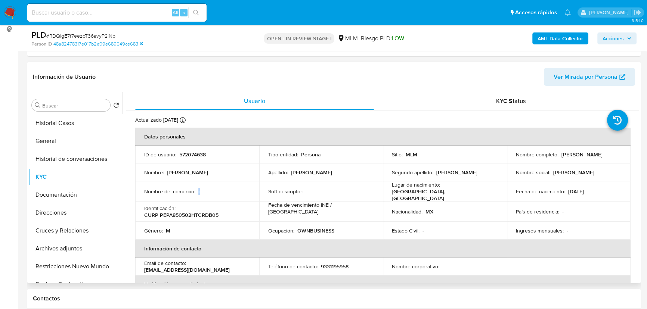
drag, startPoint x: 197, startPoint y: 190, endPoint x: 250, endPoint y: 189, distance: 52.6
click at [247, 190] on div "Nombre del comercio : -" at bounding box center [197, 191] width 106 height 7
drag, startPoint x: 293, startPoint y: 190, endPoint x: 336, endPoint y: 189, distance: 43.0
click at [336, 189] on div "Soft descriptor : -" at bounding box center [321, 191] width 106 height 7
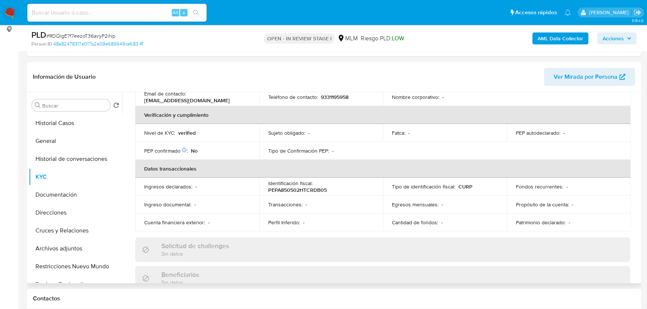
scroll to position [271, 0]
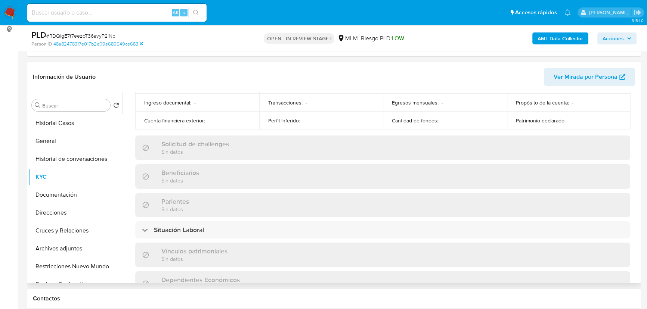
drag, startPoint x: 185, startPoint y: 173, endPoint x: 258, endPoint y: 171, distance: 73.2
click at [242, 173] on div "Beneficiarios Sin datos" at bounding box center [382, 176] width 495 height 24
drag, startPoint x: 49, startPoint y: 138, endPoint x: 83, endPoint y: 136, distance: 33.3
click at [51, 137] on button "General" at bounding box center [72, 141] width 87 height 18
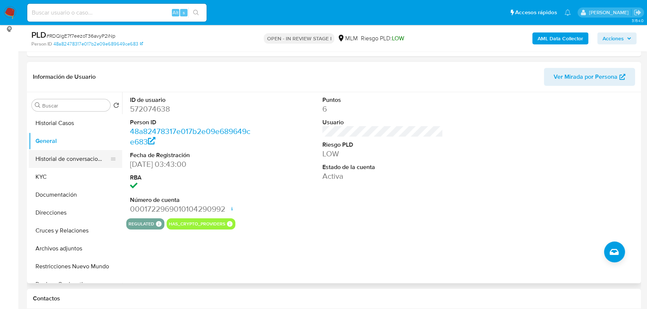
click at [31, 167] on ul "Historial Casos General Historial de conversaciones KYC Documentación Direccion…" at bounding box center [75, 198] width 93 height 168
click at [67, 183] on button "KYC" at bounding box center [72, 177] width 87 height 18
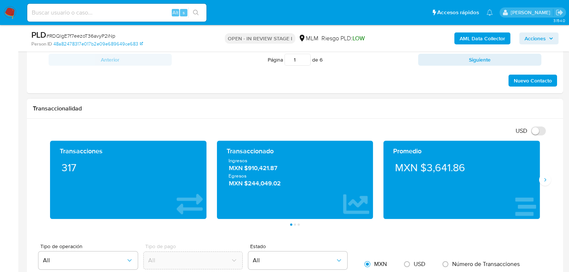
scroll to position [490, 0]
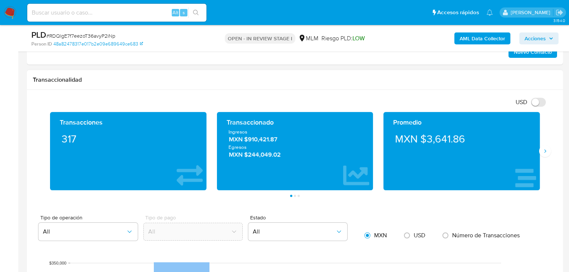
drag, startPoint x: 542, startPoint y: 148, endPoint x: 531, endPoint y: 148, distance: 12.0
click at [542, 148] on icon "Siguiente" at bounding box center [545, 151] width 6 height 6
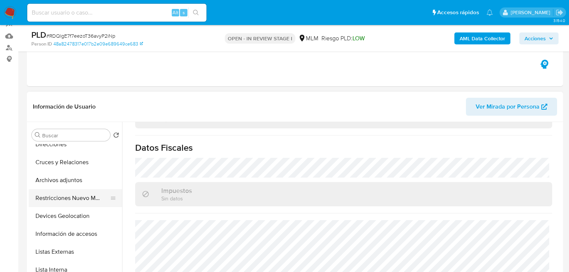
scroll to position [179, 0]
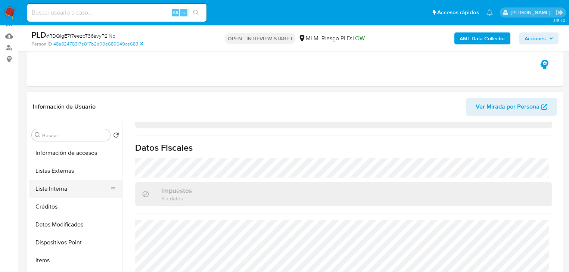
click at [66, 180] on button "Lista Interna" at bounding box center [72, 189] width 87 height 18
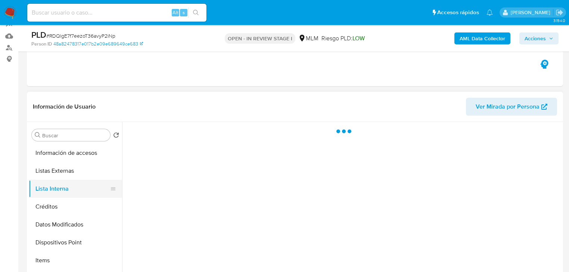
scroll to position [0, 0]
click at [75, 171] on button "Listas Externas" at bounding box center [72, 171] width 87 height 18
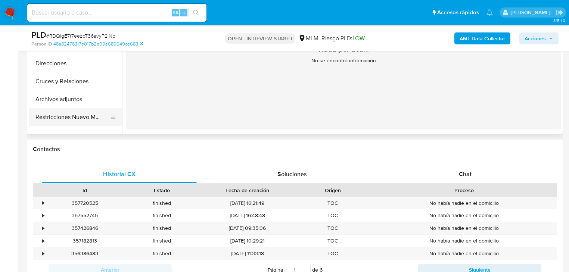
scroll to position [30, 0]
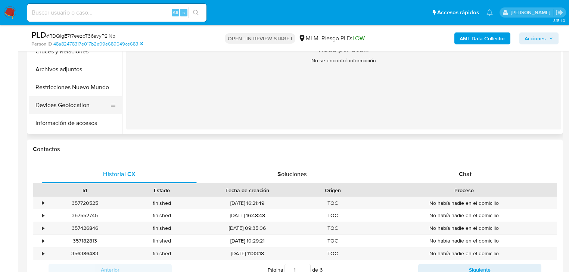
click at [72, 106] on button "Devices Geolocation" at bounding box center [72, 105] width 87 height 18
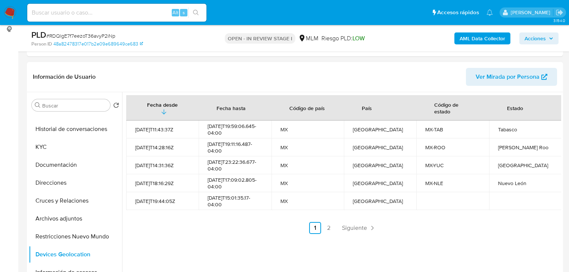
scroll to position [131, 0]
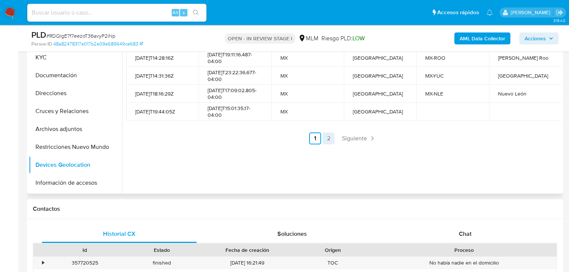
click at [327, 139] on link "2" at bounding box center [329, 139] width 12 height 12
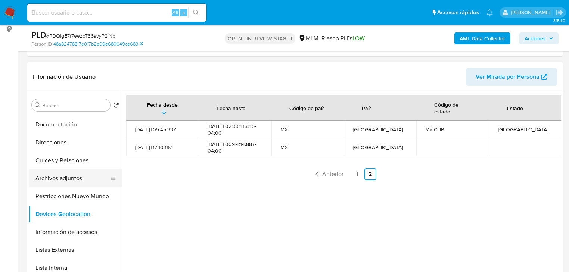
scroll to position [90, 0]
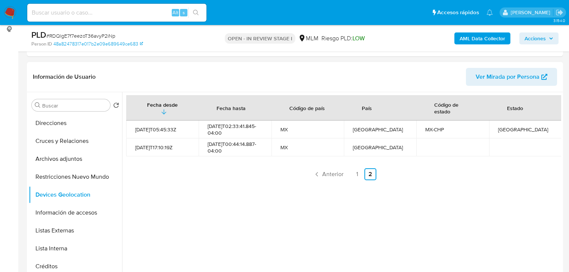
drag, startPoint x: 80, startPoint y: 174, endPoint x: 241, endPoint y: 109, distance: 173.4
click at [81, 173] on button "Restricciones Nuevo Mundo" at bounding box center [75, 177] width 93 height 18
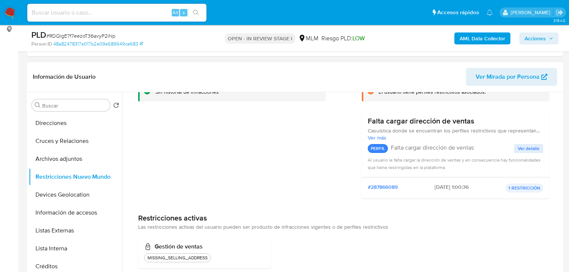
scroll to position [59, 0]
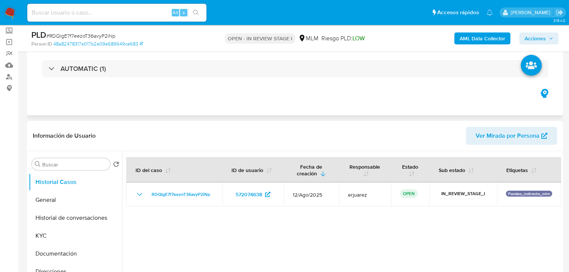
scroll to position [119, 0]
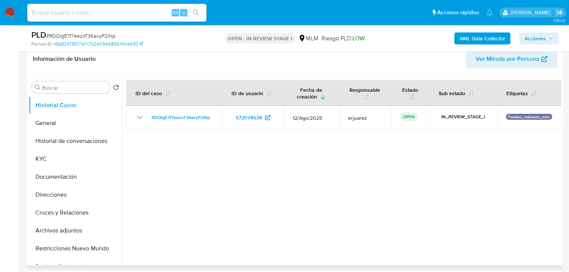
select select "10"
drag, startPoint x: 240, startPoint y: 141, endPoint x: 388, endPoint y: 141, distance: 148.2
click at [388, 141] on div at bounding box center [341, 169] width 439 height 191
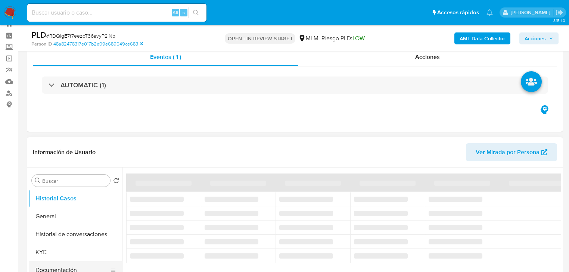
scroll to position [90, 0]
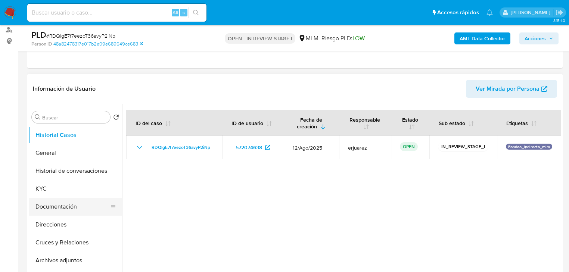
click at [62, 203] on button "Documentación" at bounding box center [72, 207] width 87 height 18
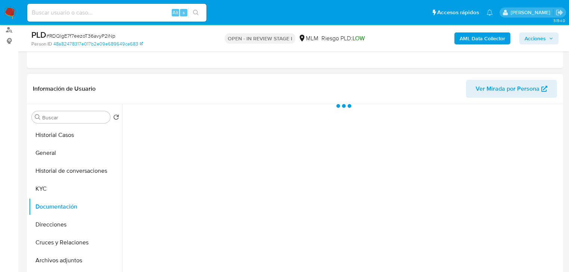
select select "10"
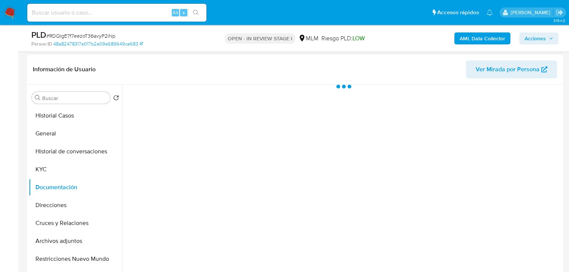
scroll to position [119, 0]
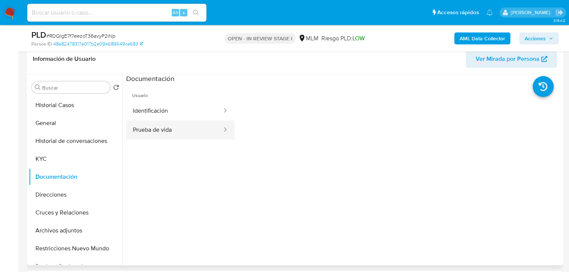
click at [159, 127] on button "Prueba de vida" at bounding box center [174, 130] width 97 height 19
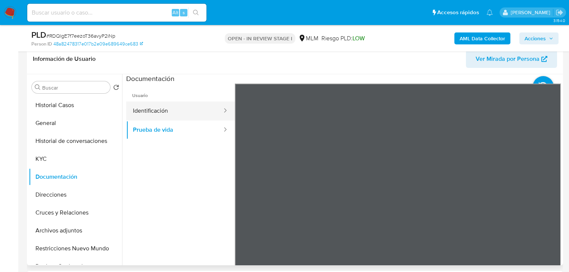
click at [165, 113] on button "Identificación" at bounding box center [174, 111] width 97 height 19
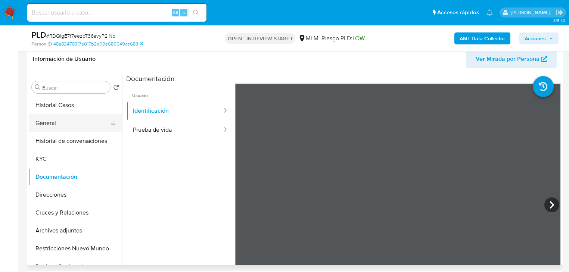
drag, startPoint x: 50, startPoint y: 122, endPoint x: 84, endPoint y: 120, distance: 33.3
click at [51, 122] on button "General" at bounding box center [72, 123] width 87 height 18
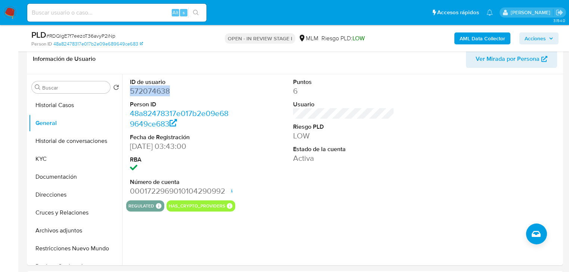
drag, startPoint x: 131, startPoint y: 90, endPoint x: 324, endPoint y: 25, distance: 203.5
click at [183, 90] on dd "572074638" at bounding box center [180, 91] width 101 height 10
copy dd "572074638"
click at [70, 179] on button "Documentación" at bounding box center [72, 177] width 87 height 18
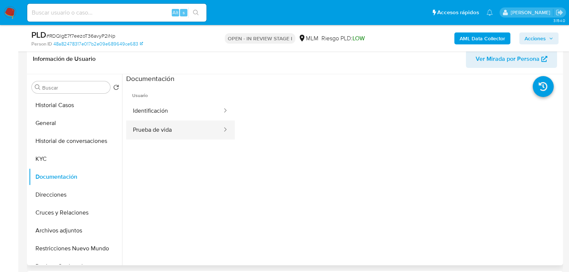
drag, startPoint x: 170, startPoint y: 136, endPoint x: 221, endPoint y: 133, distance: 51.6
click at [169, 135] on button "Prueba de vida" at bounding box center [174, 130] width 97 height 19
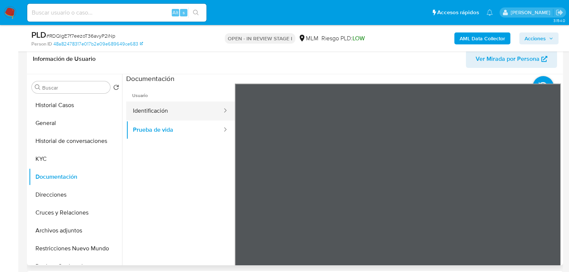
click at [161, 112] on button "Identificación" at bounding box center [174, 111] width 97 height 19
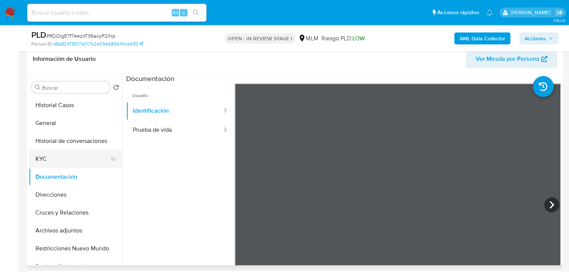
click at [56, 160] on button "KYC" at bounding box center [72, 159] width 87 height 18
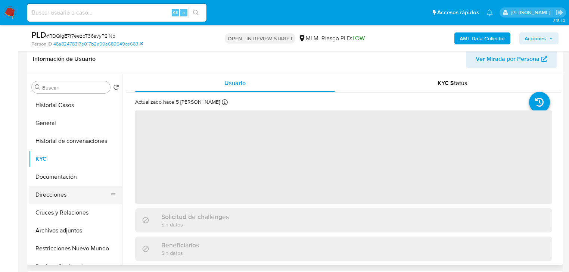
click at [64, 193] on button "Direcciones" at bounding box center [72, 195] width 87 height 18
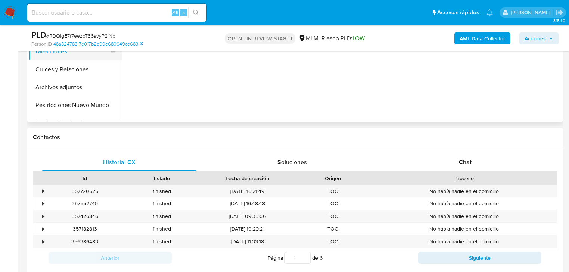
scroll to position [179, 0]
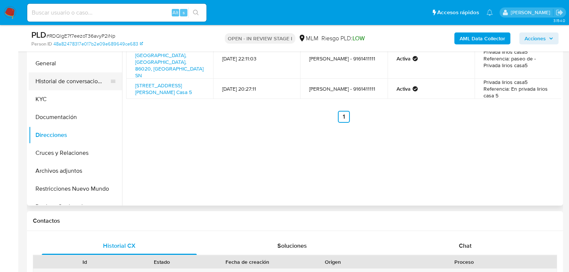
click at [40, 89] on button "Historial de conversaciones" at bounding box center [72, 81] width 87 height 18
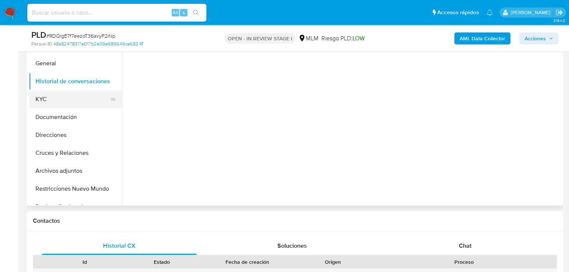
click at [48, 99] on button "KYC" at bounding box center [72, 99] width 87 height 18
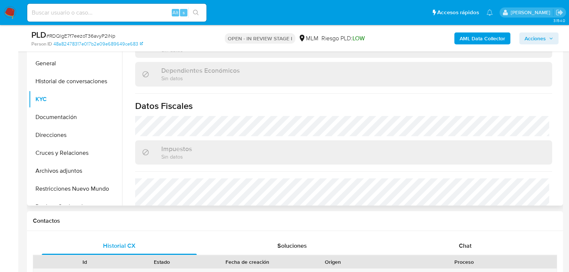
scroll to position [447, 0]
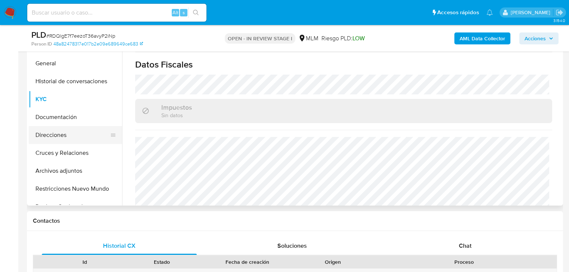
click at [58, 131] on button "Direcciones" at bounding box center [72, 135] width 87 height 18
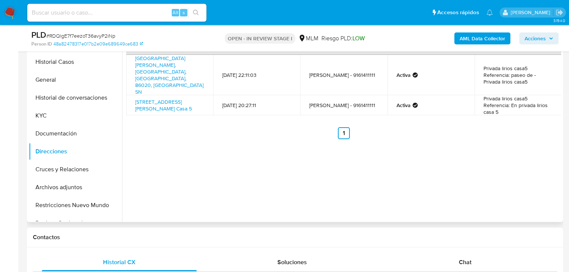
scroll to position [149, 0]
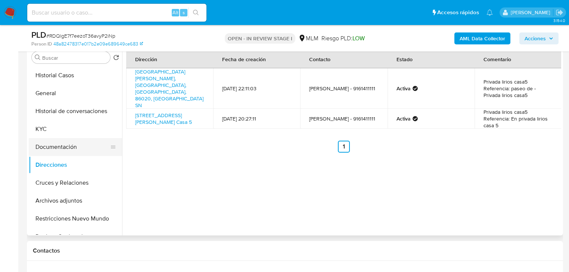
click at [66, 148] on button "Documentación" at bounding box center [72, 147] width 87 height 18
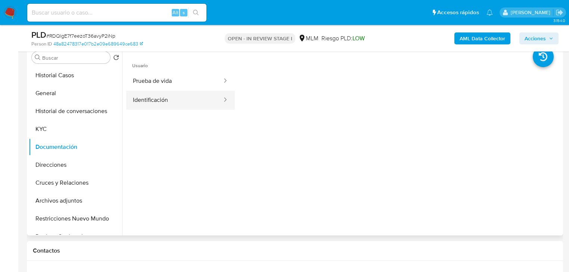
click at [163, 105] on button "Identificación" at bounding box center [174, 100] width 97 height 19
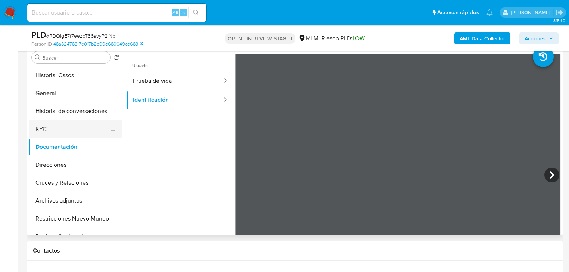
click at [42, 131] on button "KYC" at bounding box center [72, 129] width 87 height 18
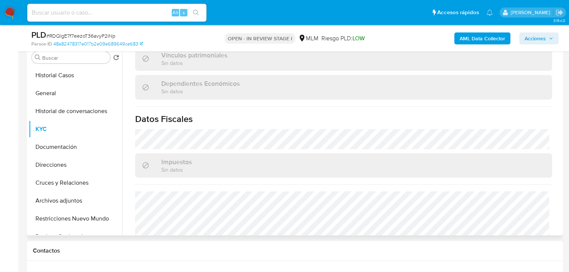
scroll to position [417, 0]
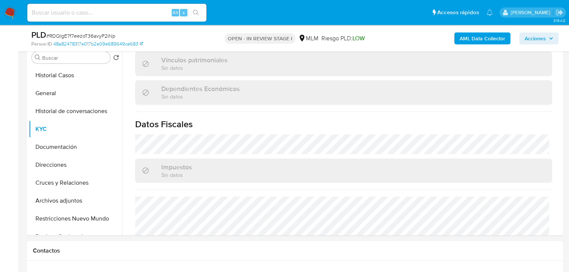
click at [120, 9] on input at bounding box center [116, 13] width 179 height 10
paste input "1099808721"
type input "1099808721"
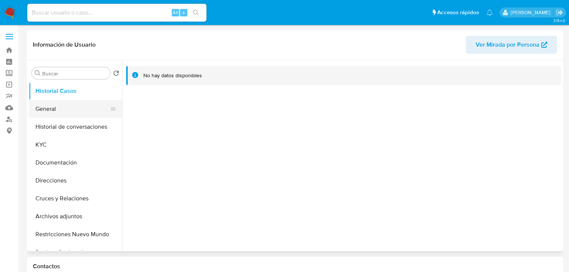
select select "10"
click at [60, 106] on button "General" at bounding box center [72, 109] width 87 height 18
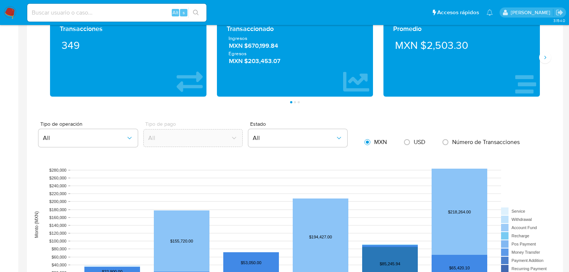
scroll to position [478, 0]
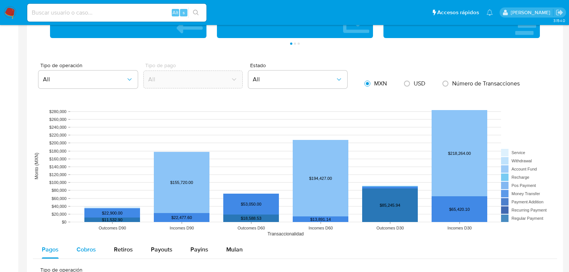
click at [87, 249] on span "Cobros" at bounding box center [86, 249] width 19 height 9
select select "10"
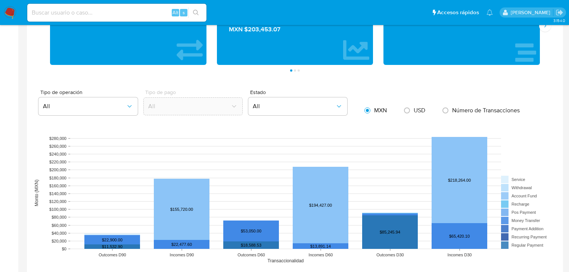
scroll to position [388, 0]
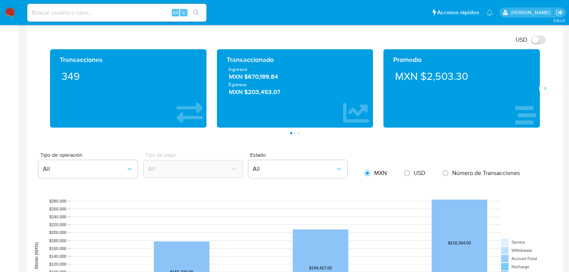
drag, startPoint x: 251, startPoint y: 82, endPoint x: 292, endPoint y: 84, distance: 40.7
click at [292, 84] on span "Egresos" at bounding box center [294, 84] width 133 height 7
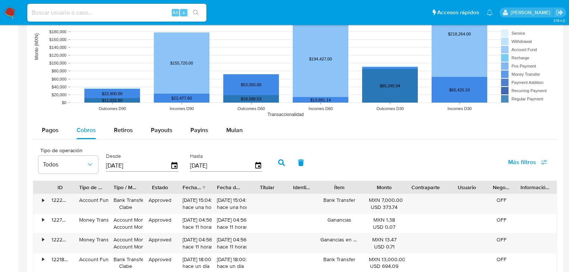
scroll to position [627, 0]
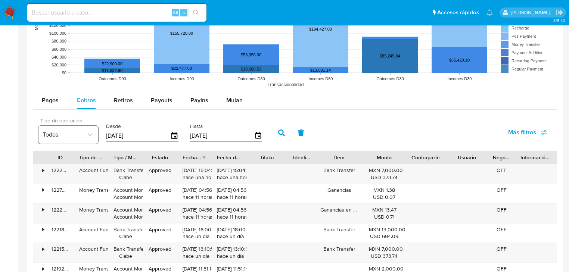
drag, startPoint x: 101, startPoint y: 132, endPoint x: 56, endPoint y: 125, distance: 46.0
click at [56, 125] on div "Tipo de operación Todos Desde 21/05/2025 Hasta 18/08/2025" at bounding box center [152, 132] width 235 height 30
type input "9_/__/____"
type input "1_/__/____"
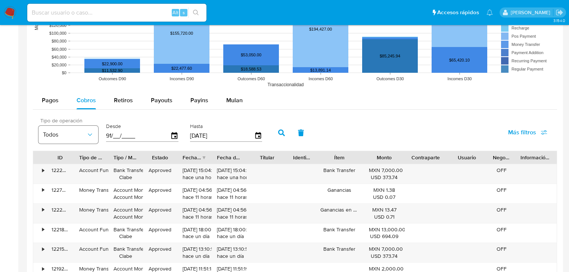
type input "9_/__/____"
type input "01/01/202_"
type input "01/01/2025"
click at [280, 134] on icon "button" at bounding box center [281, 133] width 7 height 7
click at [205, 157] on div at bounding box center [211, 157] width 13 height 13
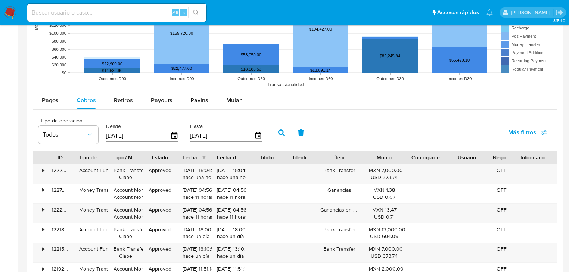
click at [199, 157] on div "Fecha de creación" at bounding box center [192, 157] width 19 height 7
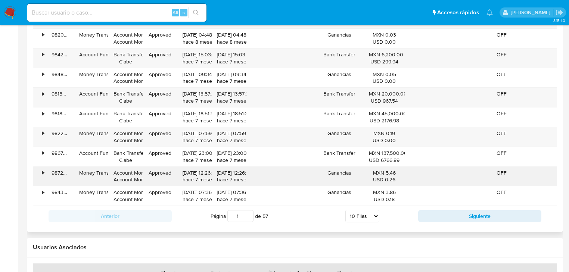
scroll to position [747, 0]
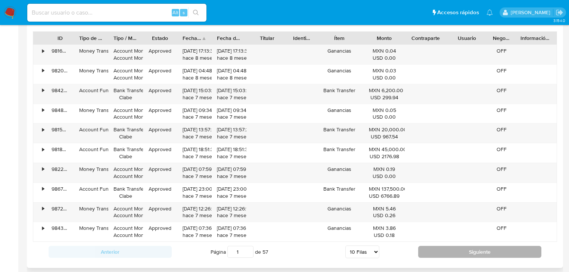
click at [450, 249] on button "Siguiente" at bounding box center [479, 252] width 123 height 12
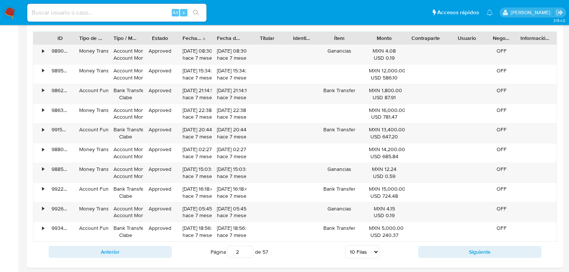
click at [449, 255] on button "Siguiente" at bounding box center [479, 252] width 123 height 12
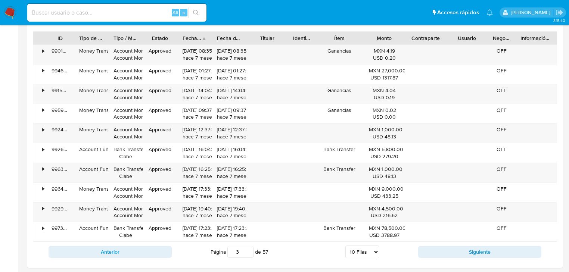
click at [449, 255] on button "Siguiente" at bounding box center [479, 252] width 123 height 12
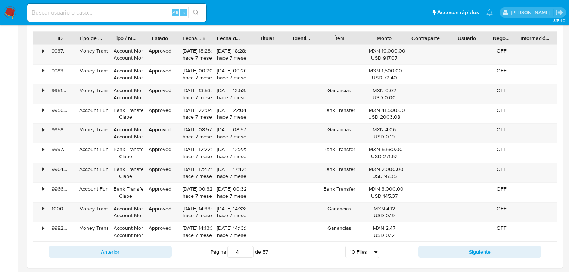
click at [449, 255] on button "Siguiente" at bounding box center [479, 252] width 123 height 12
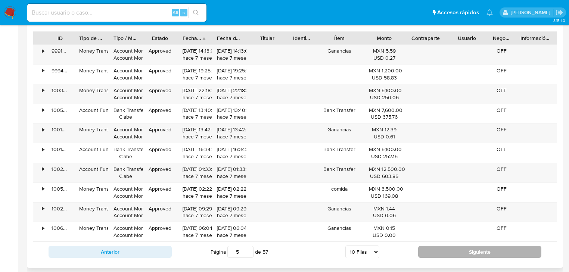
click at [481, 248] on button "Siguiente" at bounding box center [479, 252] width 123 height 12
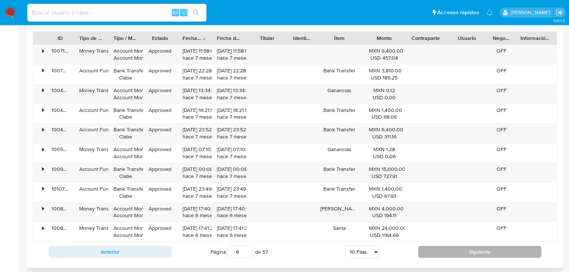
click at [481, 247] on button "Siguiente" at bounding box center [479, 252] width 123 height 12
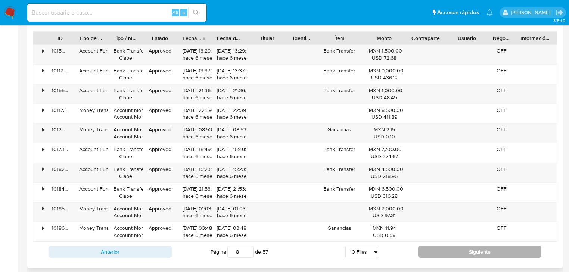
click at [481, 247] on button "Siguiente" at bounding box center [479, 252] width 123 height 12
type input "9"
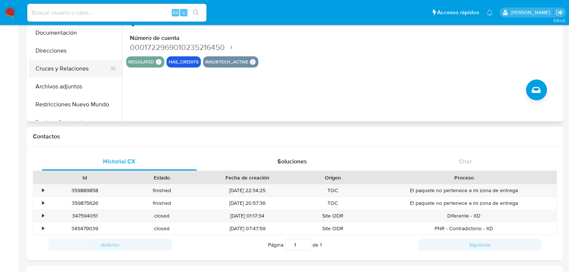
scroll to position [0, 0]
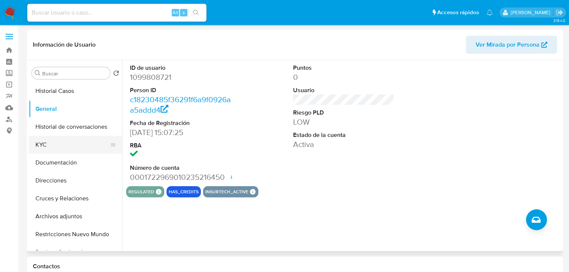
click at [47, 153] on button "KYC" at bounding box center [72, 145] width 87 height 18
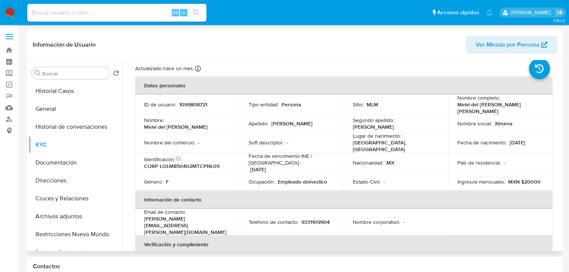
scroll to position [30, 0]
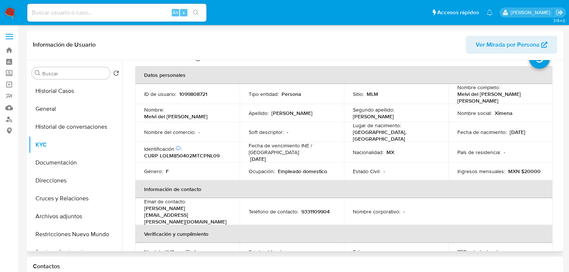
drag, startPoint x: 55, startPoint y: 168, endPoint x: 293, endPoint y: 94, distance: 248.7
click at [55, 168] on button "Documentación" at bounding box center [75, 163] width 93 height 18
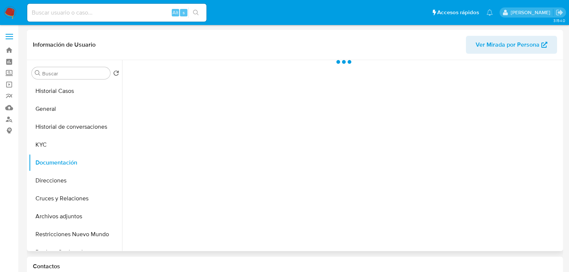
scroll to position [0, 0]
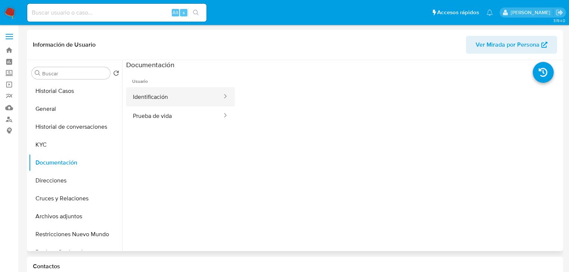
click at [165, 116] on button "Prueba de vida" at bounding box center [174, 115] width 97 height 19
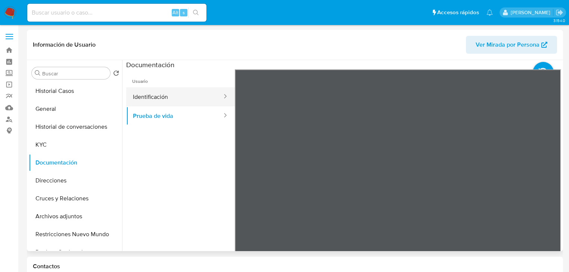
drag, startPoint x: 131, startPoint y: 85, endPoint x: 152, endPoint y: 93, distance: 22.2
click at [131, 86] on span "Usuario" at bounding box center [180, 78] width 109 height 18
click at [152, 93] on button "Identificación" at bounding box center [174, 96] width 97 height 19
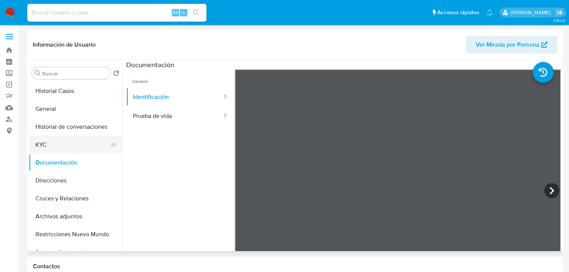
click at [53, 149] on button "KYC" at bounding box center [72, 145] width 87 height 18
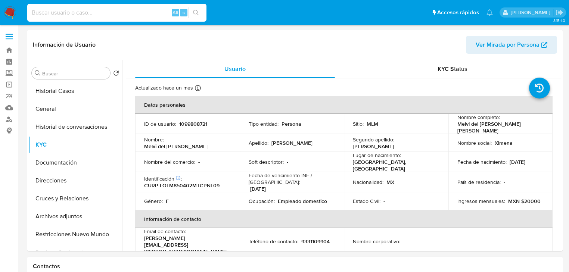
click at [86, 13] on input at bounding box center [116, 13] width 179 height 10
paste input "125317245"
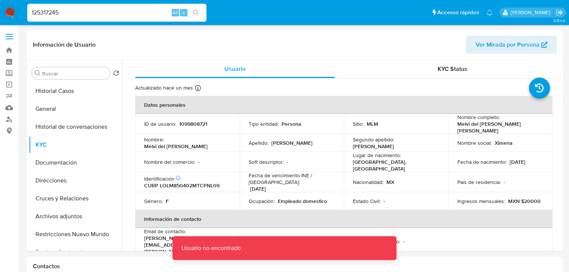
click at [75, 15] on input "125317245" at bounding box center [116, 13] width 179 height 10
click at [31, 14] on input "125317245" at bounding box center [116, 13] width 179 height 10
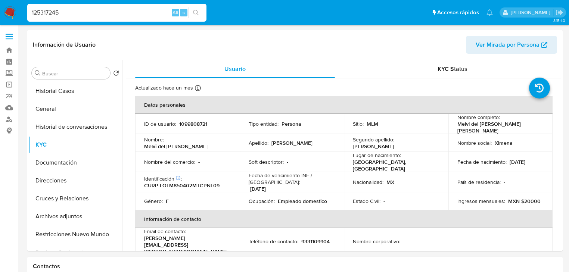
drag, startPoint x: 72, startPoint y: 9, endPoint x: 118, endPoint y: 19, distance: 47.3
click at [72, 9] on input "125317245" at bounding box center [116, 13] width 179 height 10
click at [62, 10] on input "125317245" at bounding box center [116, 13] width 179 height 10
type input "1253172450"
click at [198, 11] on icon "search-icon" at bounding box center [196, 13] width 6 height 6
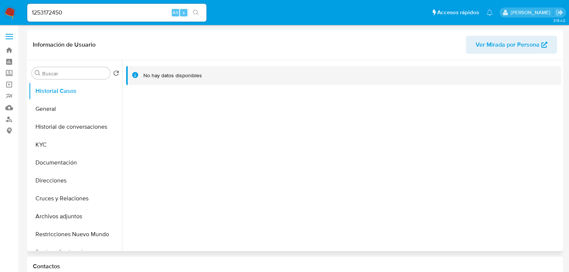
select select "10"
drag, startPoint x: 40, startPoint y: 147, endPoint x: 97, endPoint y: 145, distance: 56.8
click at [41, 147] on button "KYC" at bounding box center [72, 145] width 87 height 18
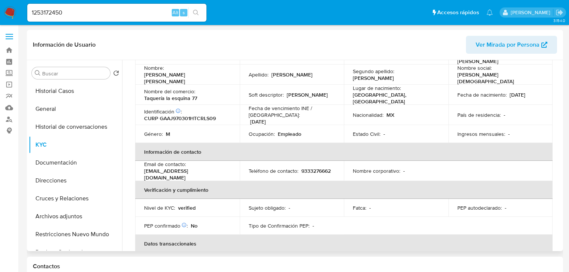
scroll to position [24, 0]
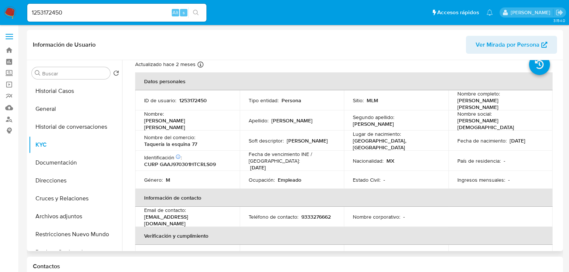
click at [280, 177] on p "Empleado" at bounding box center [290, 180] width 24 height 7
drag, startPoint x: 182, startPoint y: 136, endPoint x: 184, endPoint y: 140, distance: 5.1
click at [183, 141] on p "Taquería la esquina 77" at bounding box center [170, 144] width 53 height 7
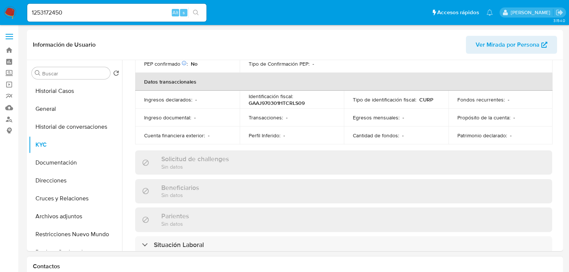
scroll to position [262, 0]
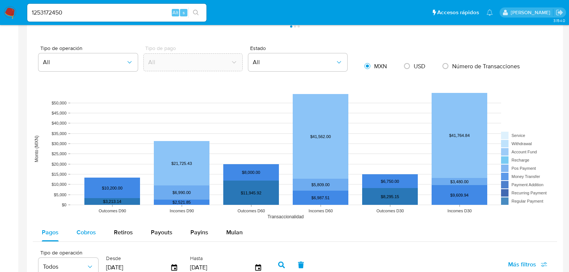
click at [77, 234] on span "Cobros" at bounding box center [86, 232] width 19 height 9
select select "10"
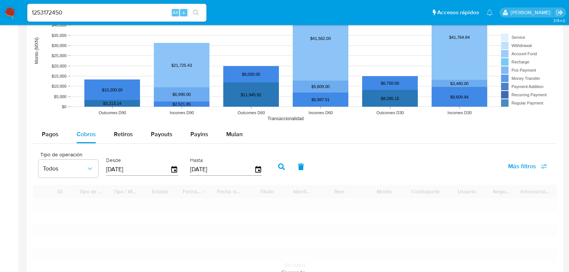
scroll to position [687, 0]
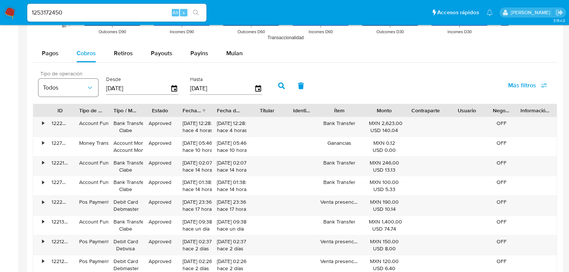
drag, startPoint x: 142, startPoint y: 90, endPoint x: 89, endPoint y: 88, distance: 53.1
click at [89, 88] on div "Tipo de operación Todos Desde 21/05/2025 Hasta 18/08/2025" at bounding box center [152, 85] width 235 height 30
type input "0_/__/____"
type input "1_/__/____"
type input "01/01/2025"
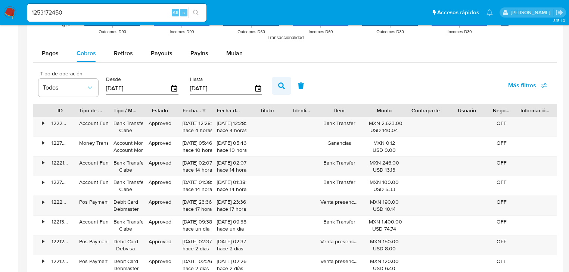
click at [281, 84] on icon "button" at bounding box center [281, 86] width 7 height 7
click at [200, 108] on div "Fecha de creación" at bounding box center [192, 110] width 19 height 7
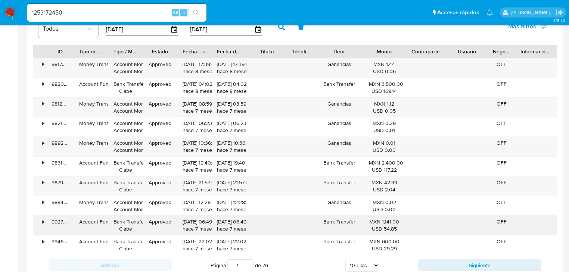
scroll to position [747, 0]
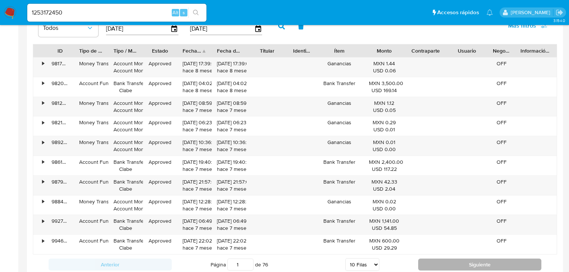
click at [466, 264] on button "Siguiente" at bounding box center [479, 265] width 123 height 12
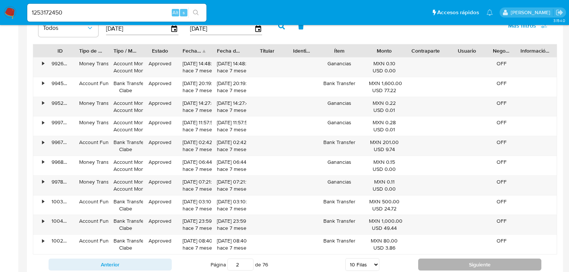
click at [466, 264] on button "Siguiente" at bounding box center [479, 265] width 123 height 12
click at [466, 260] on button "Siguiente" at bounding box center [479, 265] width 123 height 12
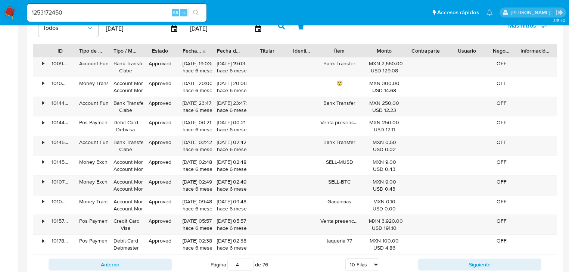
drag, startPoint x: 478, startPoint y: 266, endPoint x: 427, endPoint y: 158, distance: 119.4
click at [478, 266] on button "Siguiente" at bounding box center [479, 265] width 123 height 12
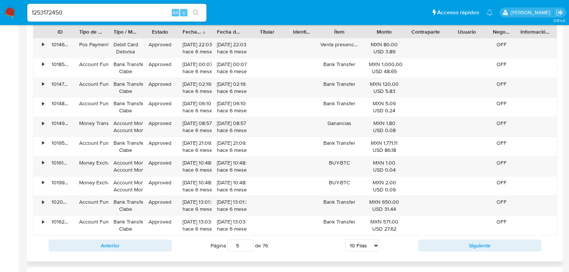
scroll to position [777, 0]
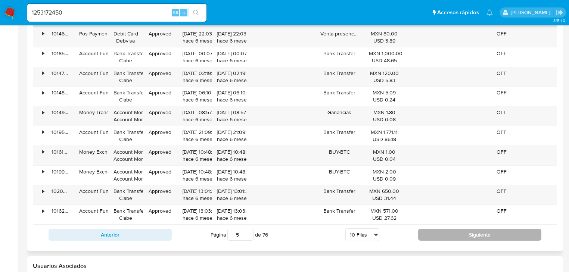
click at [453, 233] on button "Siguiente" at bounding box center [479, 235] width 123 height 12
click at [452, 233] on button "Siguiente" at bounding box center [479, 235] width 123 height 12
click at [447, 230] on button "Siguiente" at bounding box center [479, 235] width 123 height 12
type input "9"
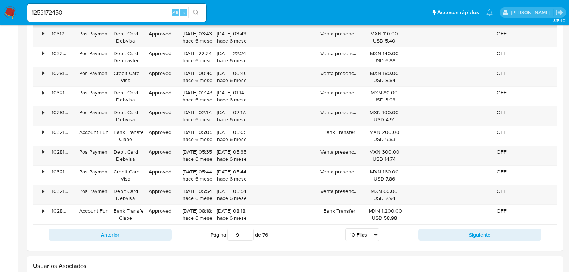
paste input "523550905"
type input "523550905"
click at [198, 9] on button "search-icon" at bounding box center [195, 12] width 15 height 10
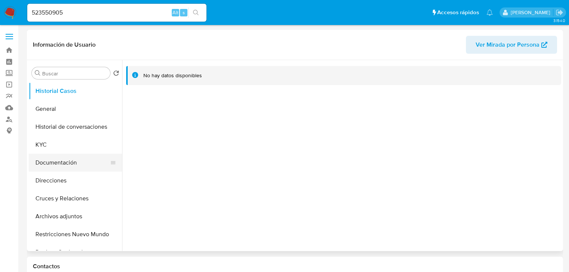
drag, startPoint x: 51, startPoint y: 158, endPoint x: 51, endPoint y: 154, distance: 4.5
click at [51, 155] on button "Documentación" at bounding box center [72, 163] width 87 height 18
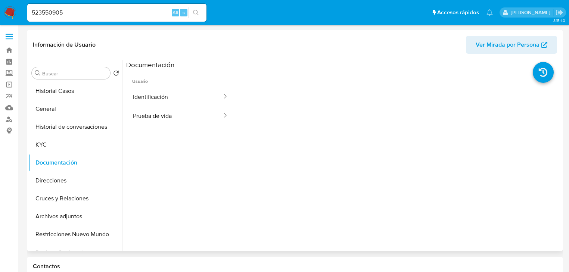
select select "10"
click at [146, 118] on button "Prueba de vida" at bounding box center [174, 115] width 97 height 19
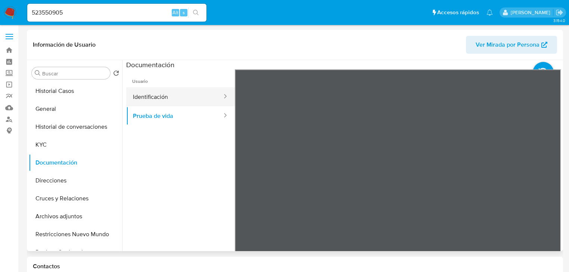
drag, startPoint x: 162, startPoint y: 102, endPoint x: 183, endPoint y: 99, distance: 21.1
click at [162, 102] on button "Identificación" at bounding box center [174, 96] width 97 height 19
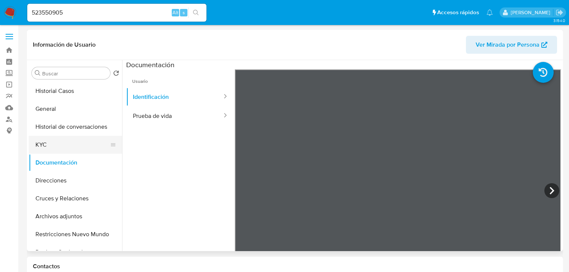
click at [42, 142] on button "KYC" at bounding box center [72, 145] width 87 height 18
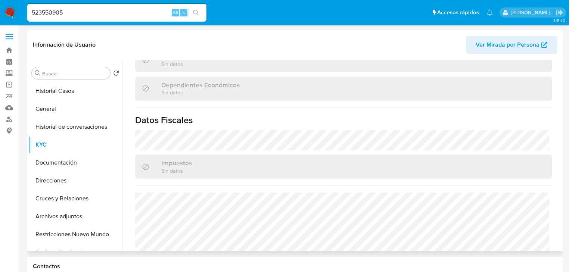
scroll to position [472, 0]
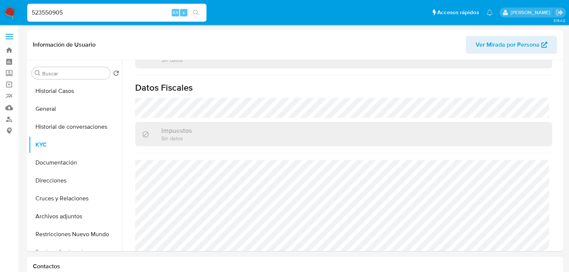
drag, startPoint x: 72, startPoint y: 13, endPoint x: 173, endPoint y: 22, distance: 101.9
paste input "2268942723"
type input "2268942723"
click at [196, 10] on icon "search-icon" at bounding box center [196, 13] width 6 height 6
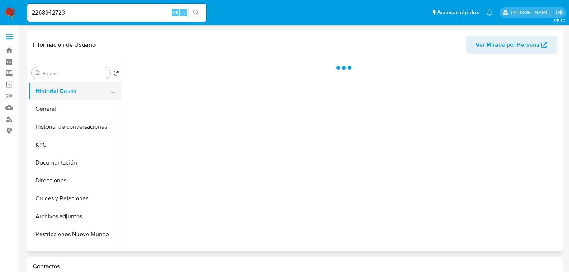
click at [45, 99] on button "Historial Casos" at bounding box center [72, 91] width 87 height 18
click at [46, 103] on button "General" at bounding box center [72, 109] width 87 height 18
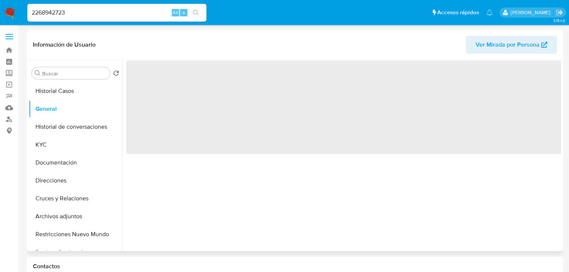
select select "10"
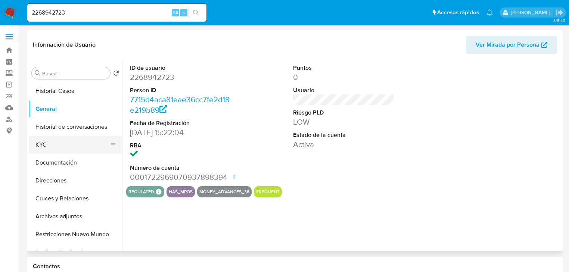
click at [48, 143] on button "KYC" at bounding box center [72, 145] width 87 height 18
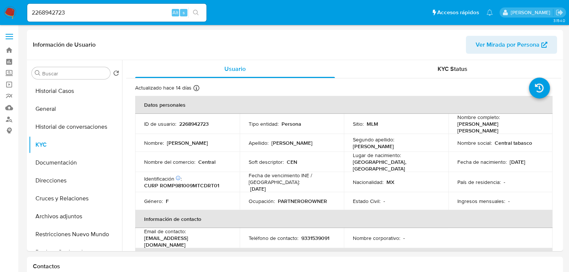
drag, startPoint x: 455, startPoint y: 126, endPoint x: 541, endPoint y: 126, distance: 85.9
click at [541, 126] on td "Nombre completo : Patricia Lucero Rodriguez Martinez" at bounding box center [500, 124] width 105 height 20
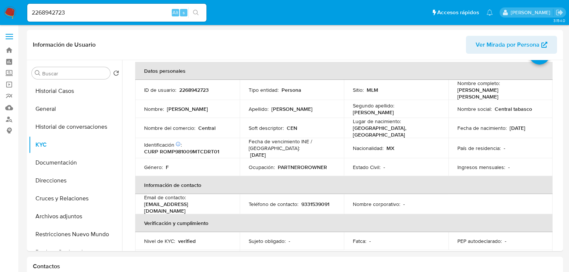
scroll to position [24, 0]
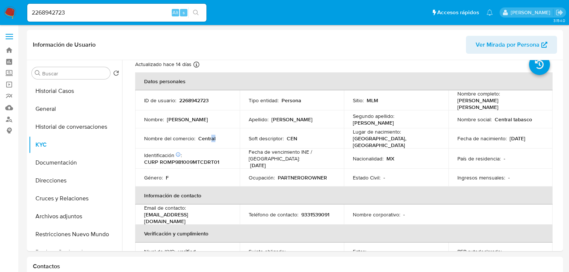
drag, startPoint x: 211, startPoint y: 136, endPoint x: 234, endPoint y: 146, distance: 26.2
click at [245, 136] on tr "Nombre del comercio : Central Soft descriptor : CEN Lugar de nacimiento : MEXIC…" at bounding box center [343, 138] width 417 height 20
drag, startPoint x: 17, startPoint y: 6, endPoint x: 30, endPoint y: 10, distance: 13.2
click at [10, 6] on nav "Pausado Ver notificaciones 2268942723 Alt s Accesos rápidos Presiona las siguie…" at bounding box center [284, 12] width 569 height 25
paste input "1468638273"
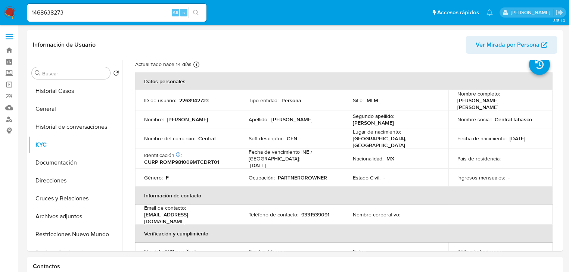
click at [193, 10] on icon "search-icon" at bounding box center [196, 13] width 6 height 6
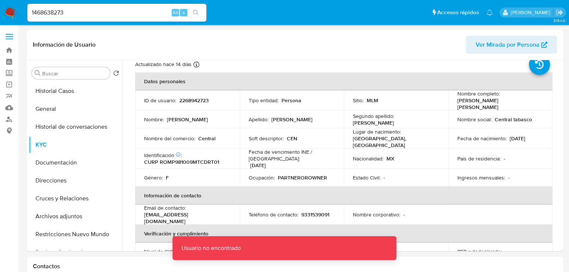
click at [94, 11] on input "1468638273" at bounding box center [116, 13] width 179 height 10
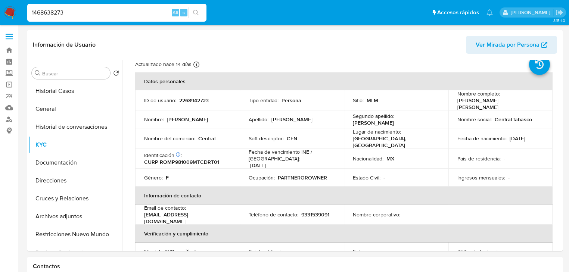
type input "1468638273"
click at [194, 13] on icon "search-icon" at bounding box center [196, 13] width 6 height 6
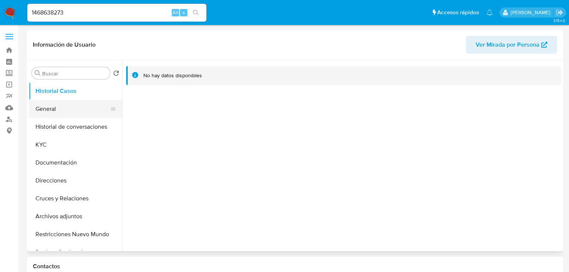
select select "10"
click at [57, 107] on button "General" at bounding box center [72, 109] width 87 height 18
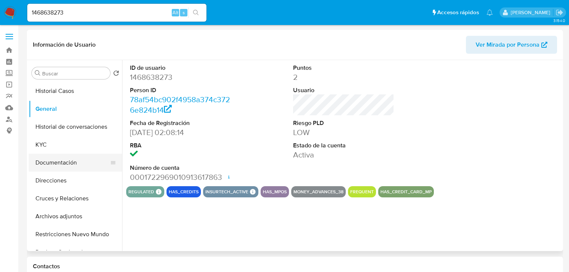
click at [57, 164] on button "Documentación" at bounding box center [72, 163] width 87 height 18
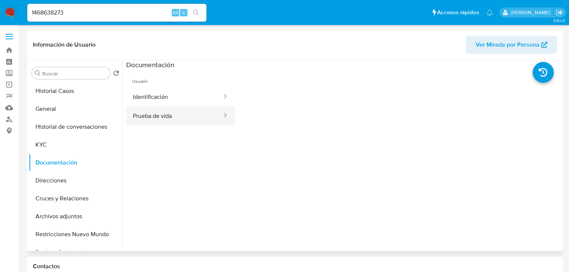
click at [166, 116] on button "Prueba de vida" at bounding box center [174, 115] width 97 height 19
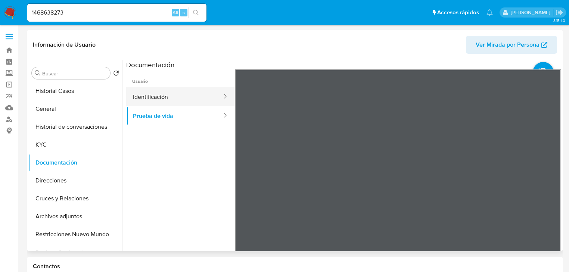
click at [158, 101] on button "Identificación" at bounding box center [174, 96] width 97 height 19
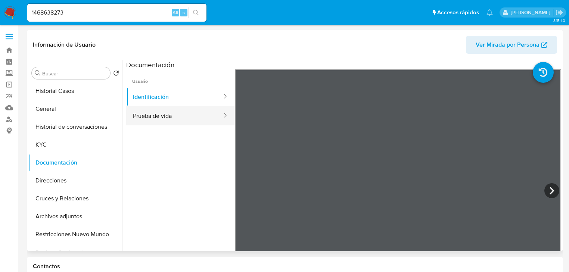
click at [173, 112] on button "Prueba de vida" at bounding box center [174, 115] width 97 height 19
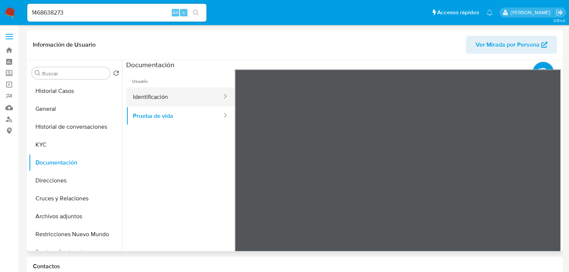
click at [164, 90] on button "Identificación" at bounding box center [174, 96] width 97 height 19
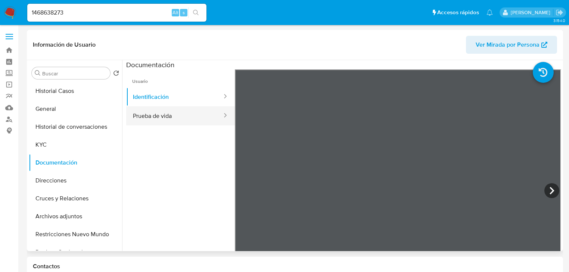
click at [156, 110] on button "Prueba de vida" at bounding box center [174, 115] width 97 height 19
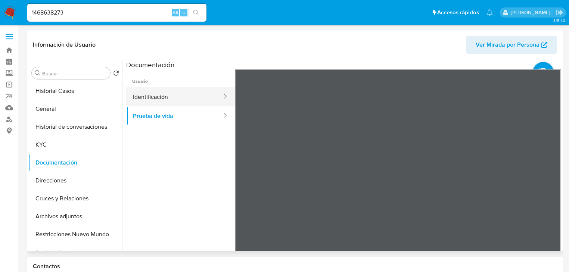
click at [140, 94] on button "Identificación" at bounding box center [174, 96] width 97 height 19
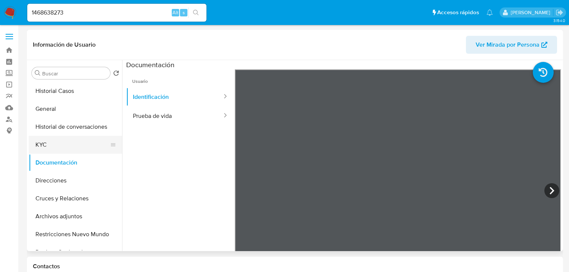
drag, startPoint x: 37, startPoint y: 136, endPoint x: 50, endPoint y: 138, distance: 13.2
click at [38, 136] on button "KYC" at bounding box center [72, 145] width 87 height 18
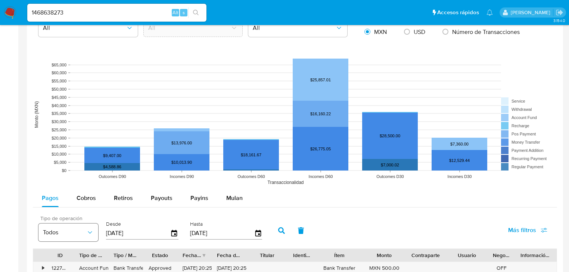
scroll to position [597, 0]
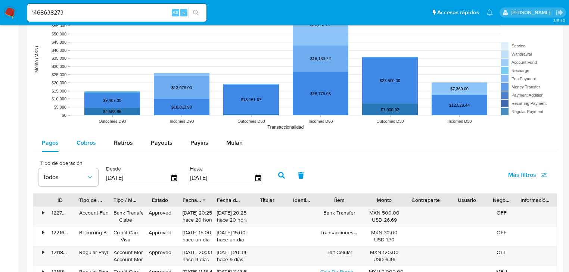
click at [82, 140] on span "Cobros" at bounding box center [86, 143] width 19 height 9
select select "10"
drag, startPoint x: 152, startPoint y: 179, endPoint x: 64, endPoint y: 175, distance: 88.2
click at [63, 175] on div "Tipo de operación Todos Desde 21/05/2025 Hasta 18/08/2025" at bounding box center [152, 175] width 235 height 30
type input "0_/__/____"
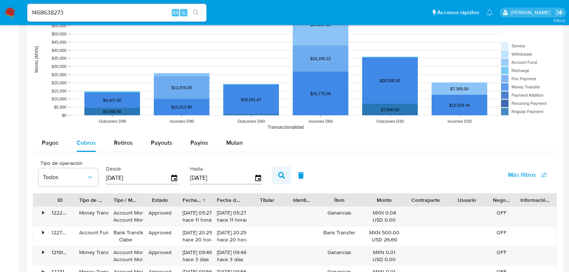
type input "01/01/2025"
click at [282, 175] on icon "button" at bounding box center [281, 175] width 7 height 7
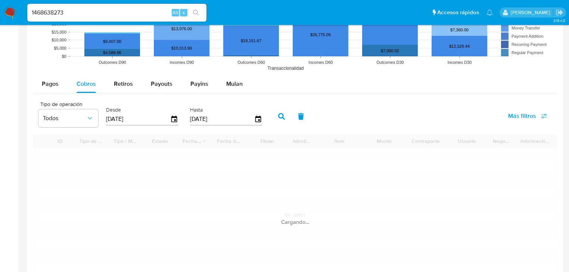
scroll to position [657, 0]
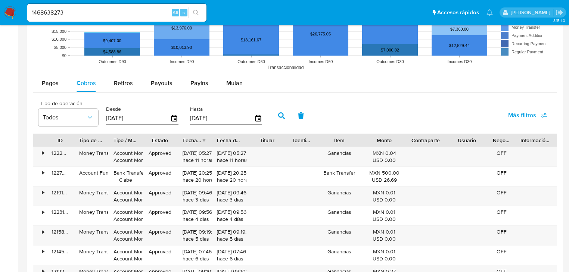
click at [196, 140] on div "Fecha de creación" at bounding box center [192, 140] width 19 height 7
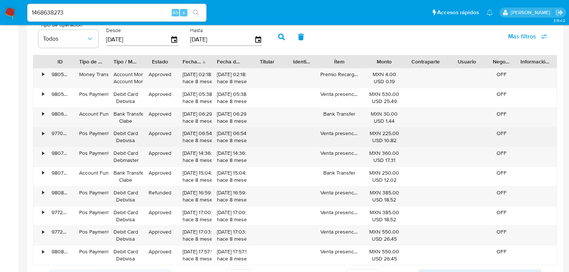
scroll to position [747, 0]
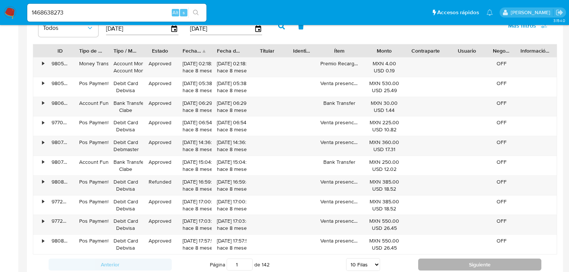
click at [461, 264] on button "Siguiente" at bounding box center [479, 265] width 123 height 12
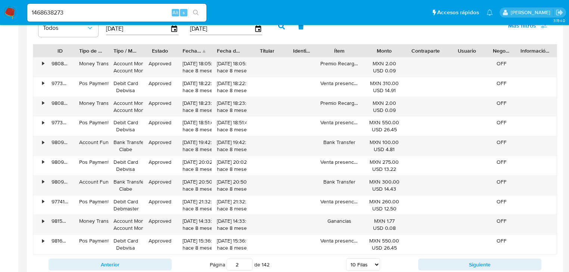
click at [461, 264] on button "Siguiente" at bounding box center [479, 265] width 123 height 12
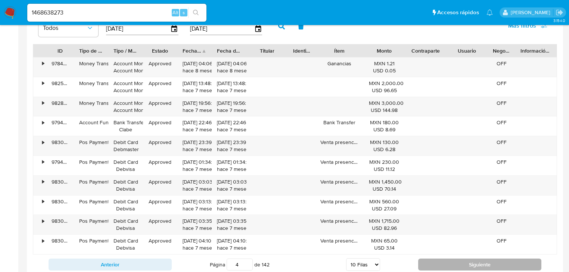
click at [460, 264] on button "Siguiente" at bounding box center [479, 265] width 123 height 12
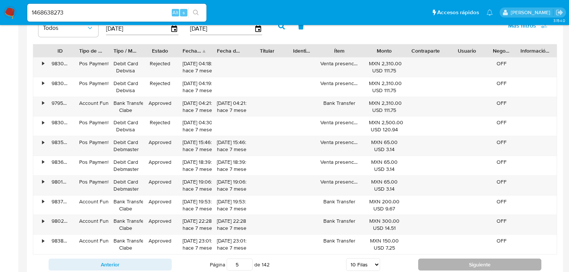
click at [460, 264] on button "Siguiente" at bounding box center [479, 265] width 123 height 12
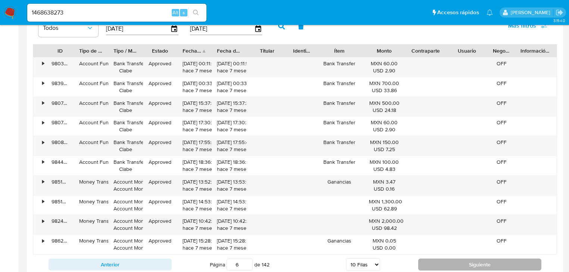
click at [465, 265] on button "Siguiente" at bounding box center [479, 265] width 123 height 12
type input "7"
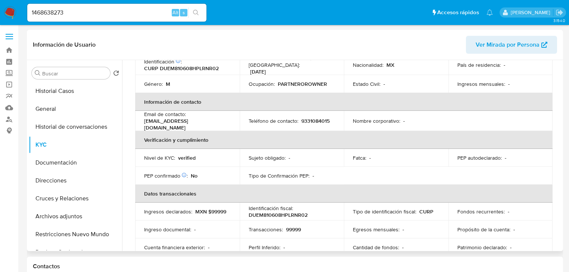
scroll to position [0, 0]
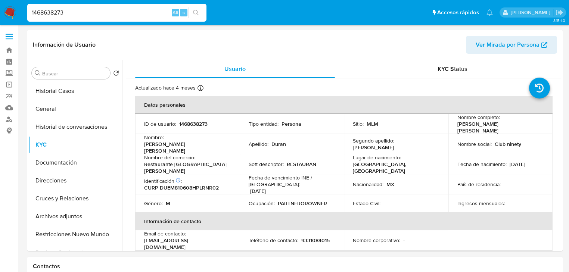
drag, startPoint x: 72, startPoint y: 11, endPoint x: -19, endPoint y: 6, distance: 90.9
paste input "2160285261"
type input "2160285261"
click at [190, 15] on button "search-icon" at bounding box center [195, 12] width 15 height 10
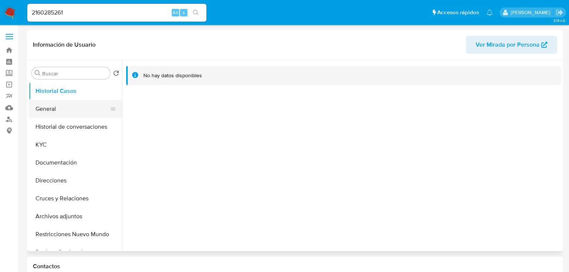
select select "10"
click at [47, 109] on button "General" at bounding box center [72, 109] width 87 height 18
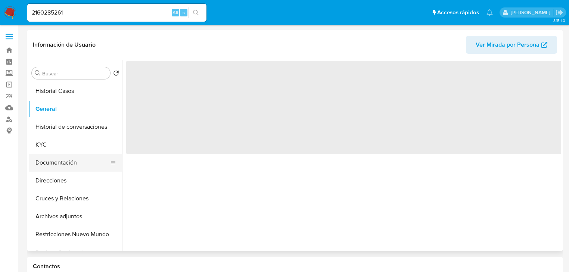
click at [78, 164] on button "Documentación" at bounding box center [72, 163] width 87 height 18
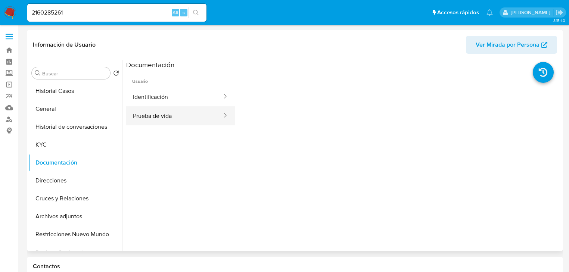
click at [172, 111] on button "Prueba de vida" at bounding box center [174, 115] width 97 height 19
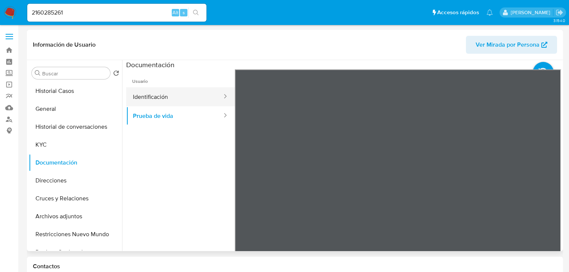
drag, startPoint x: 173, startPoint y: 96, endPoint x: 224, endPoint y: 97, distance: 50.4
click at [173, 96] on button "Identificación" at bounding box center [174, 96] width 97 height 19
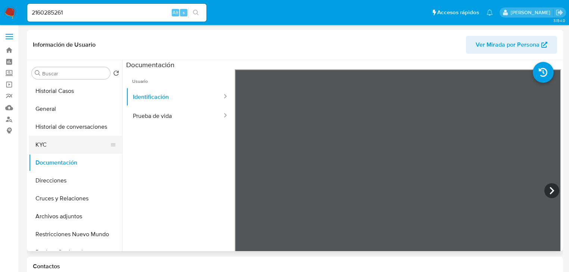
click at [47, 145] on button "KYC" at bounding box center [72, 145] width 87 height 18
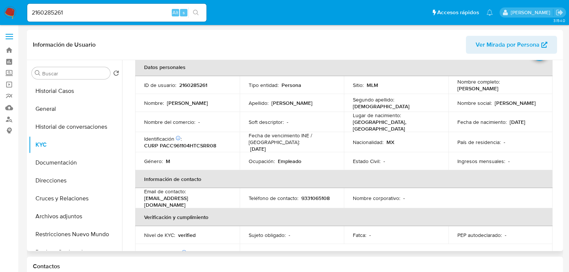
scroll to position [24, 0]
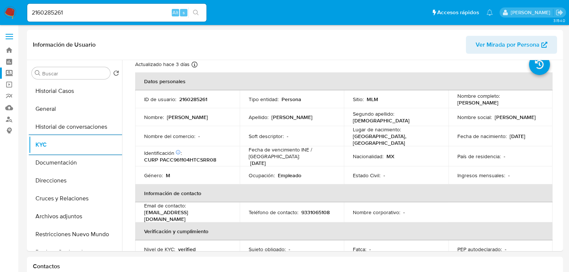
click at [11, 72] on label "Screening" at bounding box center [44, 74] width 89 height 12
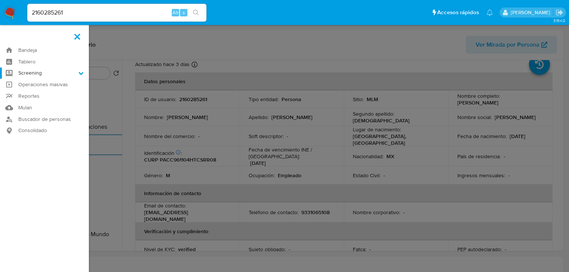
click at [0, 0] on input "Screening" at bounding box center [0, 0] width 0 height 0
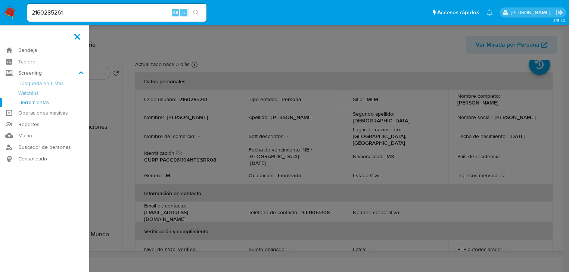
click at [32, 102] on link "Herramientas" at bounding box center [44, 102] width 89 height 9
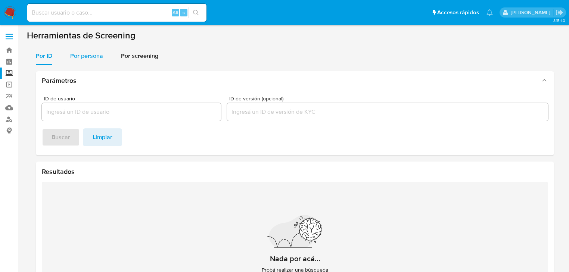
click at [89, 59] on span "Por persona" at bounding box center [86, 56] width 33 height 9
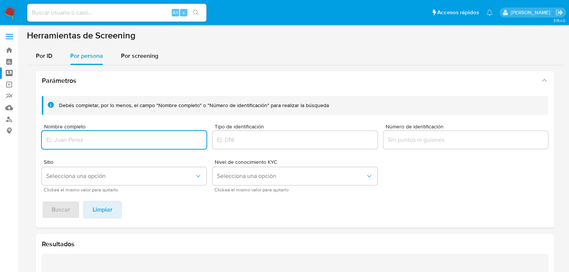
click at [88, 142] on input "Nombre completo" at bounding box center [124, 140] width 165 height 10
click at [66, 217] on span "Buscar" at bounding box center [61, 210] width 19 height 16
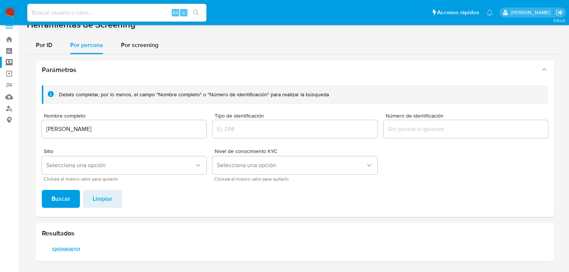
scroll to position [10, 0]
click at [62, 252] on span "1265969051" at bounding box center [65, 250] width 37 height 10
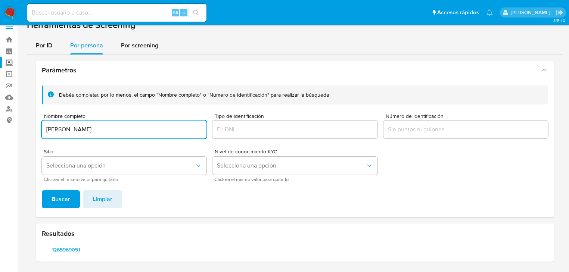
drag, startPoint x: 158, startPoint y: 126, endPoint x: 9, endPoint y: 143, distance: 149.5
click at [0, 134] on html "Pausado Ver notificaciones Alt s Accesos rápidos Presiona las siguientes teclas…" at bounding box center [284, 131] width 569 height 283
type input "[PERSON_NAME]"
click at [59, 189] on div "Debés completar, por lo menos, el campo "Nombre completo" o "Número de identifi…" at bounding box center [295, 149] width 518 height 138
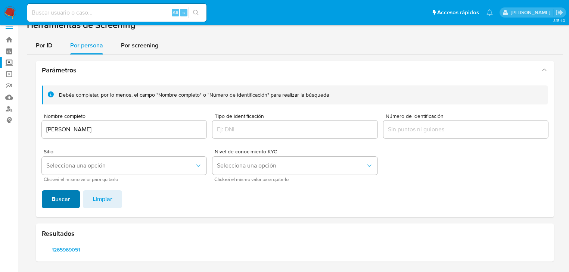
click at [66, 200] on span "Buscar" at bounding box center [61, 199] width 19 height 16
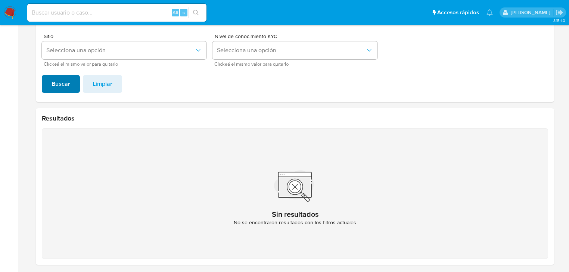
scroll to position [129, 0]
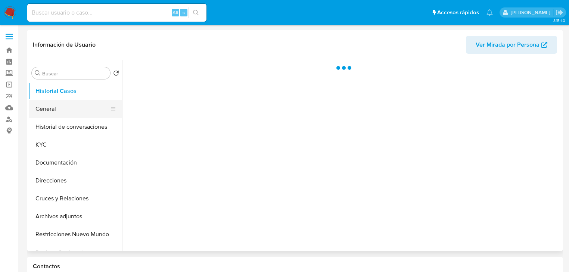
click at [59, 108] on button "General" at bounding box center [72, 109] width 87 height 18
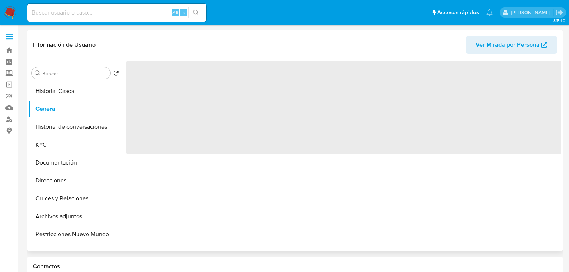
select select "10"
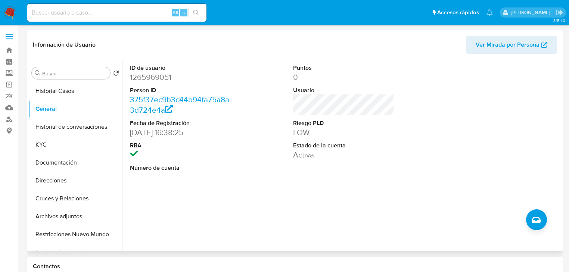
drag, startPoint x: 136, startPoint y: 176, endPoint x: 145, endPoint y: 172, distance: 9.7
click at [158, 175] on dd "-" at bounding box center [180, 177] width 101 height 10
click at [42, 150] on button "KYC" at bounding box center [72, 145] width 87 height 18
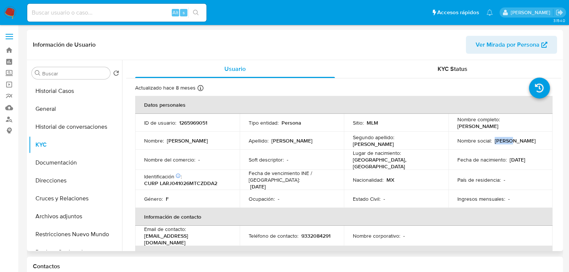
drag, startPoint x: 498, startPoint y: 132, endPoint x: 516, endPoint y: 135, distance: 17.7
click at [516, 135] on td "Nombre social : [PERSON_NAME]" at bounding box center [500, 141] width 105 height 18
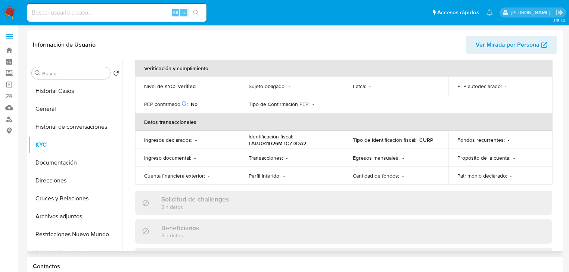
scroll to position [113, 0]
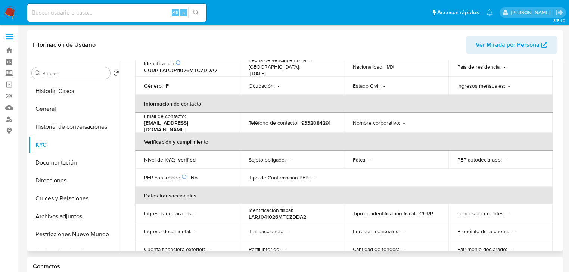
drag, startPoint x: 47, startPoint y: 164, endPoint x: 185, endPoint y: 124, distance: 144.0
click at [47, 163] on button "Documentación" at bounding box center [75, 163] width 93 height 18
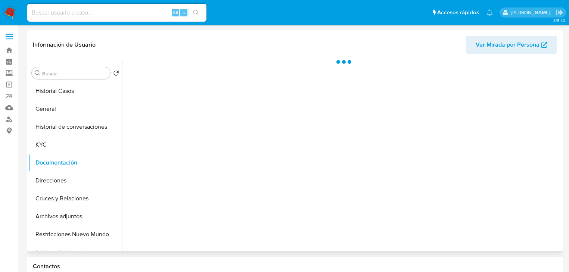
scroll to position [0, 0]
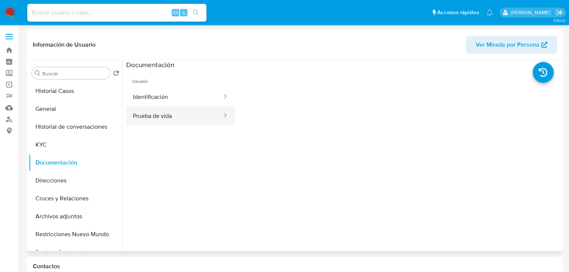
drag, startPoint x: 165, startPoint y: 117, endPoint x: 168, endPoint y: 112, distance: 5.4
click at [165, 117] on button "Prueba de vida" at bounding box center [174, 115] width 97 height 19
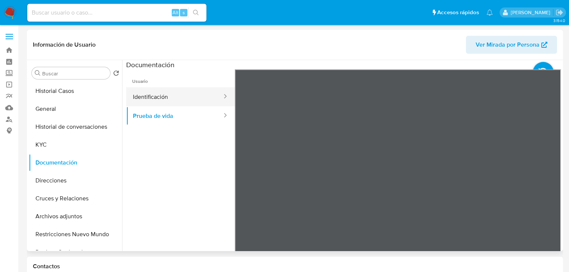
drag, startPoint x: 158, startPoint y: 93, endPoint x: 216, endPoint y: 105, distance: 59.4
click at [160, 93] on button "Identificación" at bounding box center [174, 96] width 97 height 19
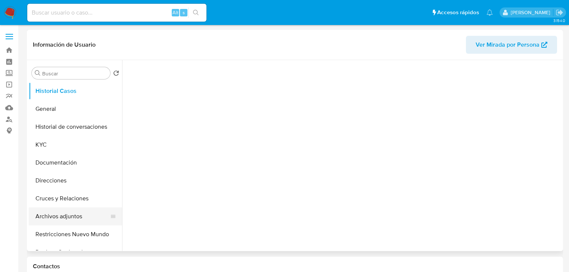
scroll to position [30, 0]
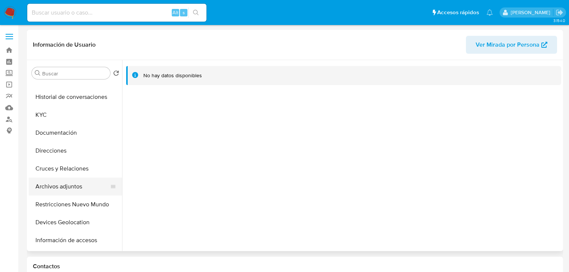
select select "10"
click at [10, 73] on label "Screening" at bounding box center [44, 74] width 89 height 12
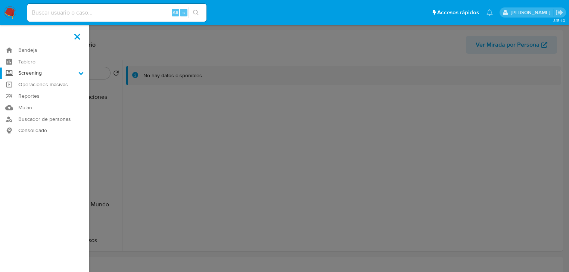
click at [0, 0] on input "Screening" at bounding box center [0, 0] width 0 height 0
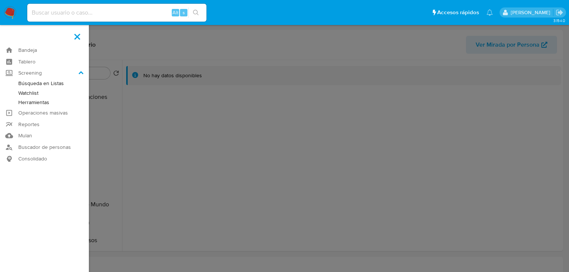
click at [55, 102] on link "Herramientas" at bounding box center [44, 102] width 89 height 9
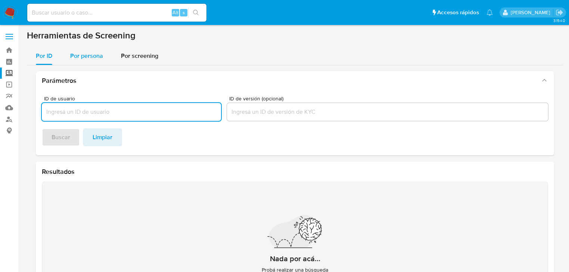
click at [76, 64] on div "Por persona" at bounding box center [86, 56] width 33 height 18
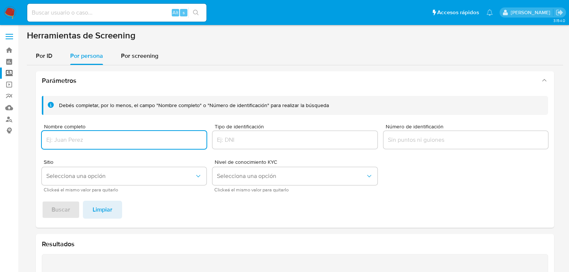
click at [74, 142] on input "Nombre completo" at bounding box center [124, 140] width 165 height 10
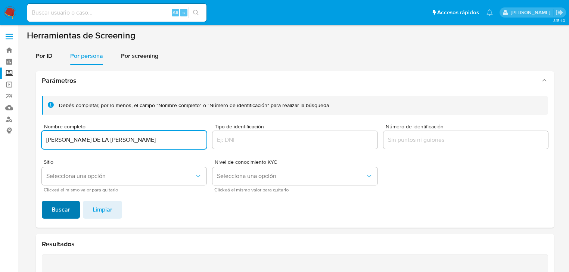
click at [62, 210] on span "Buscar" at bounding box center [61, 210] width 19 height 16
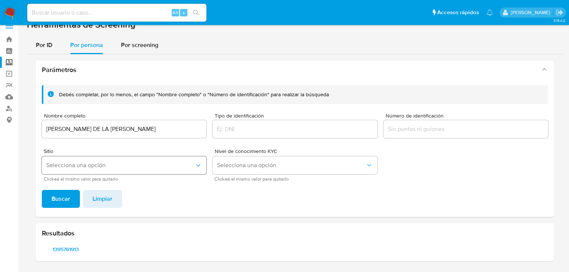
scroll to position [10, 0]
click at [60, 250] on span "1395761913" at bounding box center [65, 250] width 37 height 10
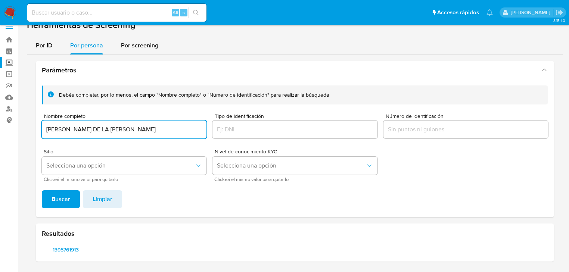
drag, startPoint x: 167, startPoint y: 133, endPoint x: 52, endPoint y: 130, distance: 115.0
click at [52, 131] on input "[PERSON_NAME] DE LA [PERSON_NAME]" at bounding box center [124, 130] width 165 height 10
click at [45, 128] on input "[PERSON_NAME] DE LA [PERSON_NAME]" at bounding box center [124, 130] width 165 height 10
drag, startPoint x: 48, startPoint y: 130, endPoint x: 111, endPoint y: 163, distance: 71.6
click at [281, 130] on div "Debés completar, por lo menos, el campo "Nombre completo" o "Número de identifi…" at bounding box center [295, 133] width 506 height 96
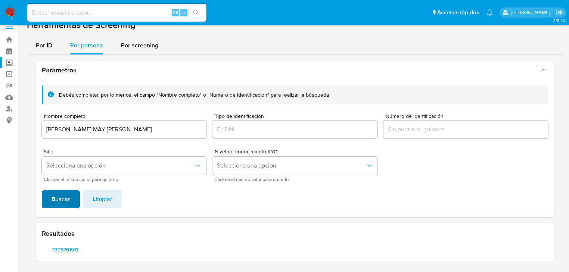
click at [59, 192] on span "Buscar" at bounding box center [61, 199] width 19 height 16
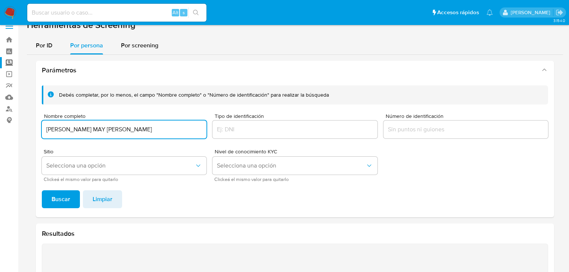
click at [52, 129] on input "[PERSON_NAME] MAY [PERSON_NAME]" at bounding box center [124, 130] width 165 height 10
click at [48, 131] on input "[PERSON_NAME] MAY [PERSON_NAME]" at bounding box center [124, 130] width 165 height 10
click at [57, 200] on span "Buscar" at bounding box center [61, 199] width 19 height 16
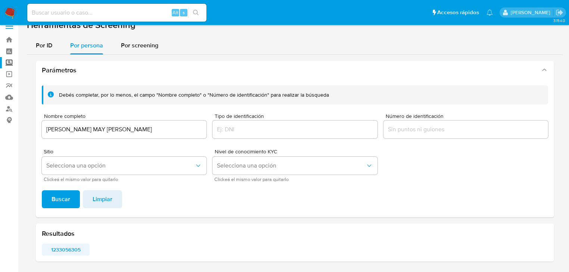
click at [65, 246] on span "1233056305" at bounding box center [65, 250] width 37 height 10
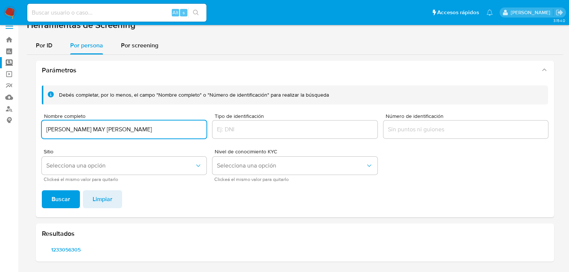
drag, startPoint x: 67, startPoint y: 129, endPoint x: 59, endPoint y: 129, distance: 8.2
click at [59, 129] on input "[PERSON_NAME] MAY [PERSON_NAME]" at bounding box center [124, 130] width 165 height 10
drag, startPoint x: 47, startPoint y: 130, endPoint x: 264, endPoint y: 135, distance: 217.4
click at [264, 135] on div "Debés completar, por lo menos, el campo "Nombre completo" o "Número de identifi…" at bounding box center [295, 133] width 506 height 96
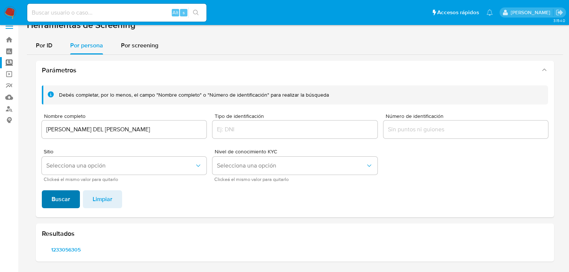
click at [60, 198] on span "Buscar" at bounding box center [61, 199] width 19 height 16
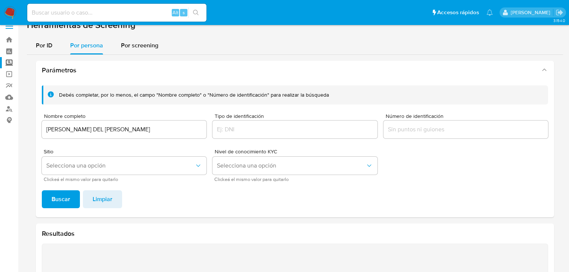
click at [165, 127] on input "[PERSON_NAME] DEL [PERSON_NAME]" at bounding box center [124, 130] width 165 height 10
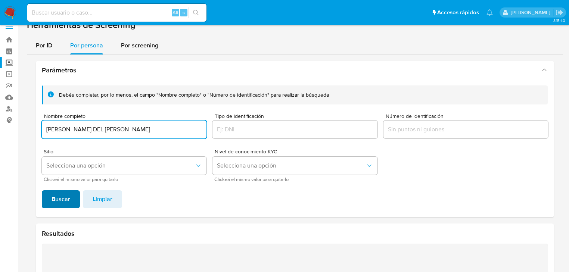
type input "[PERSON_NAME] DEL [PERSON_NAME]"
click at [67, 201] on span "Buscar" at bounding box center [61, 199] width 19 height 16
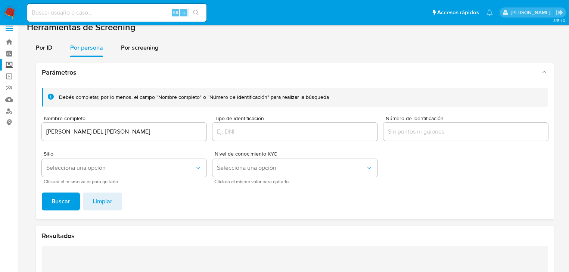
scroll to position [0, 0]
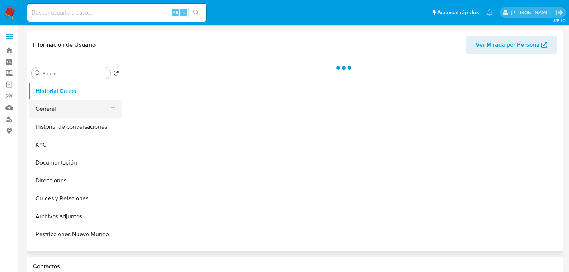
drag, startPoint x: 60, startPoint y: 111, endPoint x: 69, endPoint y: 111, distance: 8.2
click at [60, 111] on button "General" at bounding box center [72, 109] width 87 height 18
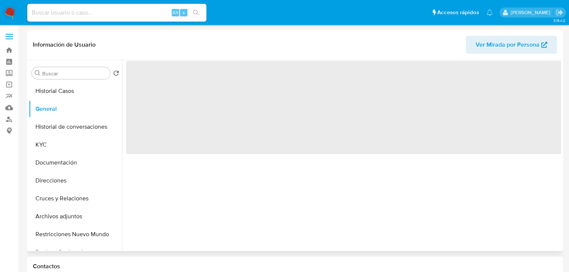
select select "10"
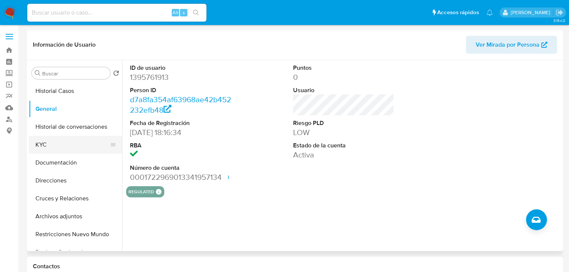
click at [36, 149] on button "KYC" at bounding box center [72, 145] width 87 height 18
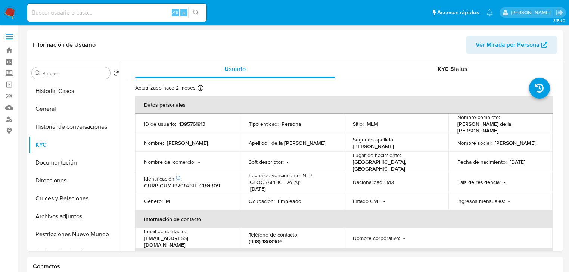
drag, startPoint x: 507, startPoint y: 160, endPoint x: 544, endPoint y: 163, distance: 37.1
click at [544, 163] on td "Fecha de nacimiento : [DEMOGRAPHIC_DATA]" at bounding box center [500, 162] width 105 height 20
drag, startPoint x: 178, startPoint y: 121, endPoint x: 221, endPoint y: 121, distance: 43.3
click at [221, 121] on div "ID de usuario : 1395761913" at bounding box center [187, 124] width 87 height 7
copy p "1395761913"
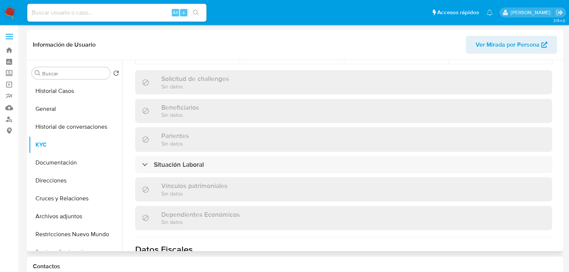
scroll to position [412, 0]
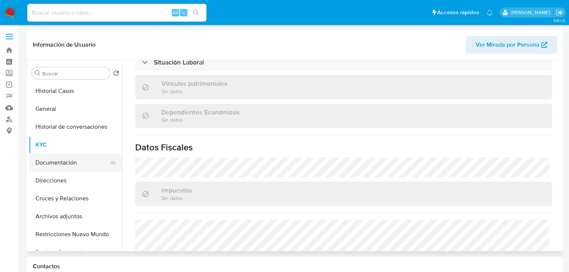
click at [56, 164] on button "Documentación" at bounding box center [72, 163] width 87 height 18
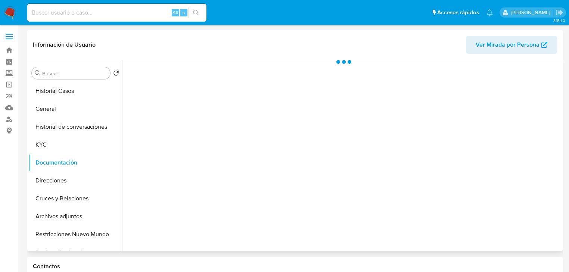
scroll to position [0, 0]
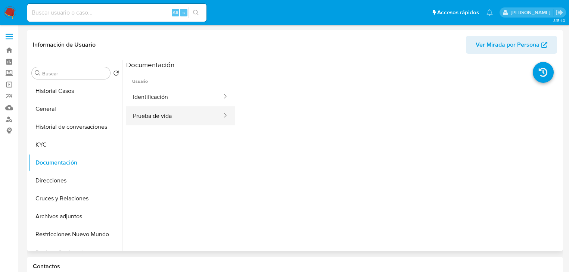
click at [148, 109] on button "Prueba de vida" at bounding box center [174, 115] width 97 height 19
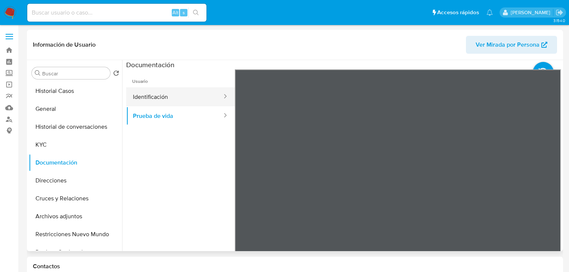
drag, startPoint x: 168, startPoint y: 99, endPoint x: 217, endPoint y: 96, distance: 49.4
click at [170, 98] on button "Identificación" at bounding box center [174, 96] width 97 height 19
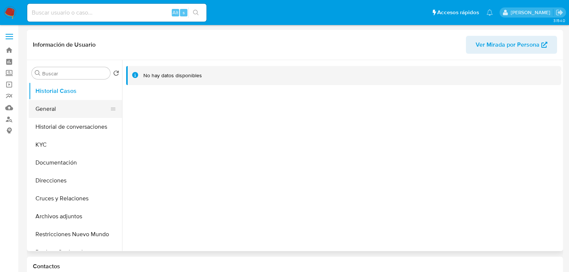
click at [47, 116] on button "General" at bounding box center [72, 109] width 87 height 18
select select "10"
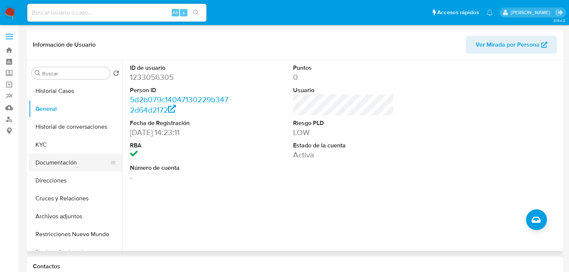
click at [61, 164] on button "Documentación" at bounding box center [72, 163] width 87 height 18
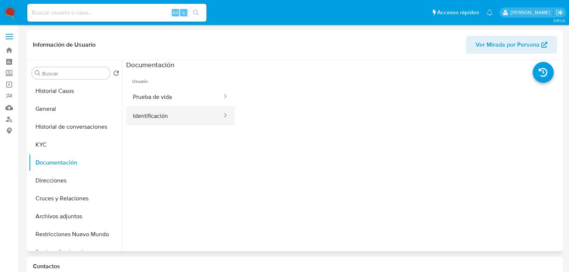
click at [140, 121] on button "Identificación" at bounding box center [174, 115] width 97 height 19
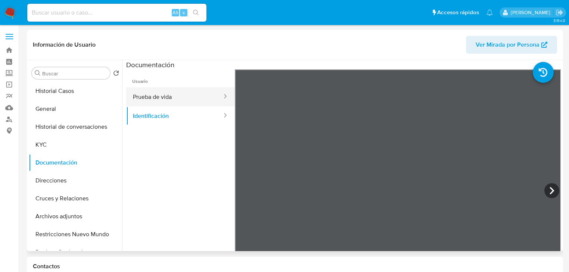
click at [157, 94] on button "Prueba de vida" at bounding box center [174, 96] width 97 height 19
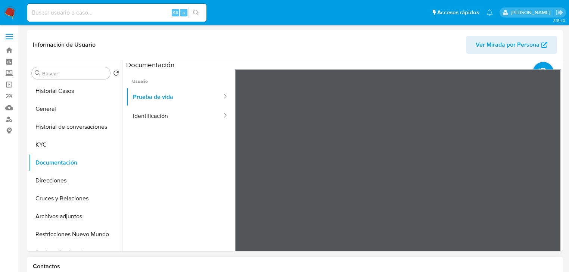
click at [69, 149] on button "KYC" at bounding box center [72, 145] width 87 height 18
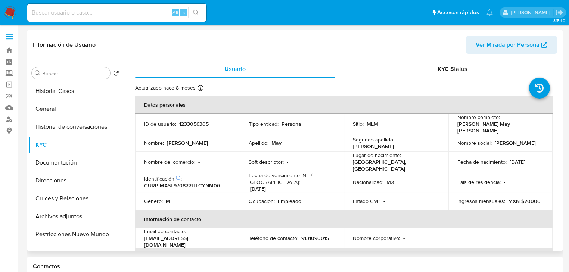
drag, startPoint x: 304, startPoint y: 196, endPoint x: 348, endPoint y: 190, distance: 44.9
click at [323, 192] on td "Ocupación : Empleado" at bounding box center [292, 201] width 105 height 18
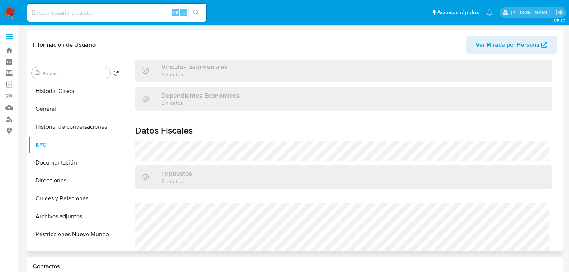
scroll to position [472, 0]
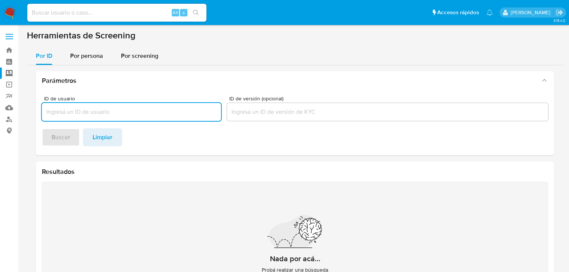
click at [9, 10] on img at bounding box center [10, 12] width 13 height 13
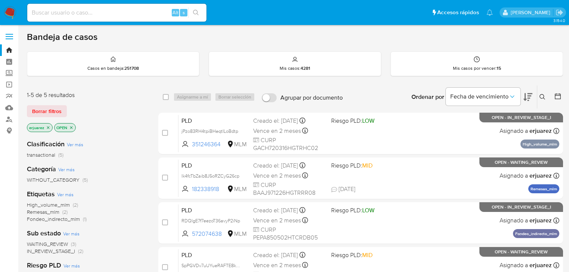
drag, startPoint x: 130, startPoint y: 22, endPoint x: 129, endPoint y: 16, distance: 6.0
click at [129, 22] on div "Alt s" at bounding box center [116, 12] width 179 height 21
click at [129, 12] on input at bounding box center [116, 13] width 179 height 10
paste input "2160285261"
type input "2160285261"
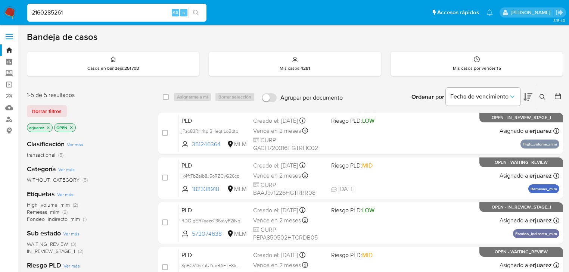
click at [196, 10] on icon "search-icon" at bounding box center [196, 13] width 6 height 6
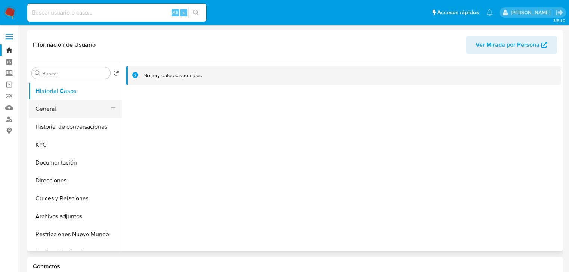
select select "10"
click at [64, 105] on button "General" at bounding box center [72, 109] width 87 height 18
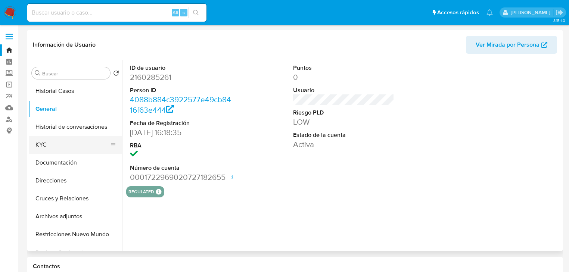
click at [51, 143] on button "KYC" at bounding box center [72, 145] width 87 height 18
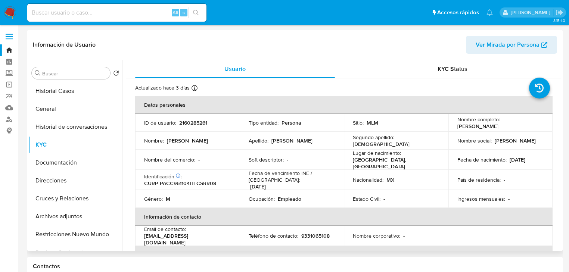
drag, startPoint x: 455, startPoint y: 126, endPoint x: 528, endPoint y: 126, distance: 72.1
click at [528, 126] on div "Nombre completo : Carlos Pascual Cristianis" at bounding box center [500, 122] width 87 height 13
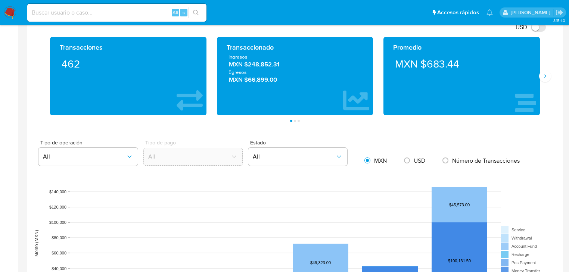
scroll to position [478, 0]
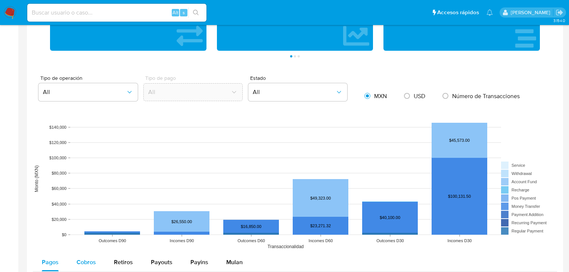
click at [86, 262] on span "Cobros" at bounding box center [86, 262] width 19 height 9
select select "10"
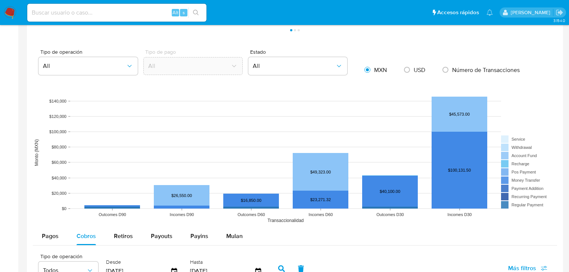
scroll to position [538, 0]
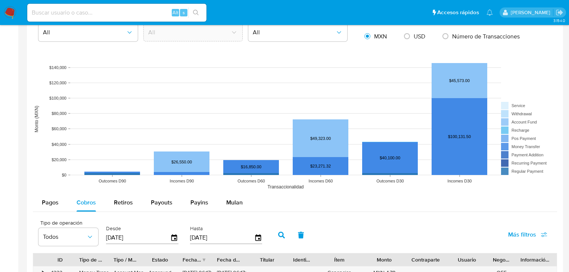
click at [110, 13] on input at bounding box center [116, 13] width 179 height 10
paste input "1099808721"
type input "1099808721"
click at [190, 14] on button "search-icon" at bounding box center [195, 12] width 15 height 10
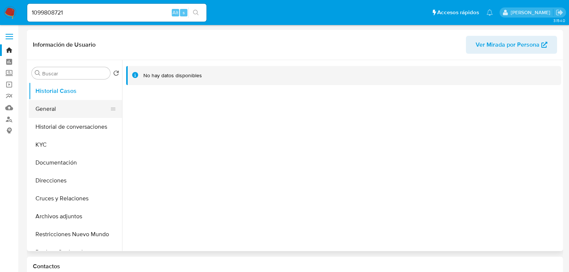
select select "10"
click at [64, 107] on button "General" at bounding box center [72, 109] width 87 height 18
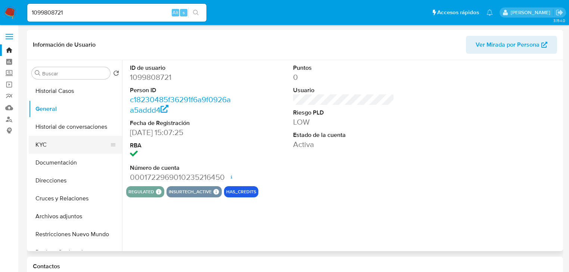
click at [48, 148] on button "KYC" at bounding box center [72, 145] width 87 height 18
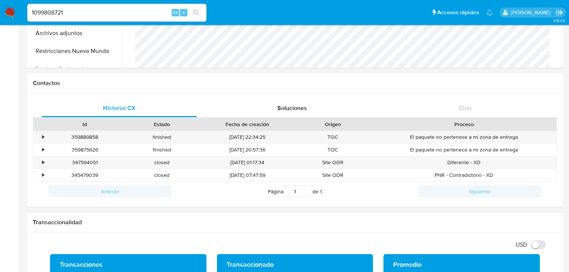
scroll to position [358, 0]
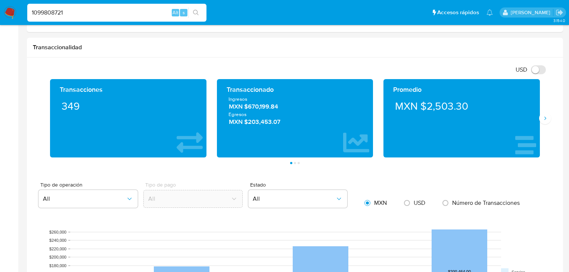
drag, startPoint x: -10, startPoint y: 13, endPoint x: -15, endPoint y: 13, distance: 4.5
click at [0, 13] on html "Pausado Ver notificaciones 1099808721 Alt s Accesos rápidos Presiona las siguie…" at bounding box center [284, 221] width 569 height 1158
paste input "75180017,"
type input "1075180017"
click at [194, 13] on icon "search-icon" at bounding box center [196, 13] width 6 height 6
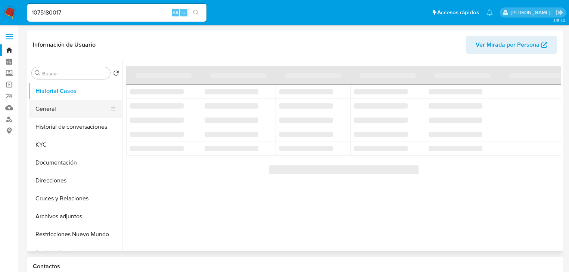
select select "10"
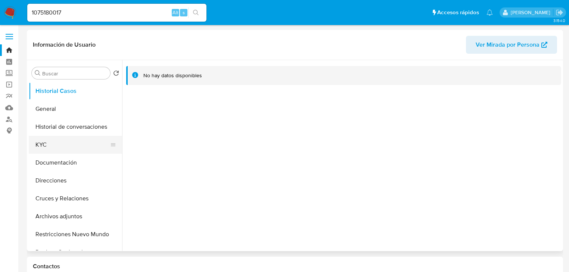
drag, startPoint x: 56, startPoint y: 114, endPoint x: 55, endPoint y: 137, distance: 23.2
click at [55, 114] on button "General" at bounding box center [75, 109] width 93 height 18
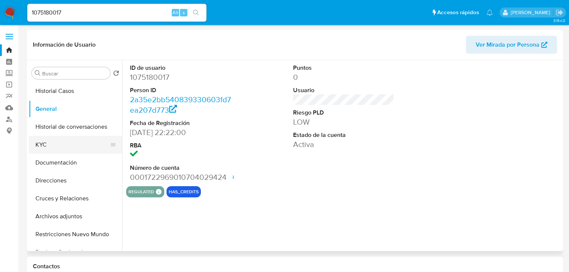
click at [45, 149] on button "KYC" at bounding box center [72, 145] width 87 height 18
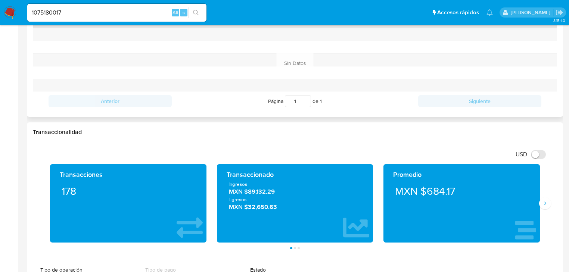
scroll to position [329, 0]
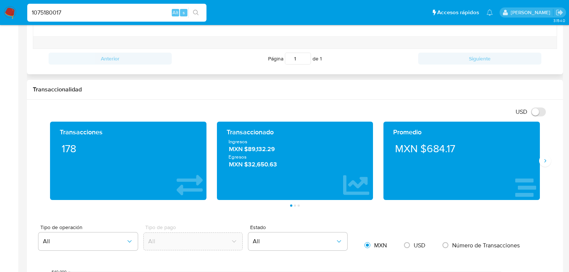
drag, startPoint x: 79, startPoint y: 15, endPoint x: 143, endPoint y: 35, distance: 67.1
click at [0, 5] on html "Pausado Ver notificaciones 1075180017 Alt s Accesos rápidos Presiona las siguie…" at bounding box center [284, 252] width 569 height 1163
paste input "512211032"
type input "512211032"
click at [196, 11] on icon "search-icon" at bounding box center [196, 13] width 6 height 6
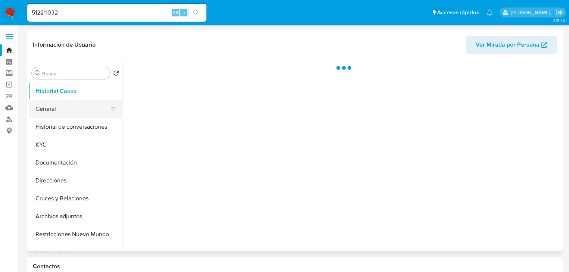
click at [34, 111] on button "General" at bounding box center [72, 109] width 87 height 18
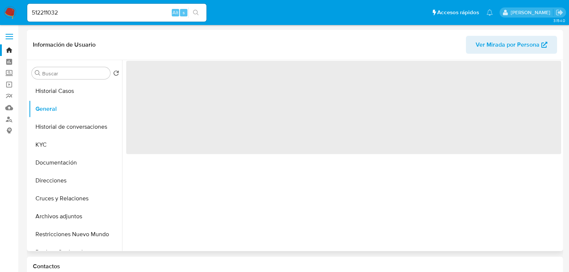
select select "10"
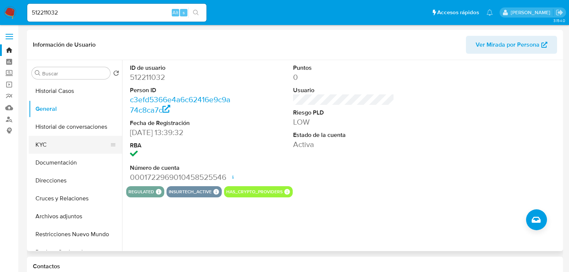
click at [66, 142] on button "KYC" at bounding box center [72, 145] width 87 height 18
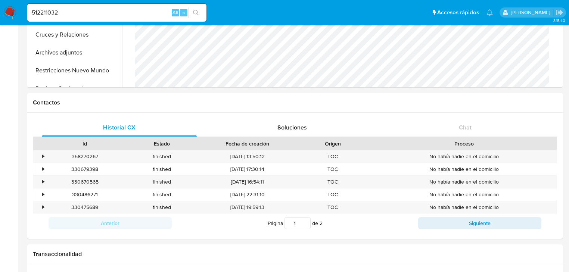
scroll to position [119, 0]
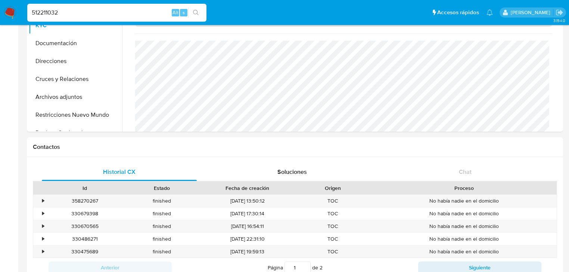
drag, startPoint x: 71, startPoint y: 14, endPoint x: 39, endPoint y: 29, distance: 35.4
paste input "1099808721"
type input "1099808721"
click at [193, 13] on icon "search-icon" at bounding box center [196, 13] width 6 height 6
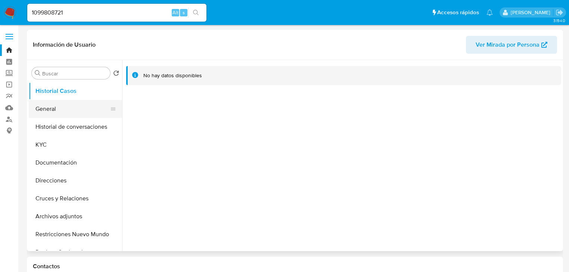
select select "10"
drag, startPoint x: 53, startPoint y: 113, endPoint x: 52, endPoint y: 121, distance: 7.2
click at [52, 114] on button "General" at bounding box center [75, 109] width 93 height 18
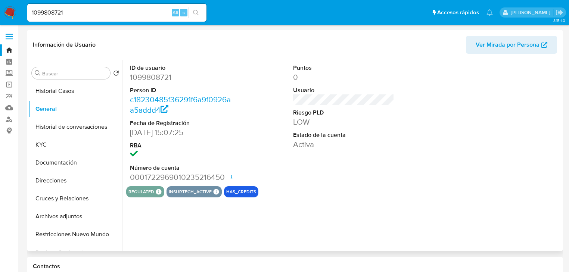
drag, startPoint x: 49, startPoint y: 145, endPoint x: 125, endPoint y: 152, distance: 76.5
click at [49, 145] on button "KYC" at bounding box center [75, 145] width 93 height 18
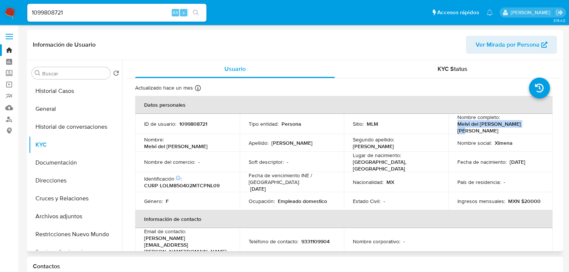
drag, startPoint x: 457, startPoint y: 127, endPoint x: 506, endPoint y: 174, distance: 68.1
click at [531, 128] on div "Nombre completo : Melvi del Carmen Lopez Leon" at bounding box center [500, 124] width 87 height 20
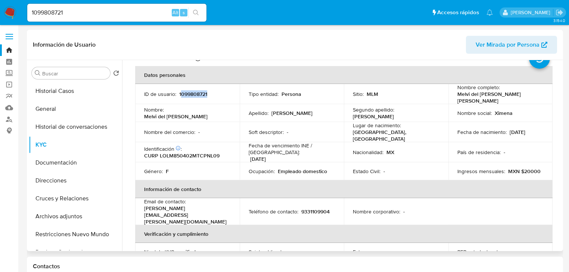
drag, startPoint x: 181, startPoint y: 91, endPoint x: 240, endPoint y: 153, distance: 85.5
click at [225, 103] on tbody "ID de usuario : 1099808721 Tipo entidad : Persona Sitio : MLM Nombre completo :…" at bounding box center [343, 132] width 417 height 96
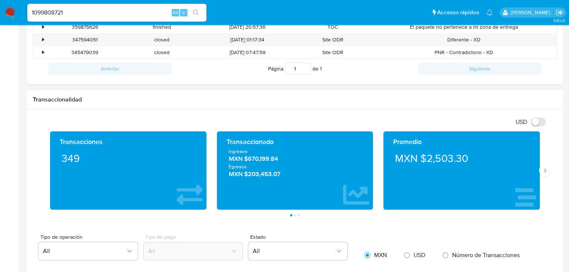
scroll to position [358, 0]
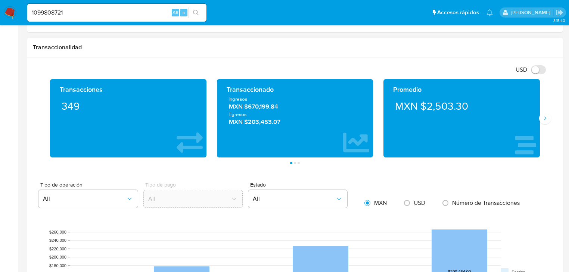
drag, startPoint x: 264, startPoint y: 105, endPoint x: 328, endPoint y: 107, distance: 63.9
click at [328, 106] on span "MXN $670,199.84" at bounding box center [295, 107] width 133 height 9
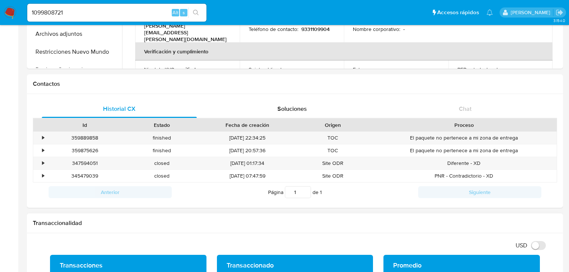
scroll to position [179, 0]
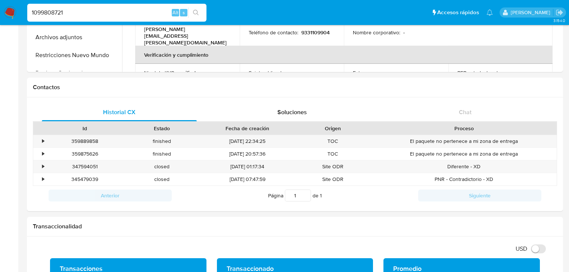
drag, startPoint x: 68, startPoint y: 12, endPoint x: 10, endPoint y: 12, distance: 57.1
click at [10, 12] on nav "Pausado Ver notificaciones 1099808721 Alt s Accesos rápidos Presiona las siguie…" at bounding box center [284, 12] width 569 height 25
paste input "940369398"
type input "1940369398"
click at [197, 12] on icon "search-icon" at bounding box center [196, 13] width 6 height 6
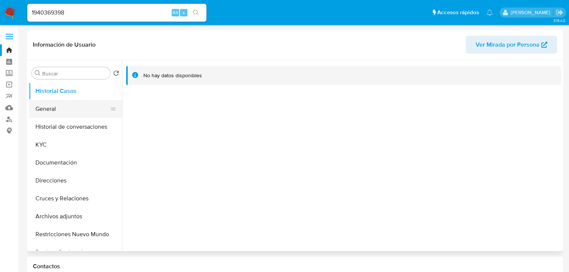
select select "10"
click at [43, 112] on button "General" at bounding box center [72, 109] width 87 height 18
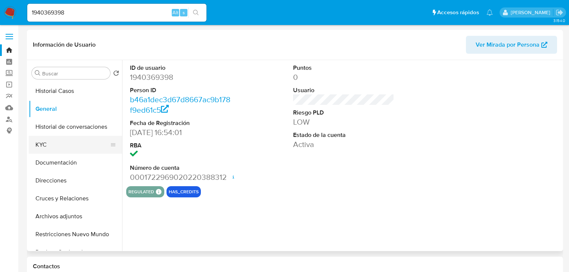
click at [49, 153] on button "KYC" at bounding box center [72, 145] width 87 height 18
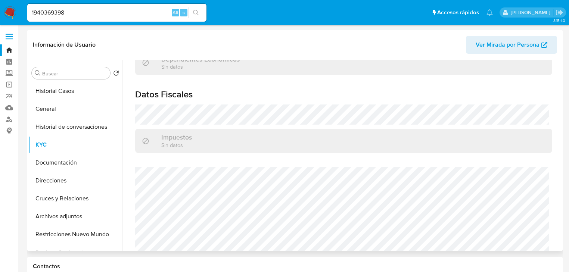
scroll to position [292, 0]
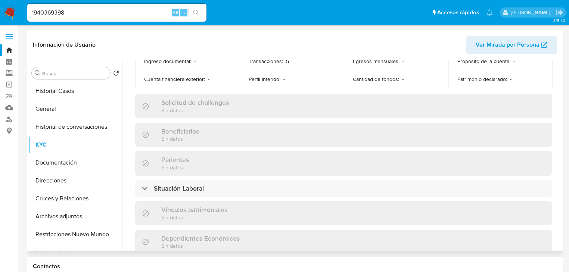
drag, startPoint x: 63, startPoint y: 166, endPoint x: 157, endPoint y: 108, distance: 110.3
click at [64, 165] on button "Documentación" at bounding box center [75, 163] width 93 height 18
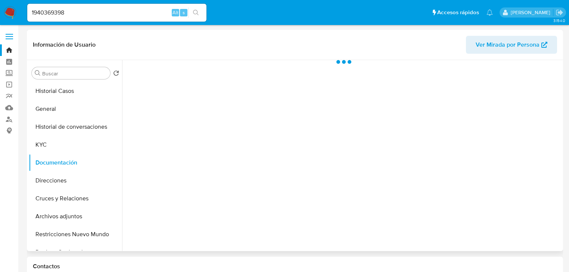
scroll to position [0, 0]
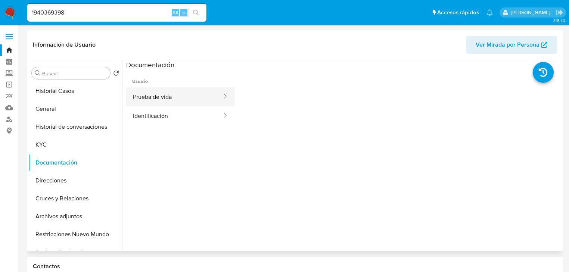
drag, startPoint x: 151, startPoint y: 108, endPoint x: 152, endPoint y: 104, distance: 3.9
click at [150, 108] on button "Identificación" at bounding box center [174, 115] width 97 height 19
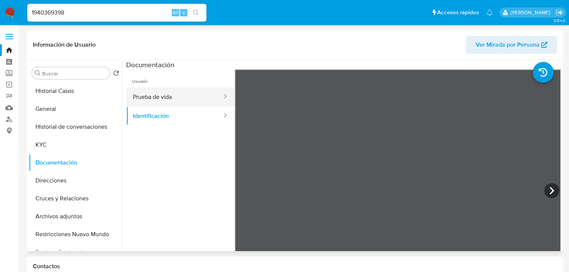
click at [160, 99] on button "Prueba de vida" at bounding box center [174, 96] width 97 height 19
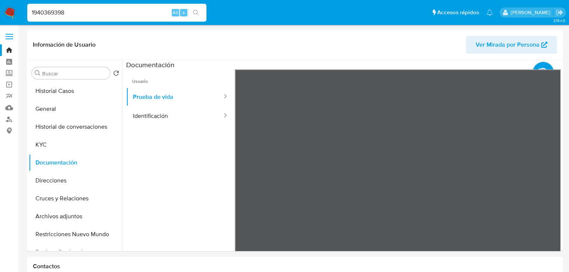
drag, startPoint x: 118, startPoint y: 15, endPoint x: 20, endPoint y: 19, distance: 98.3
paste input "57207463"
click at [37, 10] on input "572074638" at bounding box center [116, 13] width 179 height 10
click at [34, 14] on input "572074638" at bounding box center [116, 13] width 179 height 10
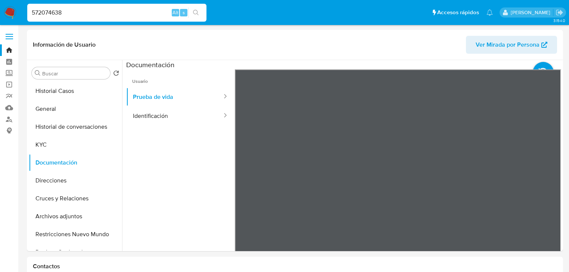
click at [76, 15] on input "572074638" at bounding box center [116, 13] width 179 height 10
type input "572074638"
click at [200, 13] on button "search-icon" at bounding box center [195, 12] width 15 height 10
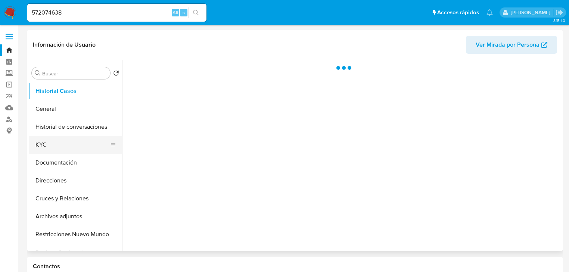
click at [48, 139] on button "KYC" at bounding box center [72, 145] width 87 height 18
select select "10"
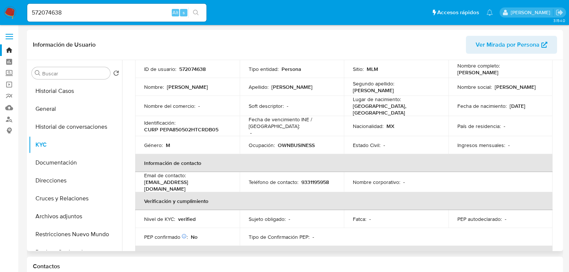
scroll to position [60, 0]
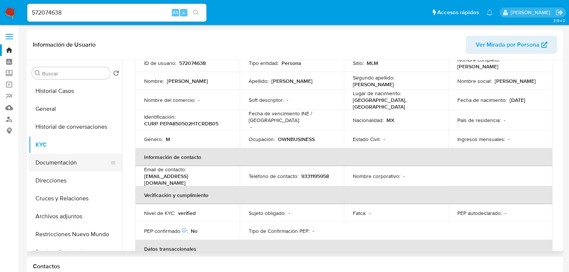
click at [59, 162] on button "Documentación" at bounding box center [72, 163] width 87 height 18
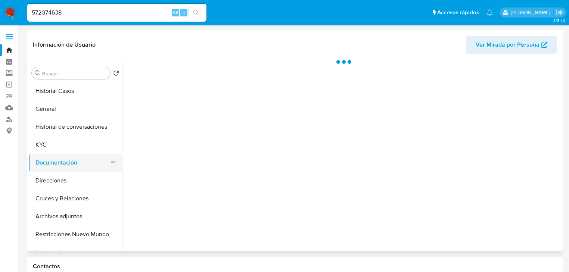
scroll to position [0, 0]
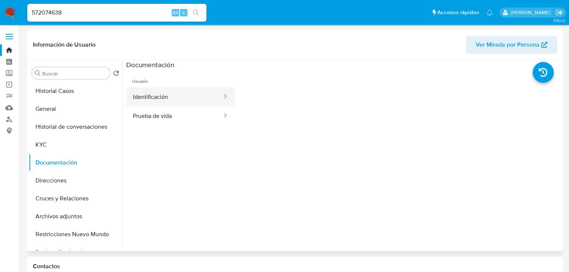
drag, startPoint x: 133, startPoint y: 96, endPoint x: 139, endPoint y: 99, distance: 6.4
click at [133, 97] on button "Identificación" at bounding box center [174, 96] width 97 height 19
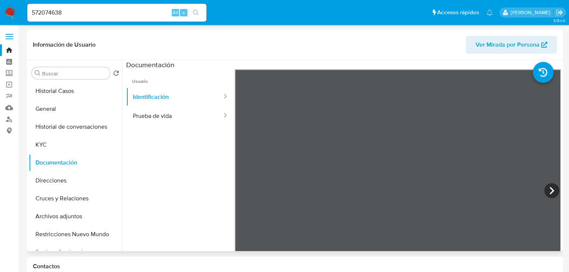
drag, startPoint x: 156, startPoint y: 122, endPoint x: 228, endPoint y: 139, distance: 74.7
click at [156, 122] on button "Prueba de vida" at bounding box center [174, 115] width 97 height 19
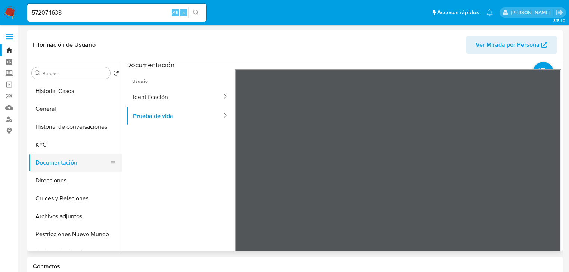
drag, startPoint x: 54, startPoint y: 145, endPoint x: 112, endPoint y: 156, distance: 58.9
click at [55, 146] on button "KYC" at bounding box center [75, 145] width 93 height 18
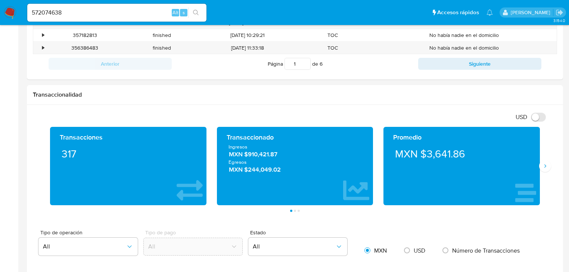
scroll to position [329, 0]
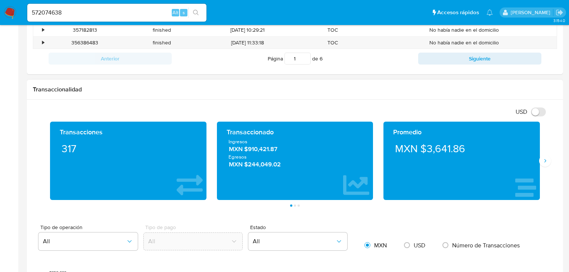
drag, startPoint x: 261, startPoint y: 155, endPoint x: 176, endPoint y: 153, distance: 85.5
click at [259, 154] on span "Egresos" at bounding box center [294, 156] width 133 height 7
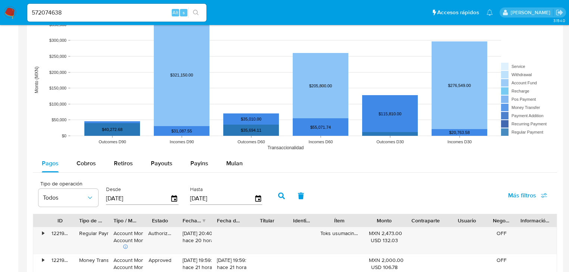
scroll to position [657, 0]
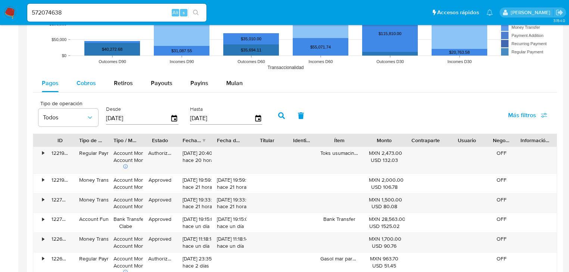
click at [84, 80] on div "Cobros" at bounding box center [86, 83] width 19 height 18
select select "10"
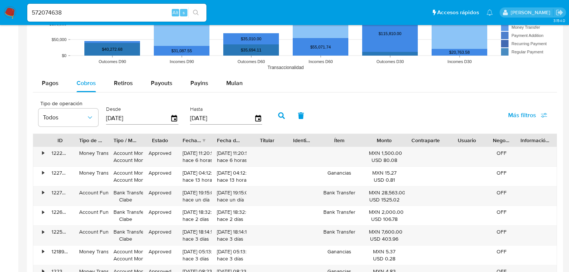
drag, startPoint x: 144, startPoint y: 118, endPoint x: 99, endPoint y: 94, distance: 51.3
click at [90, 108] on div "Tipo de operación Todos Desde 21/05/2025 Hasta 18/08/2025" at bounding box center [152, 115] width 235 height 30
type input "0_/__/____"
type input "01/08/2025"
click at [280, 116] on icon "button" at bounding box center [281, 115] width 7 height 7
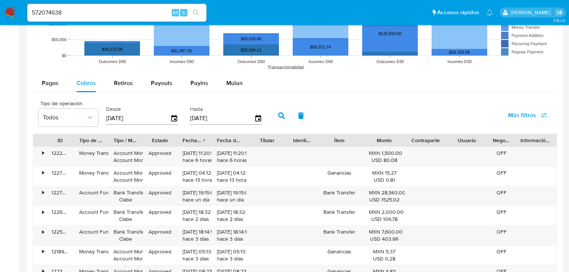
click at [198, 139] on div "Fecha de creación" at bounding box center [192, 140] width 19 height 7
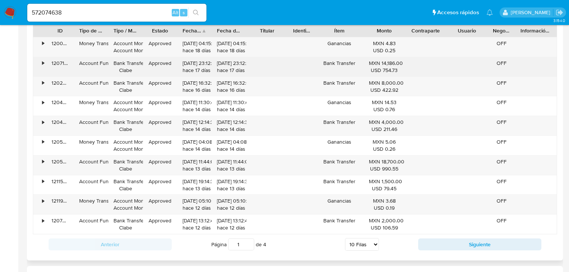
scroll to position [777, 0]
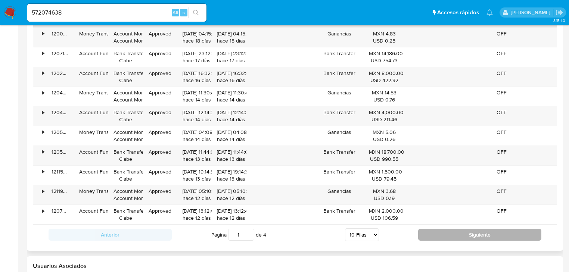
click at [445, 234] on button "Siguiente" at bounding box center [479, 235] width 123 height 12
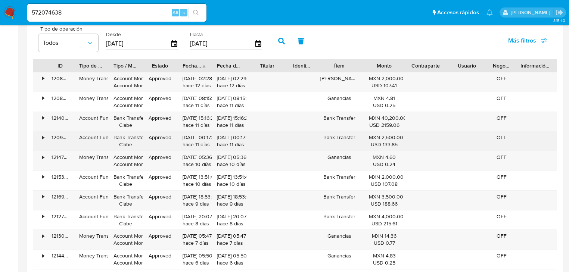
scroll to position [747, 0]
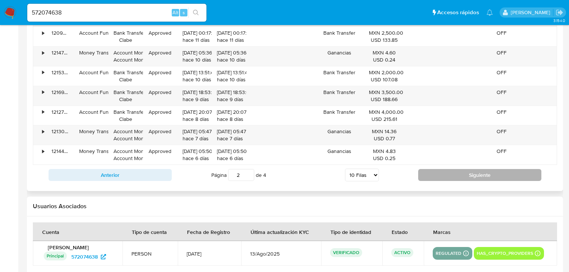
click at [470, 169] on button "Siguiente" at bounding box center [479, 175] width 123 height 12
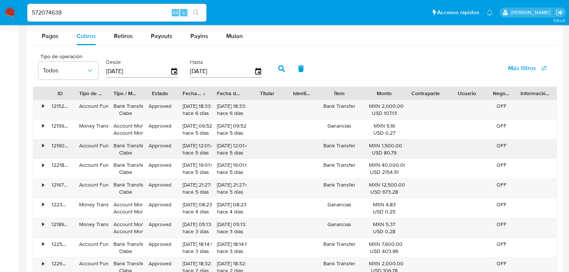
scroll to position [768, 0]
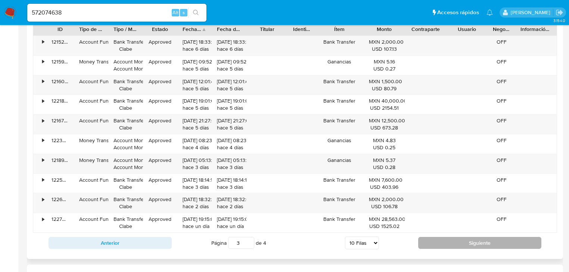
click at [448, 242] on button "Siguiente" at bounding box center [479, 243] width 123 height 12
type input "4"
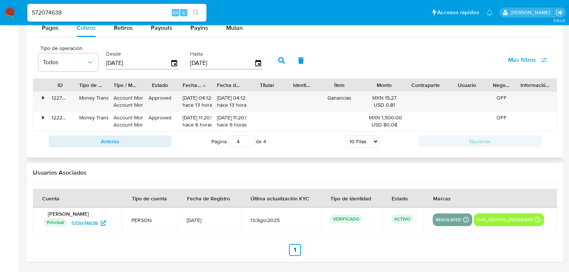
scroll to position [712, 0]
drag, startPoint x: 47, startPoint y: 16, endPoint x: -22, endPoint y: 4, distance: 69.7
paste input "1292908087"
type input "1292908087"
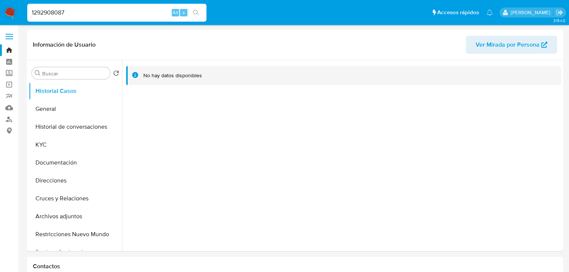
select select "10"
click at [59, 111] on button "General" at bounding box center [72, 109] width 87 height 18
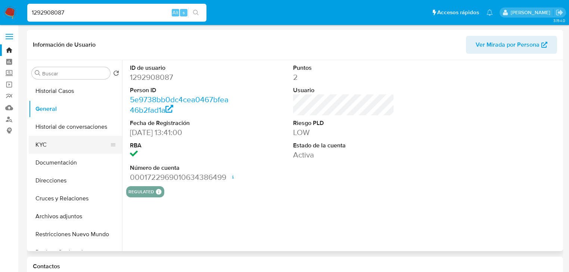
drag, startPoint x: 54, startPoint y: 138, endPoint x: 101, endPoint y: 146, distance: 47.7
click at [53, 138] on button "KYC" at bounding box center [72, 145] width 87 height 18
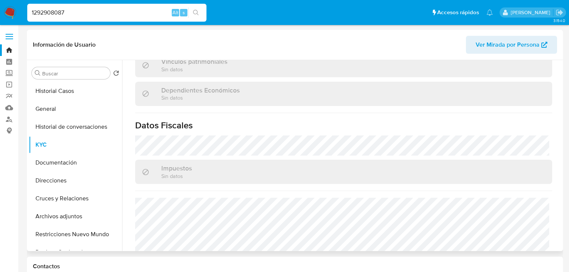
scroll to position [472, 0]
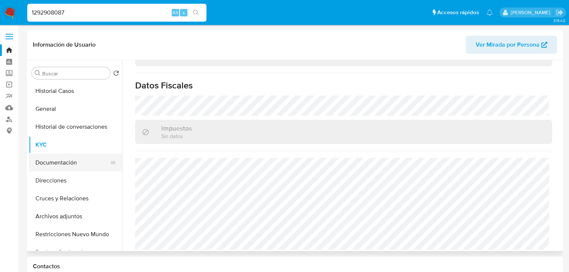
click at [55, 162] on button "Documentación" at bounding box center [72, 163] width 87 height 18
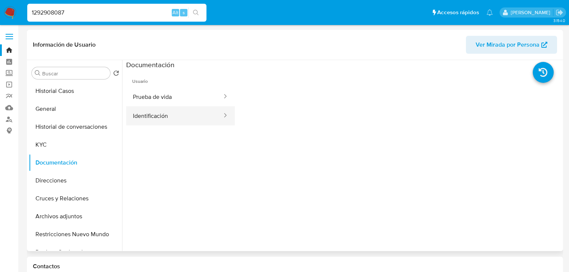
click at [164, 112] on button "Identificación" at bounding box center [174, 115] width 97 height 19
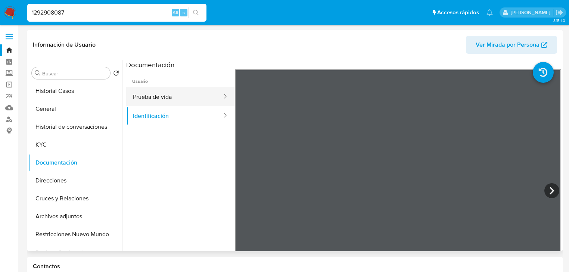
click at [172, 105] on button "Prueba de vida" at bounding box center [174, 96] width 97 height 19
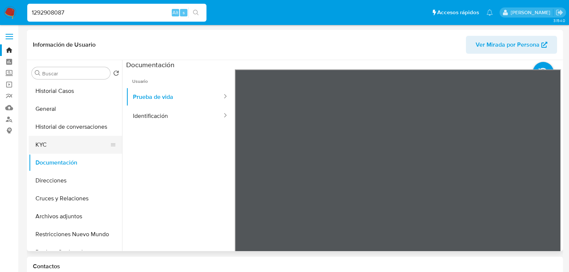
click at [57, 145] on button "KYC" at bounding box center [72, 145] width 87 height 18
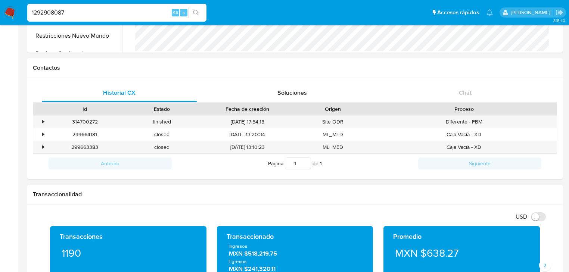
scroll to position [209, 0]
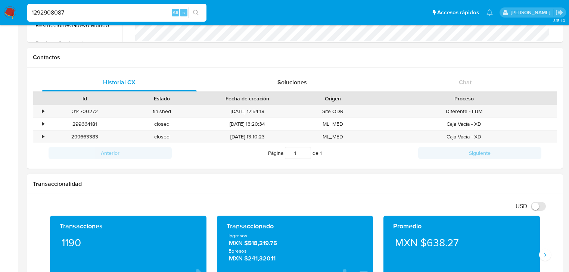
drag, startPoint x: 249, startPoint y: 249, endPoint x: 249, endPoint y: 237, distance: 11.2
click at [249, 241] on div "Ingresos MXN $518,219.75 Egresos MXN $241,320.11" at bounding box center [295, 248] width 144 height 31
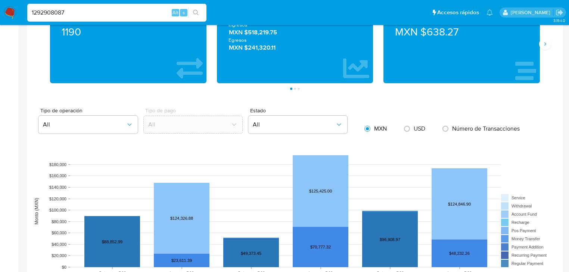
scroll to position [567, 0]
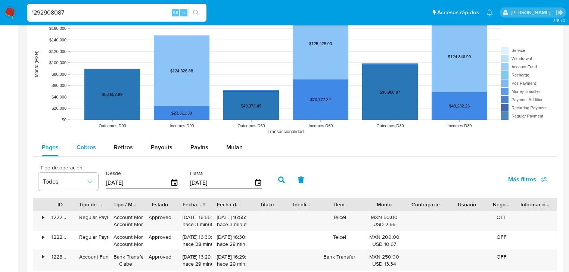
click at [77, 147] on span "Cobros" at bounding box center [86, 147] width 19 height 9
select select "10"
drag, startPoint x: 157, startPoint y: 184, endPoint x: 106, endPoint y: 173, distance: 52.2
click at [106, 173] on div "Desde 21/05/2025" at bounding box center [142, 179] width 72 height 19
type input "0_/__/____"
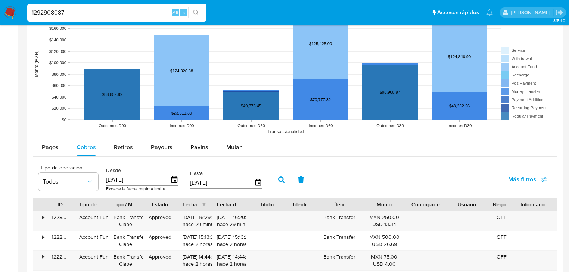
type input "01/01/202_"
type input "01/01/2025"
click at [278, 178] on icon "button" at bounding box center [281, 180] width 7 height 7
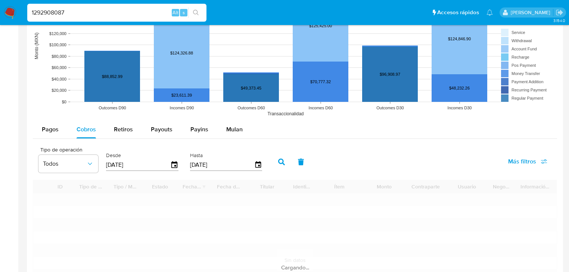
scroll to position [627, 0]
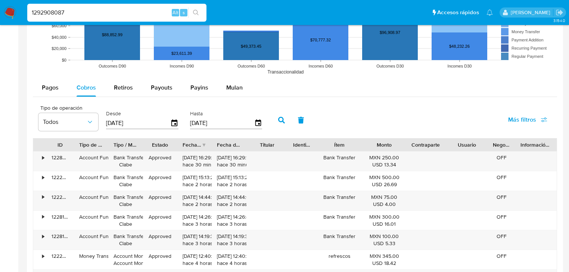
drag, startPoint x: 211, startPoint y: 134, endPoint x: 204, endPoint y: 143, distance: 10.4
click at [211, 135] on div "Tipo de operación Todos Desde 01/01/2025 Hasta 18/08/2025 Más filtros" at bounding box center [295, 119] width 524 height 37
click at [204, 143] on div "Fecha de creación" at bounding box center [194, 145] width 34 height 13
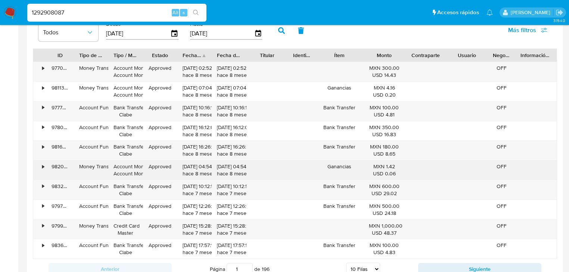
scroll to position [747, 0]
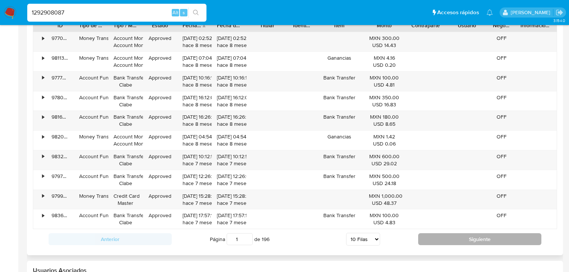
click at [466, 236] on button "Siguiente" at bounding box center [479, 239] width 123 height 12
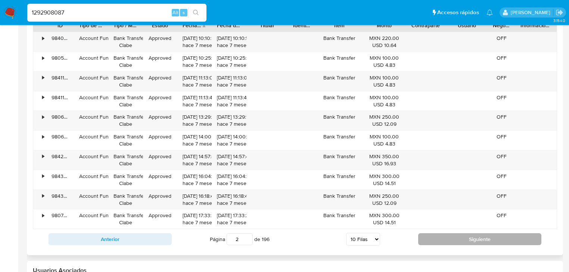
click at [466, 236] on button "Siguiente" at bounding box center [479, 239] width 123 height 12
click at [466, 237] on button "Siguiente" at bounding box center [479, 239] width 123 height 12
click at [464, 239] on button "Siguiente" at bounding box center [479, 239] width 123 height 12
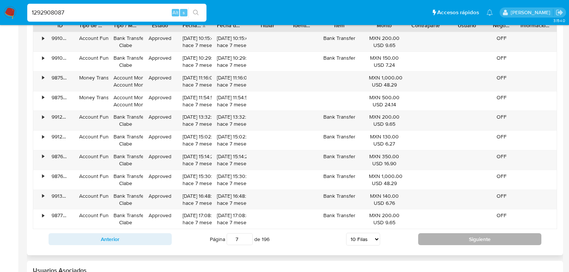
click at [464, 239] on button "Siguiente" at bounding box center [479, 239] width 123 height 12
type input "8"
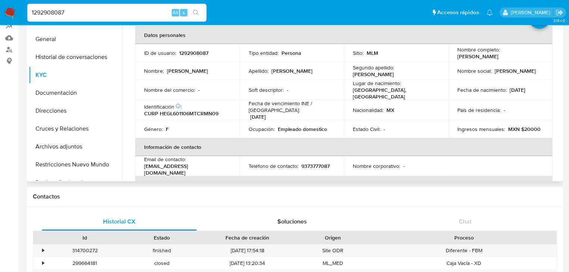
scroll to position [60, 0]
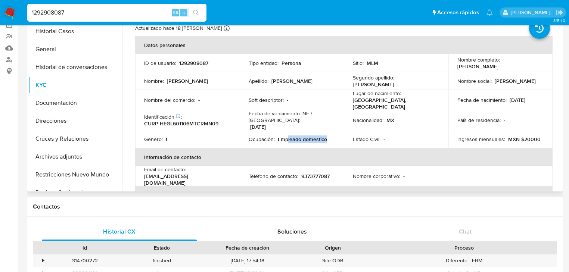
drag, startPoint x: 287, startPoint y: 136, endPoint x: 252, endPoint y: 121, distance: 37.3
click at [326, 136] on div "Ocupación : Empleado domestico" at bounding box center [292, 139] width 87 height 7
click at [61, 103] on button "Documentación" at bounding box center [72, 103] width 87 height 18
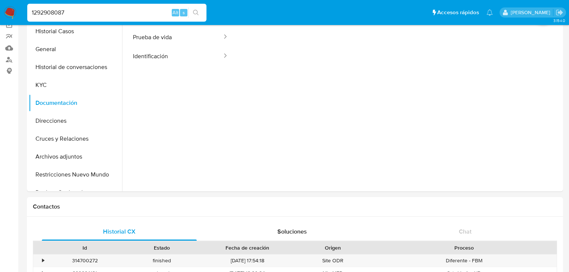
click at [13, 12] on img at bounding box center [10, 12] width 13 height 13
